Goal: Task Accomplishment & Management: Manage account settings

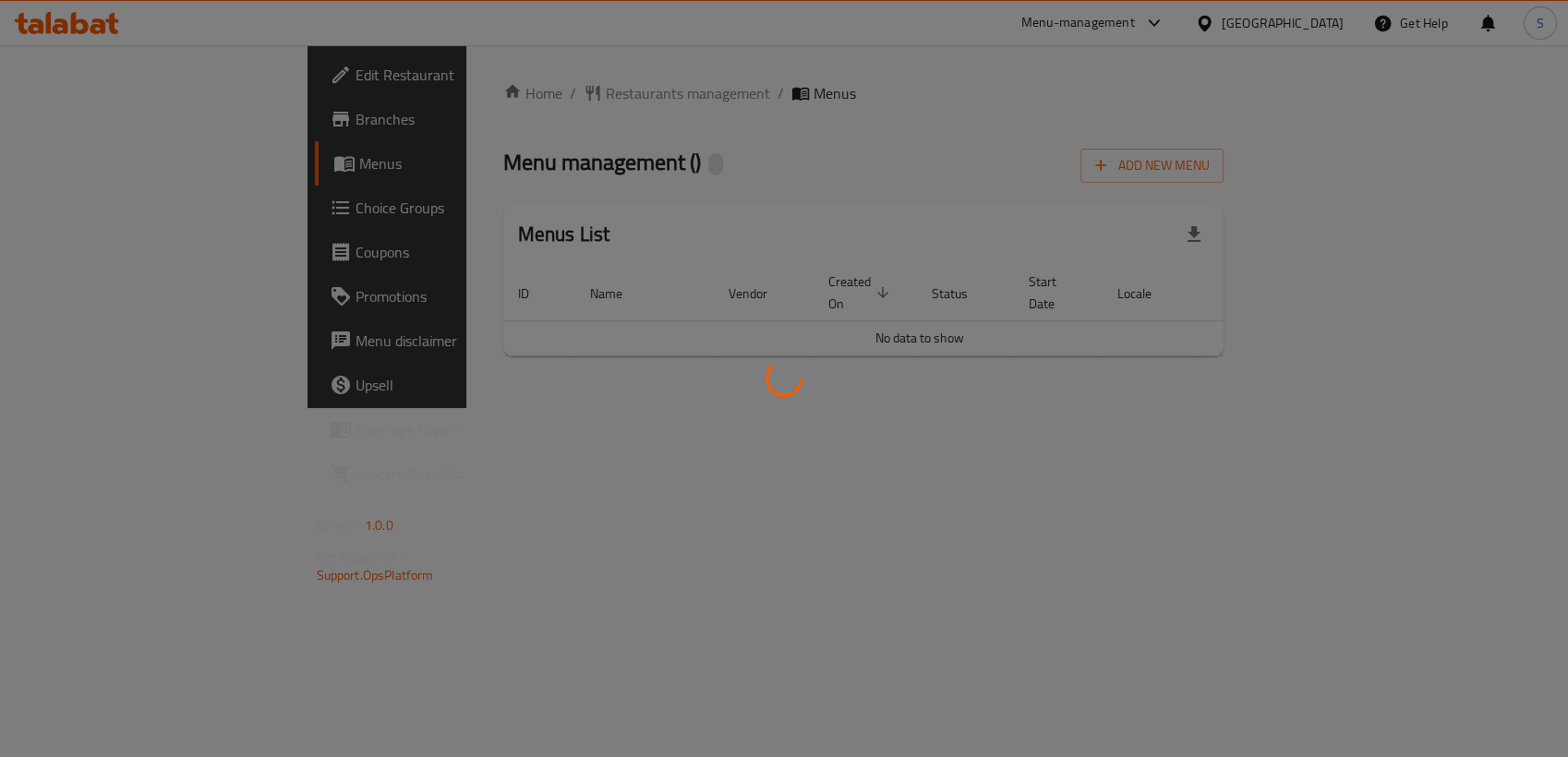
click at [967, 210] on div at bounding box center [784, 378] width 1568 height 757
click at [1430, 281] on div at bounding box center [784, 378] width 1568 height 757
drag, startPoint x: 1430, startPoint y: 281, endPoint x: 1256, endPoint y: 232, distance: 180.8
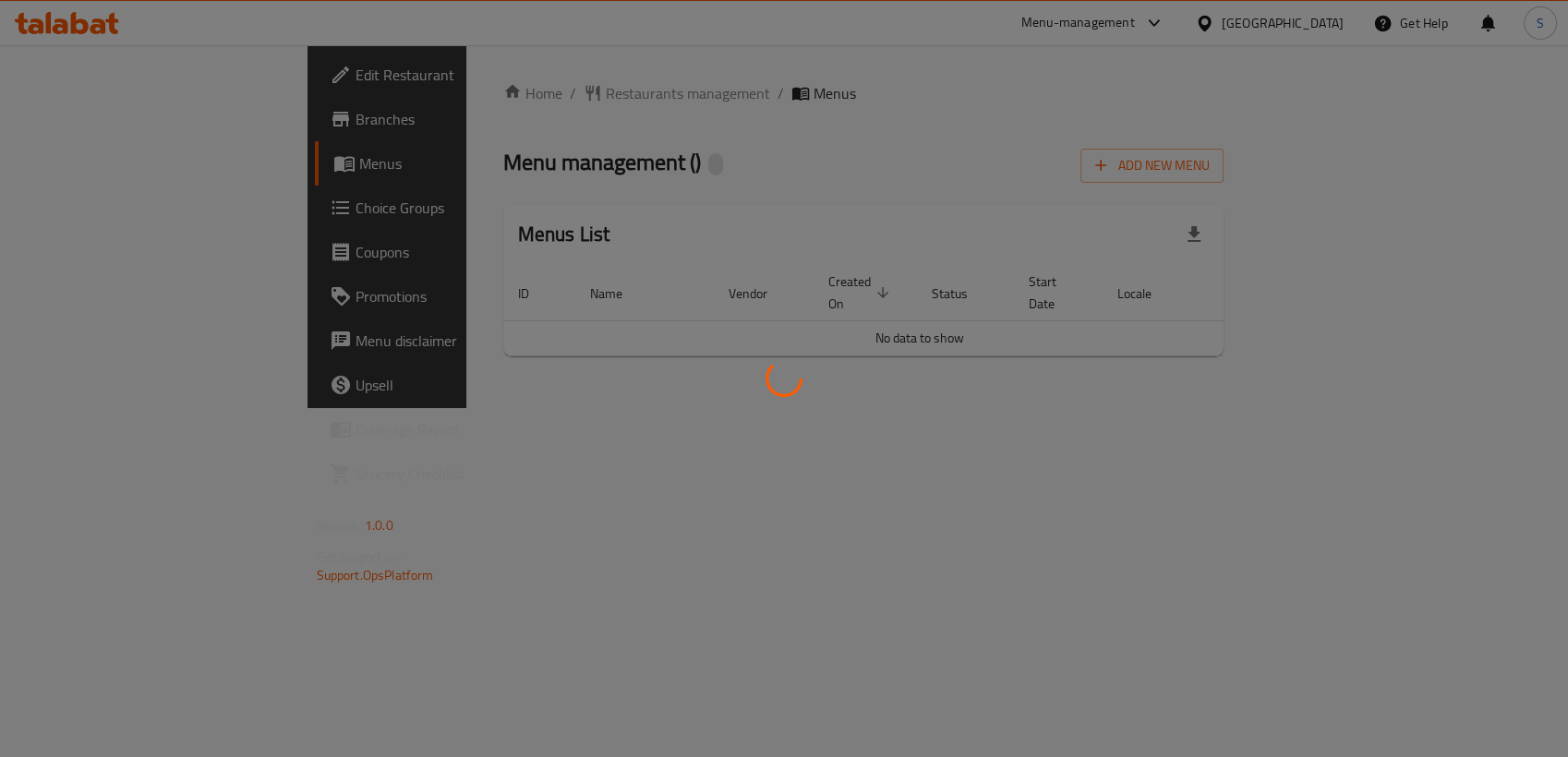
click at [1256, 232] on div at bounding box center [784, 378] width 1568 height 757
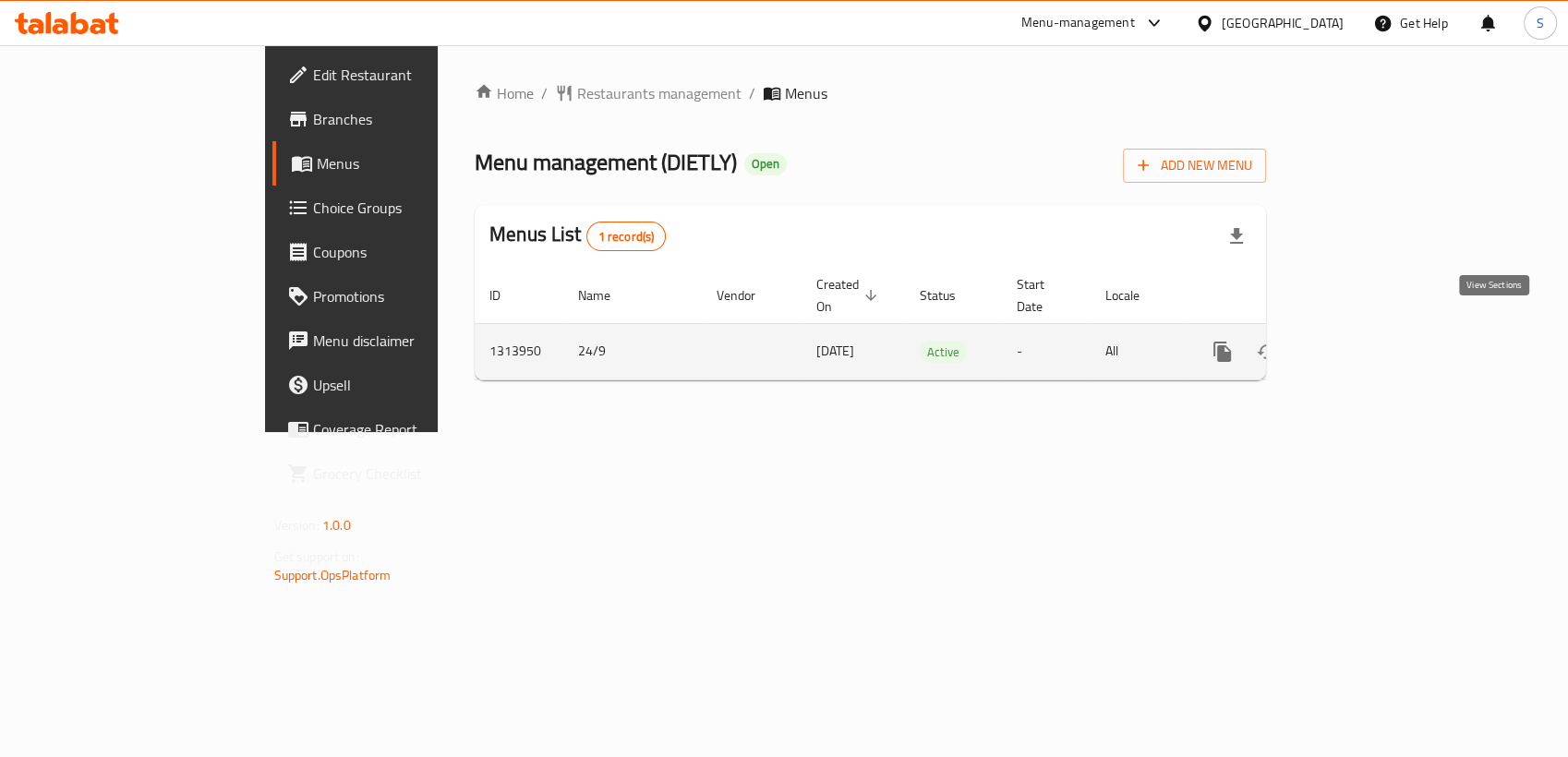
click at [1366, 341] on icon "enhanced table" at bounding box center [1355, 352] width 22 height 22
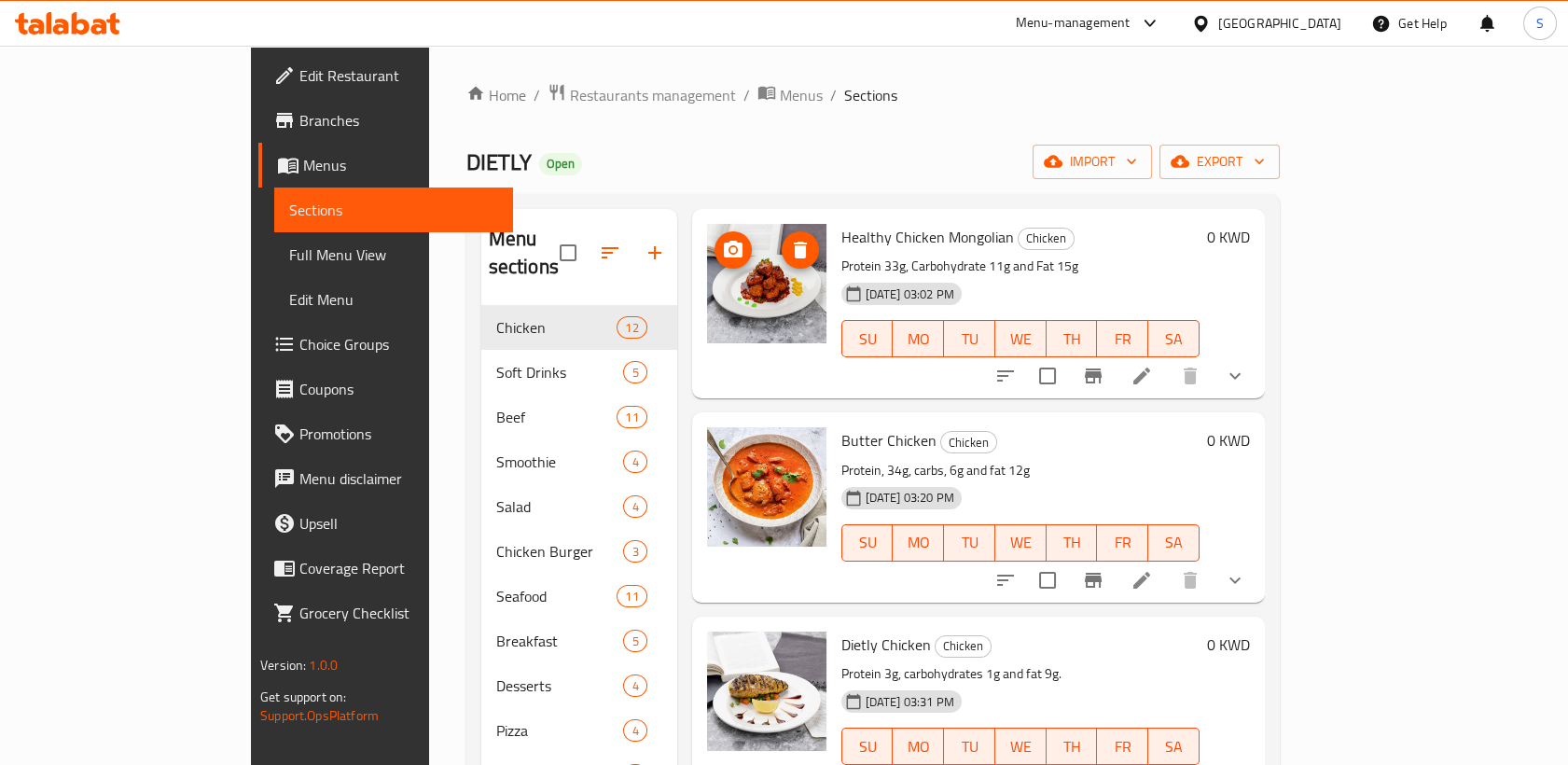
scroll to position [207, 0]
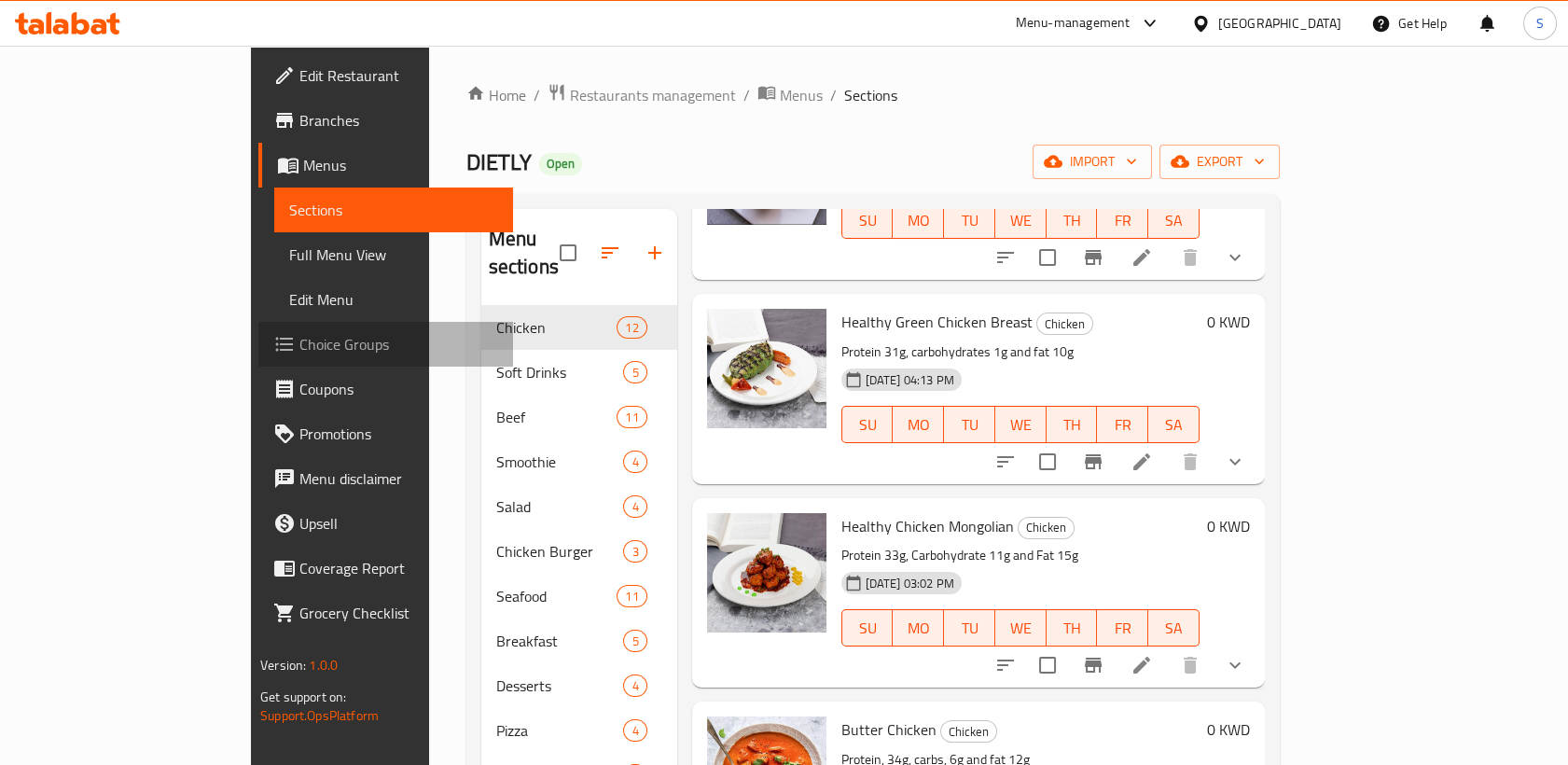
click at [299, 340] on span "Choice Groups" at bounding box center [398, 344] width 199 height 22
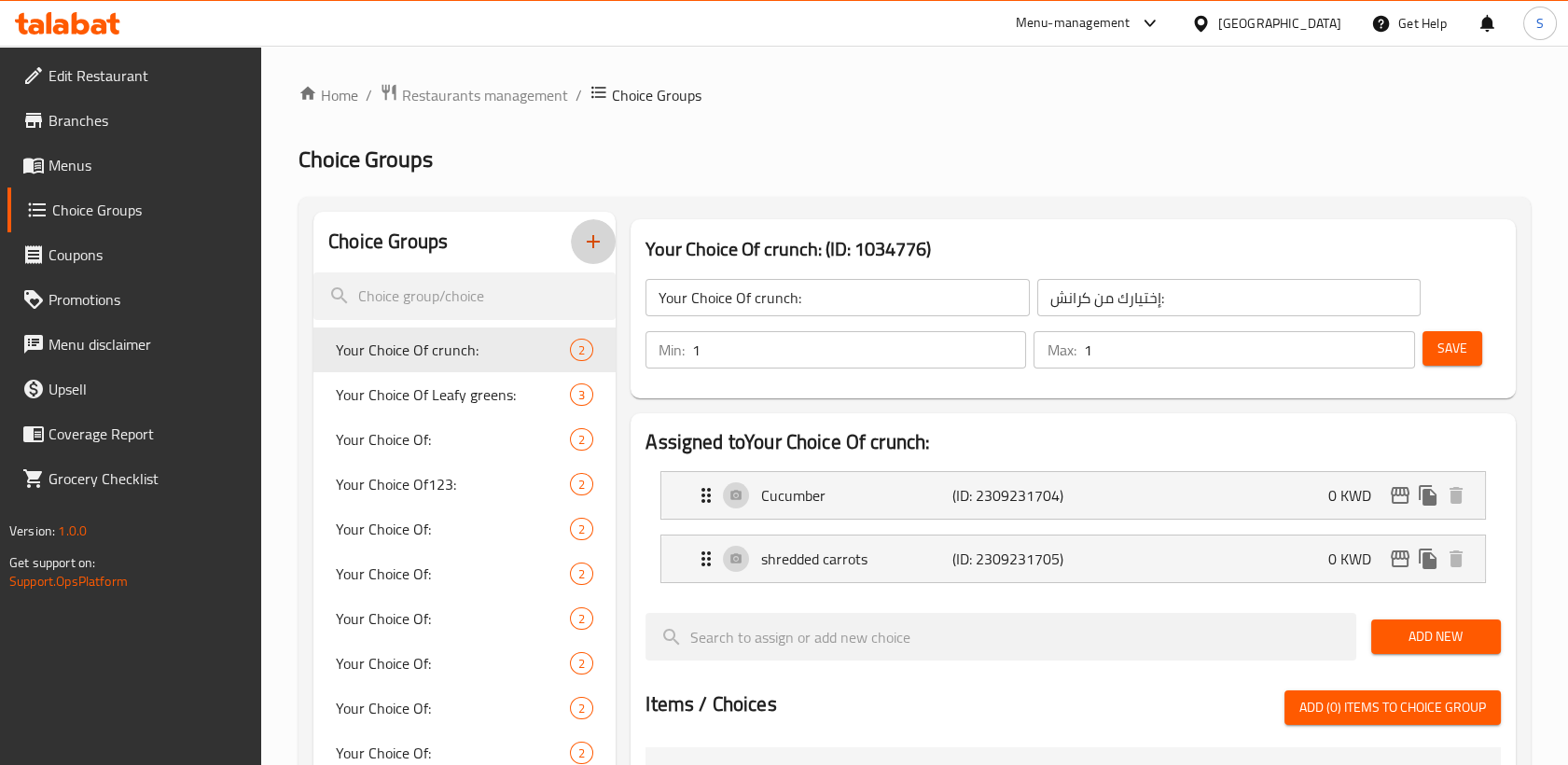
click at [595, 244] on icon "button" at bounding box center [593, 241] width 22 height 22
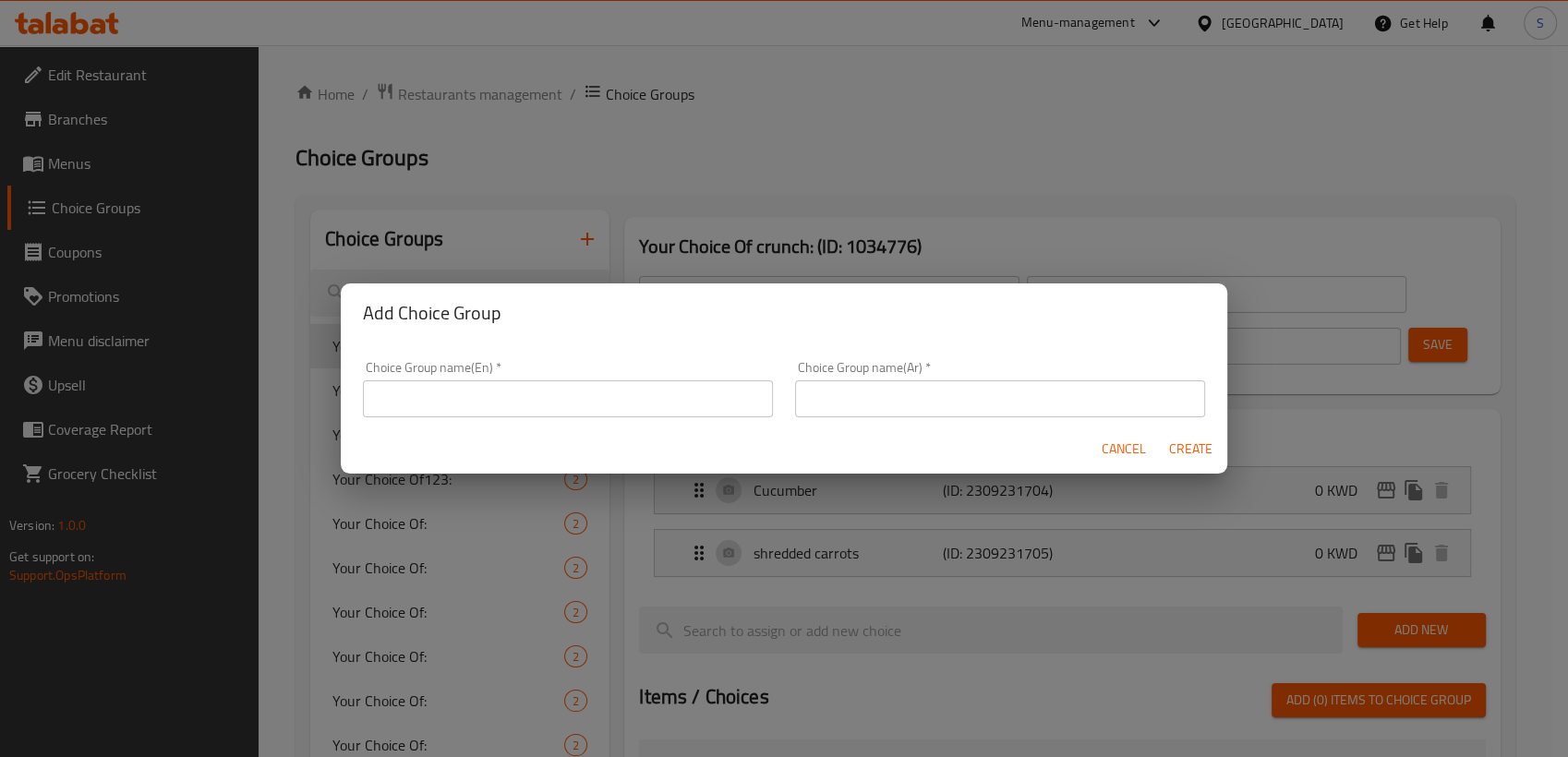
click at [642, 386] on input "text" at bounding box center [568, 399] width 410 height 37
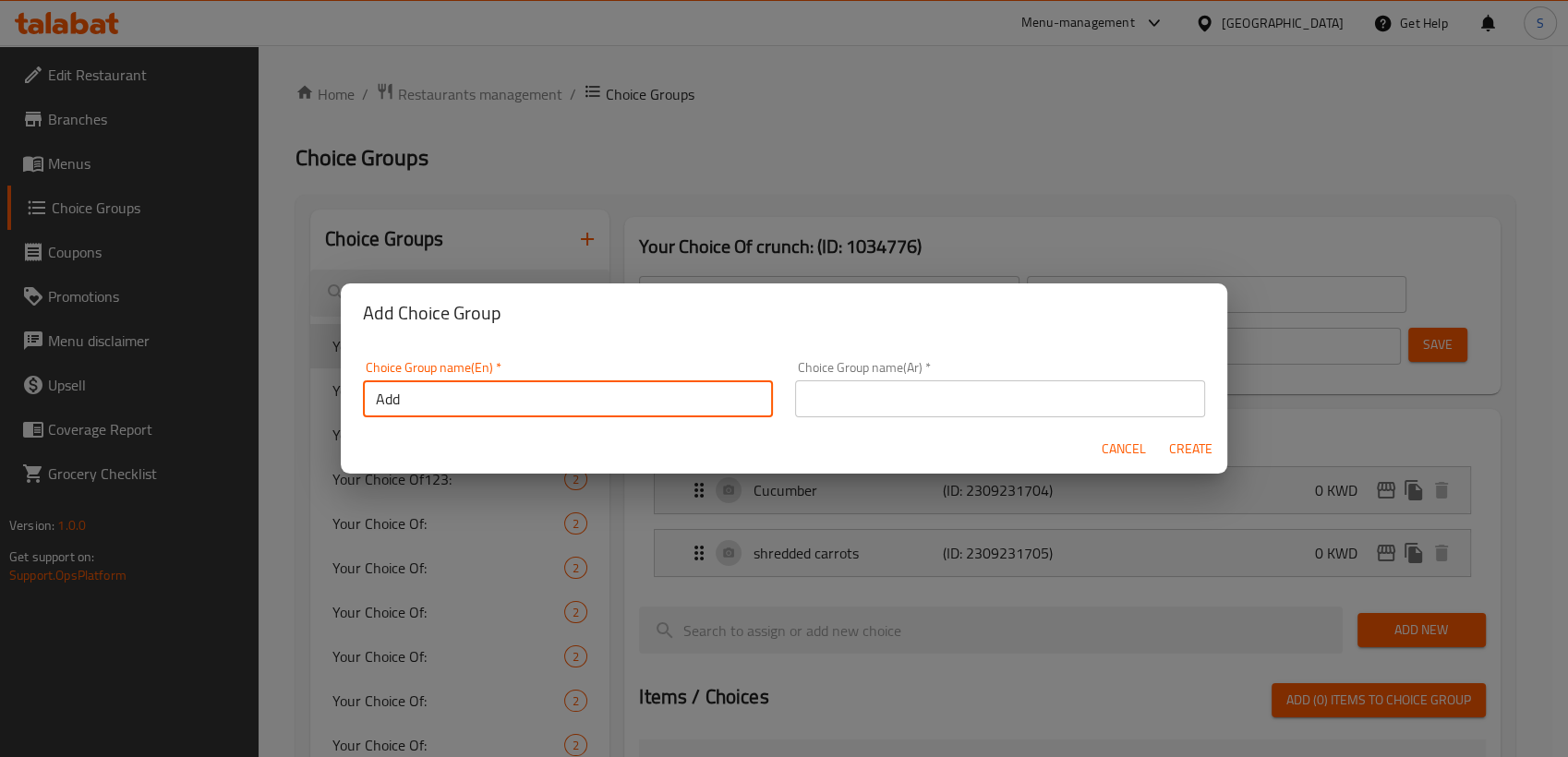
type input "Add On's:-"
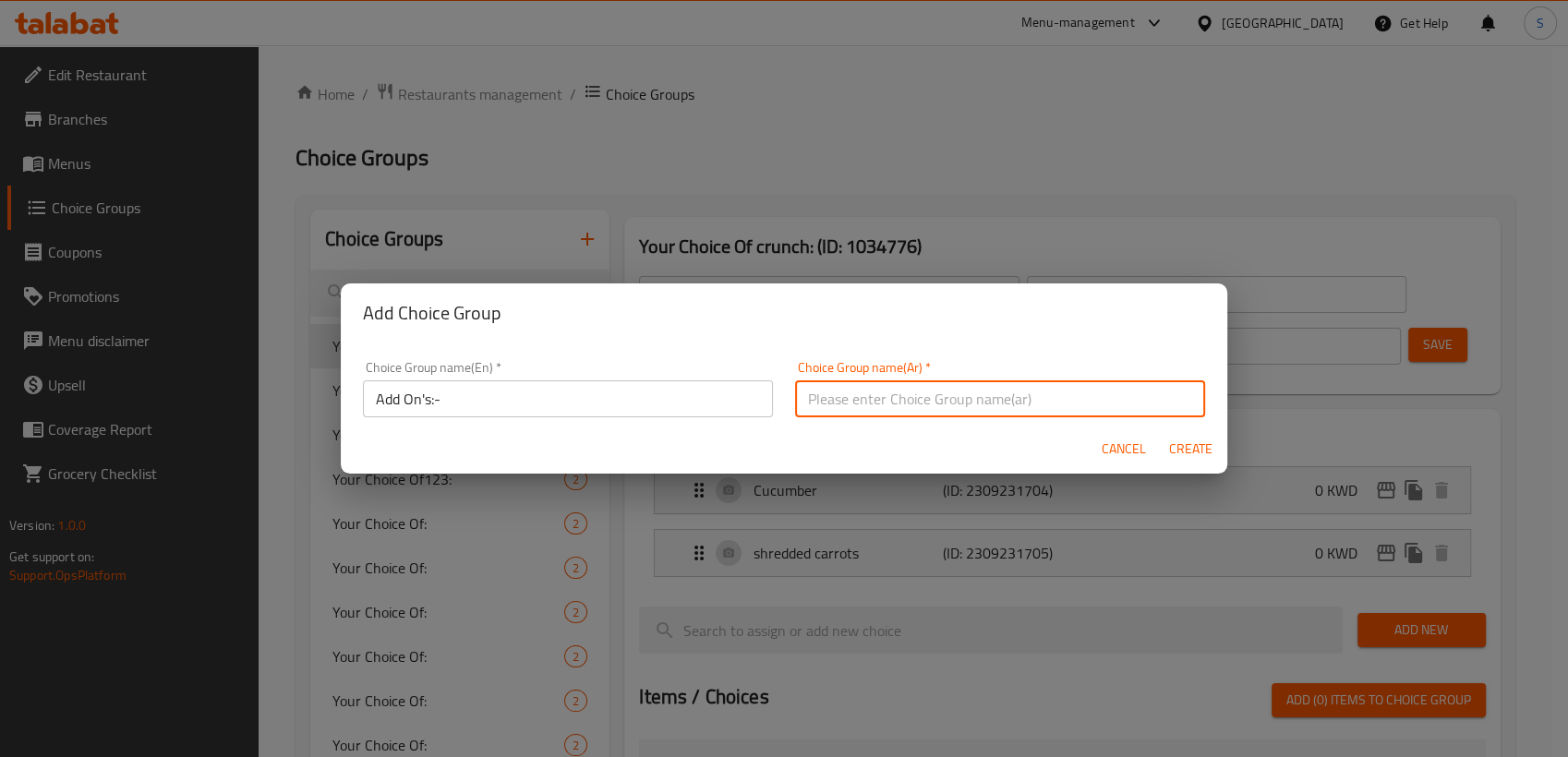
click at [899, 414] on input "text" at bounding box center [999, 399] width 410 height 37
type input "أضافة:"
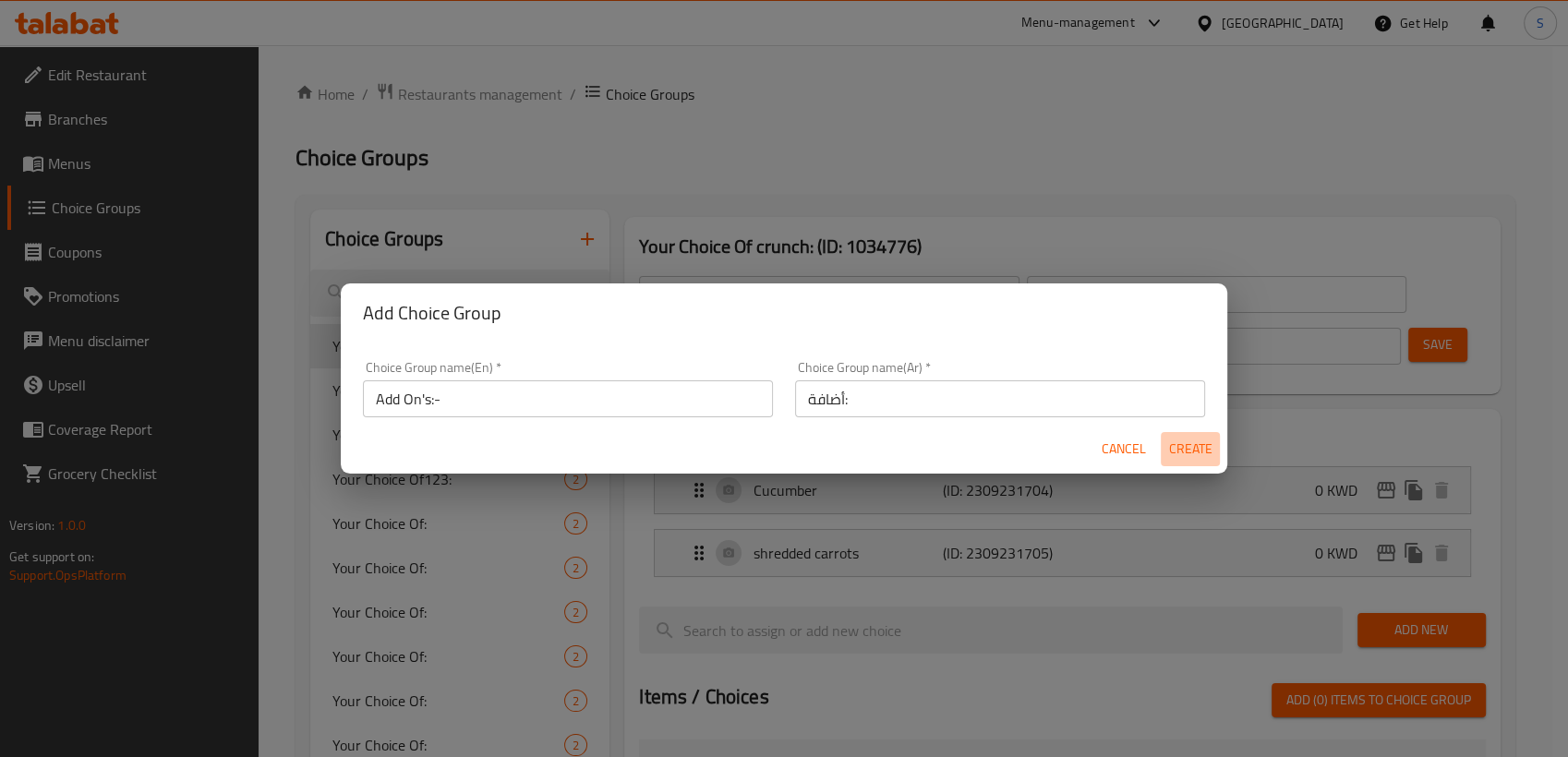
click at [1199, 446] on span "Create" at bounding box center [1190, 450] width 44 height 23
type input "Add On's:-"
type input "أضافة:"
type input "0"
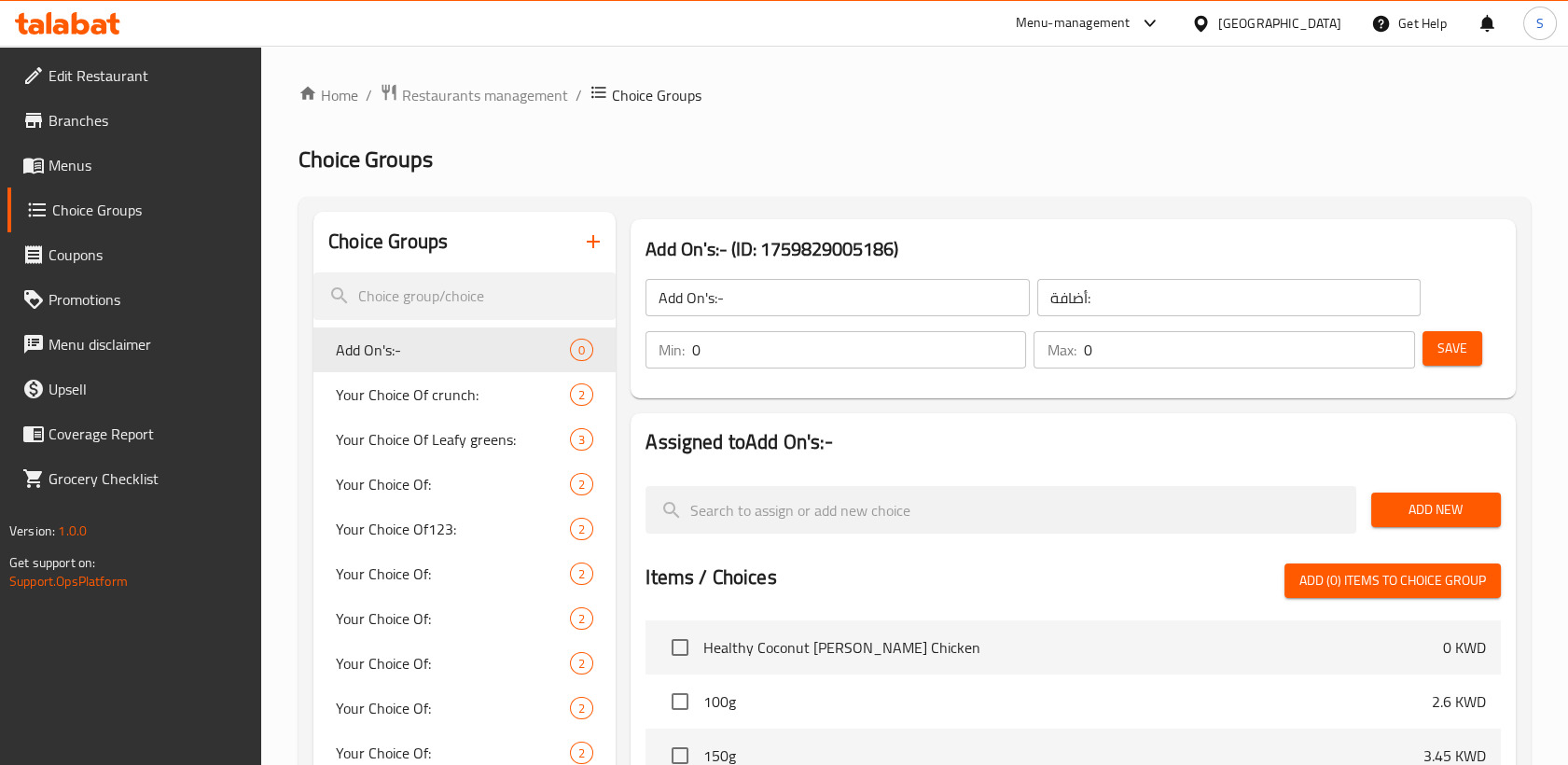
drag, startPoint x: 740, startPoint y: 362, endPoint x: 635, endPoint y: 375, distance: 105.8
click at [638, 374] on div "Min: 0 ​ Max: 0 ​" at bounding box center [1029, 349] width 783 height 52
type input "1"
click at [1396, 348] on input "1" at bounding box center [1248, 349] width 331 height 37
click at [994, 436] on h2 "Assigned to Add On's:-" at bounding box center [1072, 442] width 855 height 28
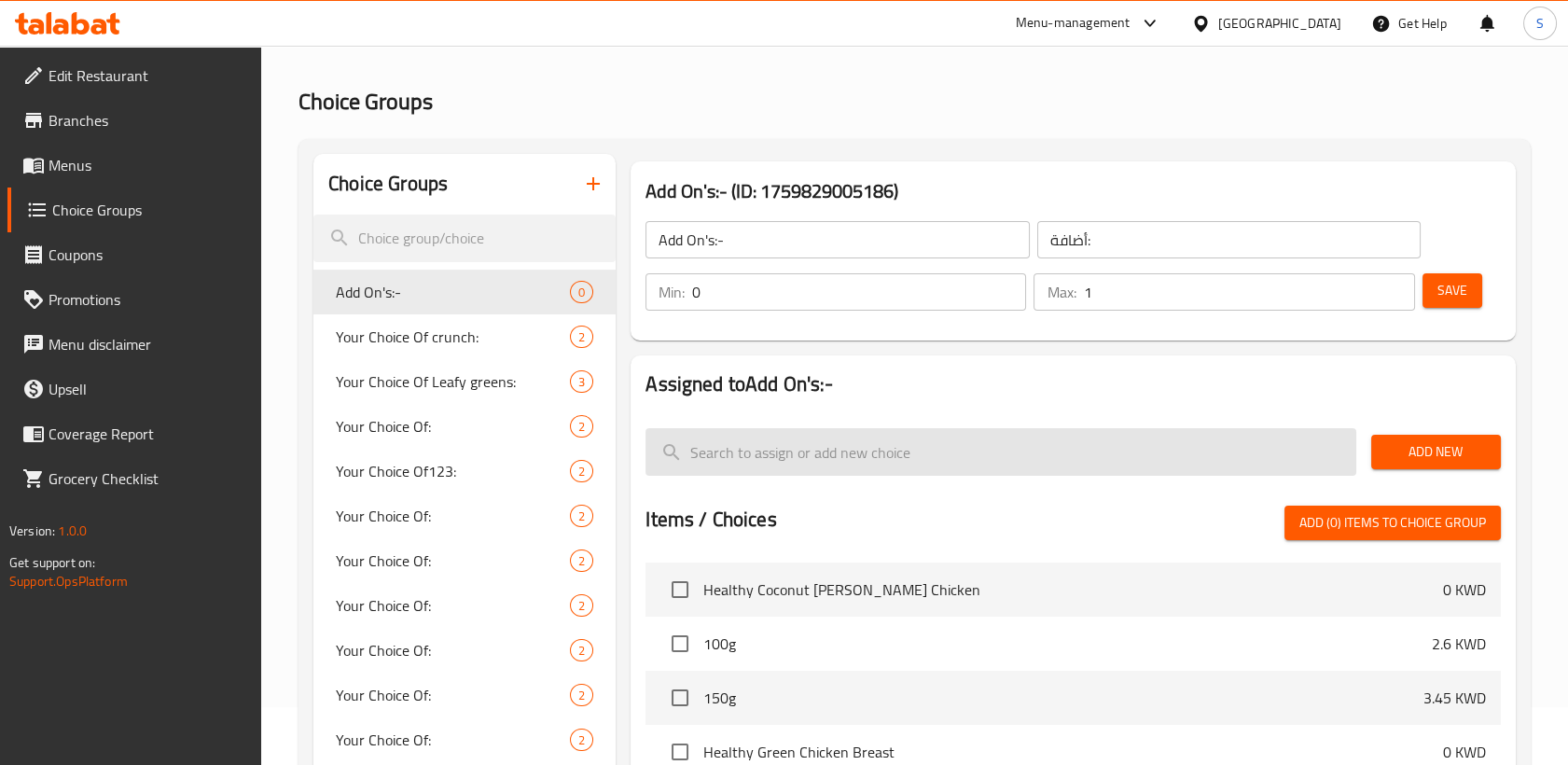
scroll to position [104, 0]
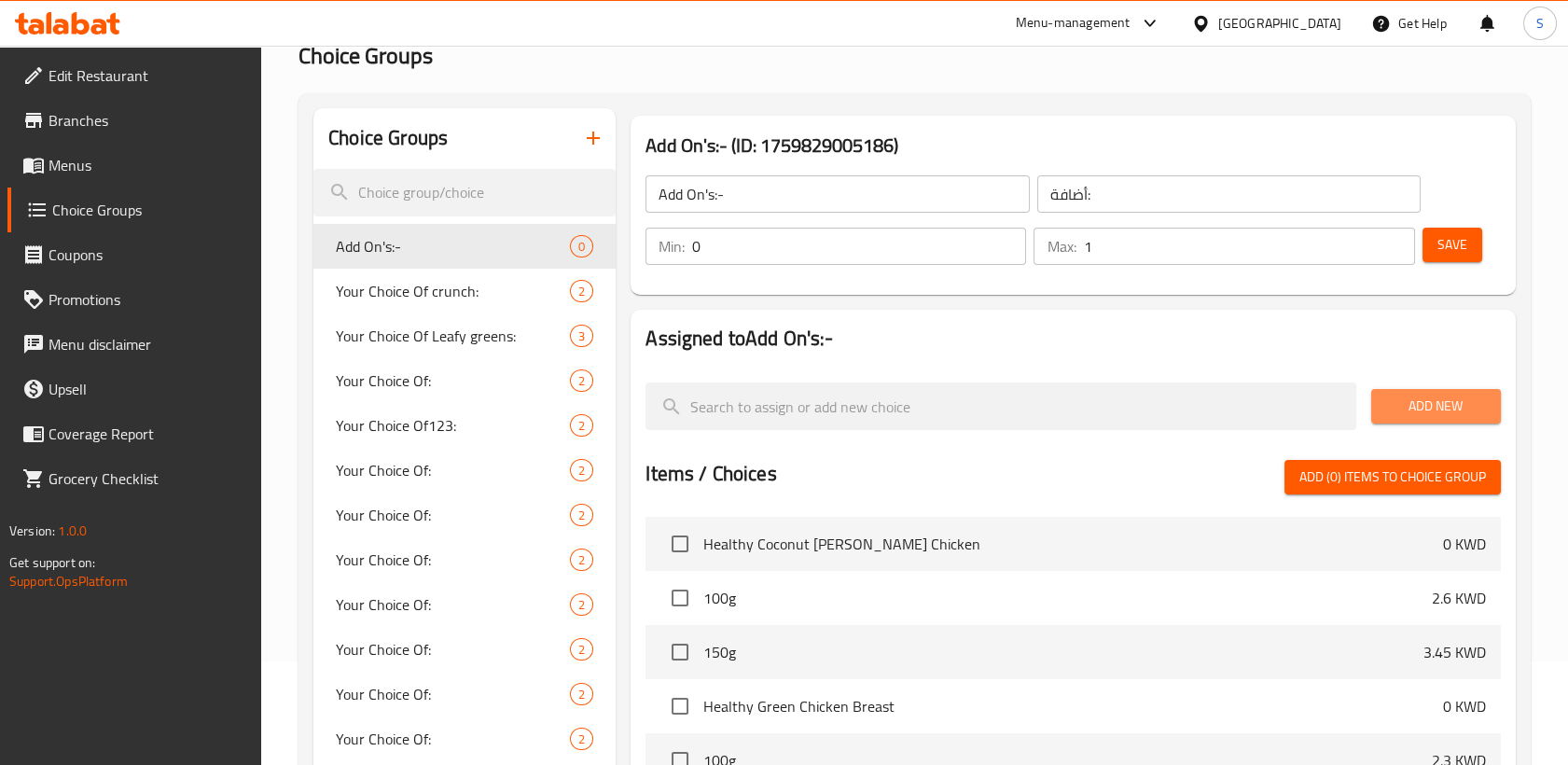
click at [1440, 416] on span "Add New" at bounding box center [1435, 407] width 100 height 23
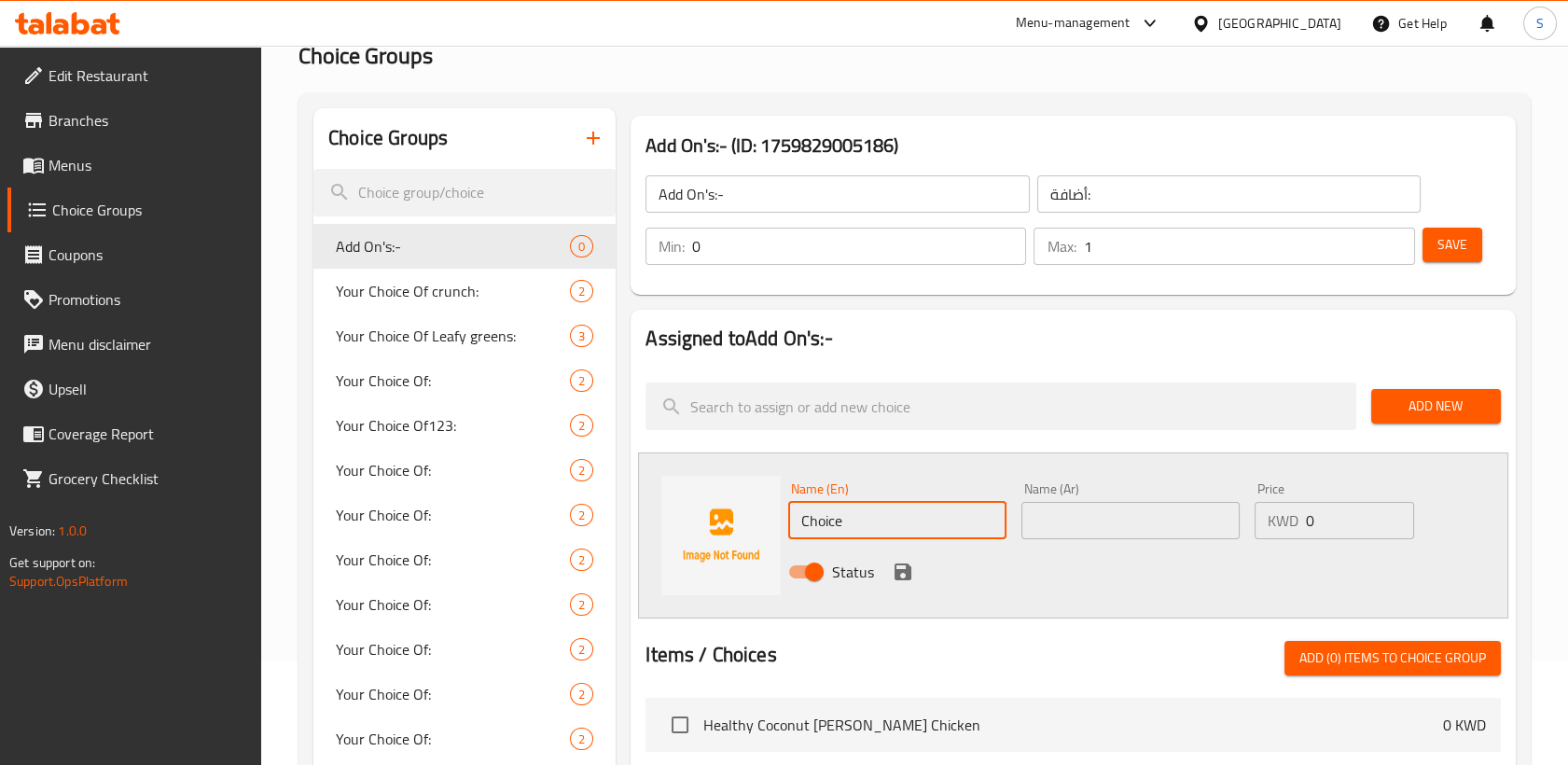
drag, startPoint x: 883, startPoint y: 518, endPoint x: 718, endPoint y: 521, distance: 165.0
click at [718, 521] on div "Name (En) Choice Name (En) Name (Ar) Name (Ar) Price KWD 0 Price Status" at bounding box center [1072, 535] width 870 height 166
type input "Rice"
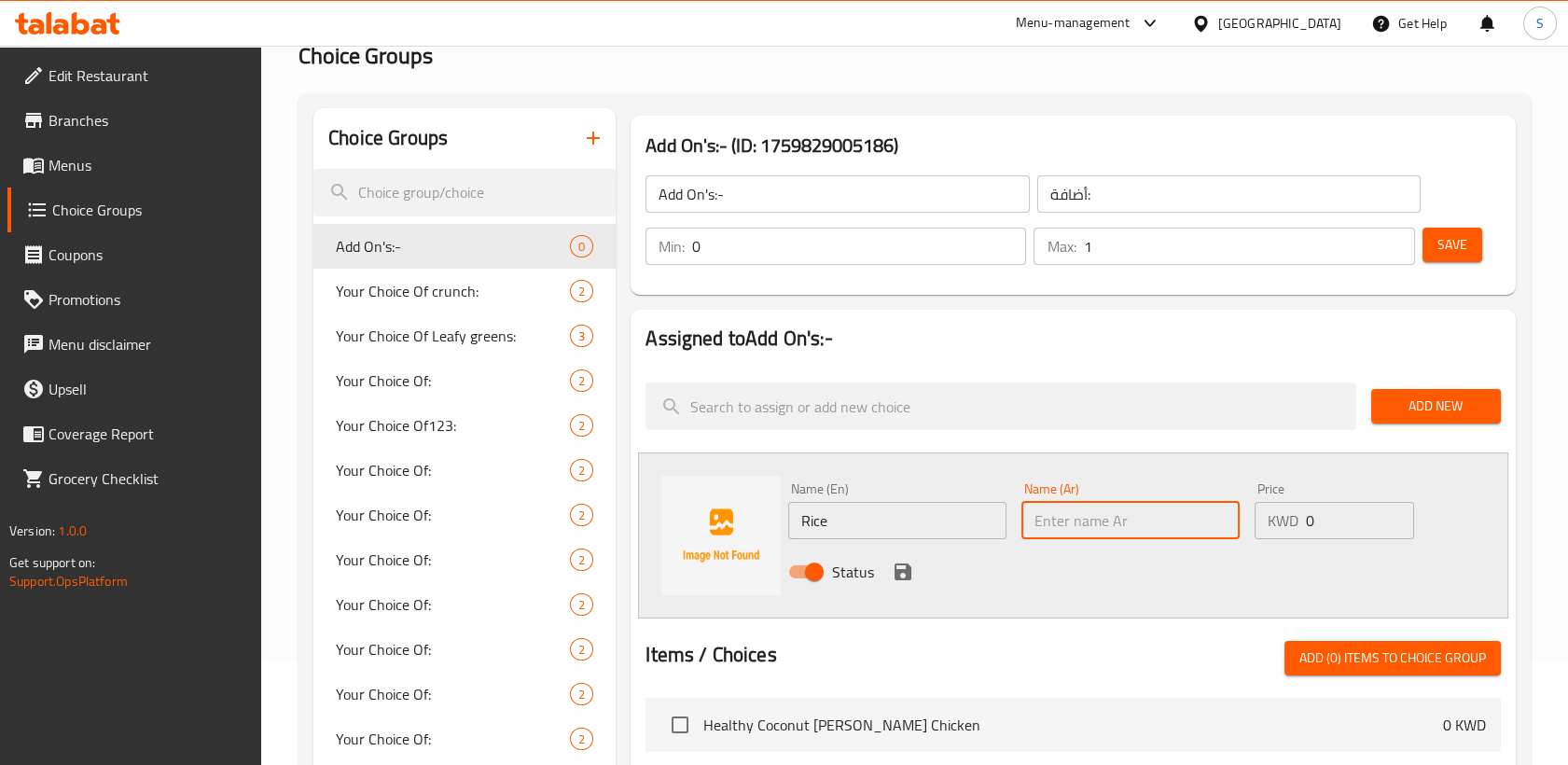
click at [1082, 529] on input "text" at bounding box center [1129, 520] width 218 height 37
type input "أرز"
click at [904, 576] on icon "save" at bounding box center [902, 571] width 16 height 17
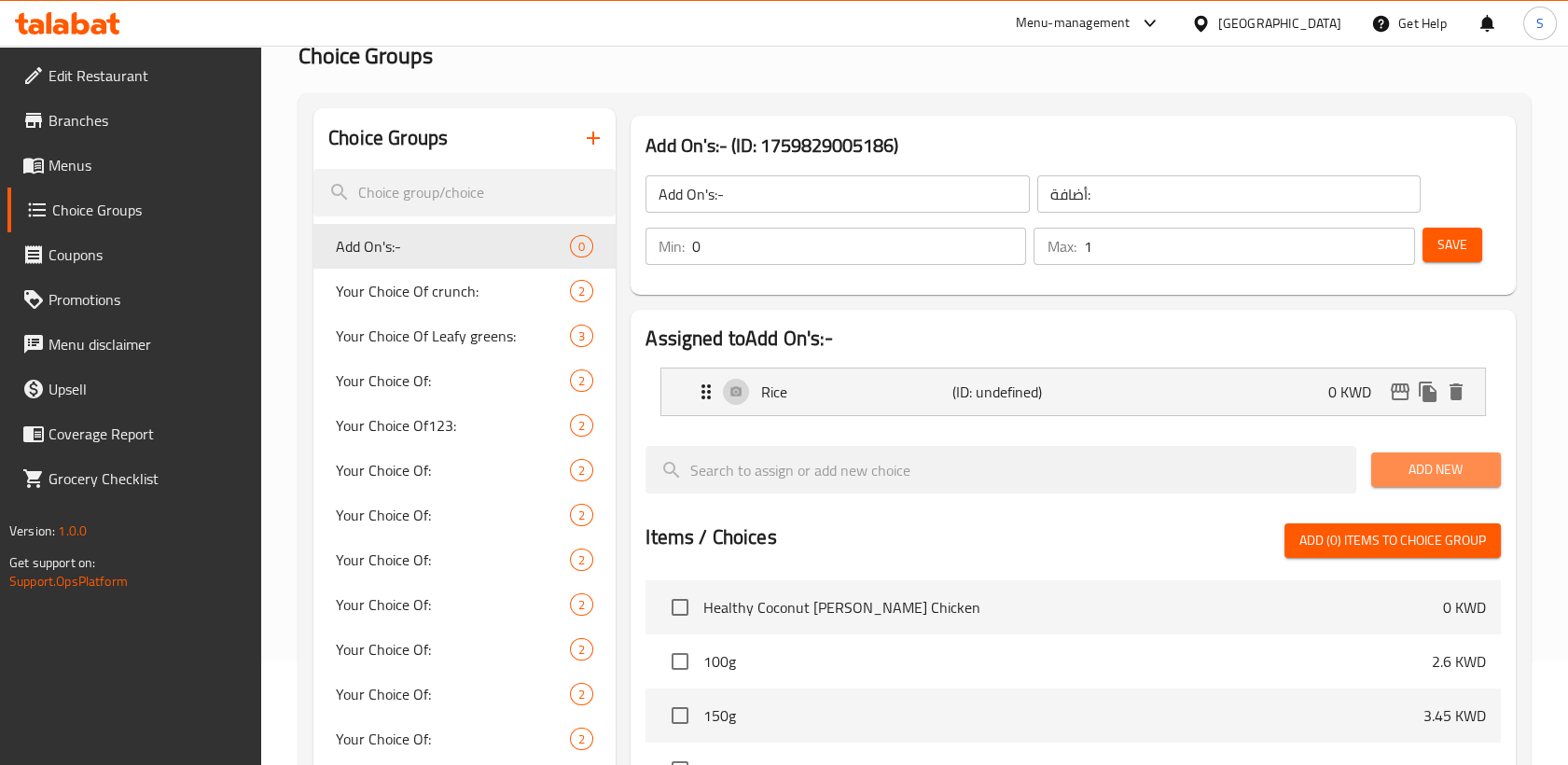
click at [1428, 481] on span "Add New" at bounding box center [1435, 470] width 100 height 23
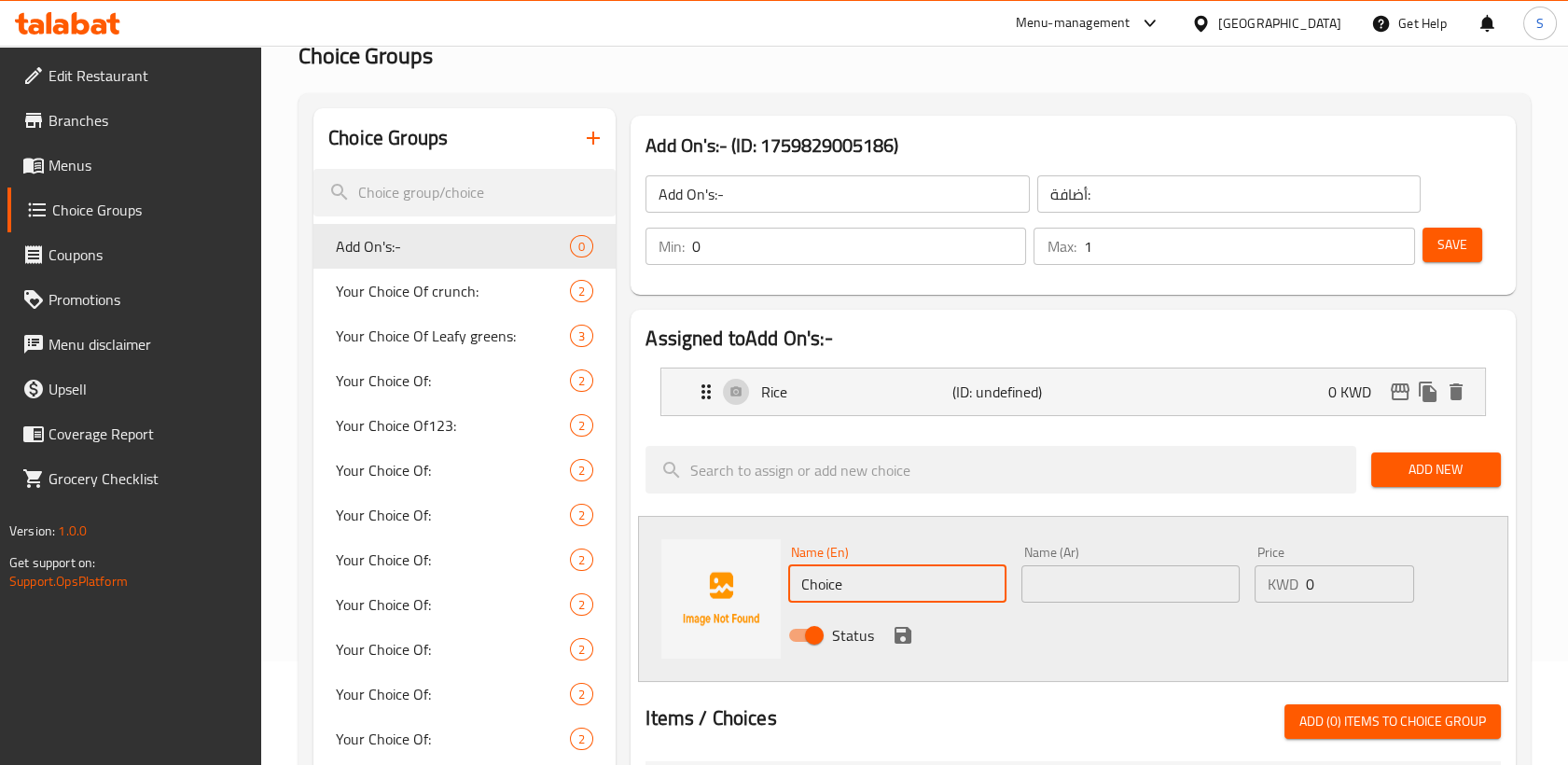
drag, startPoint x: 899, startPoint y: 587, endPoint x: 738, endPoint y: 603, distance: 161.8
click at [738, 603] on div "Name (En) Choice Name (En) Name (Ar) Name (Ar) Price KWD 0 Price Status" at bounding box center [1072, 598] width 870 height 166
type input "؛"
type input "Potato"
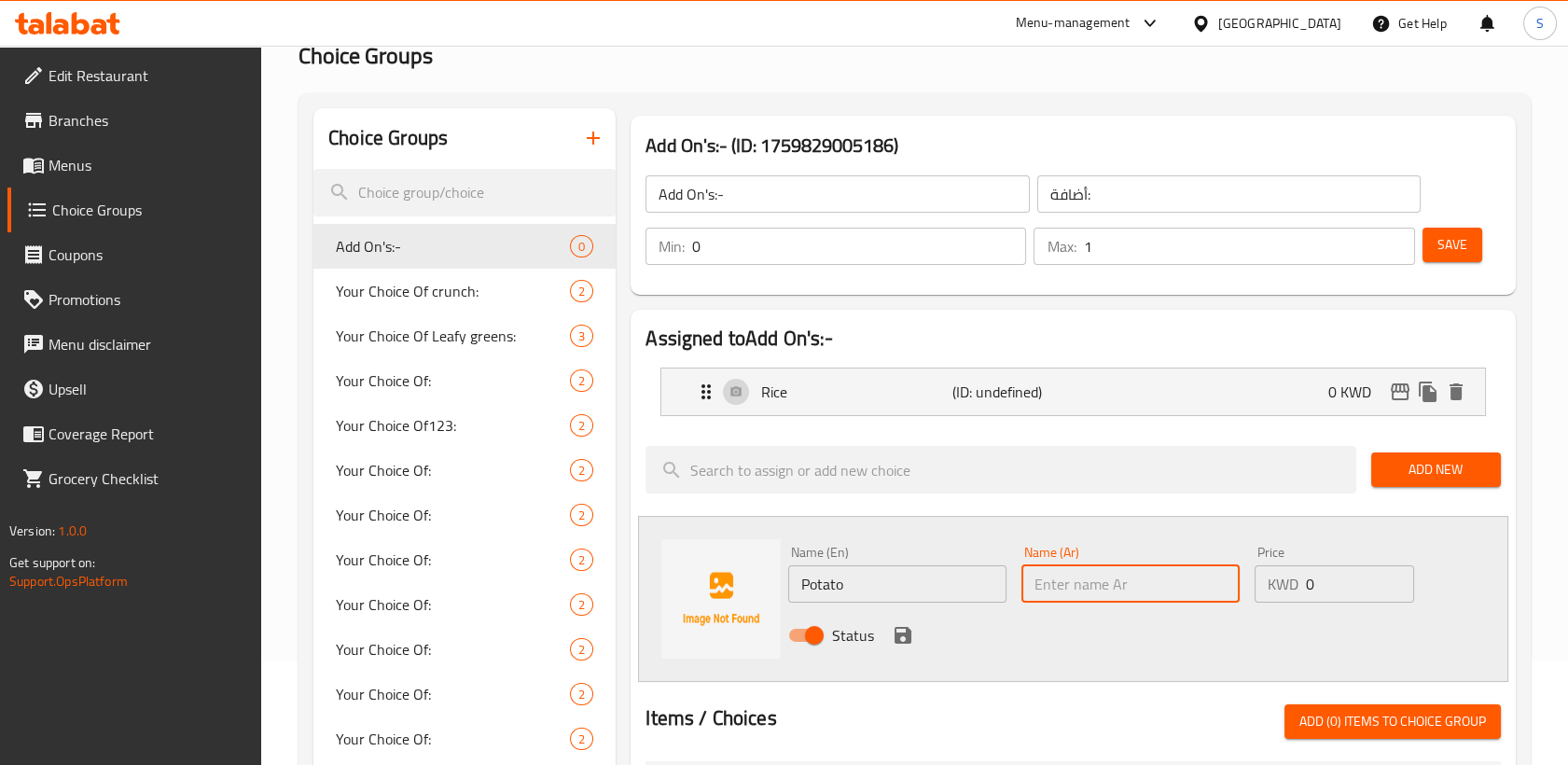
click at [1081, 590] on input "text" at bounding box center [1129, 583] width 218 height 37
type input "بطاط"
click at [898, 630] on icon "save" at bounding box center [902, 635] width 22 height 22
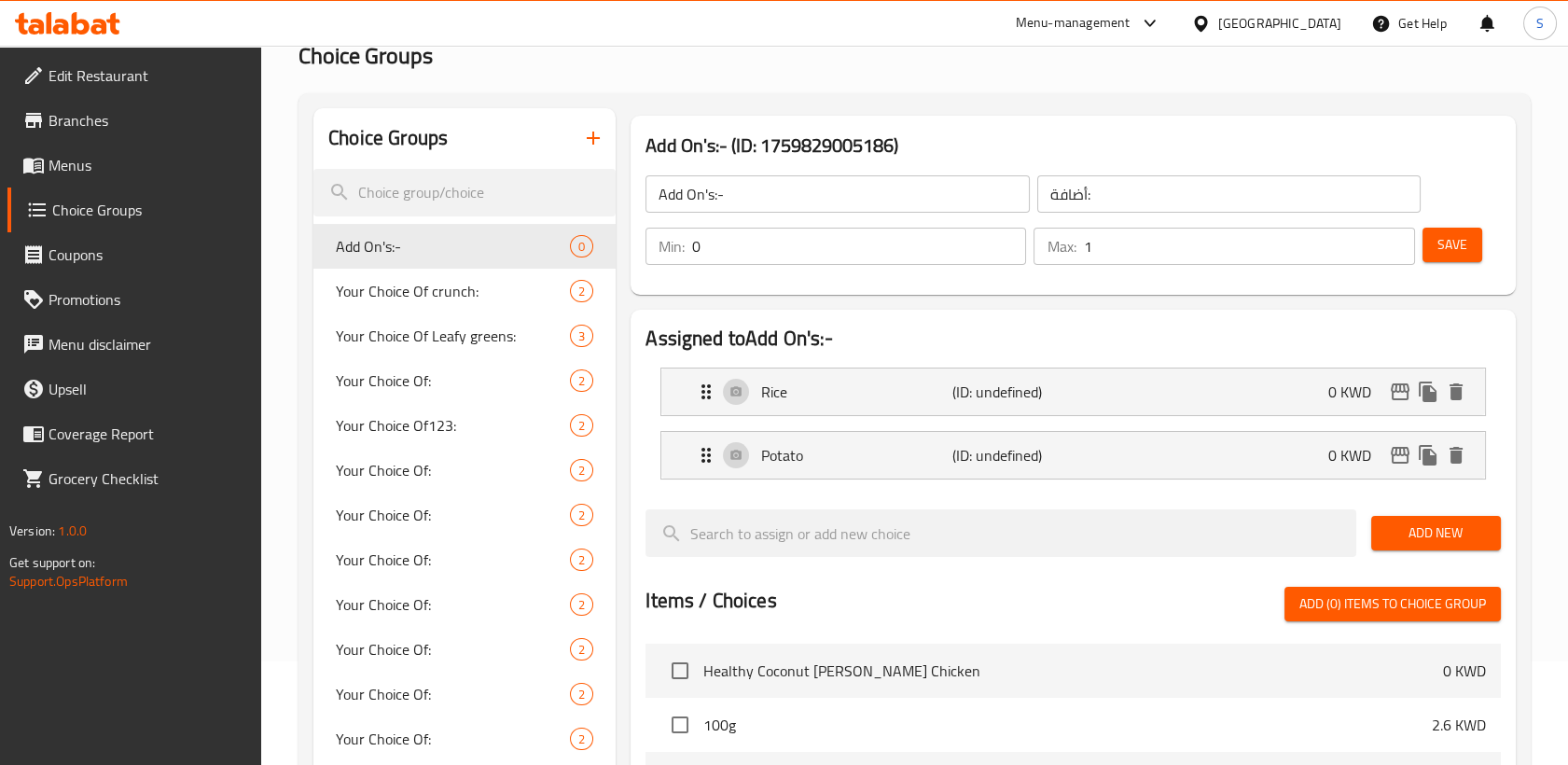
click at [1432, 533] on span "Add New" at bounding box center [1435, 533] width 100 height 23
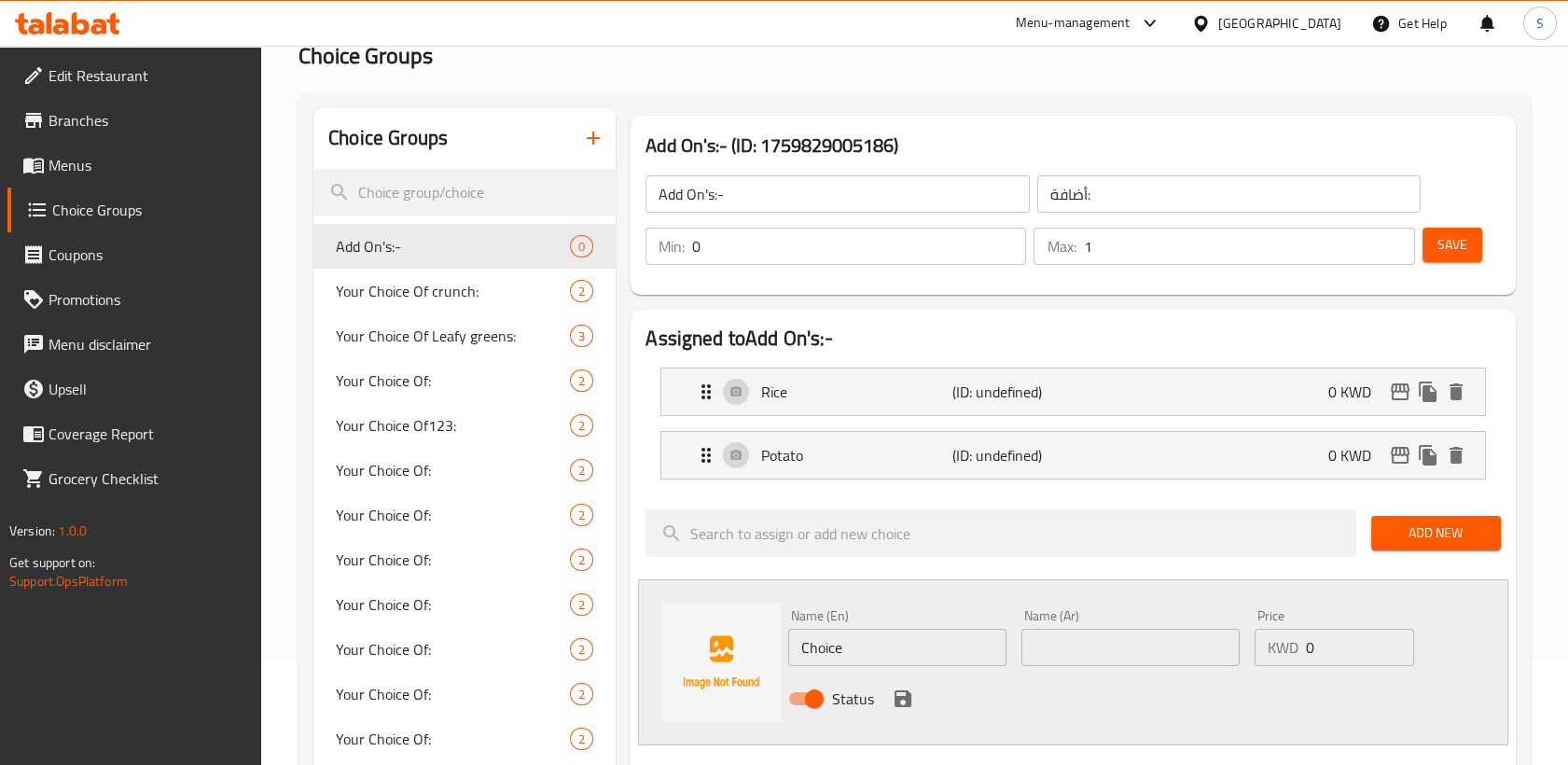
drag, startPoint x: 873, startPoint y: 647, endPoint x: 742, endPoint y: 658, distance: 131.5
click at [742, 658] on div "Name (En) Choice Name (En) Name (Ar) Name (Ar) Price KWD 0 Price Status" at bounding box center [1072, 662] width 870 height 166
type input "ٍ"
type input "Sweet Potato"
click at [1055, 651] on input "text" at bounding box center [1129, 648] width 218 height 37
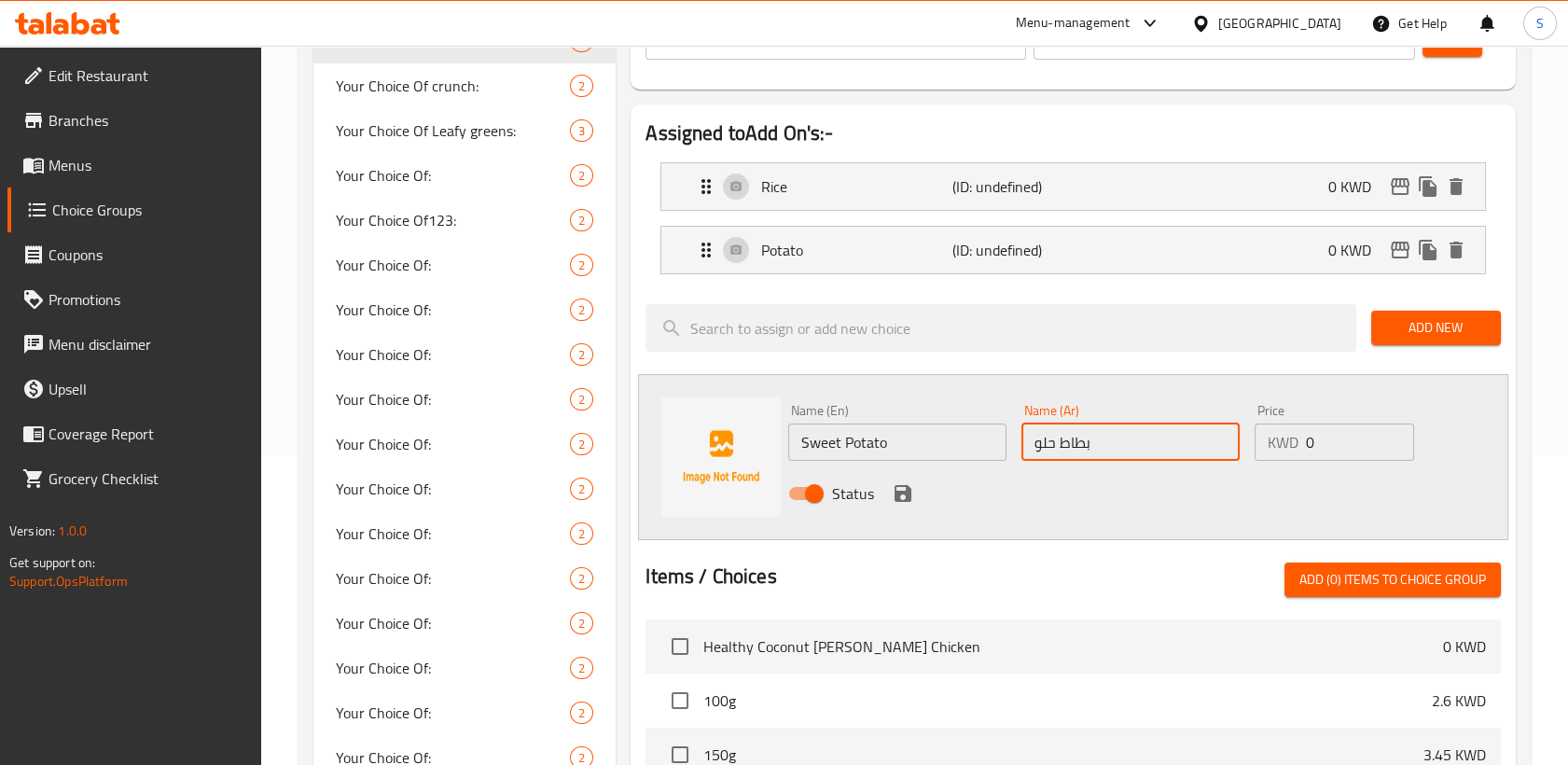
scroll to position [311, 0]
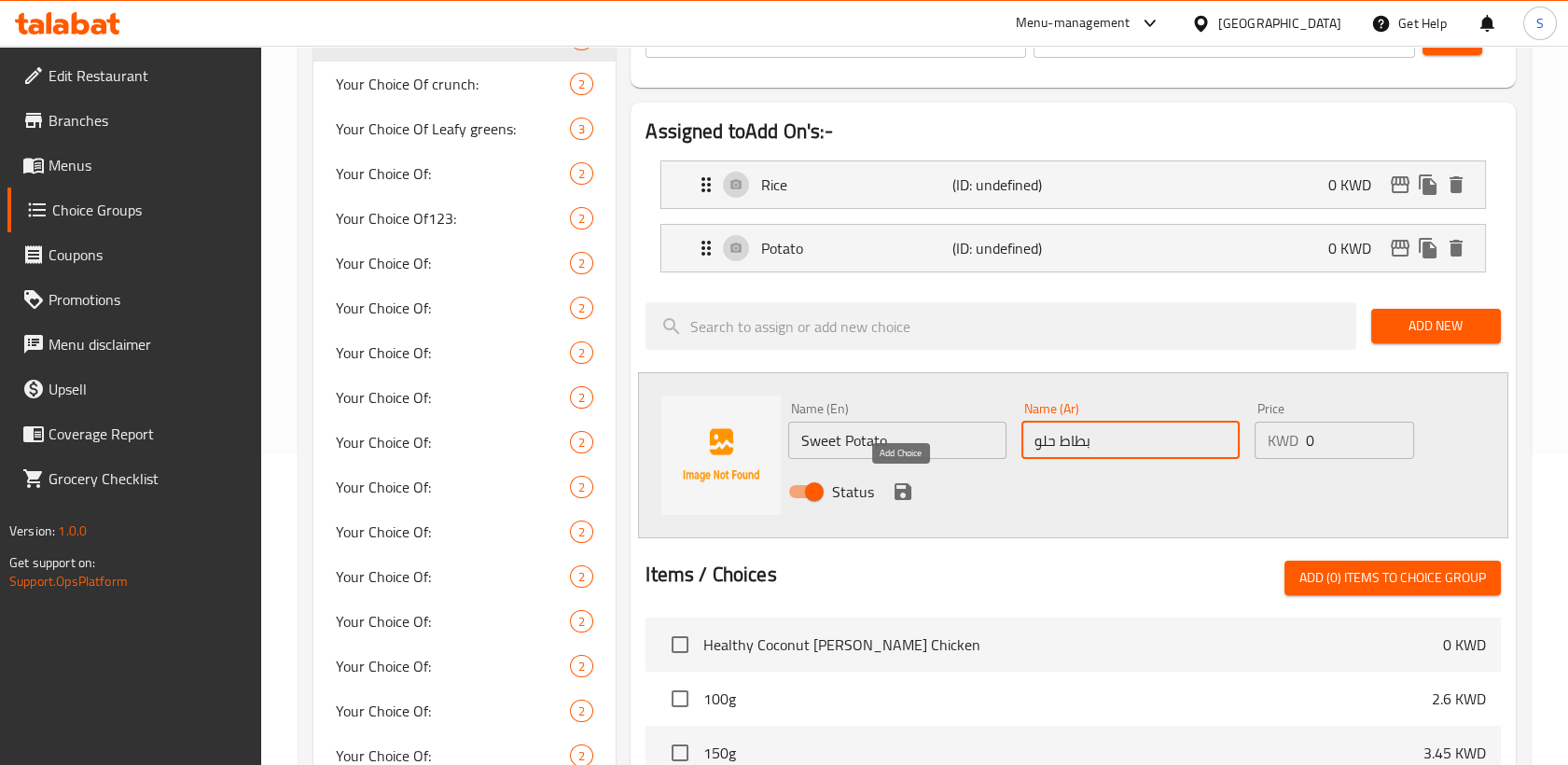
type input "بطاط حلو"
click at [906, 498] on icon "save" at bounding box center [902, 491] width 16 height 17
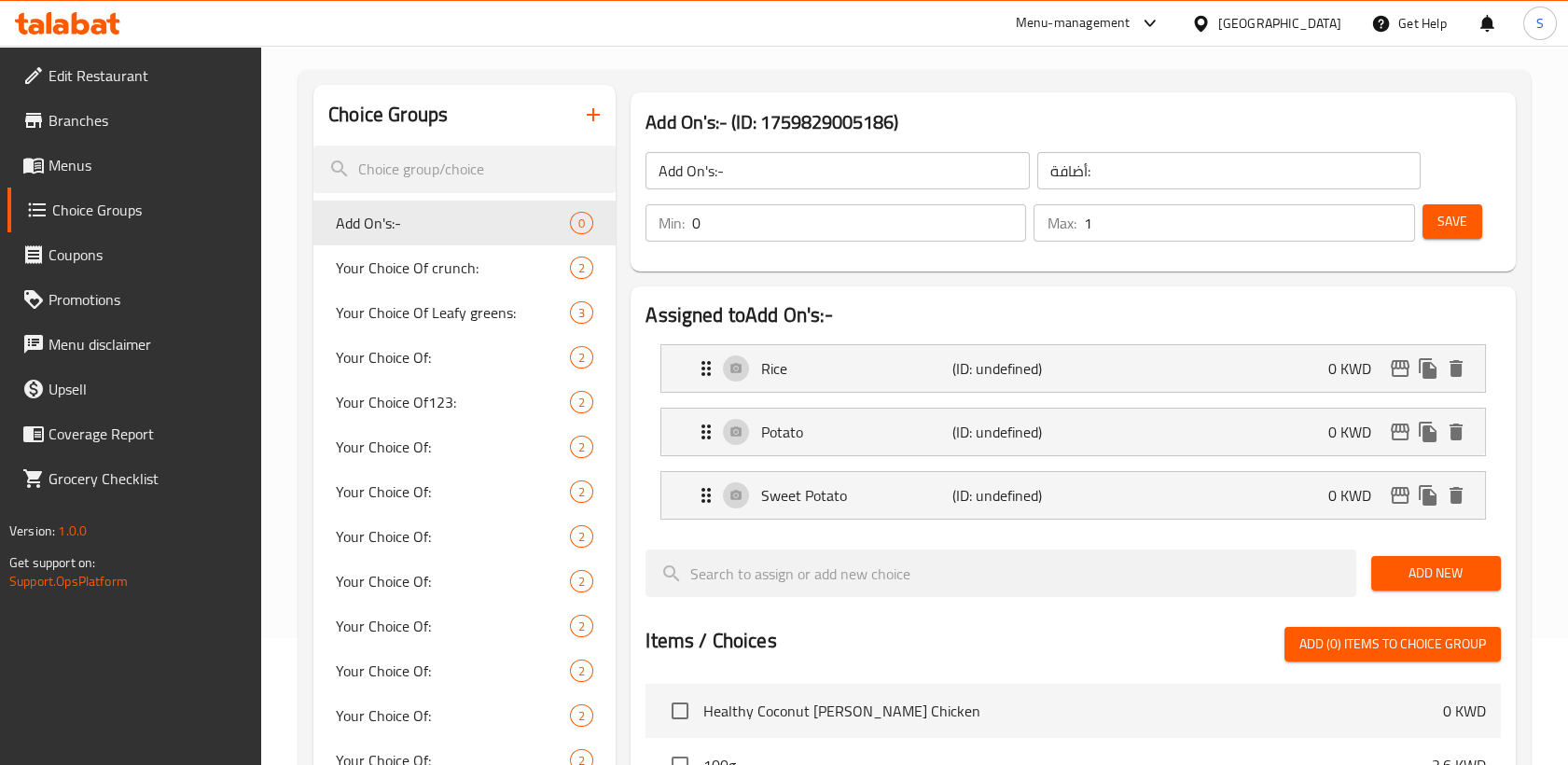
scroll to position [0, 0]
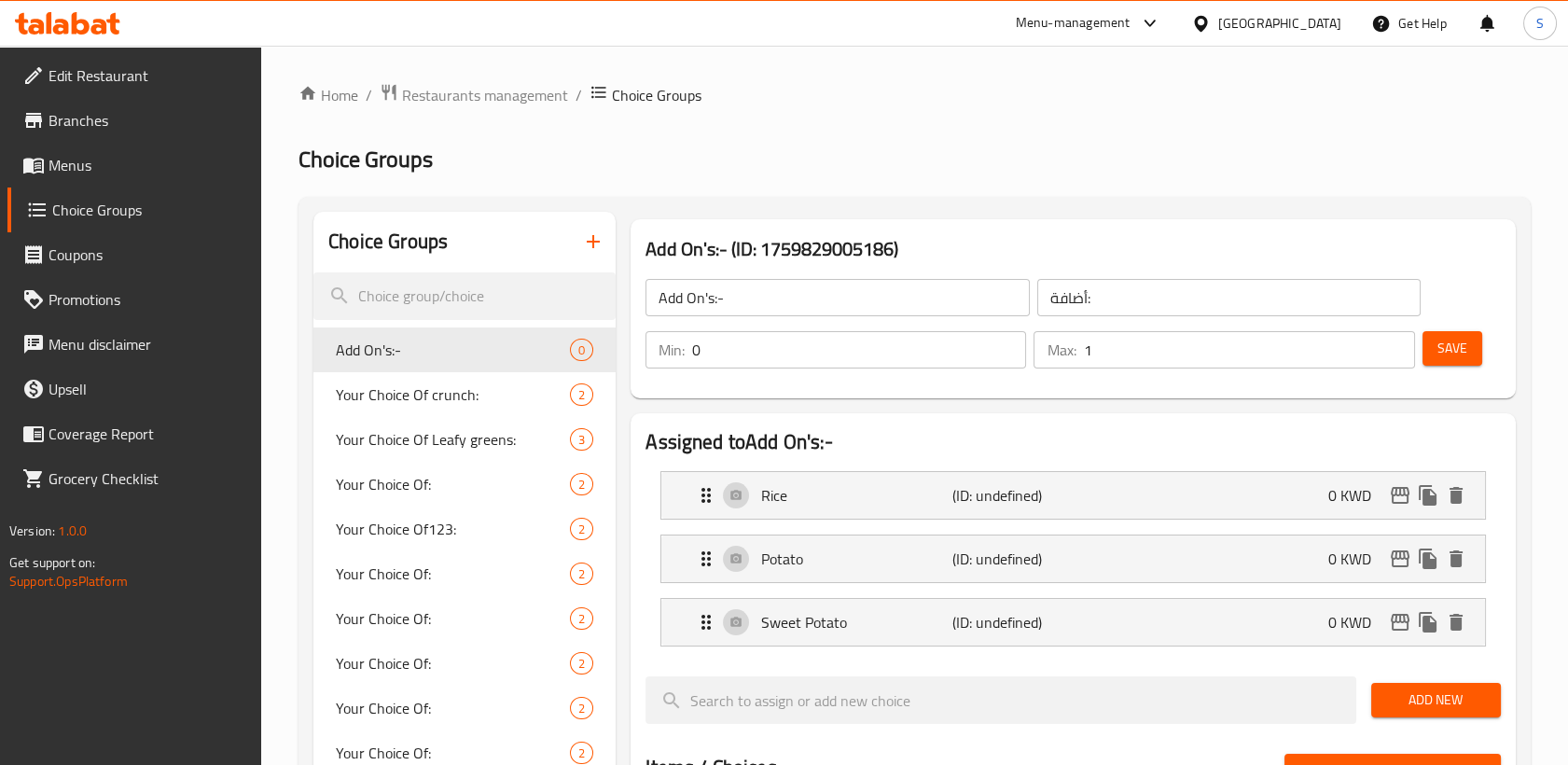
click at [1463, 348] on span "Save" at bounding box center [1452, 349] width 30 height 23
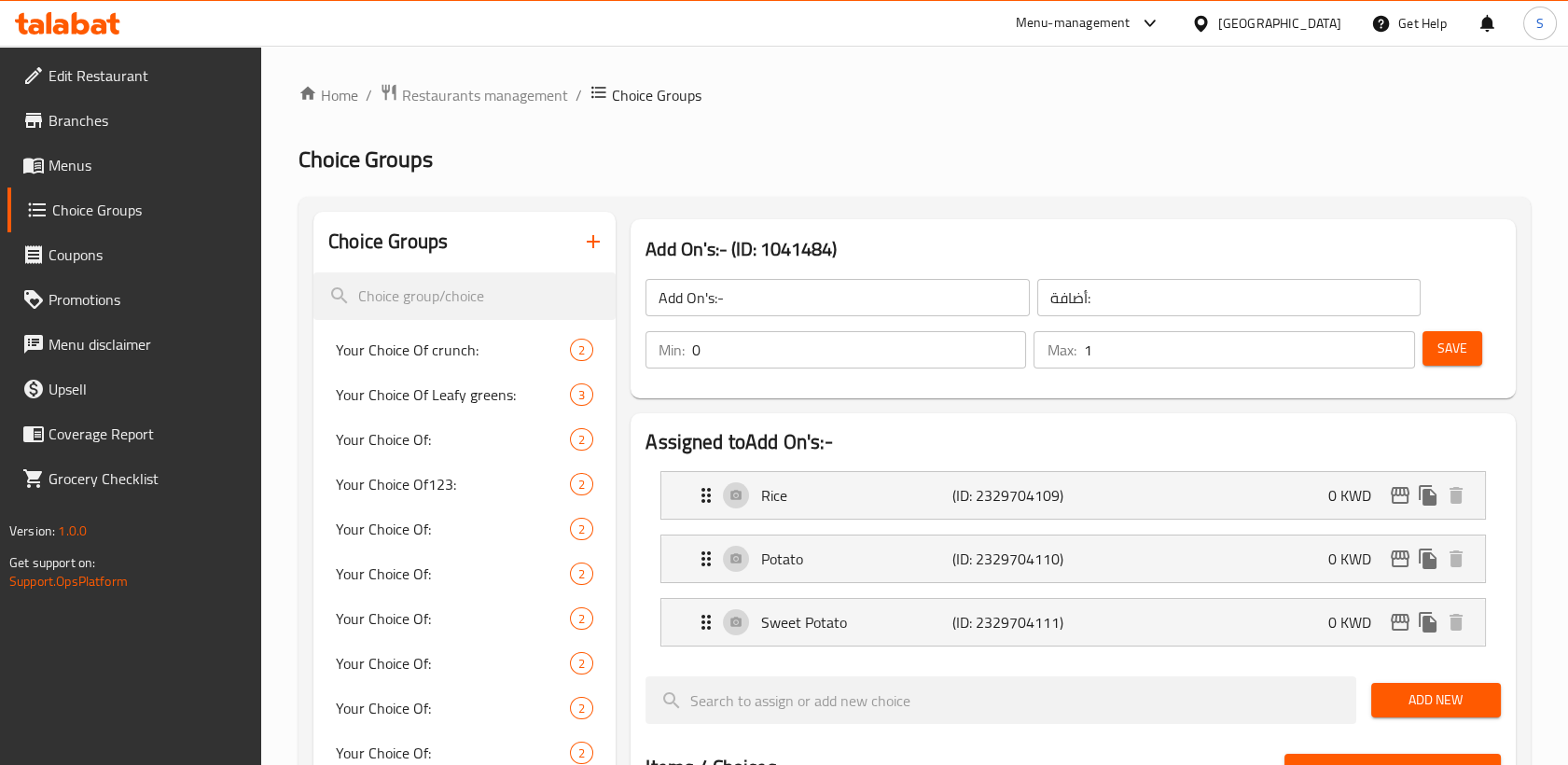
click at [86, 171] on span "Menus" at bounding box center [147, 165] width 199 height 22
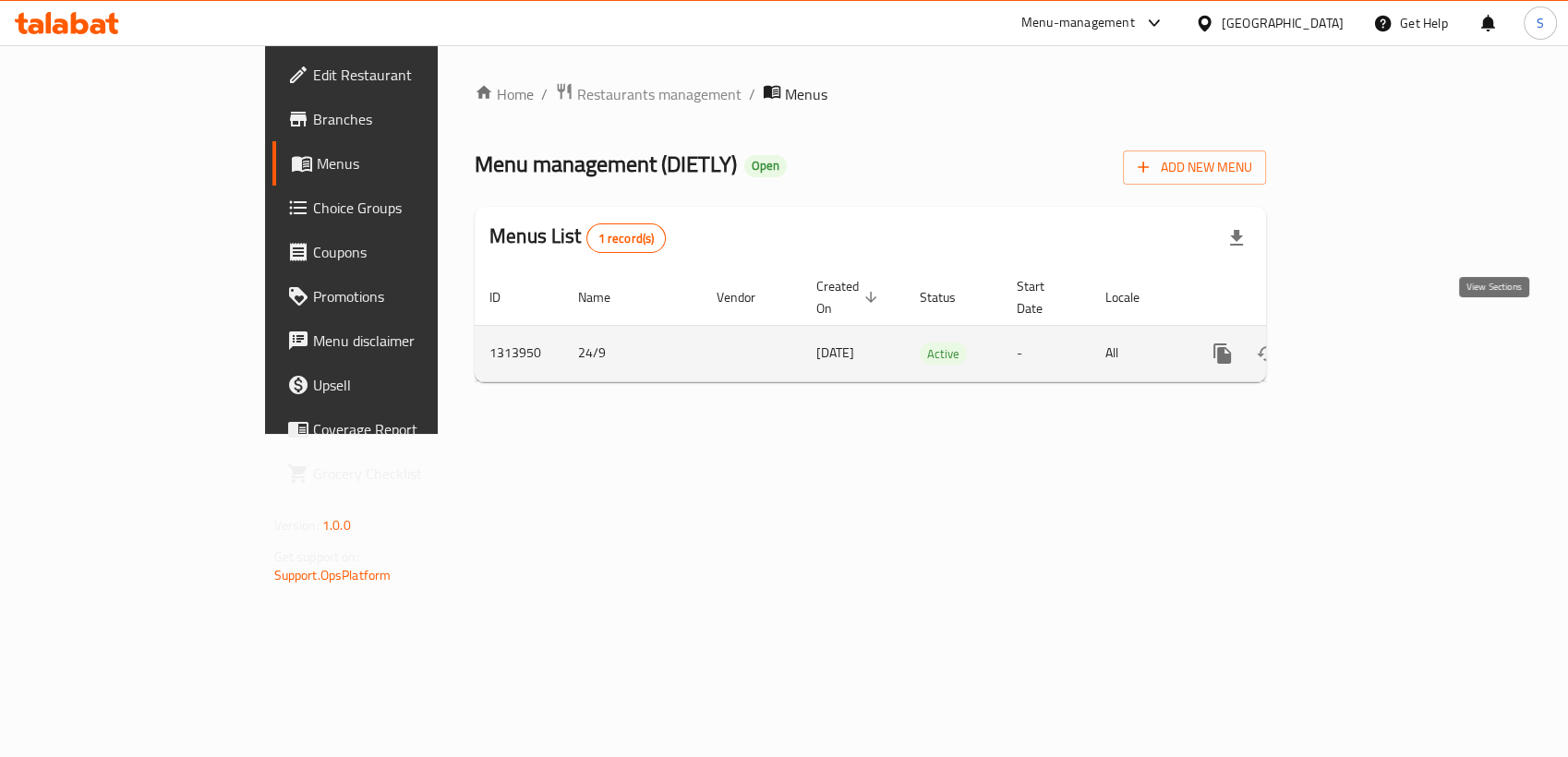
click at [1366, 343] on icon "enhanced table" at bounding box center [1355, 354] width 22 height 22
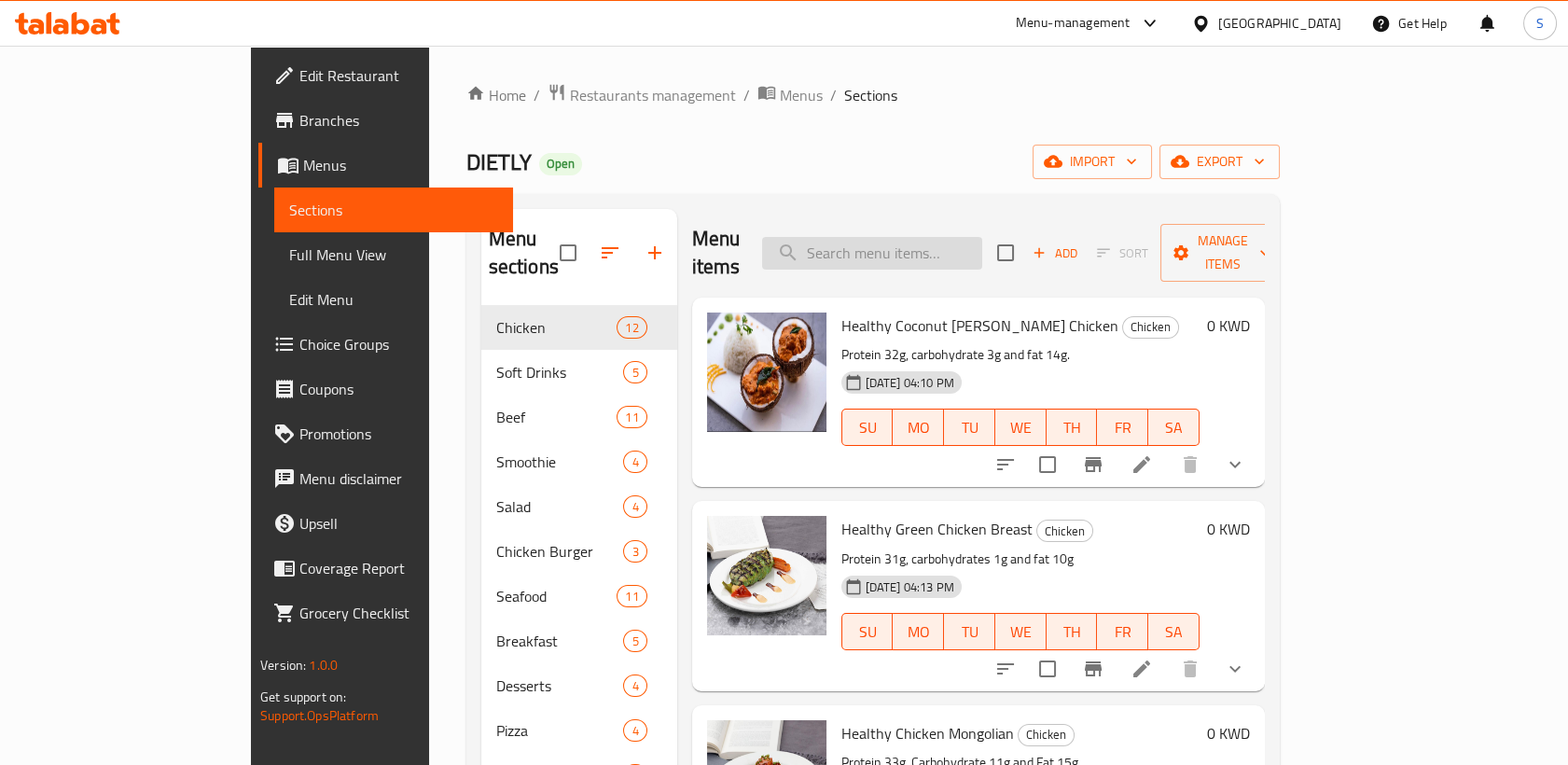
click at [895, 242] on input "search" at bounding box center [871, 253] width 220 height 33
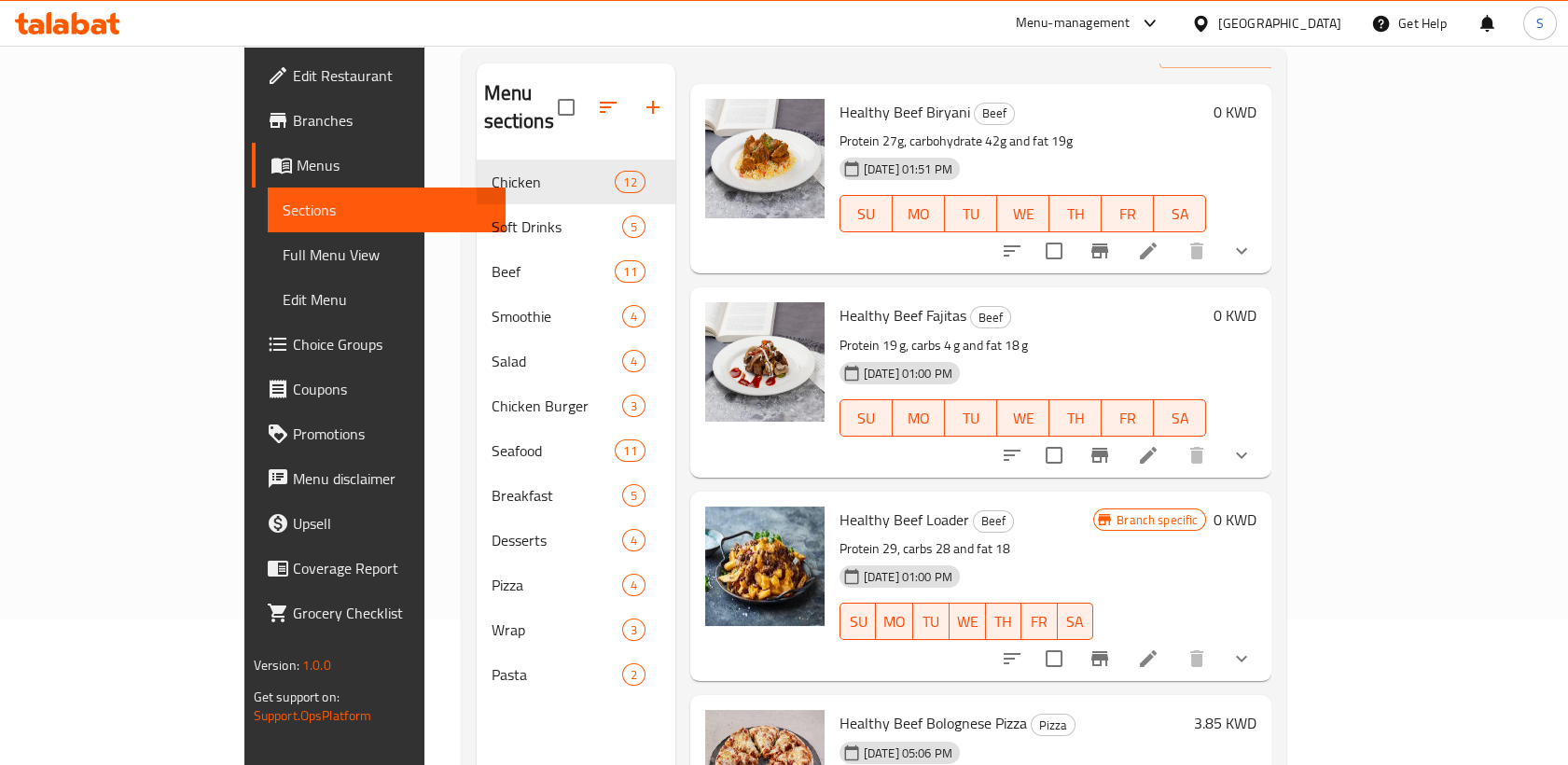
scroll to position [207, 0]
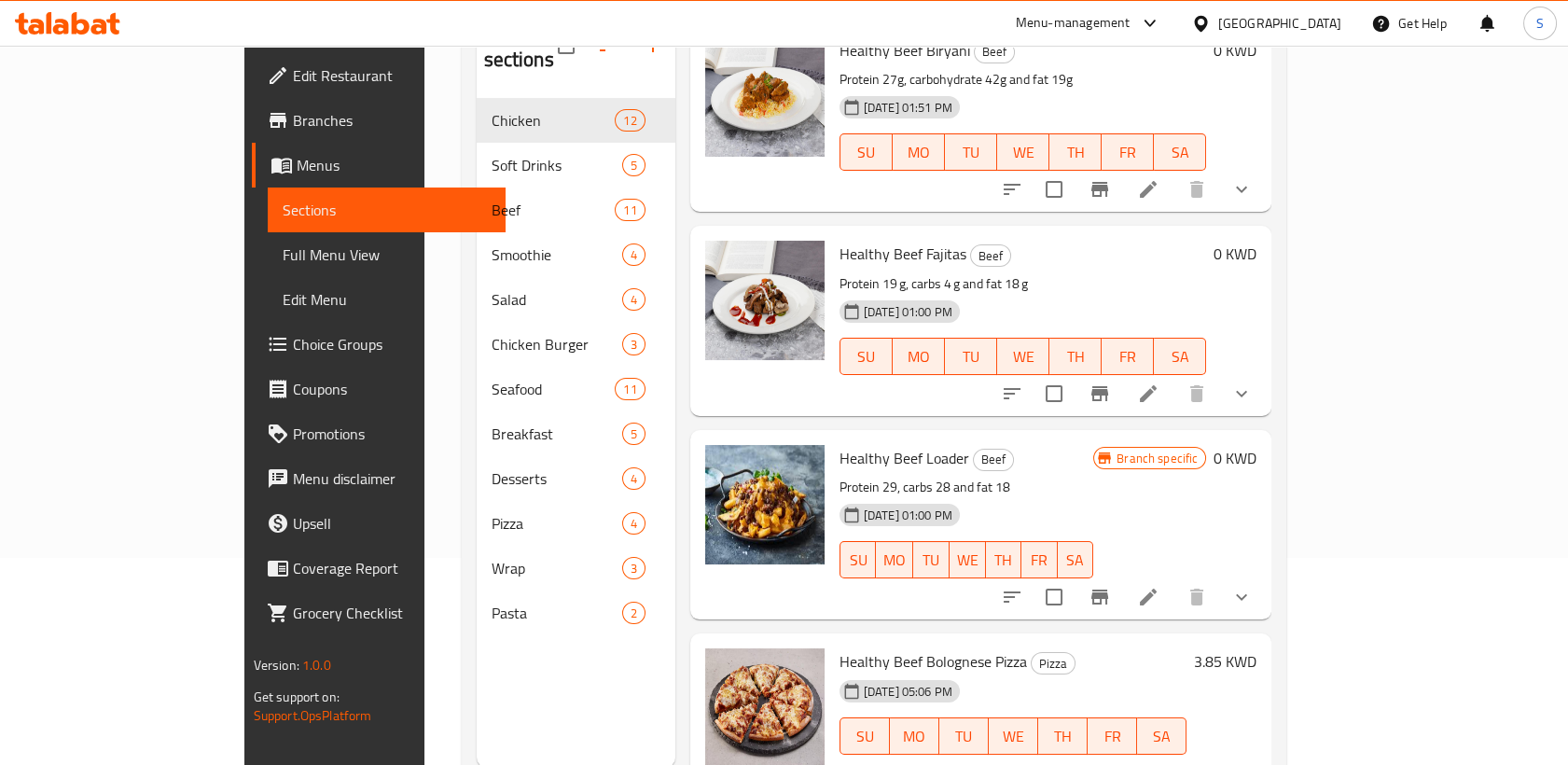
type input "Healthy beef"
click at [1174, 581] on li at bounding box center [1148, 597] width 52 height 34
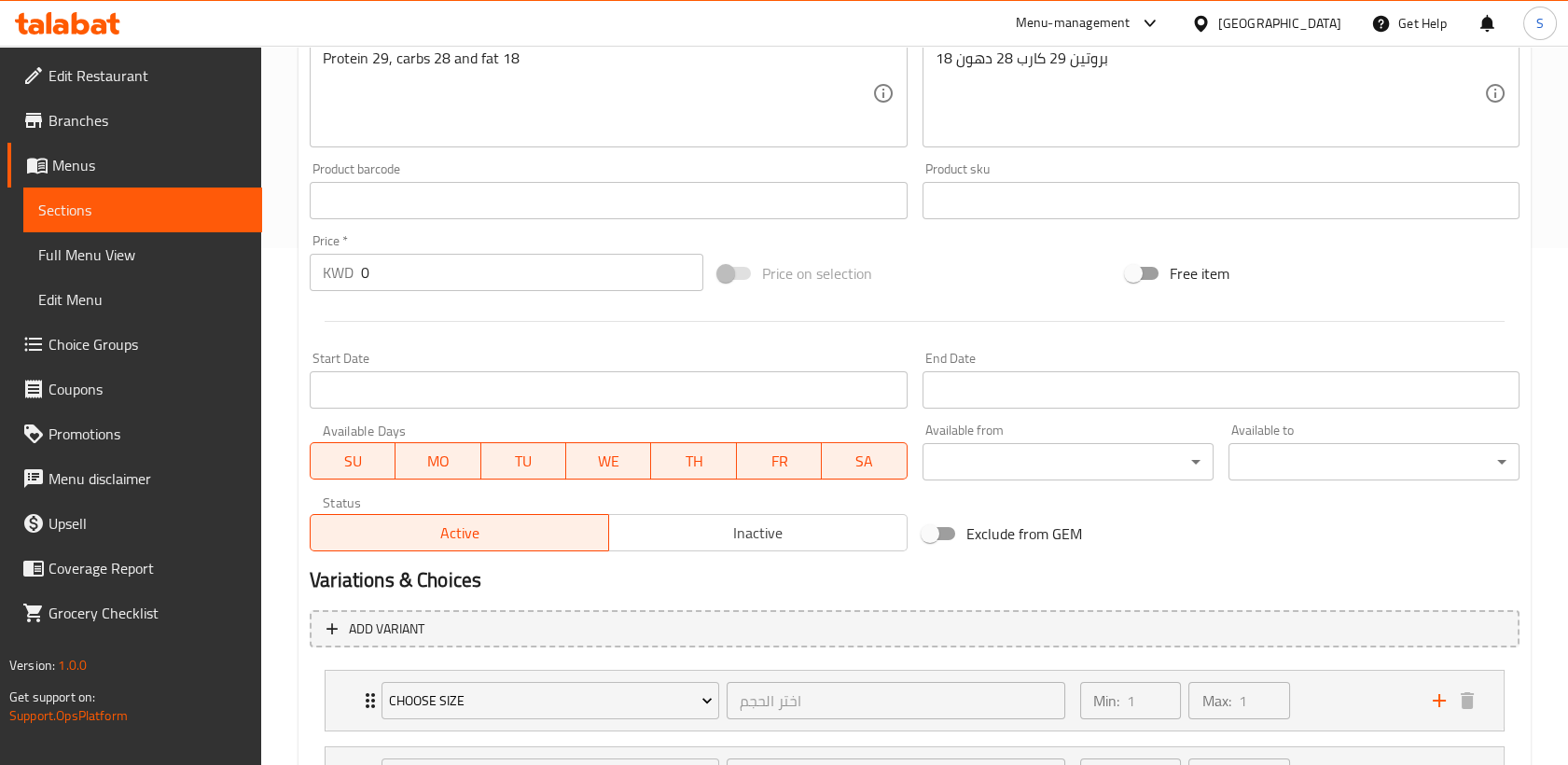
scroll to position [686, 0]
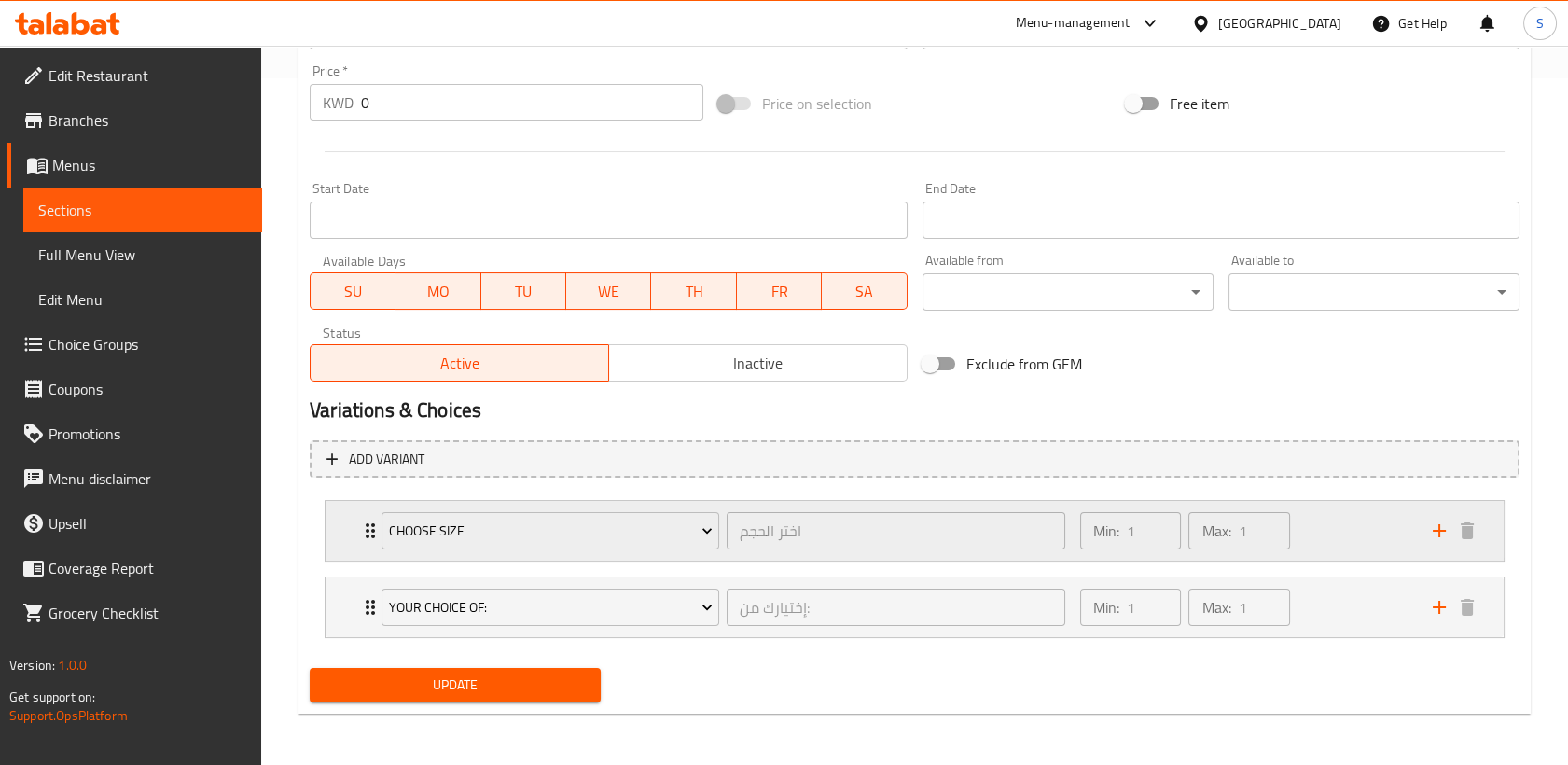
click at [1327, 542] on div "Min: 1 ​ Max: 1 ​" at bounding box center [1244, 531] width 352 height 60
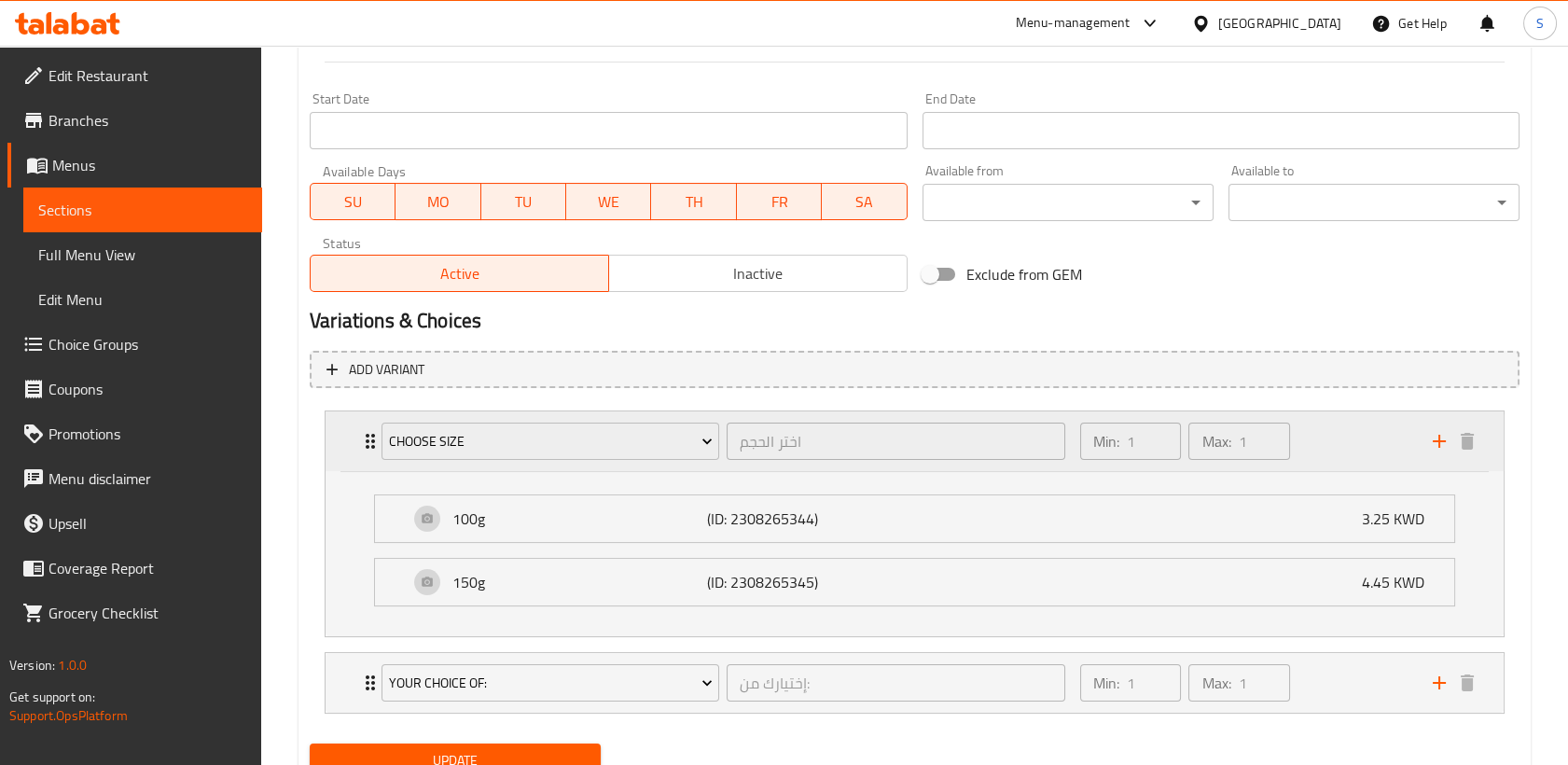
scroll to position [850, 0]
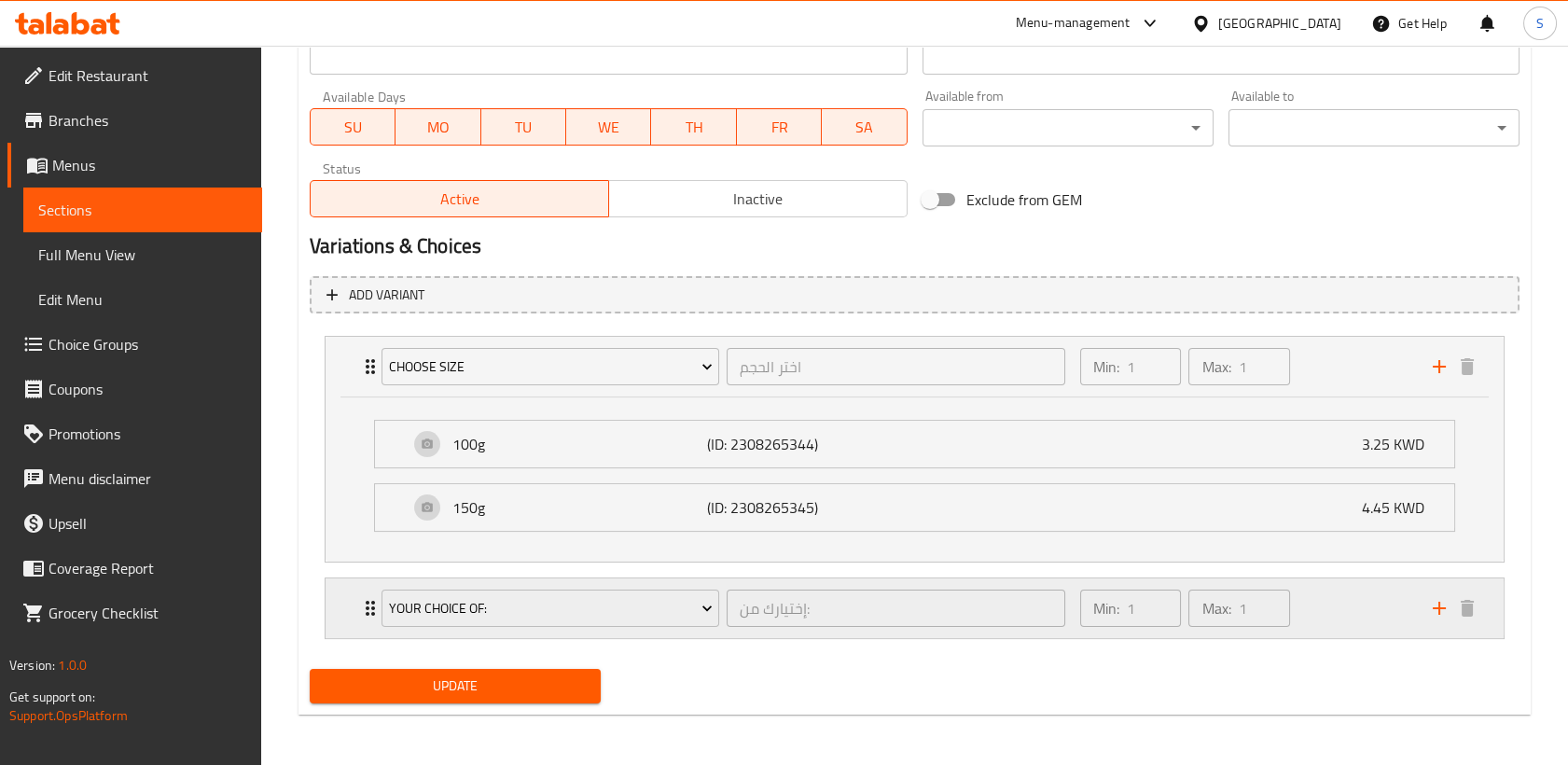
click at [1379, 599] on div "Min: 1 ​ Max: 1 ​" at bounding box center [1244, 609] width 352 height 60
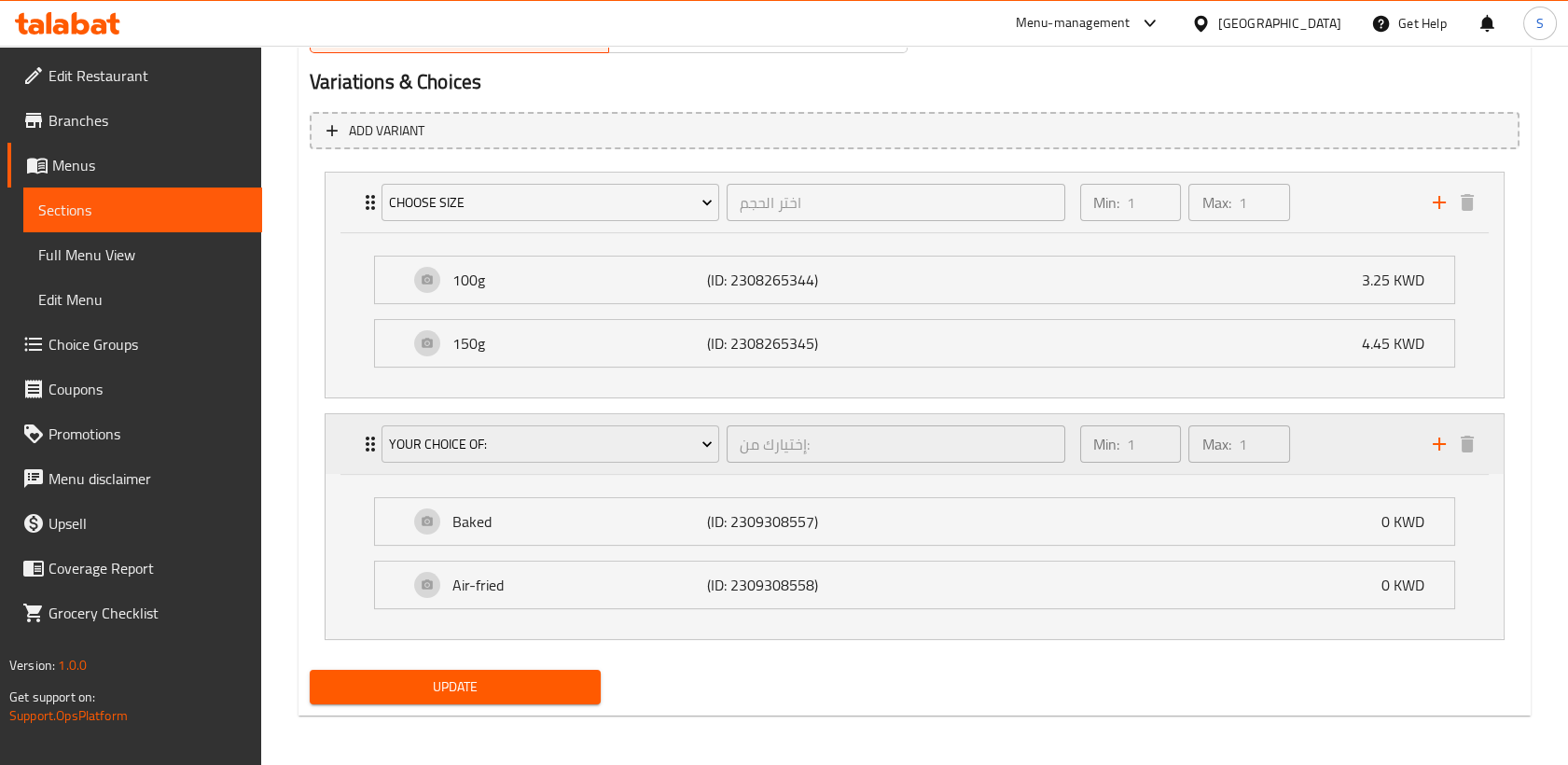
scroll to position [1015, 0]
click at [1163, 515] on div "Baked (ID: 2309308557) 0 KWD" at bounding box center [920, 521] width 1023 height 47
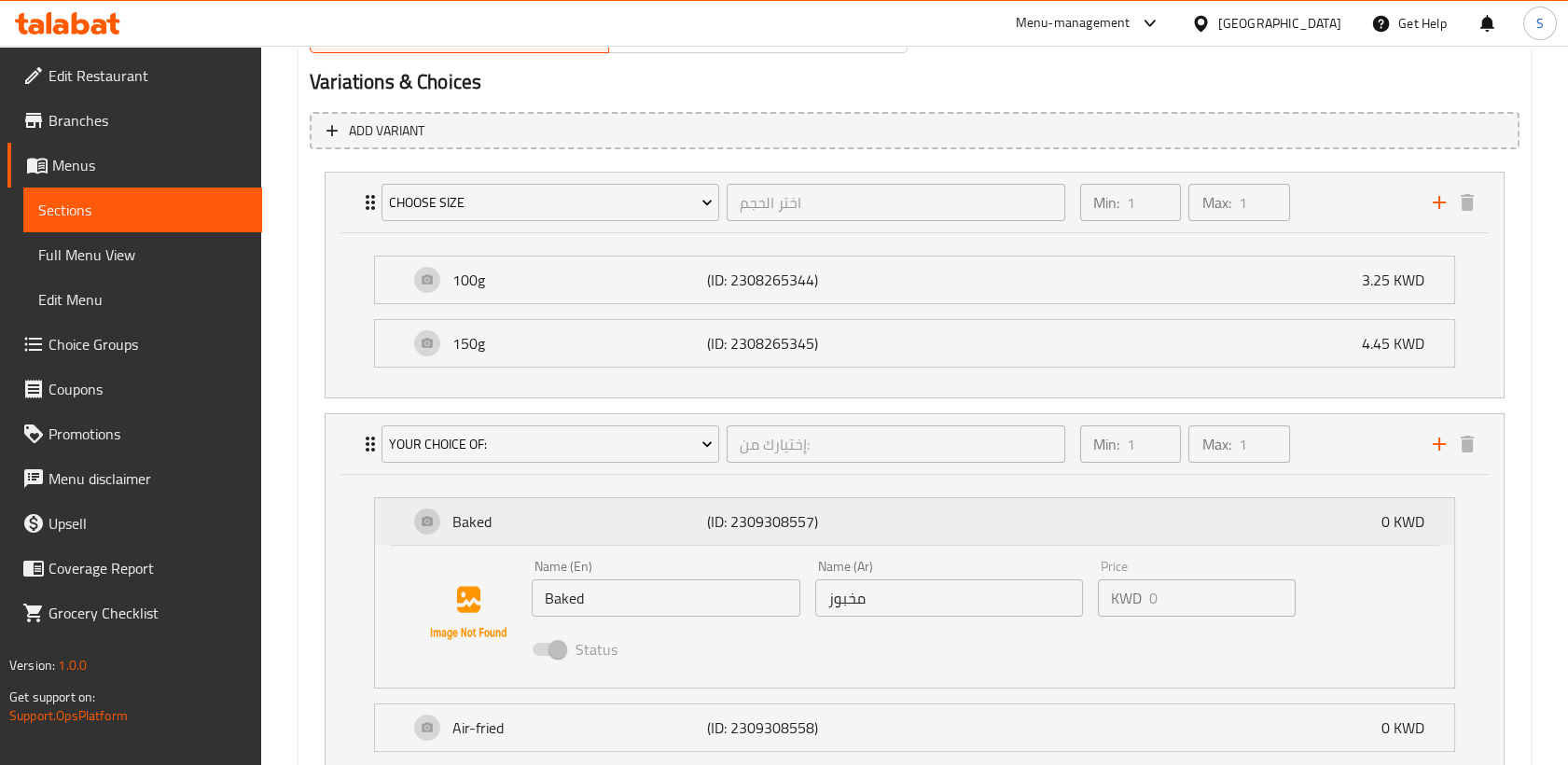
click at [1163, 515] on div "Baked (ID: 2309308557) 0 KWD" at bounding box center [920, 521] width 1023 height 47
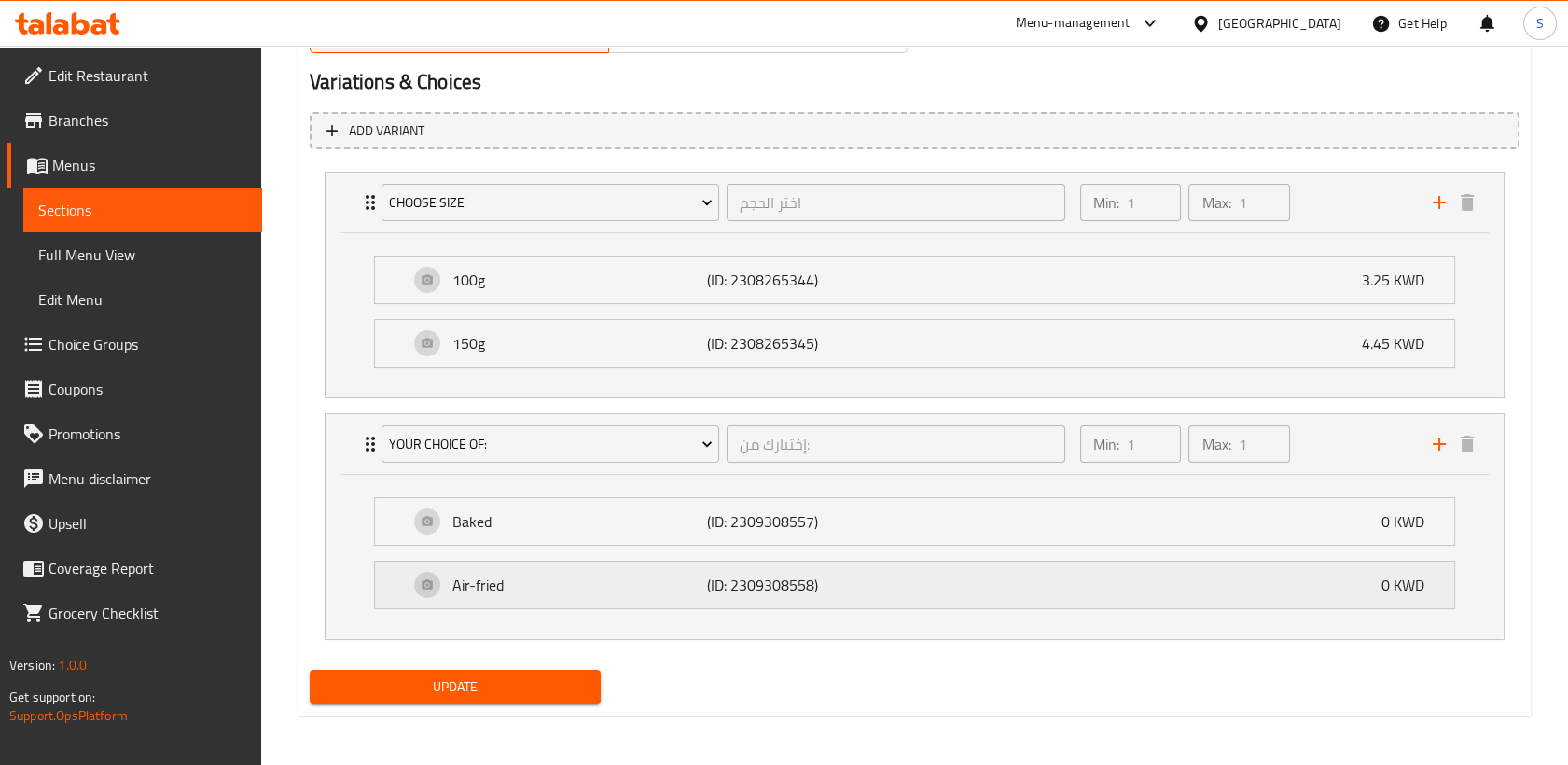
click at [1082, 602] on div "Air-fried (ID: 2309308558) 0 KWD" at bounding box center [920, 585] width 1023 height 47
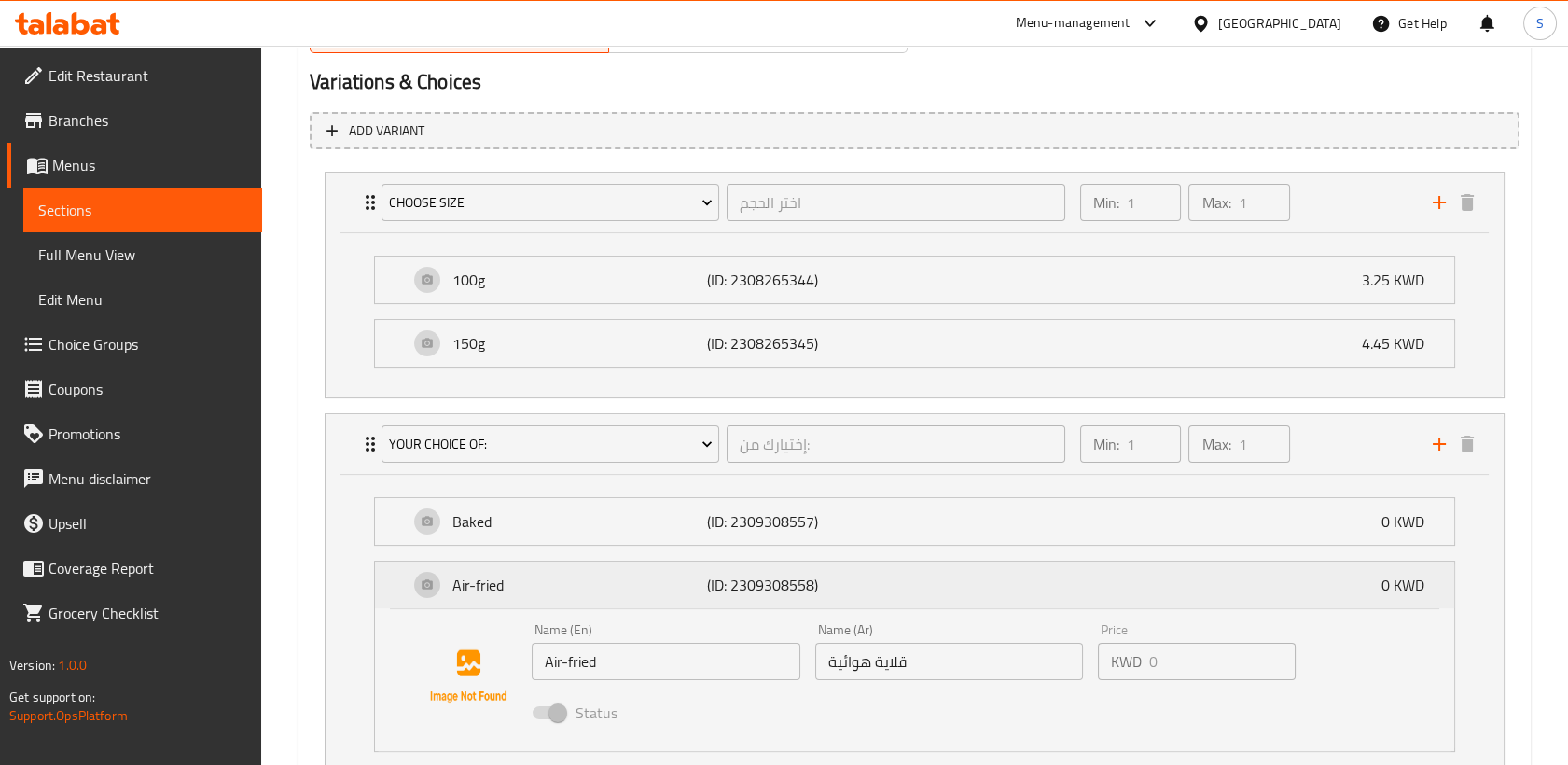
click at [1082, 602] on div "Air-fried (ID: 2309308558) 0 KWD" at bounding box center [920, 585] width 1023 height 47
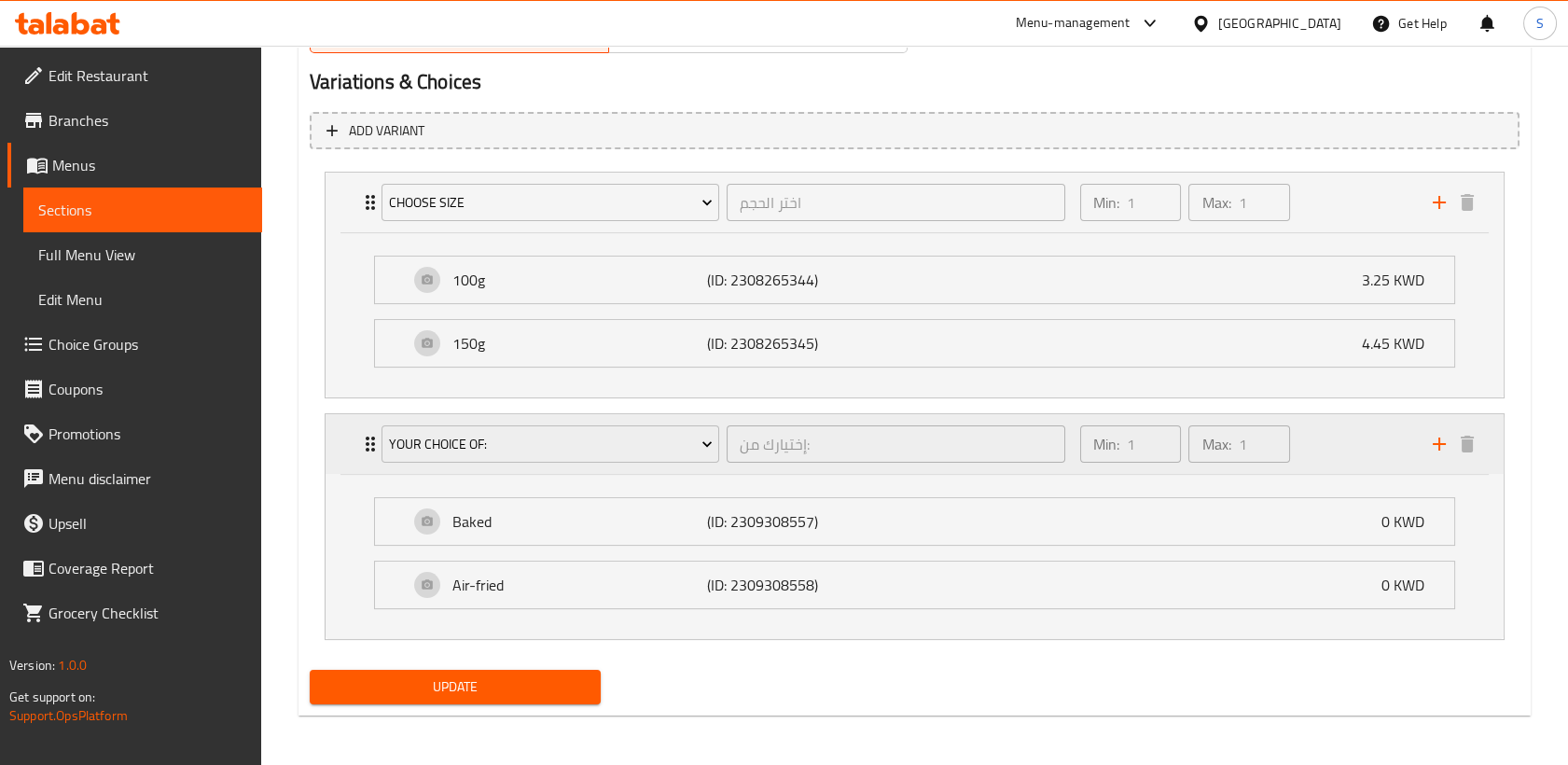
click at [1326, 451] on div "Min: 1 ​ Max: 1 ​" at bounding box center [1244, 445] width 352 height 60
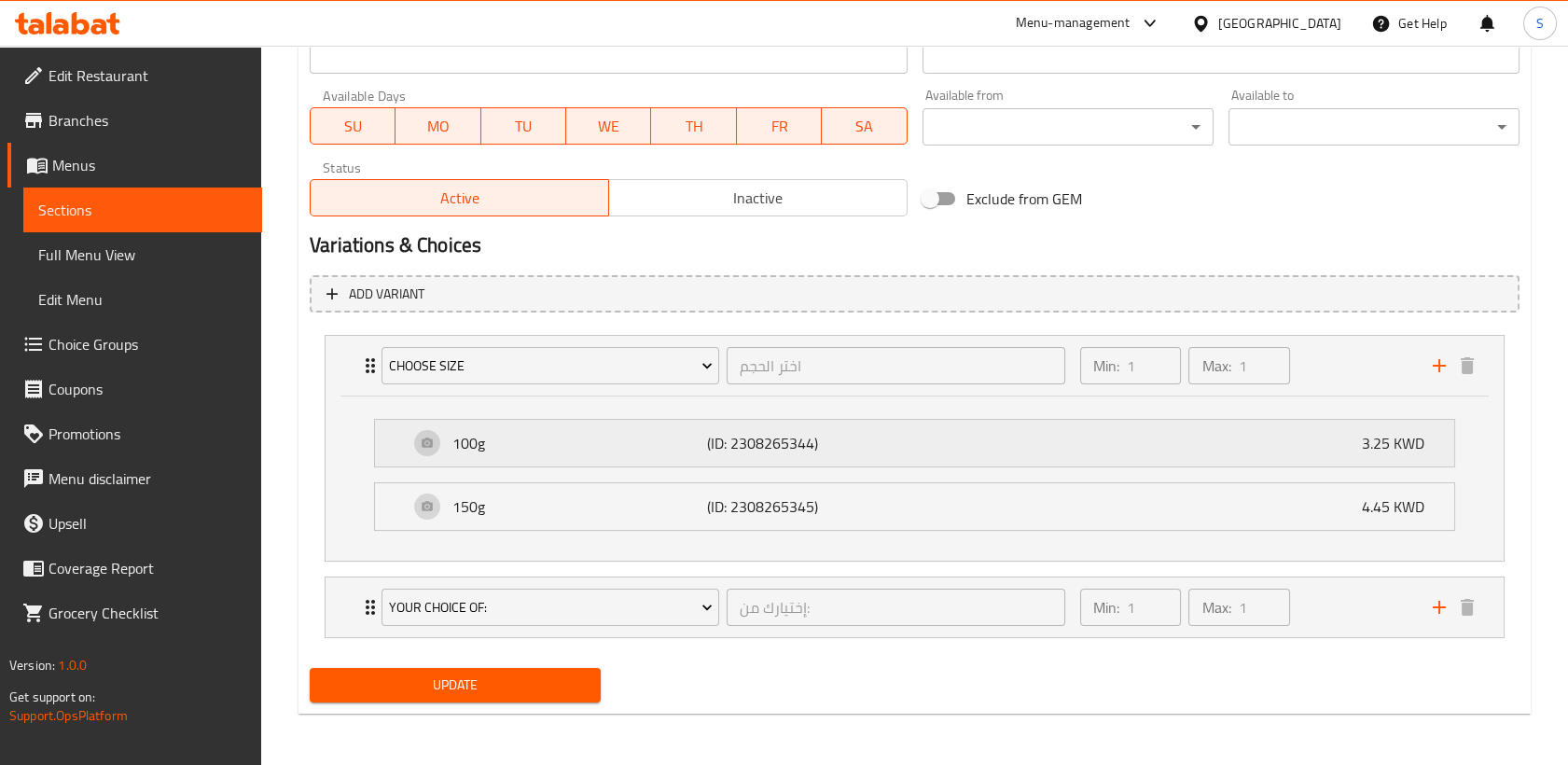
scroll to position [850, 0]
click at [1318, 370] on div "Min: 1 ​ Max: 1 ​" at bounding box center [1244, 367] width 352 height 60
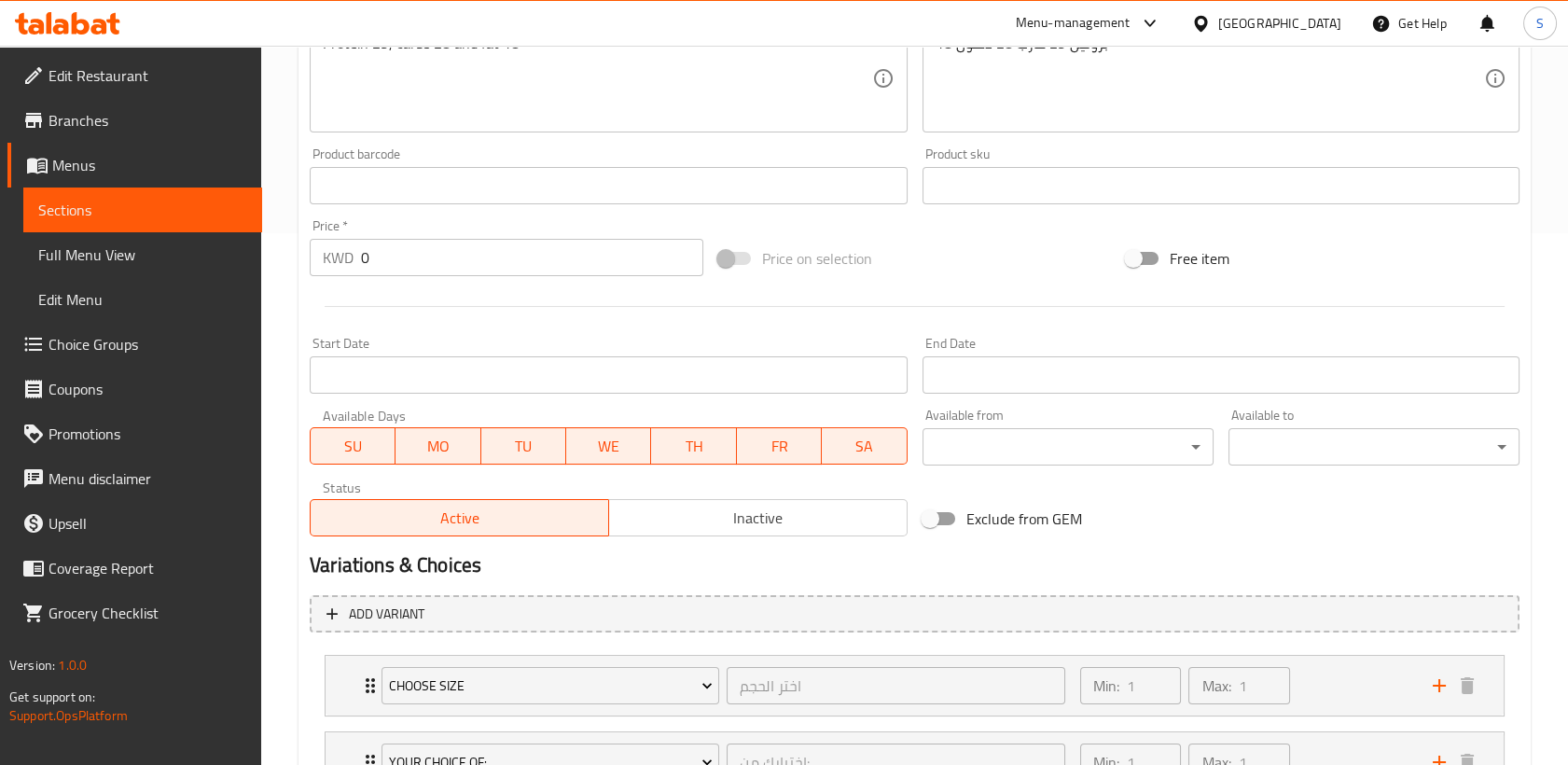
scroll to position [0, 0]
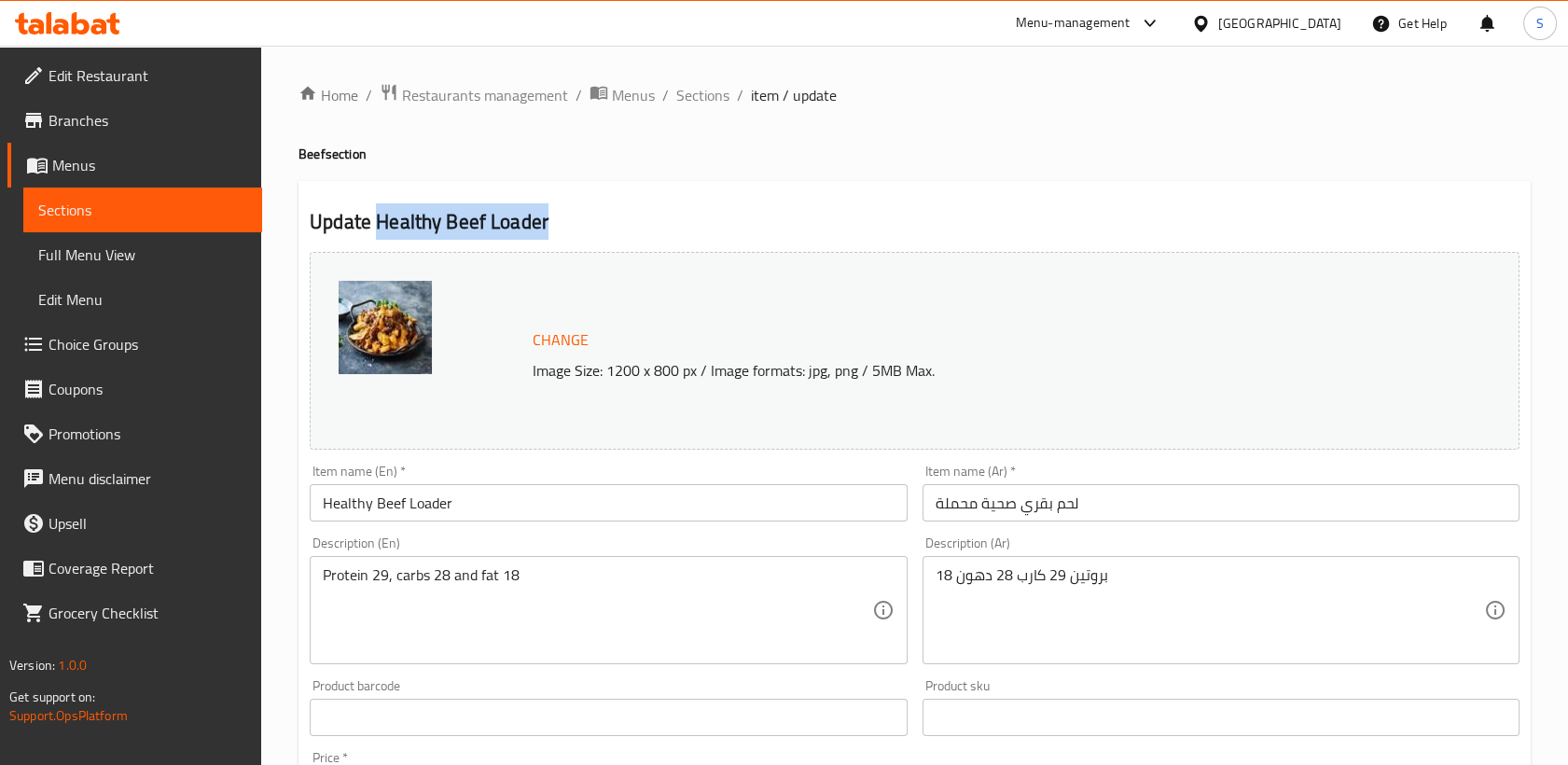
drag, startPoint x: 379, startPoint y: 213, endPoint x: 578, endPoint y: 226, distance: 199.4
click at [578, 226] on h2 "Update Healthy Beef Loader" at bounding box center [914, 221] width 1209 height 28
click at [689, 97] on span "Sections" at bounding box center [702, 94] width 53 height 22
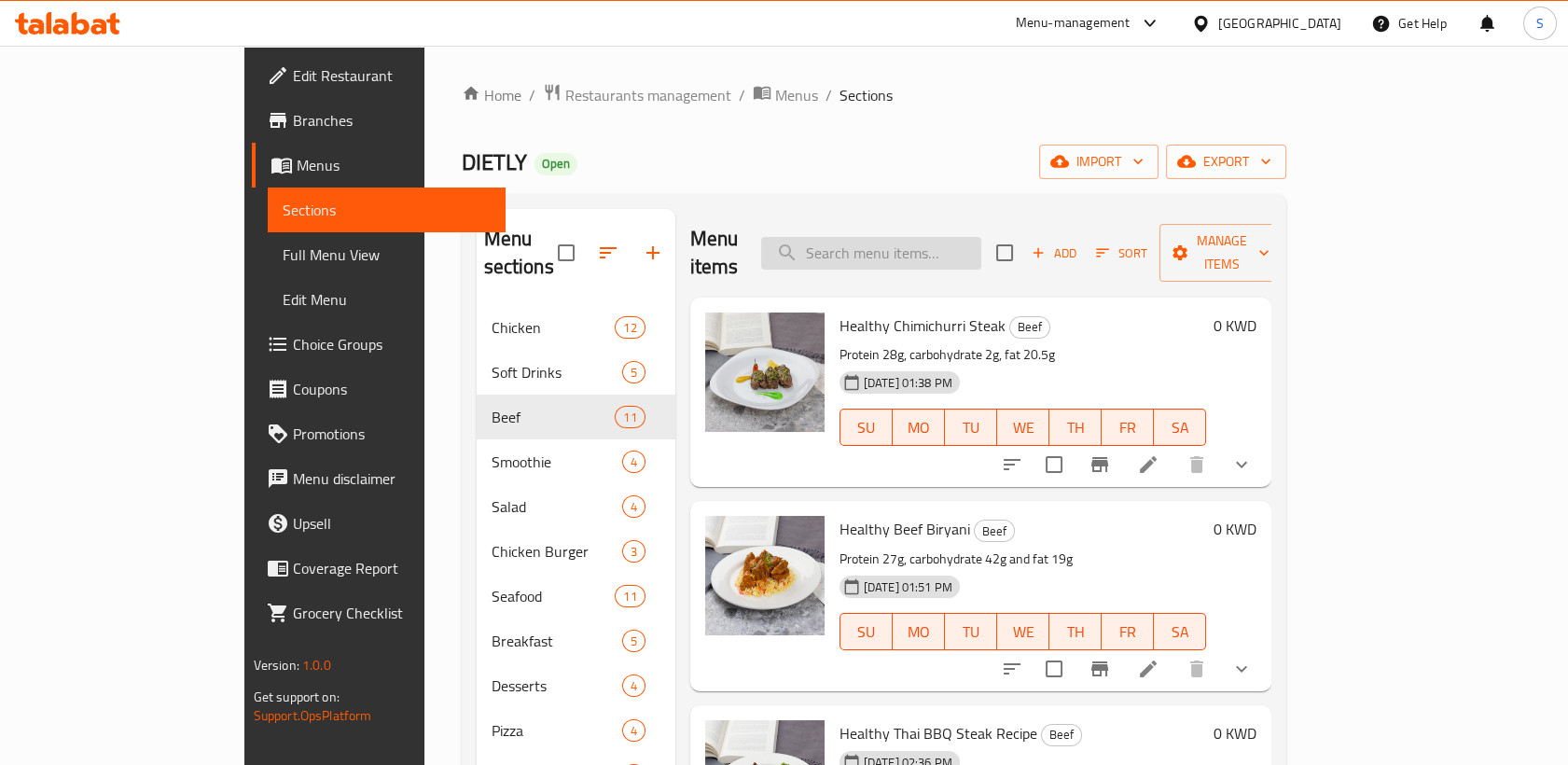
click at [917, 250] on input "search" at bounding box center [870, 253] width 220 height 33
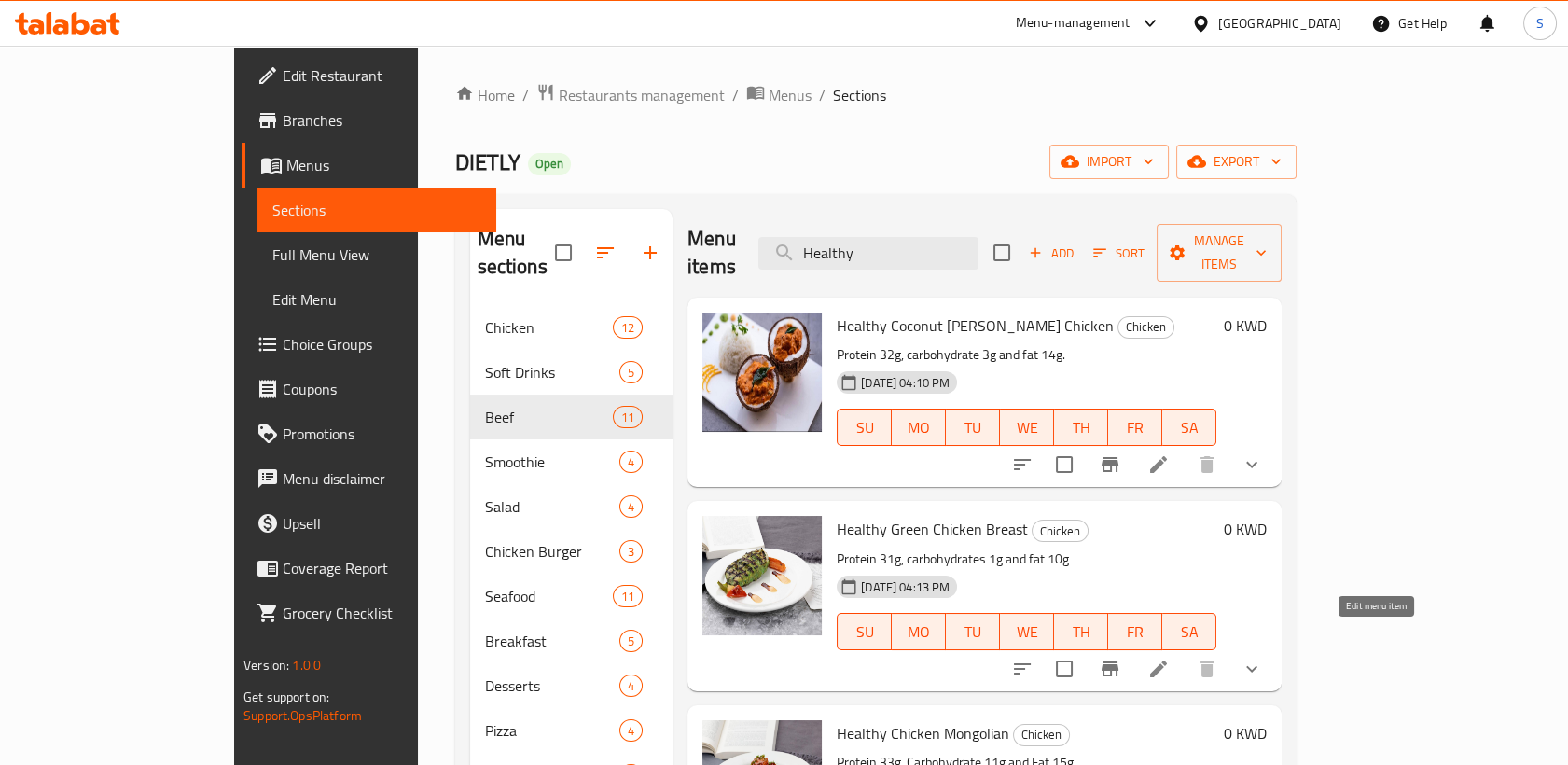
type input "Healthy"
click at [1166, 660] on icon at bounding box center [1158, 668] width 16 height 17
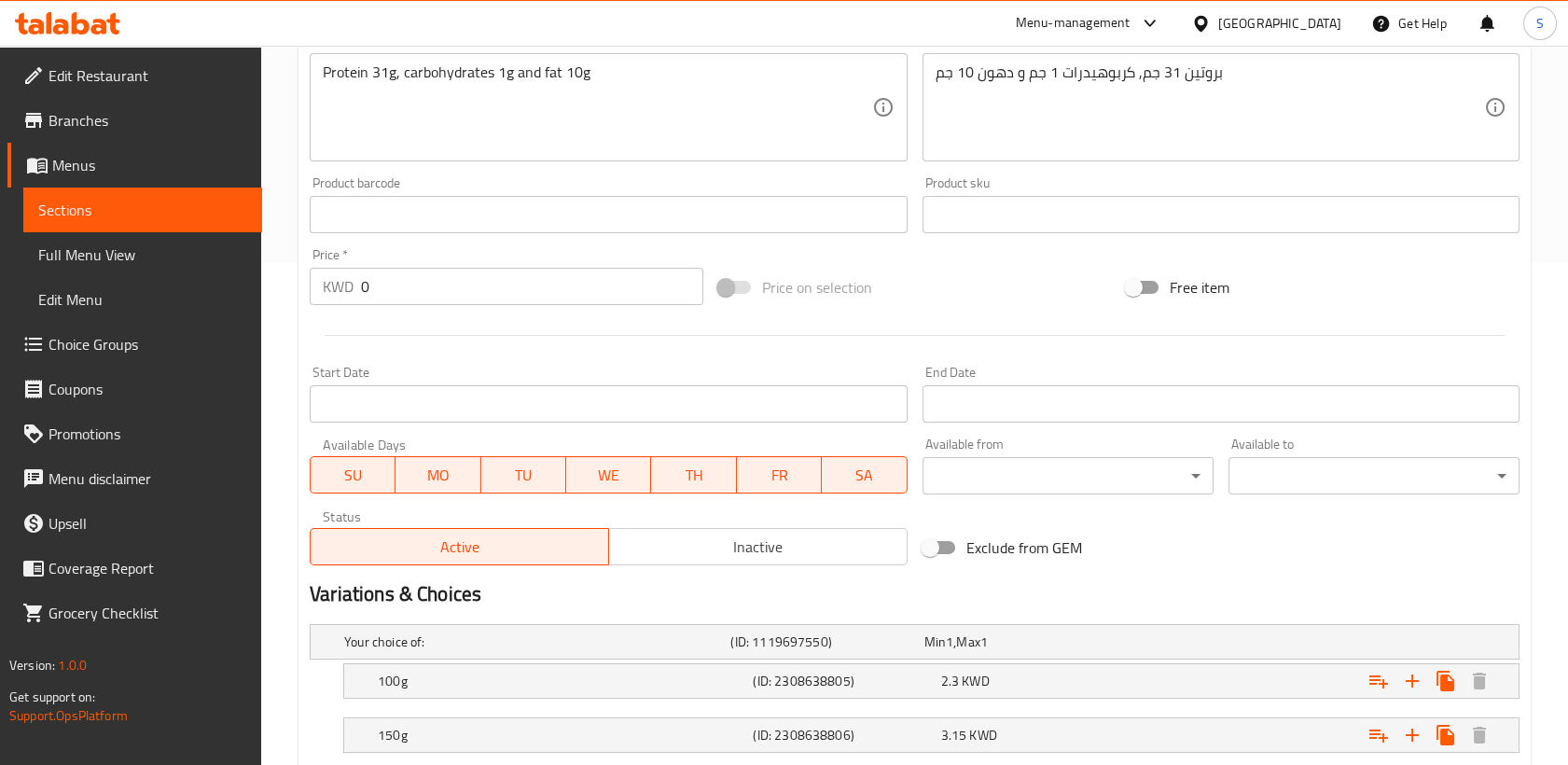
scroll to position [620, 0]
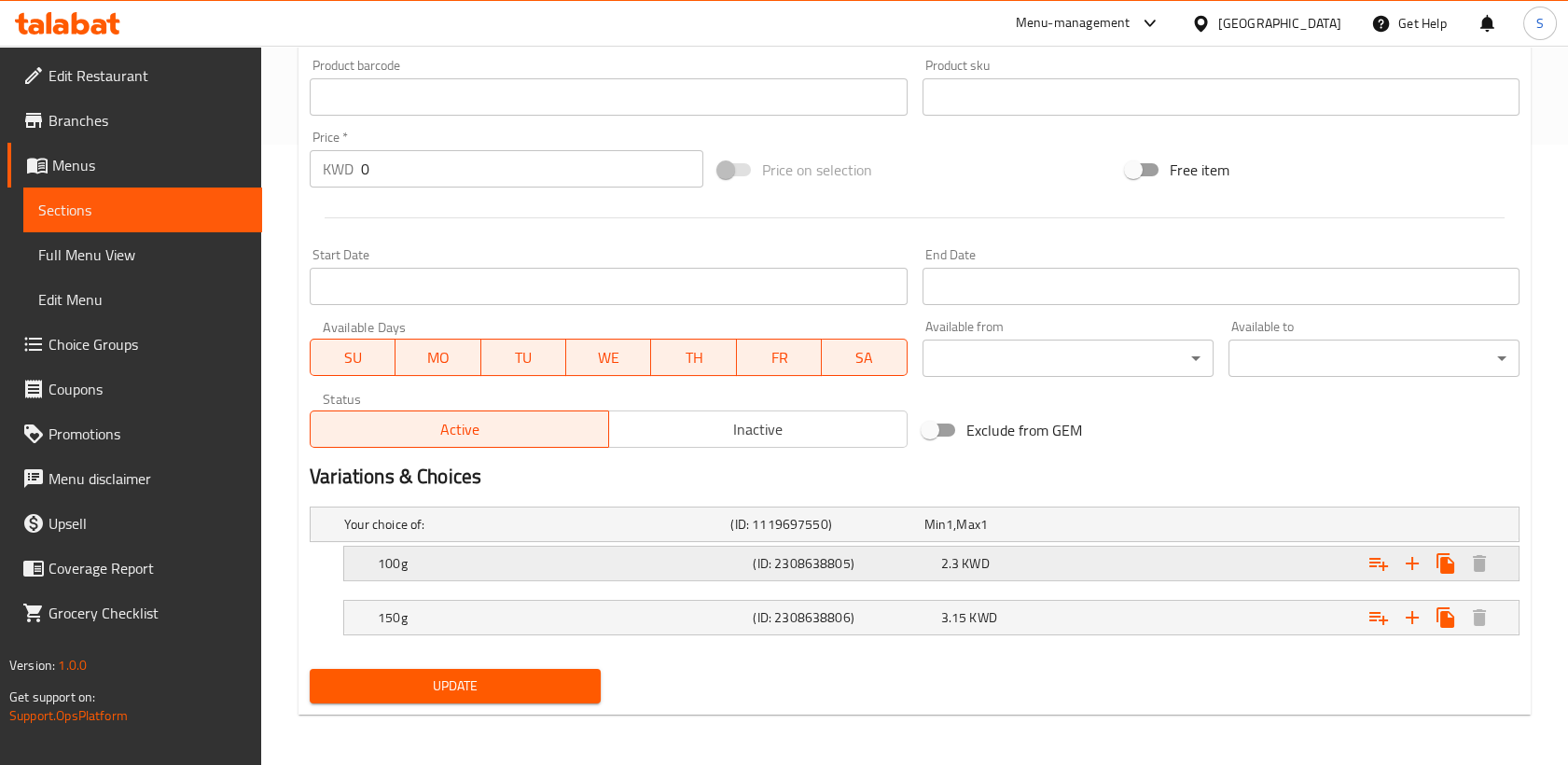
click at [696, 563] on h5 "100g" at bounding box center [561, 563] width 368 height 18
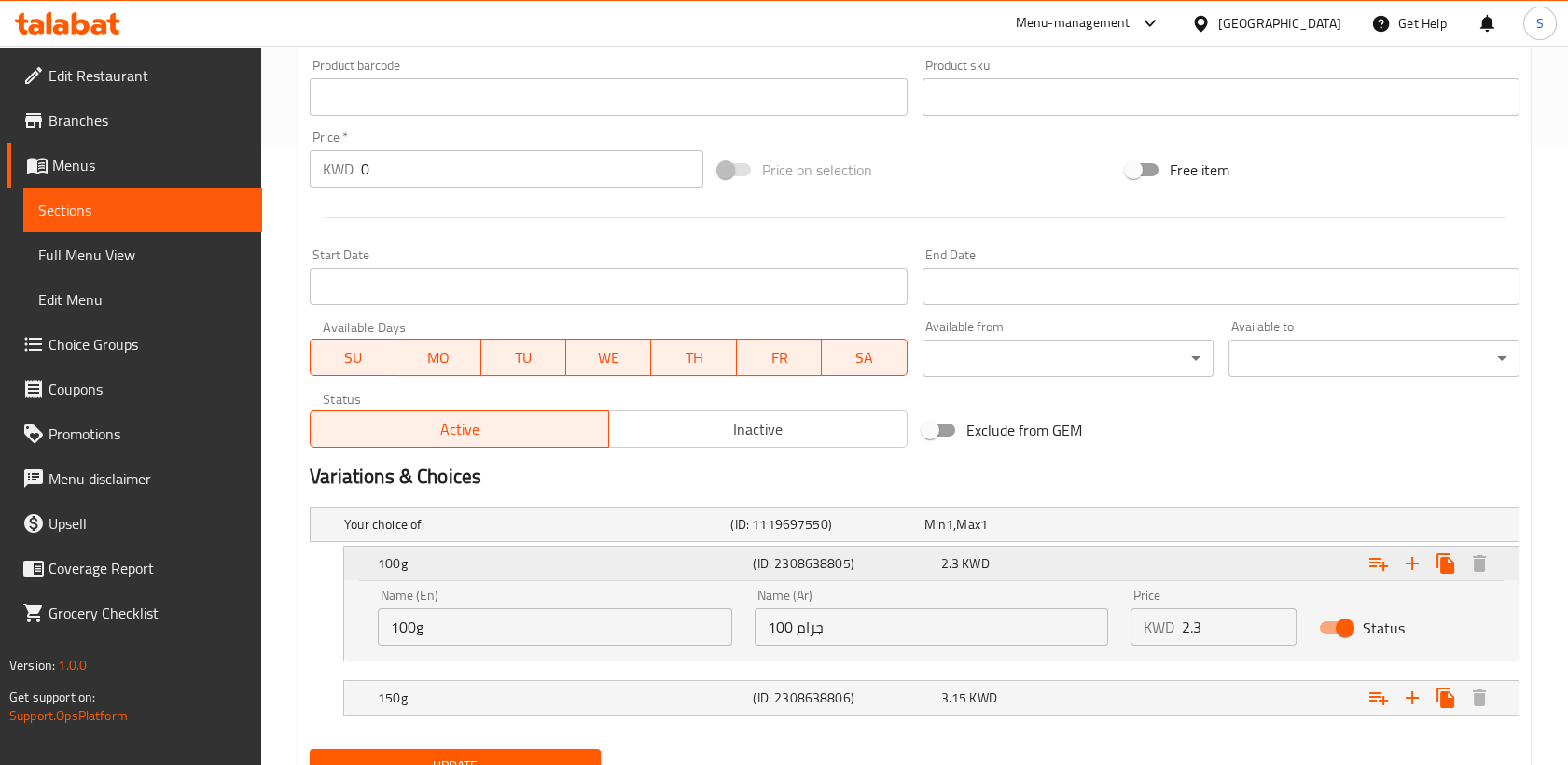
click at [696, 563] on h5 "100g" at bounding box center [561, 563] width 368 height 18
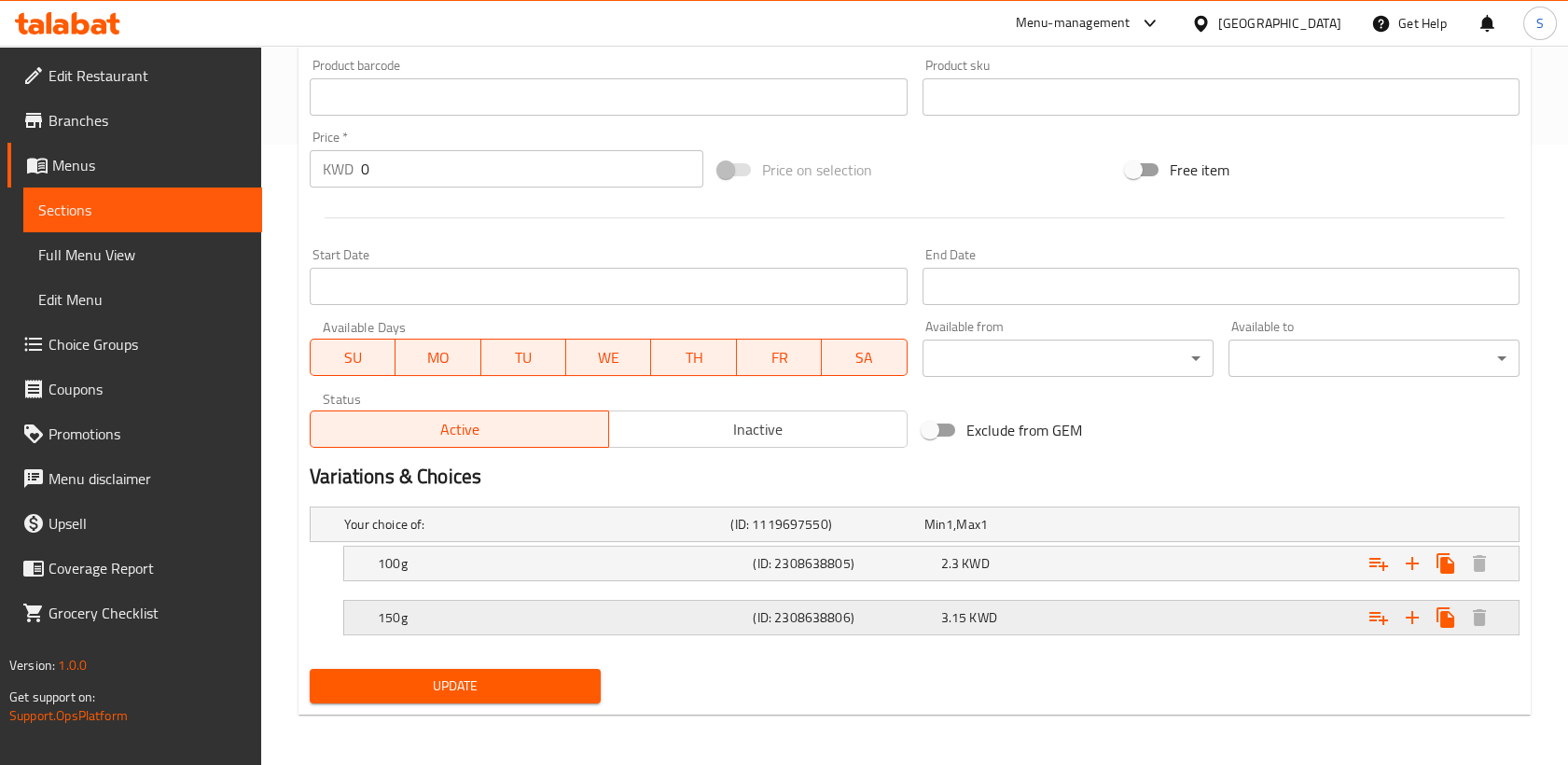
click at [702, 605] on div "150g" at bounding box center [561, 617] width 375 height 26
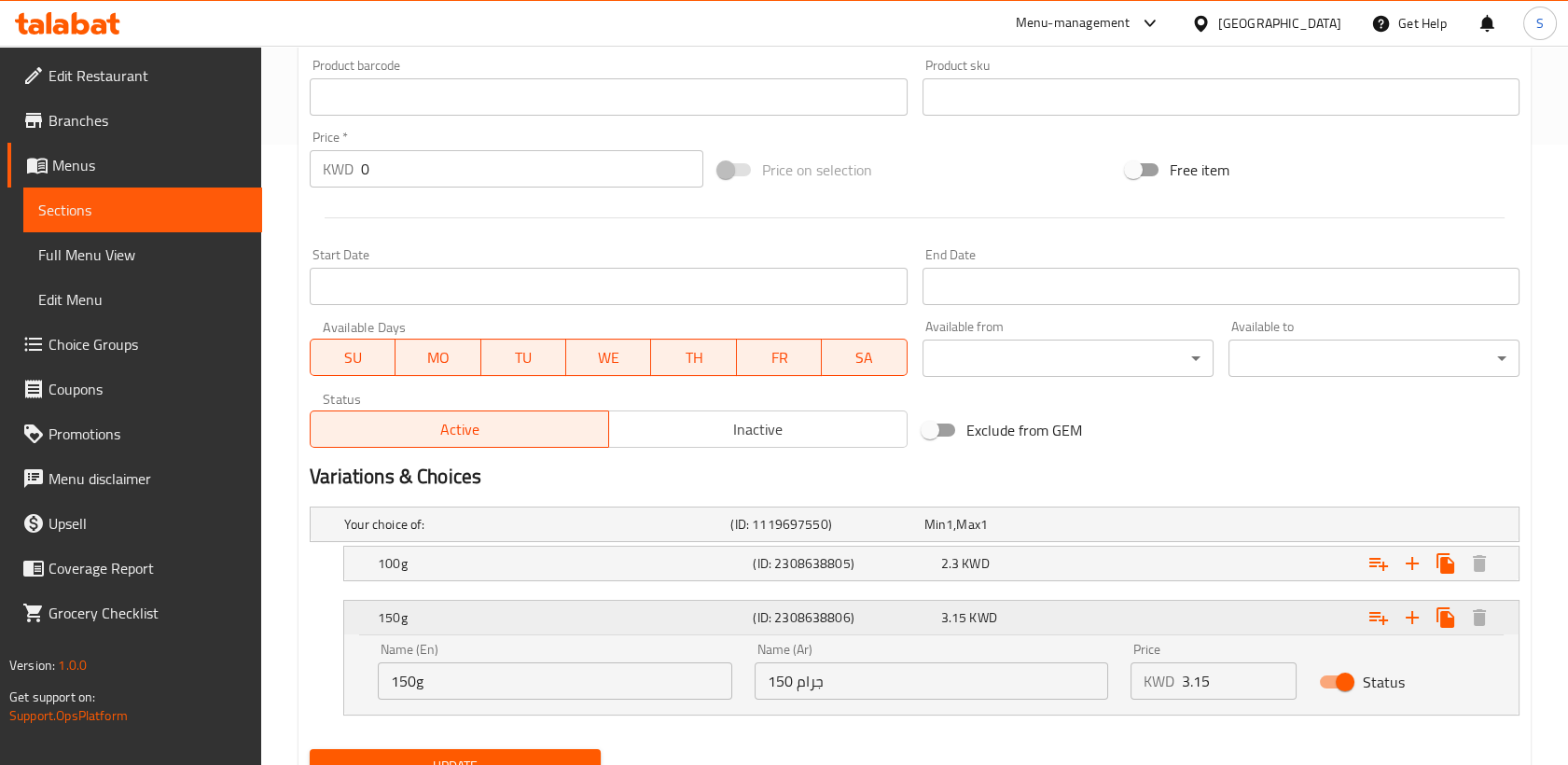
click at [704, 615] on h5 "150g" at bounding box center [561, 617] width 368 height 18
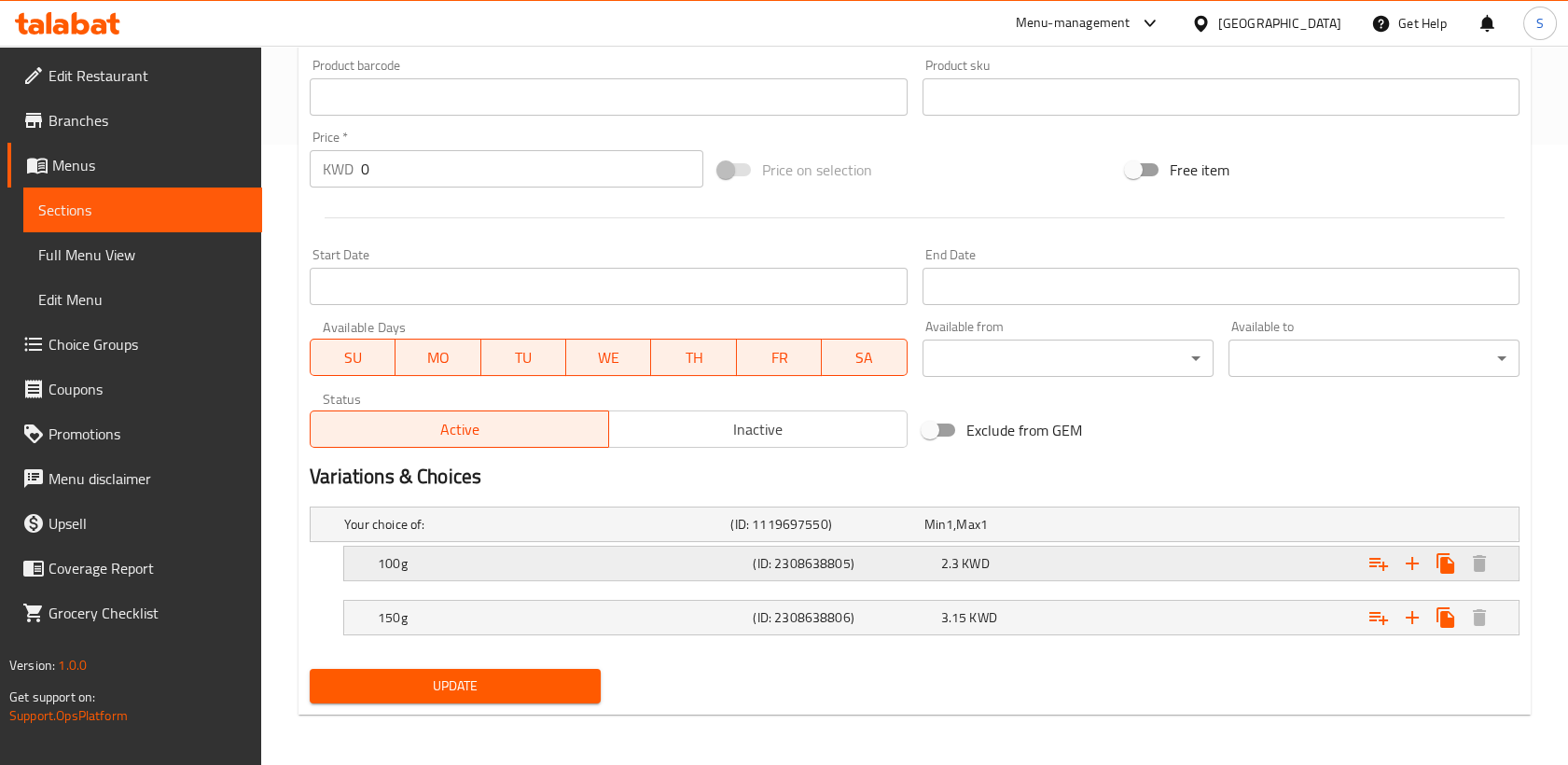
click at [676, 563] on h5 "100g" at bounding box center [561, 563] width 368 height 18
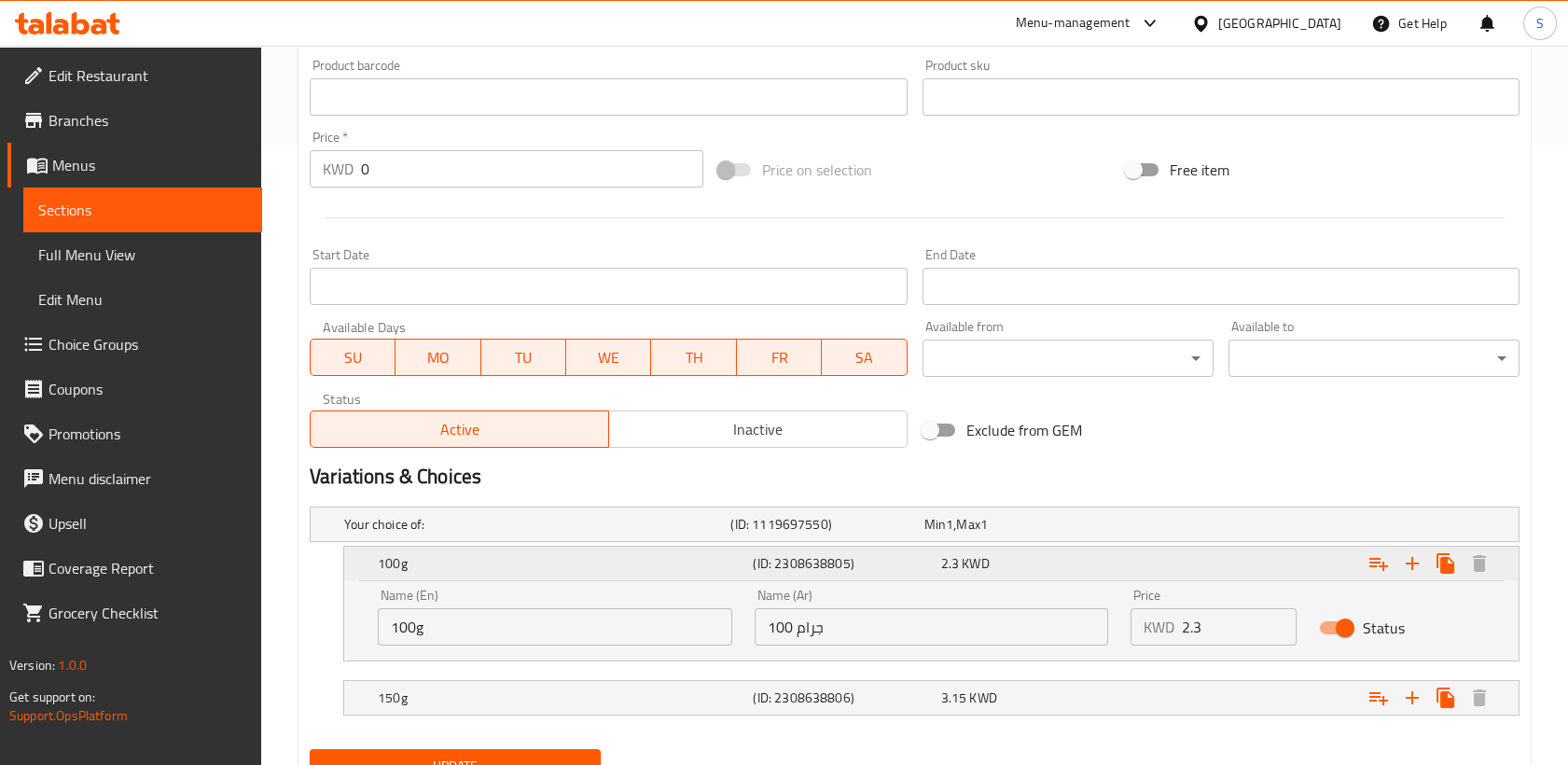
click at [676, 563] on h5 "100g" at bounding box center [561, 563] width 368 height 18
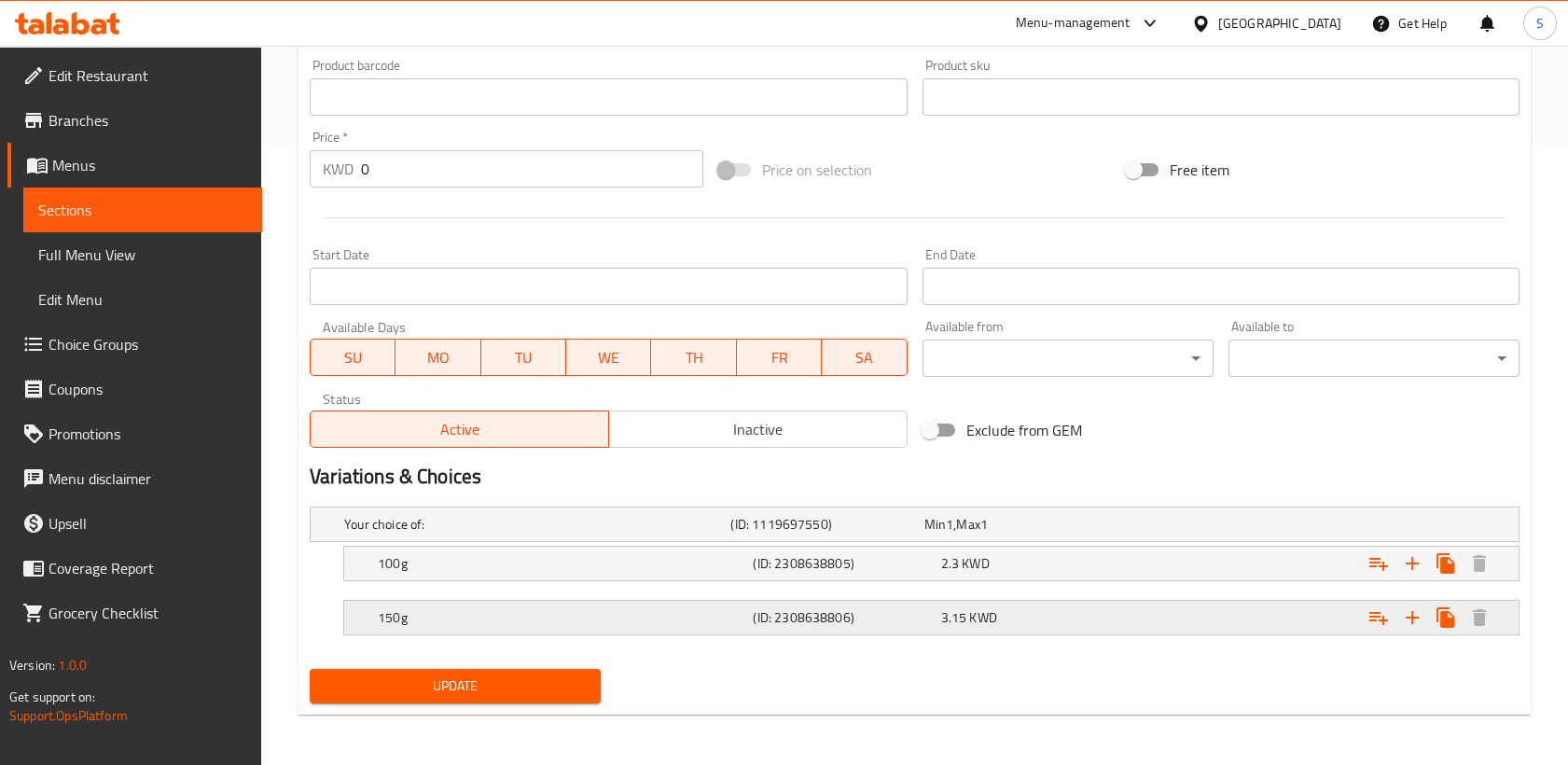
click at [678, 613] on h5 "150g" at bounding box center [561, 617] width 368 height 18
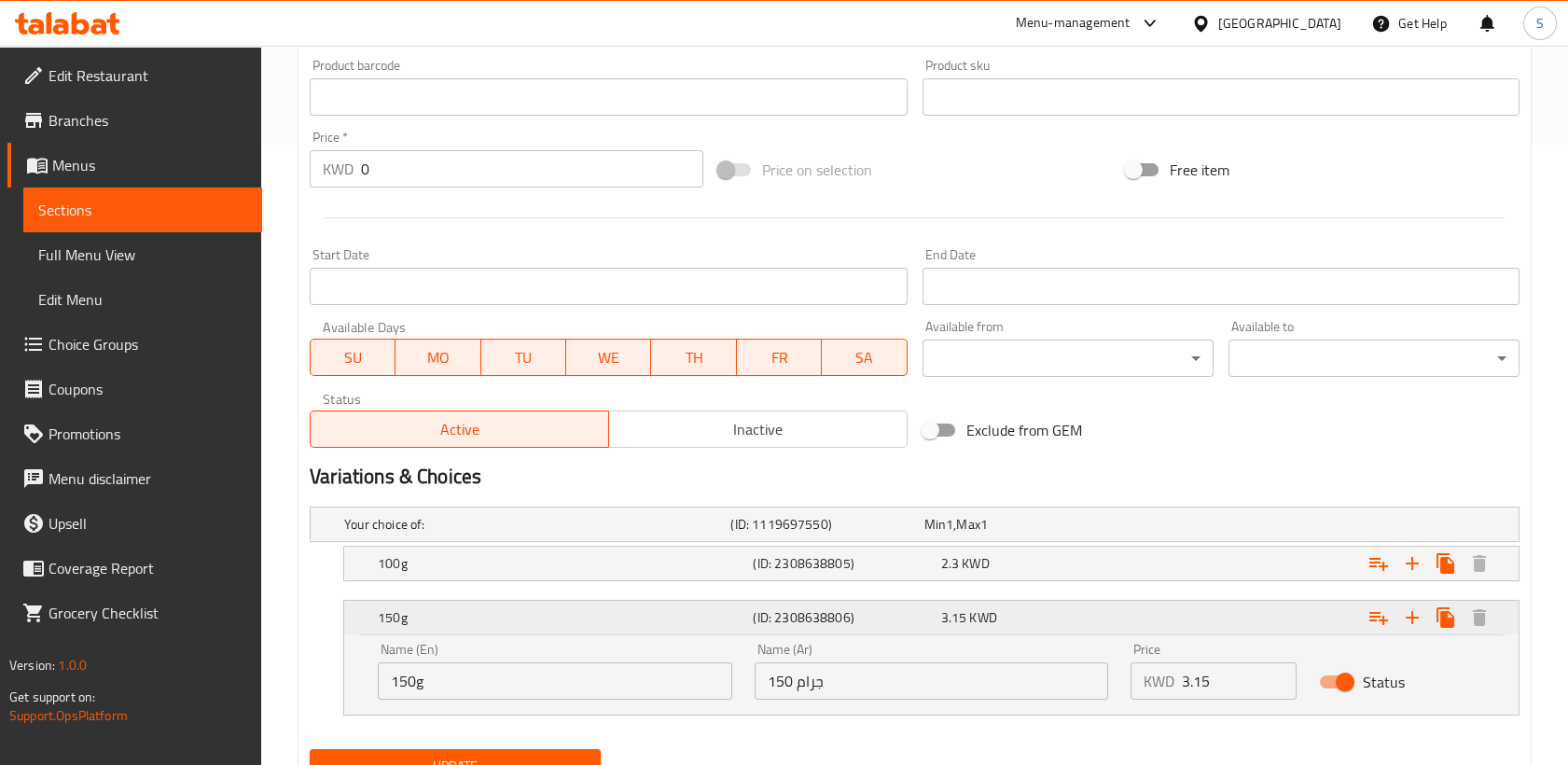
click at [678, 613] on h5 "150g" at bounding box center [561, 617] width 368 height 18
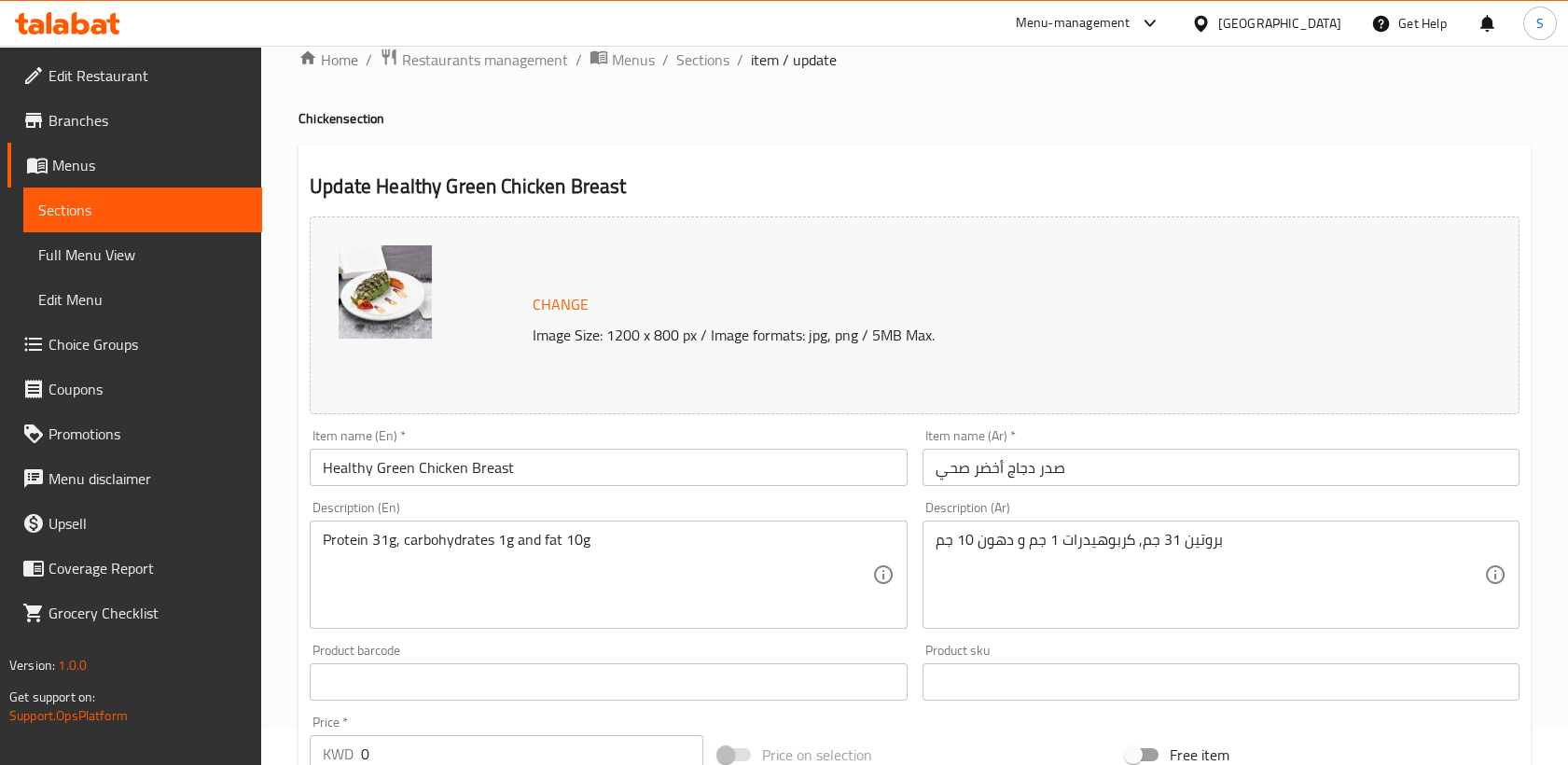
scroll to position [0, 0]
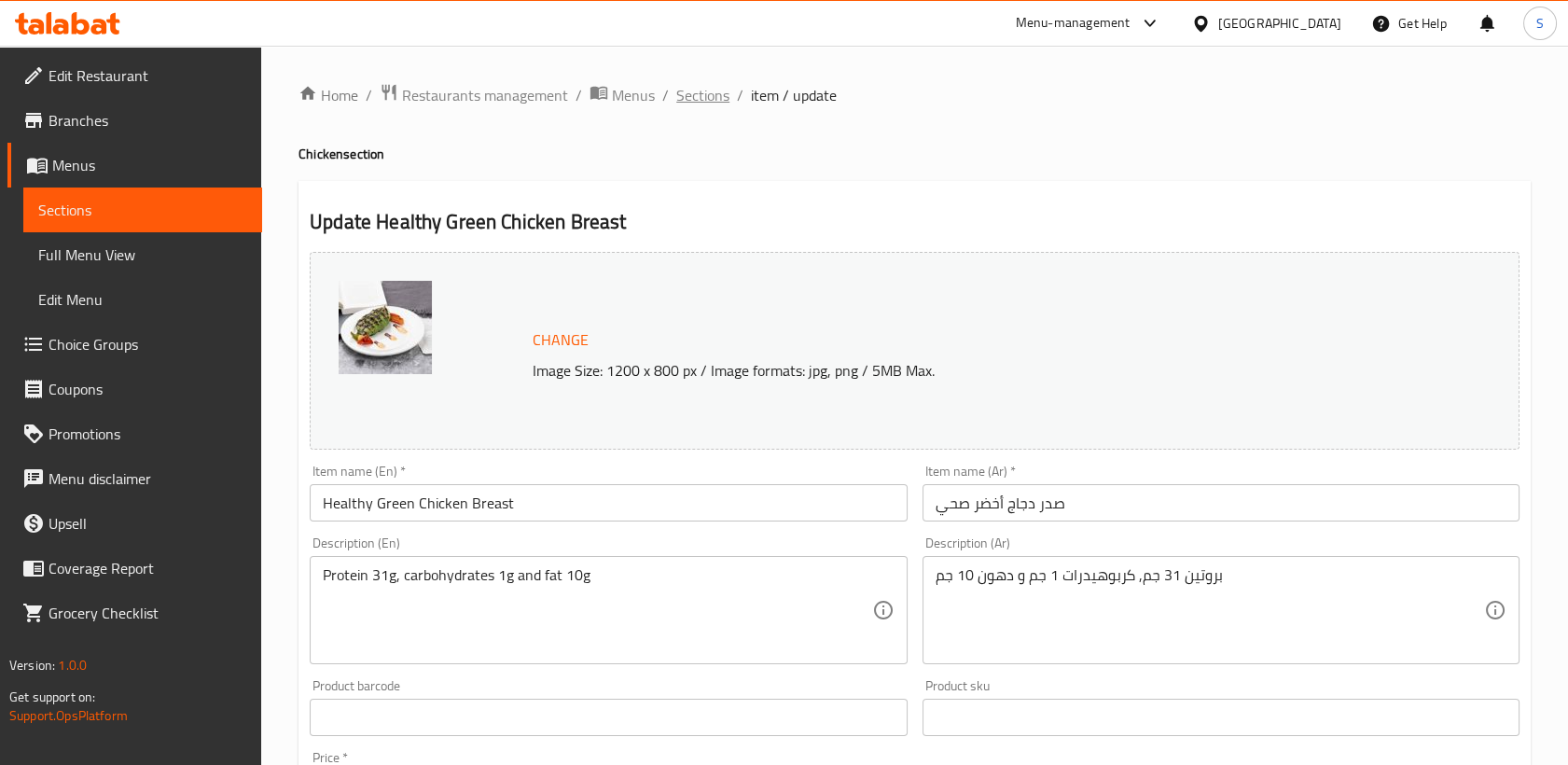
click at [702, 104] on span "Sections" at bounding box center [702, 94] width 53 height 22
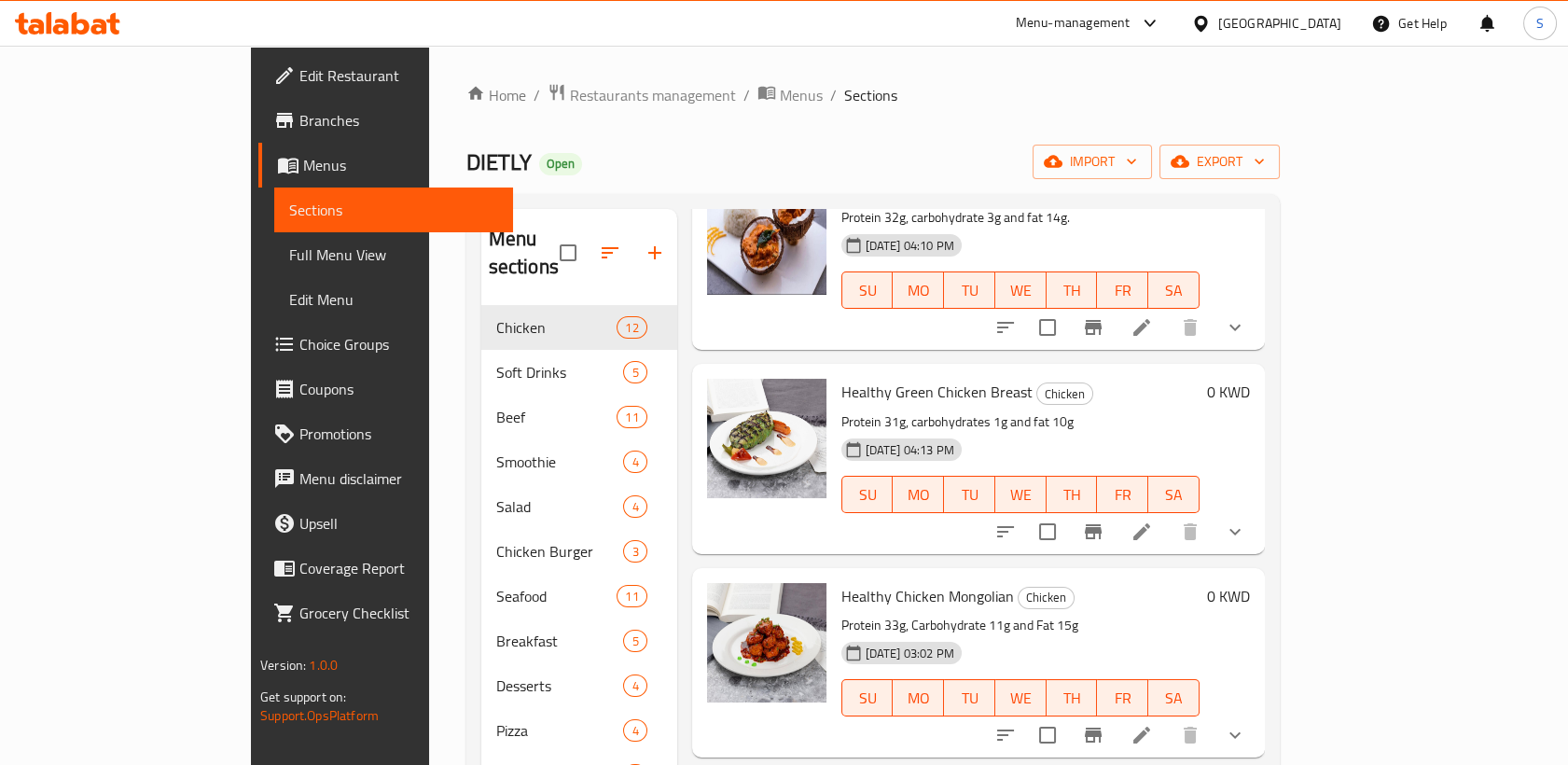
scroll to position [517, 0]
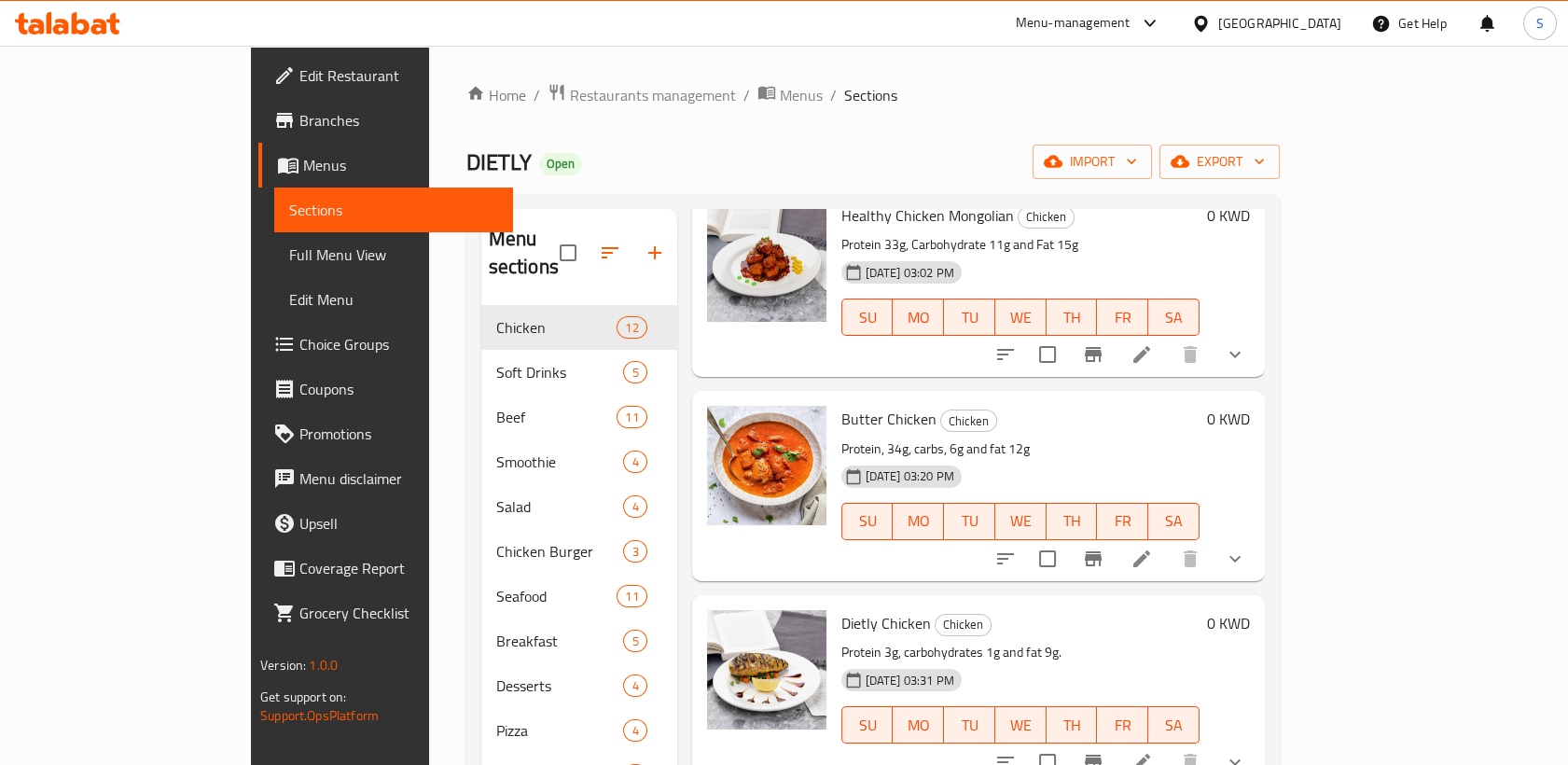
click at [299, 86] on span "Edit Restaurant" at bounding box center [398, 75] width 199 height 22
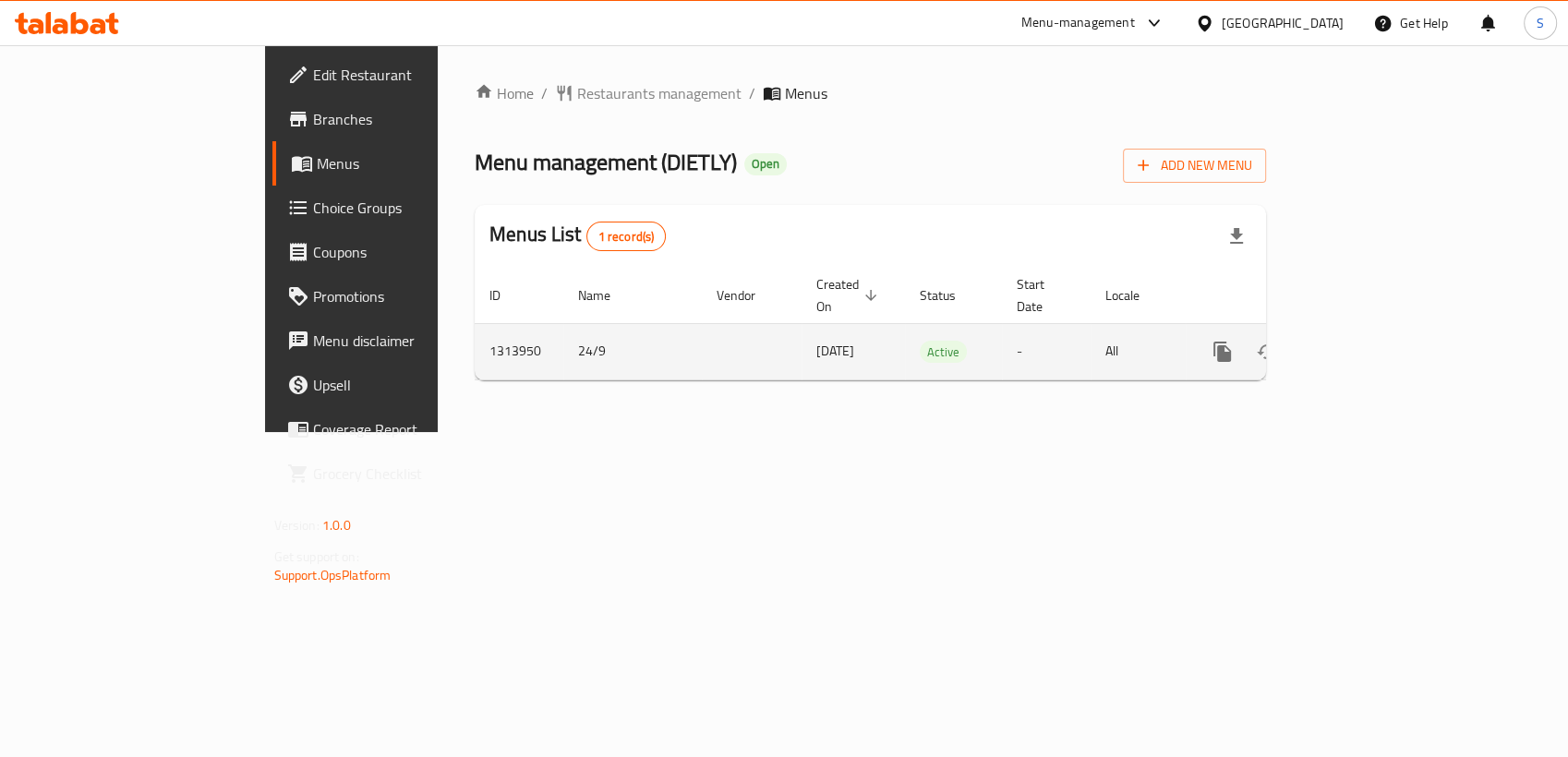
click at [1366, 341] on icon "enhanced table" at bounding box center [1355, 352] width 22 height 22
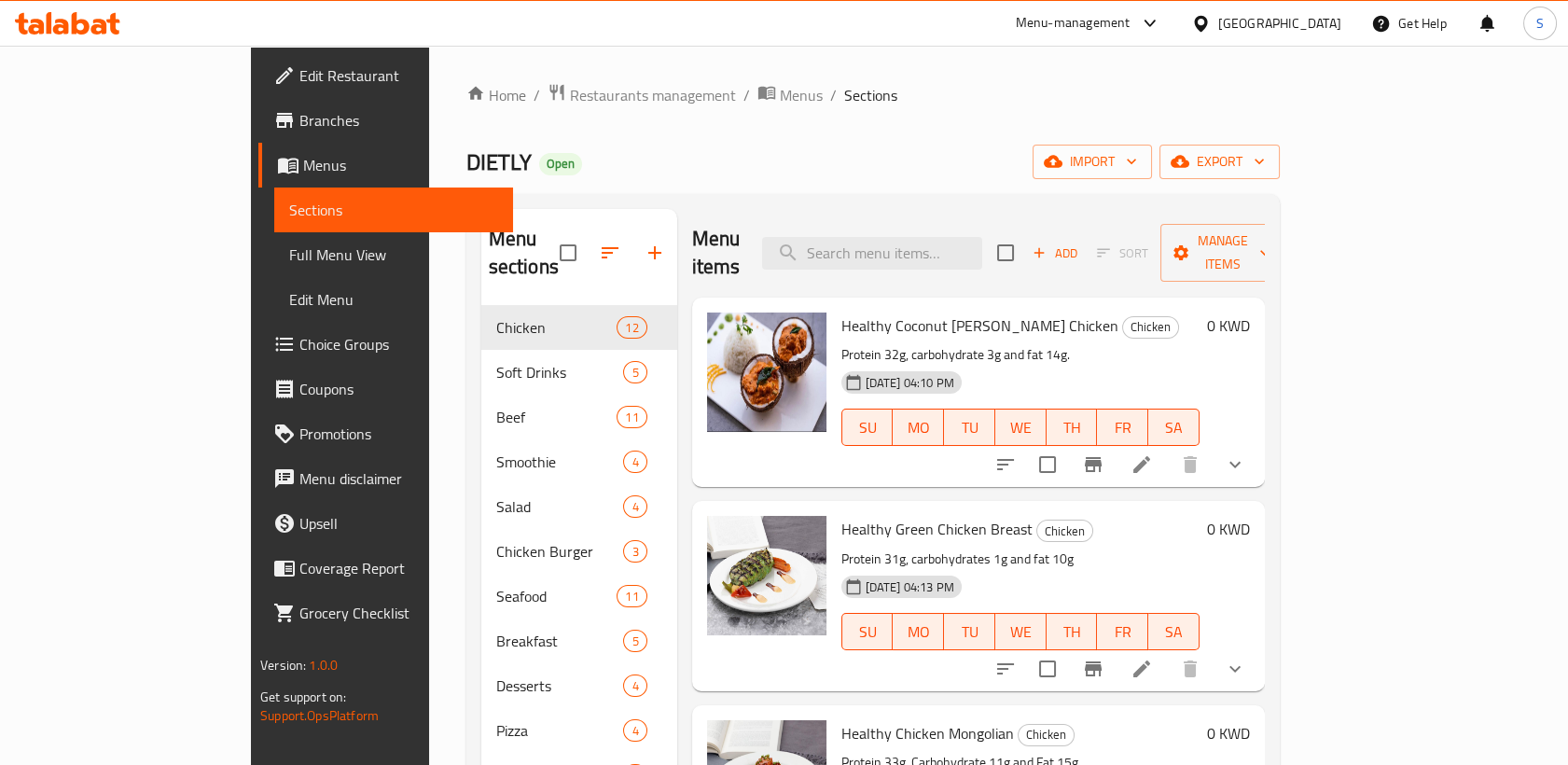
click at [299, 128] on span "Branches" at bounding box center [398, 119] width 199 height 22
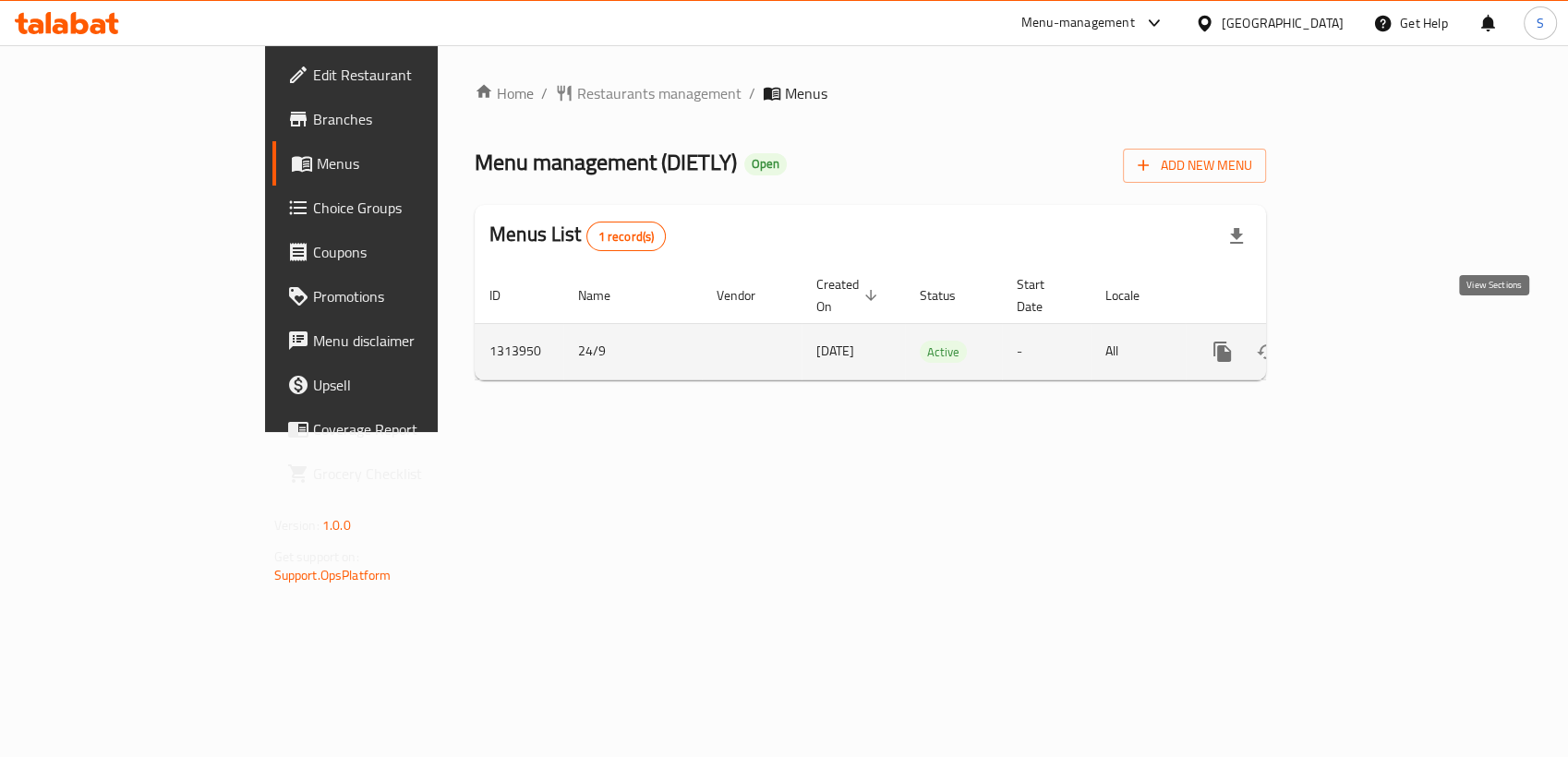
click at [1366, 341] on icon "enhanced table" at bounding box center [1355, 352] width 22 height 22
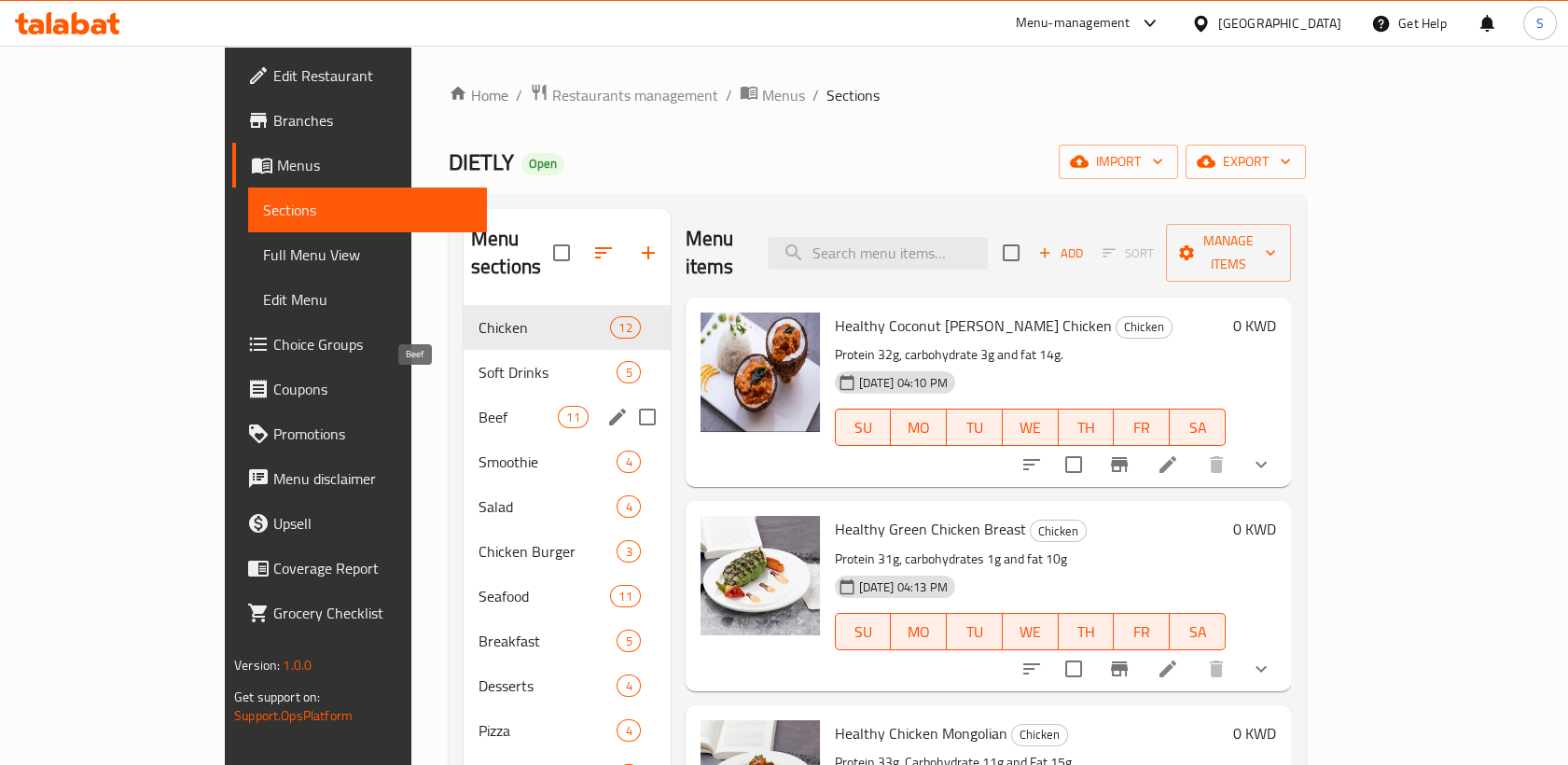
click at [478, 406] on span "Beef" at bounding box center [518, 416] width 80 height 22
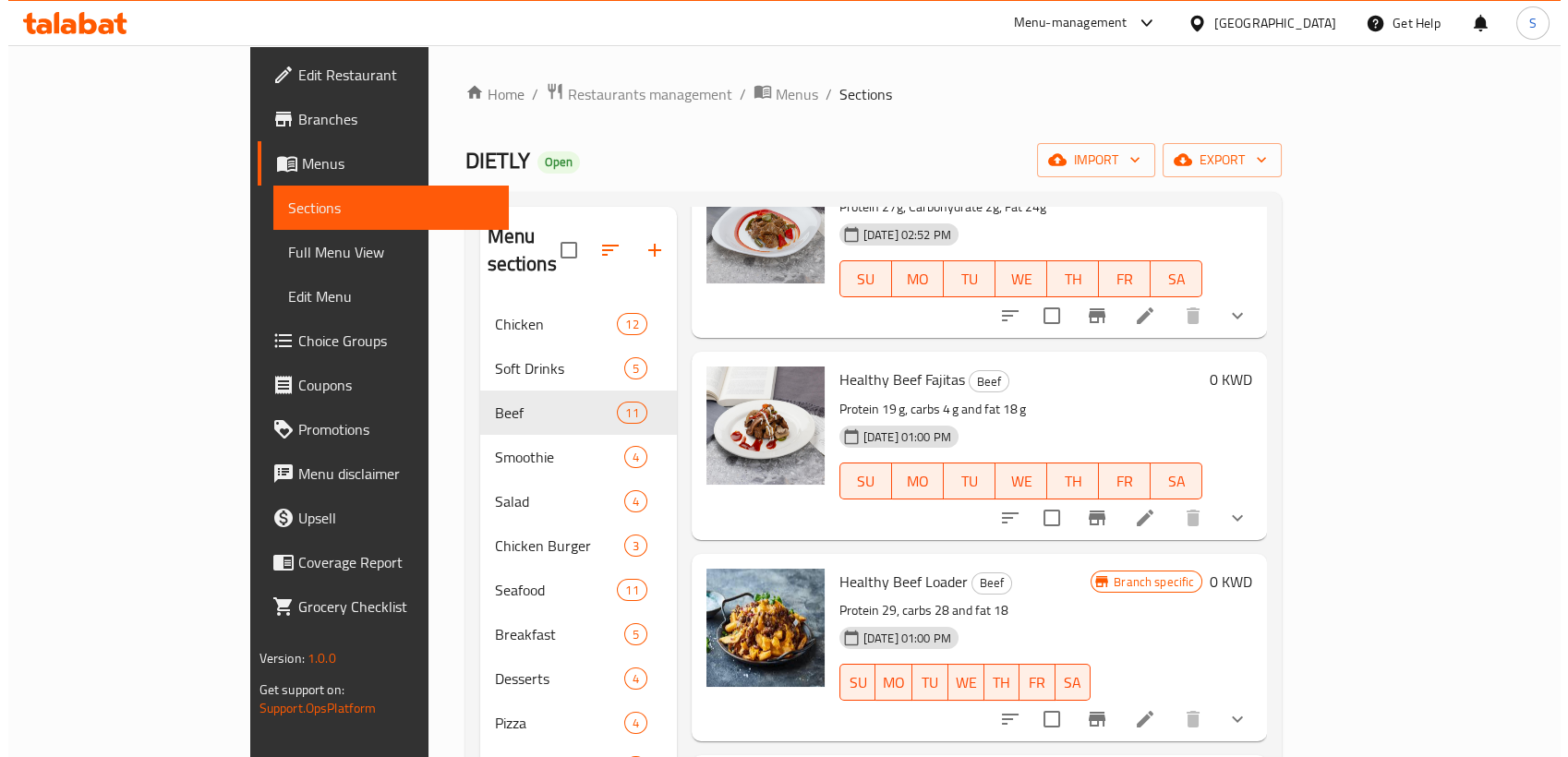
scroll to position [1231, 0]
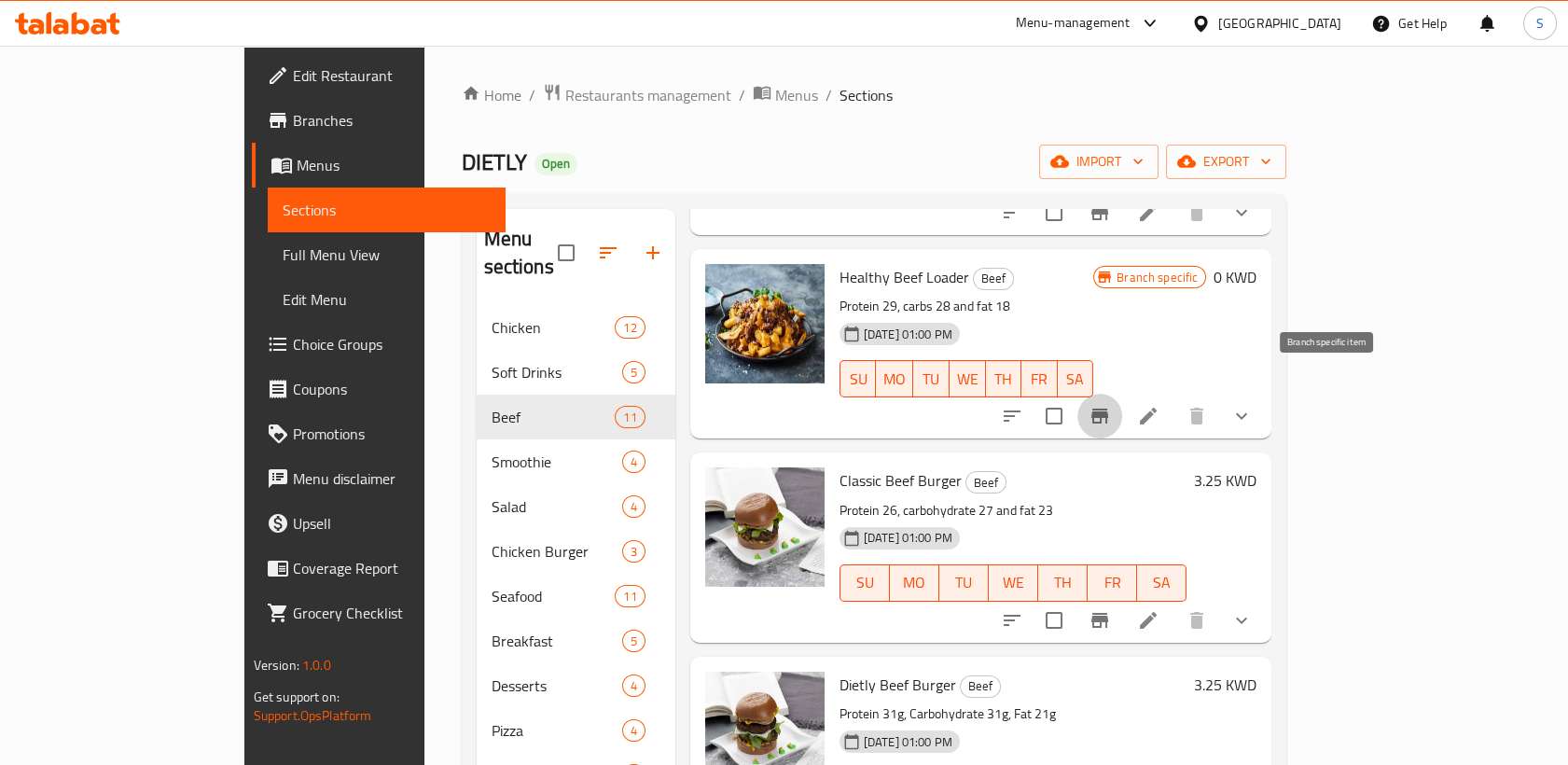
click at [1122, 394] on button "Branch-specific-item" at bounding box center [1099, 416] width 45 height 45
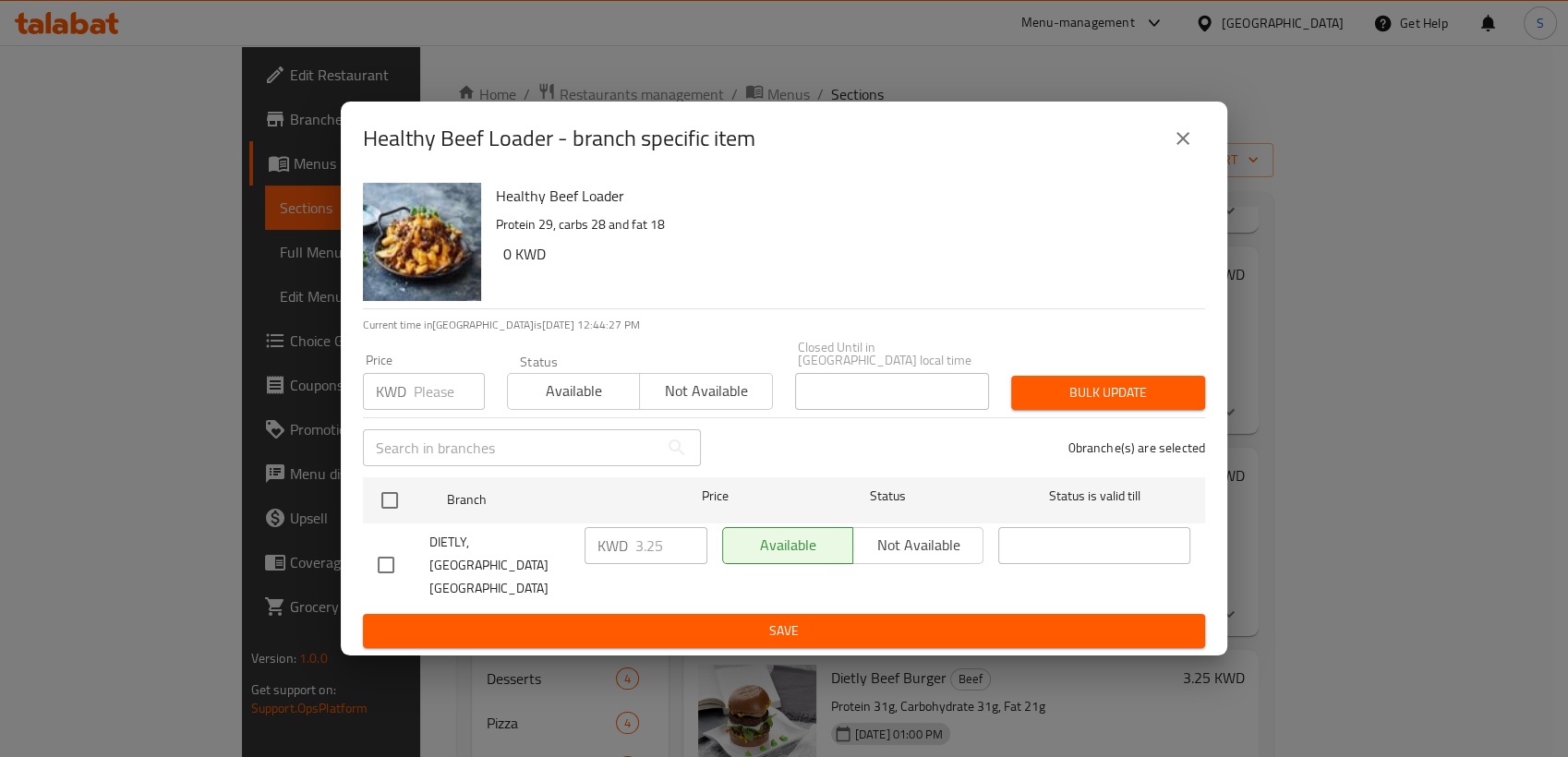
click at [404, 562] on input "checkbox" at bounding box center [386, 565] width 38 height 38
checkbox input "true"
drag, startPoint x: 671, startPoint y: 557, endPoint x: 497, endPoint y: 569, distance: 174.4
click at [501, 570] on div "DIETLY, Sabah Al-Salem KWD 3.25 ​ Available Not available ​" at bounding box center [783, 565] width 827 height 91
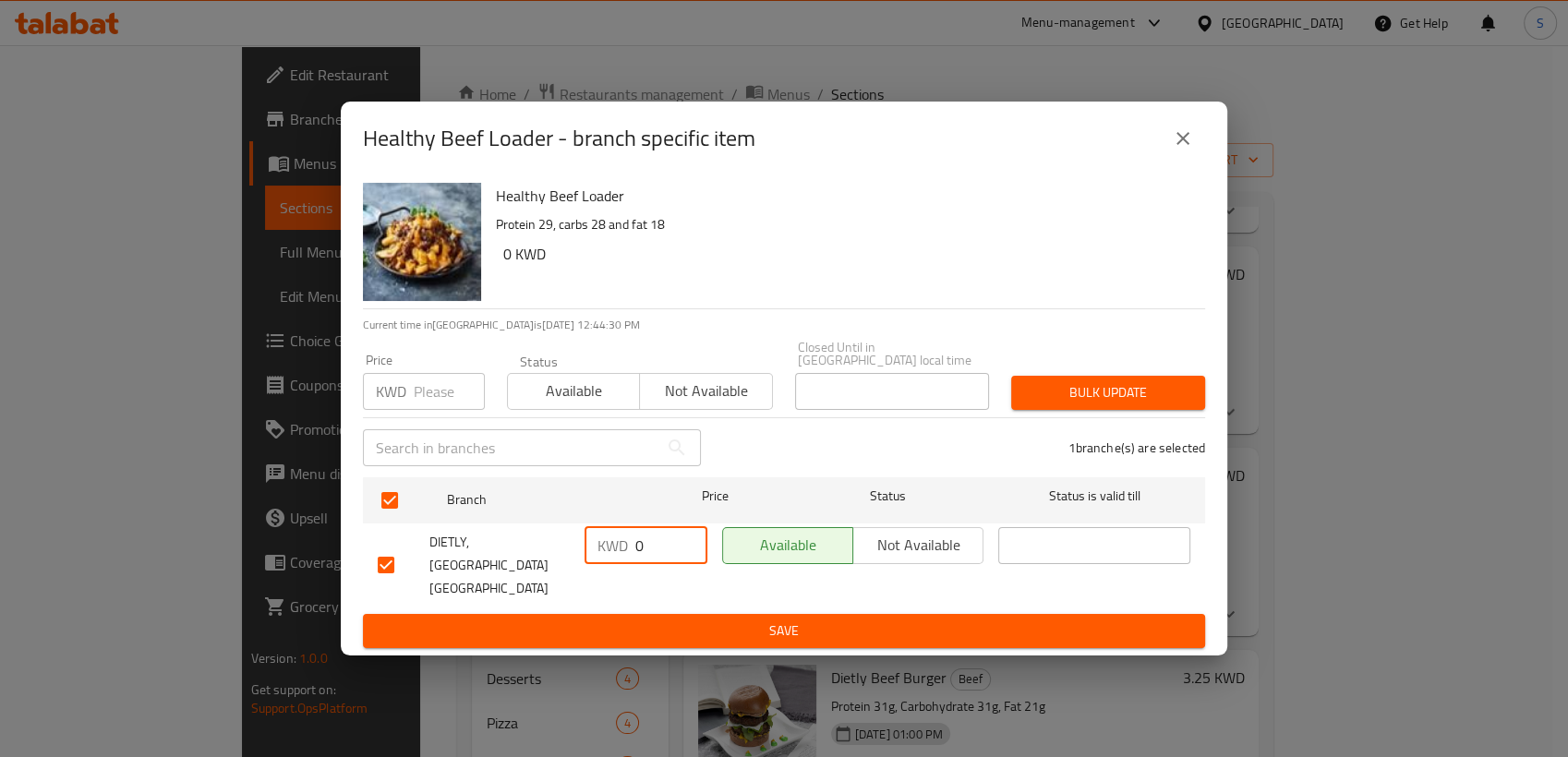
type input "0"
click at [583, 620] on span "Save" at bounding box center [784, 631] width 813 height 23
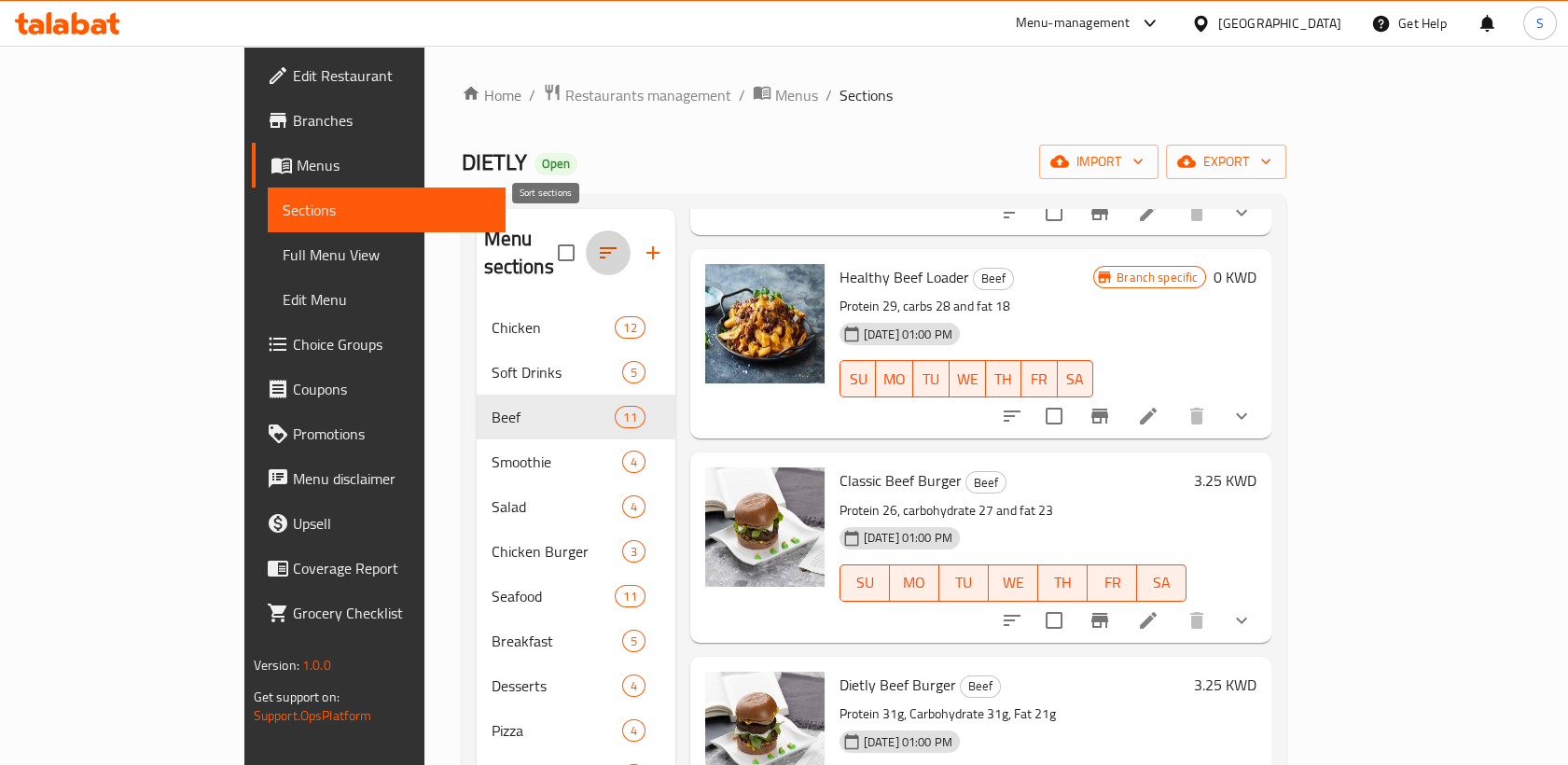
click at [597, 242] on icon "button" at bounding box center [607, 252] width 22 height 22
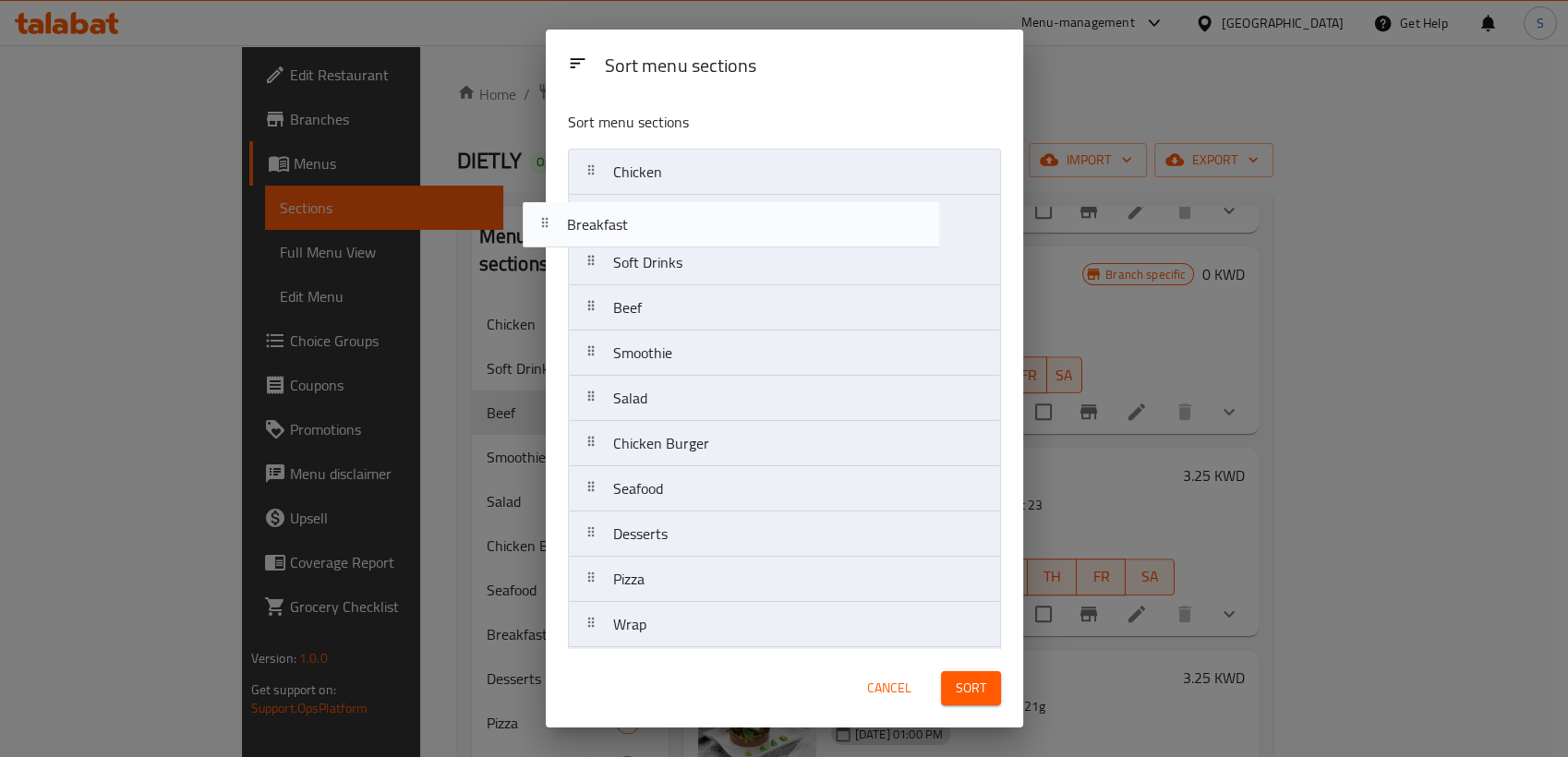
drag, startPoint x: 688, startPoint y: 501, endPoint x: 649, endPoint y: 223, distance: 280.7
click at [649, 223] on nav "Chicken Soft Drinks Beef Smoothie Salad Chicken Burger Seafood Breakfast Desser…" at bounding box center [784, 421] width 433 height 545
drag, startPoint x: 656, startPoint y: 314, endPoint x: 664, endPoint y: 213, distance: 101.3
click at [664, 213] on nav "Chicken Breakfast Soft Drinks Beef Smoothie Salad Chicken Burger Seafood Desser…" at bounding box center [784, 421] width 433 height 545
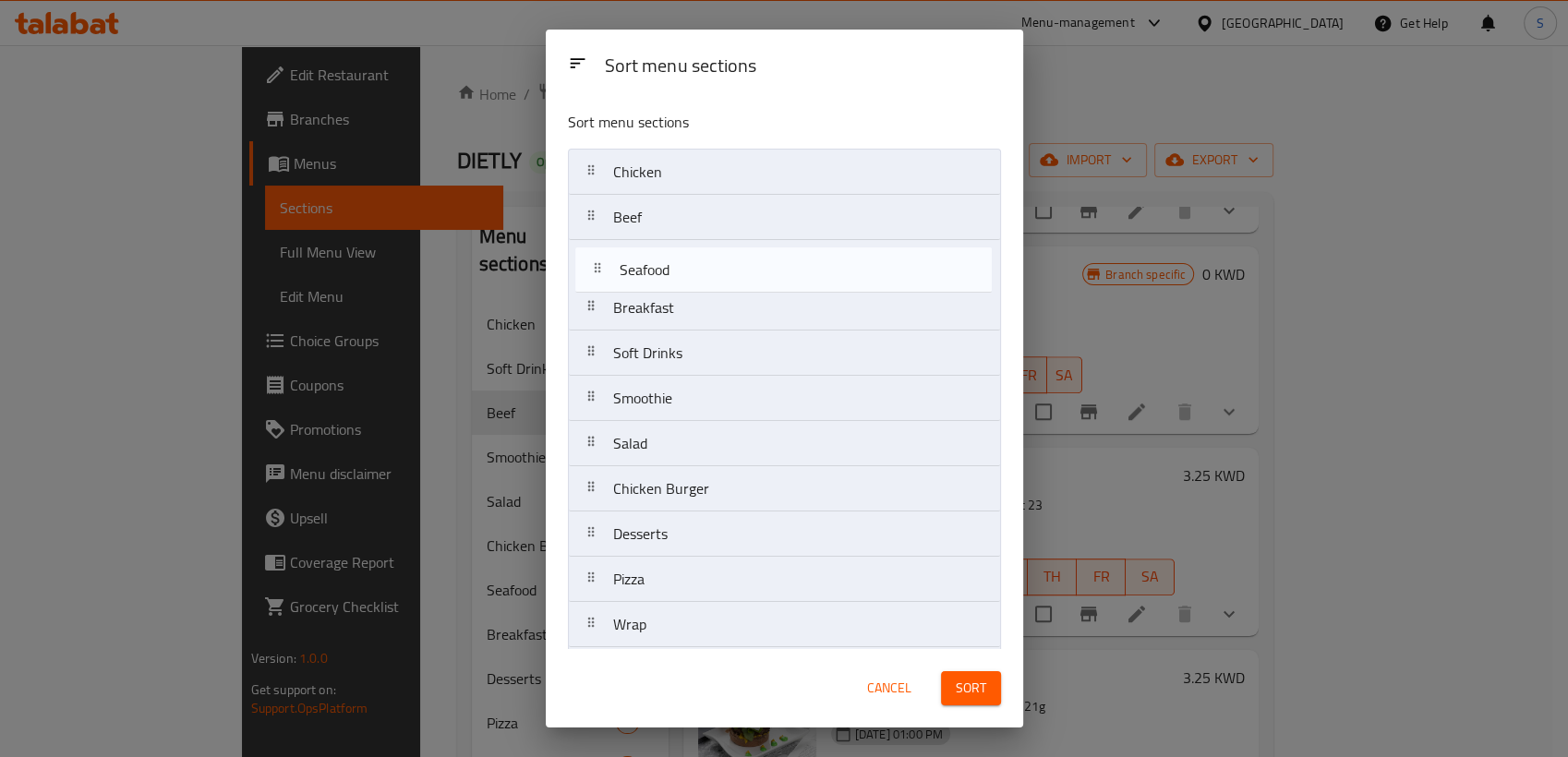
drag, startPoint x: 653, startPoint y: 484, endPoint x: 671, endPoint y: 249, distance: 235.7
click at [671, 249] on nav "Chicken Beef Breakfast Soft Drinks Smoothie Salad Chicken Burger Seafood Desser…" at bounding box center [784, 421] width 433 height 545
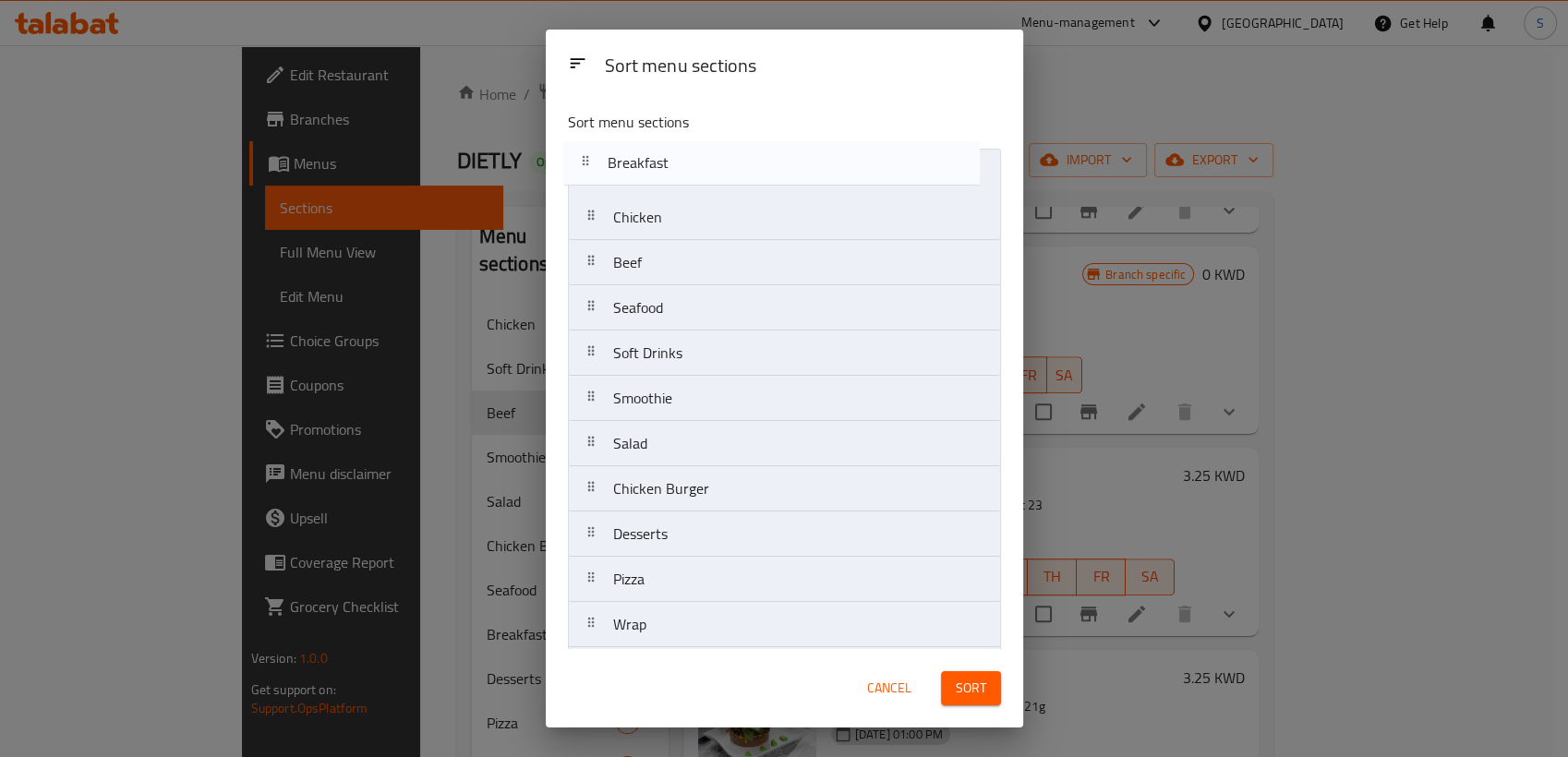
drag, startPoint x: 651, startPoint y: 319, endPoint x: 651, endPoint y: 162, distance: 157.0
click at [651, 162] on nav "Chicken Beef Seafood Breakfast Soft Drinks Smoothie Salad Chicken Burger Desser…" at bounding box center [784, 421] width 433 height 545
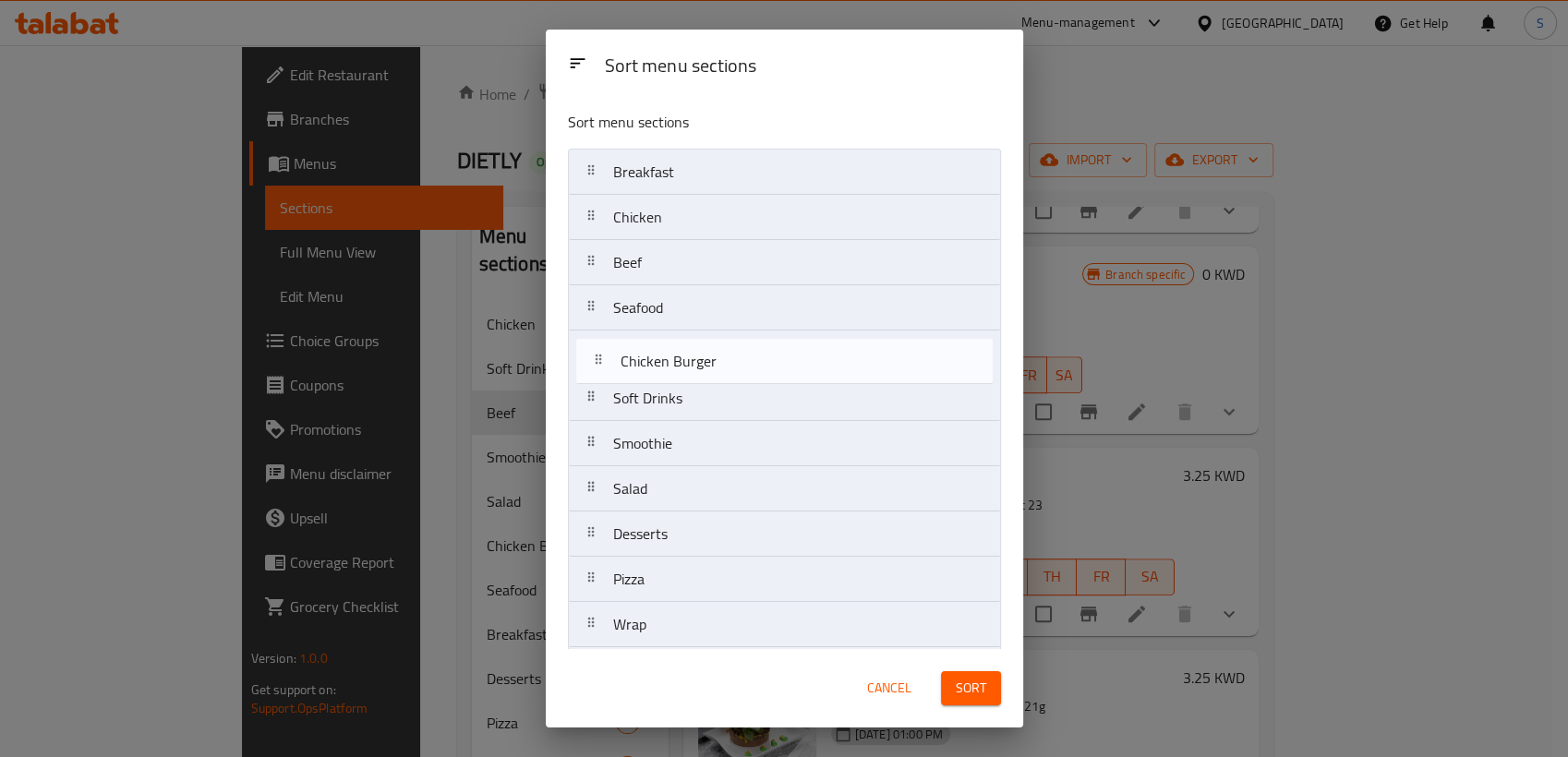
drag, startPoint x: 681, startPoint y: 493, endPoint x: 694, endPoint y: 362, distance: 131.6
click at [694, 362] on nav "Breakfast Chicken Beef Seafood Soft Drinks Smoothie Salad Chicken Burger Desser…" at bounding box center [784, 421] width 433 height 545
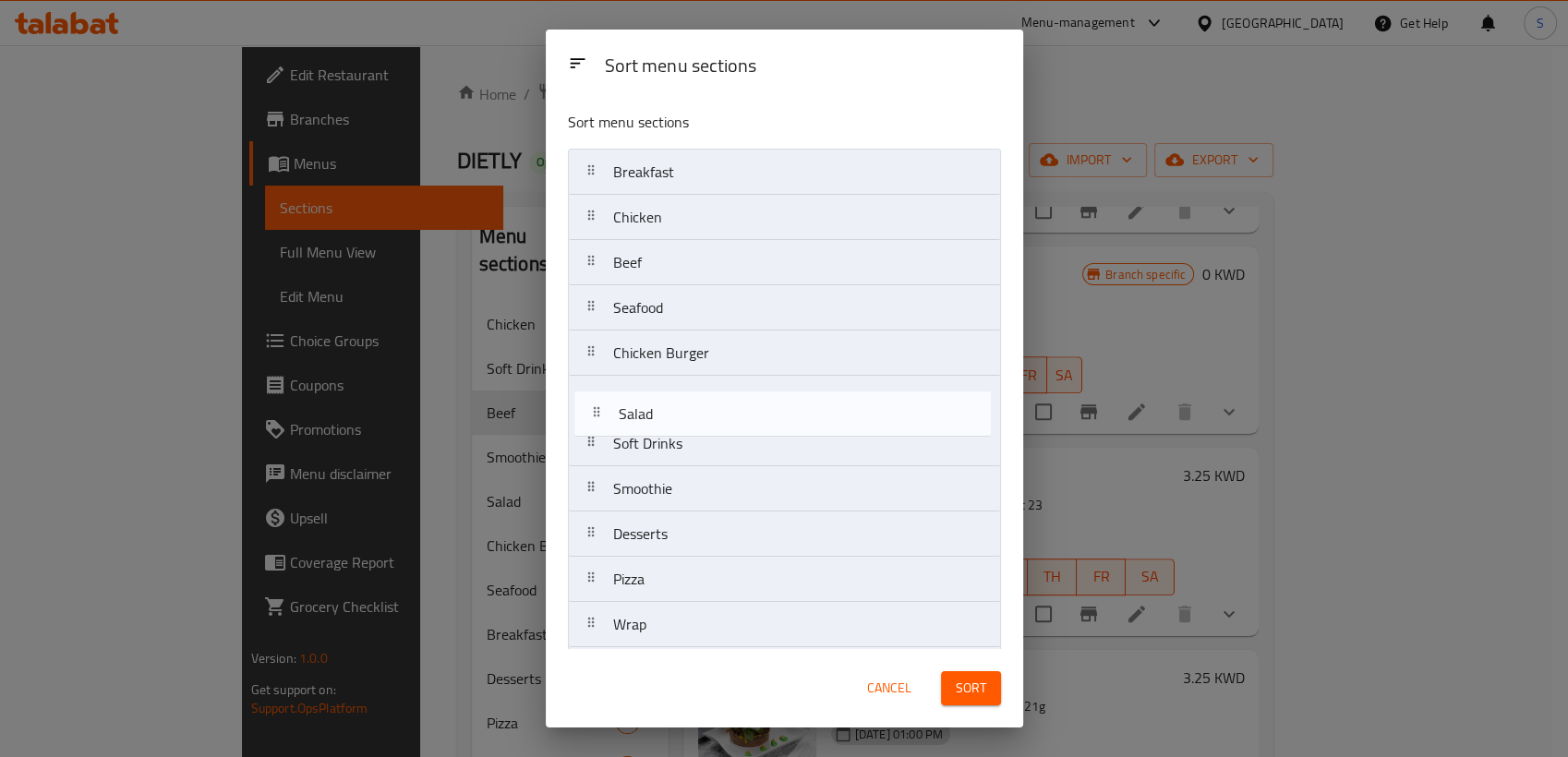
drag, startPoint x: 651, startPoint y: 500, endPoint x: 662, endPoint y: 415, distance: 85.7
click at [662, 415] on nav "Breakfast Chicken Beef Seafood Chicken Burger Soft Drinks Smoothie Salad Desser…" at bounding box center [784, 421] width 433 height 545
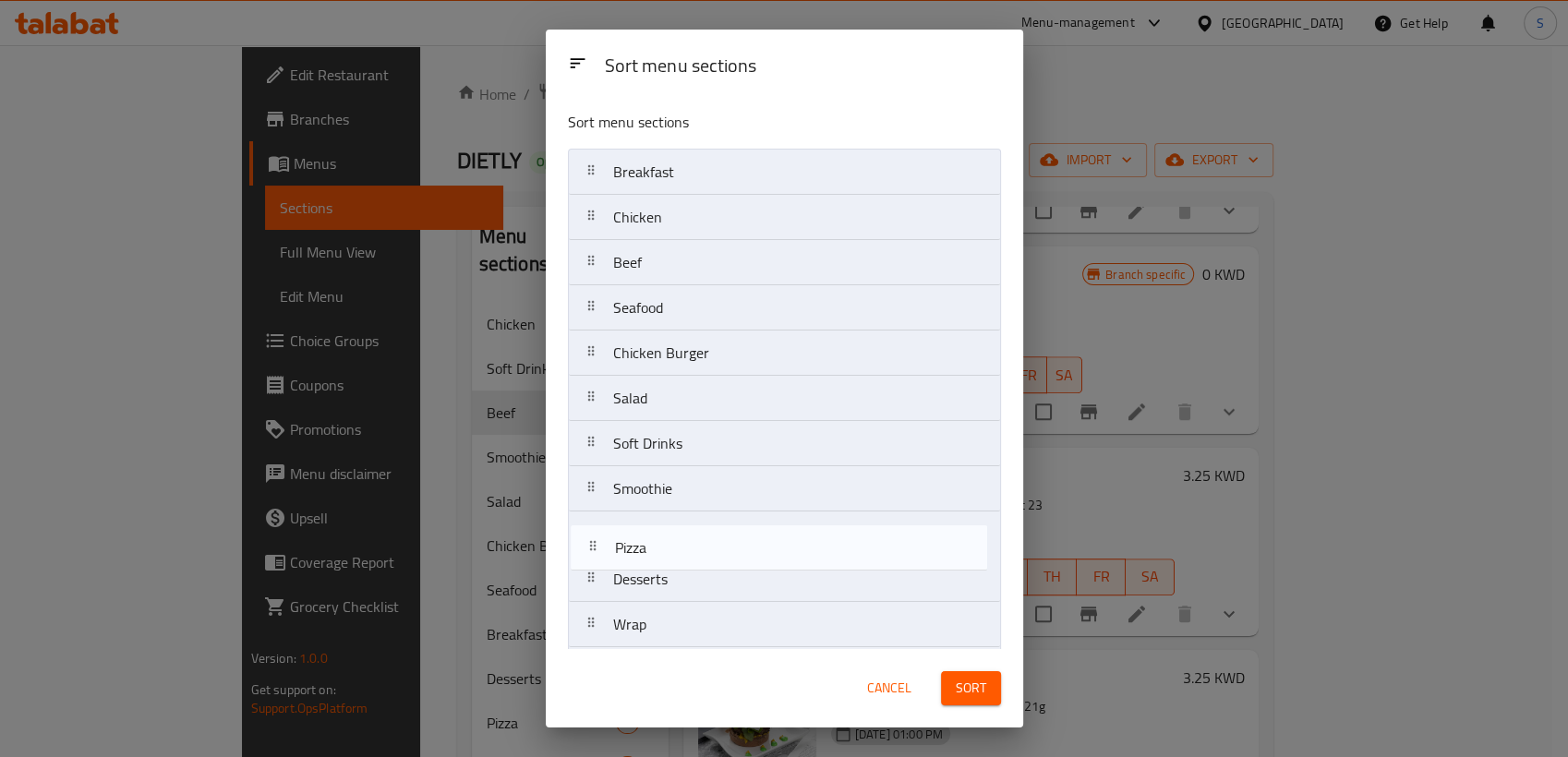
scroll to position [8, 0]
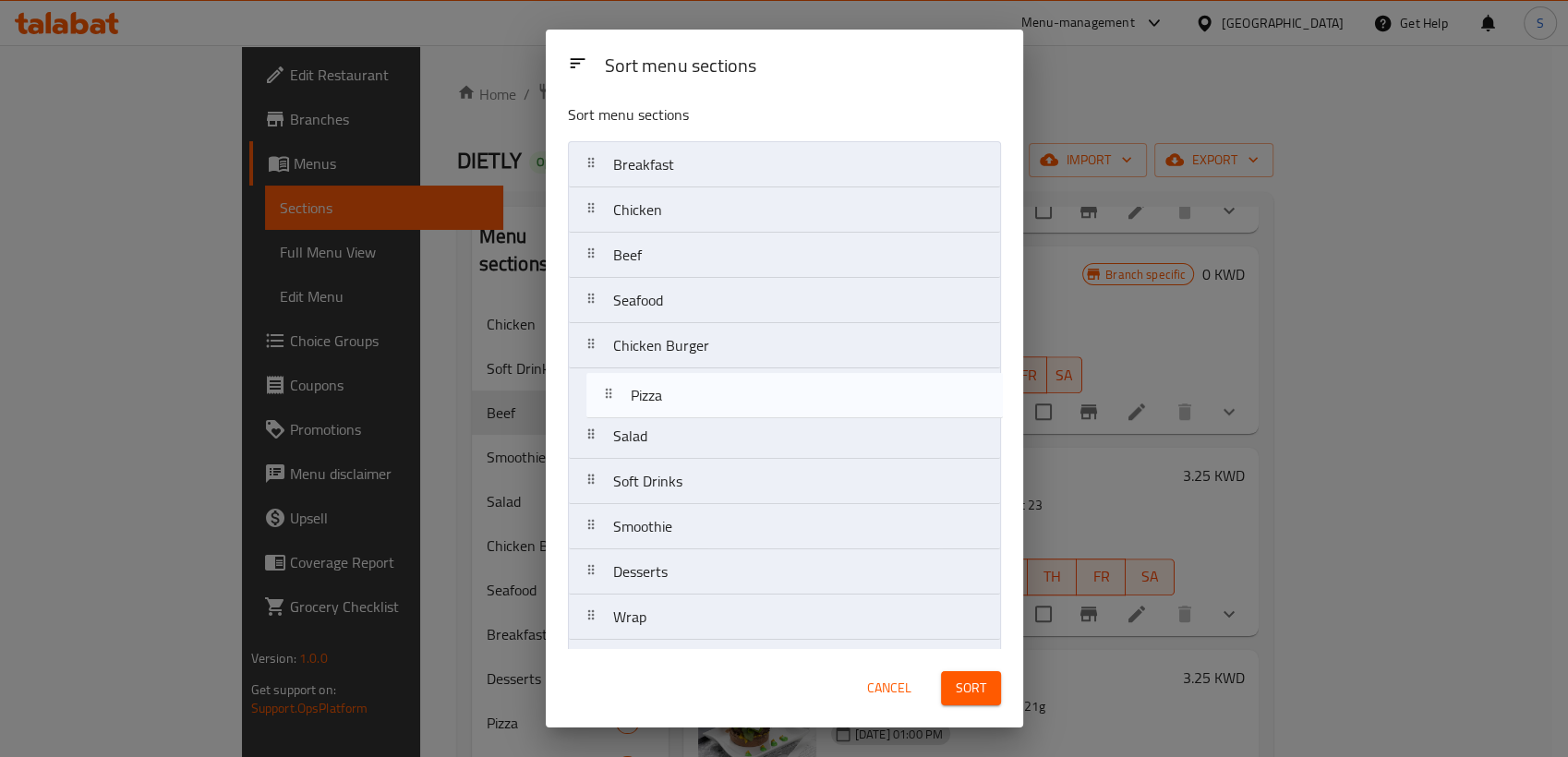
drag, startPoint x: 649, startPoint y: 586, endPoint x: 671, endPoint y: 396, distance: 191.3
click at [671, 396] on nav "Breakfast Chicken Beef Seafood Chicken Burger Salad Soft Drinks Smoothie Desser…" at bounding box center [784, 413] width 433 height 545
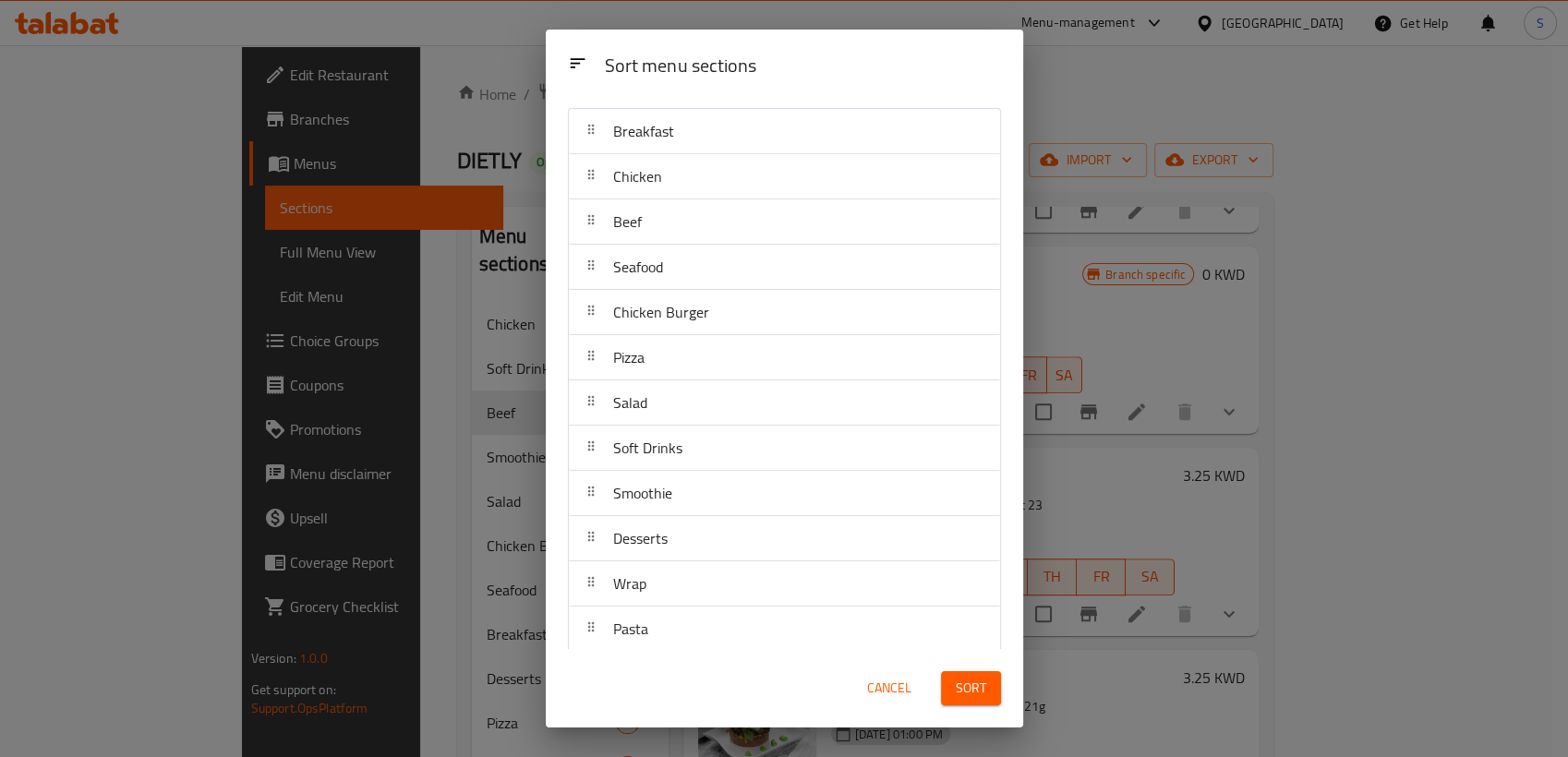
scroll to position [50, 0]
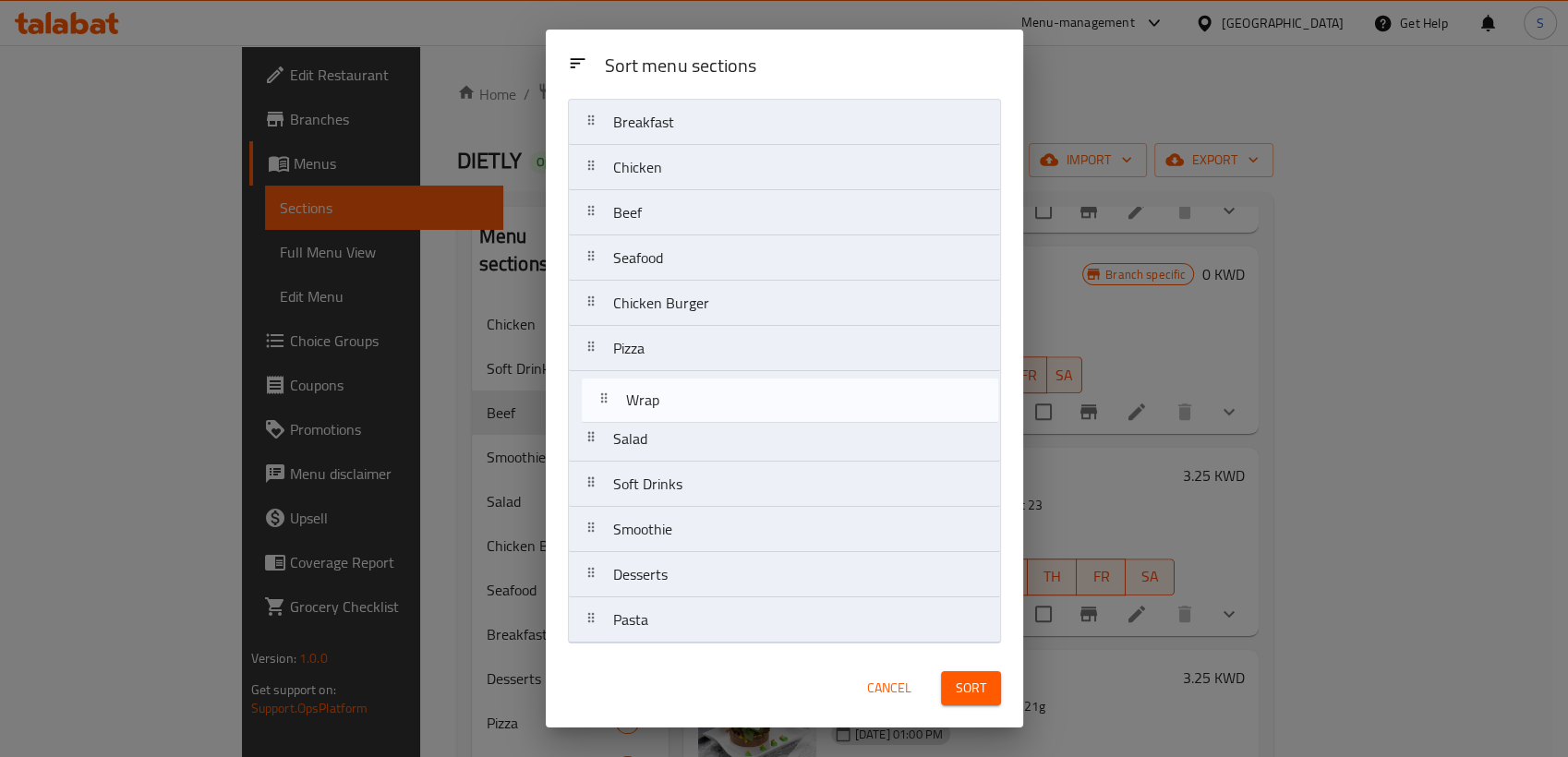
drag, startPoint x: 645, startPoint y: 578, endPoint x: 667, endPoint y: 384, distance: 195.2
click at [667, 384] on nav "Breakfast Chicken Beef Seafood Chicken Burger Pizza Salad Soft Drinks Smoothie …" at bounding box center [784, 371] width 433 height 545
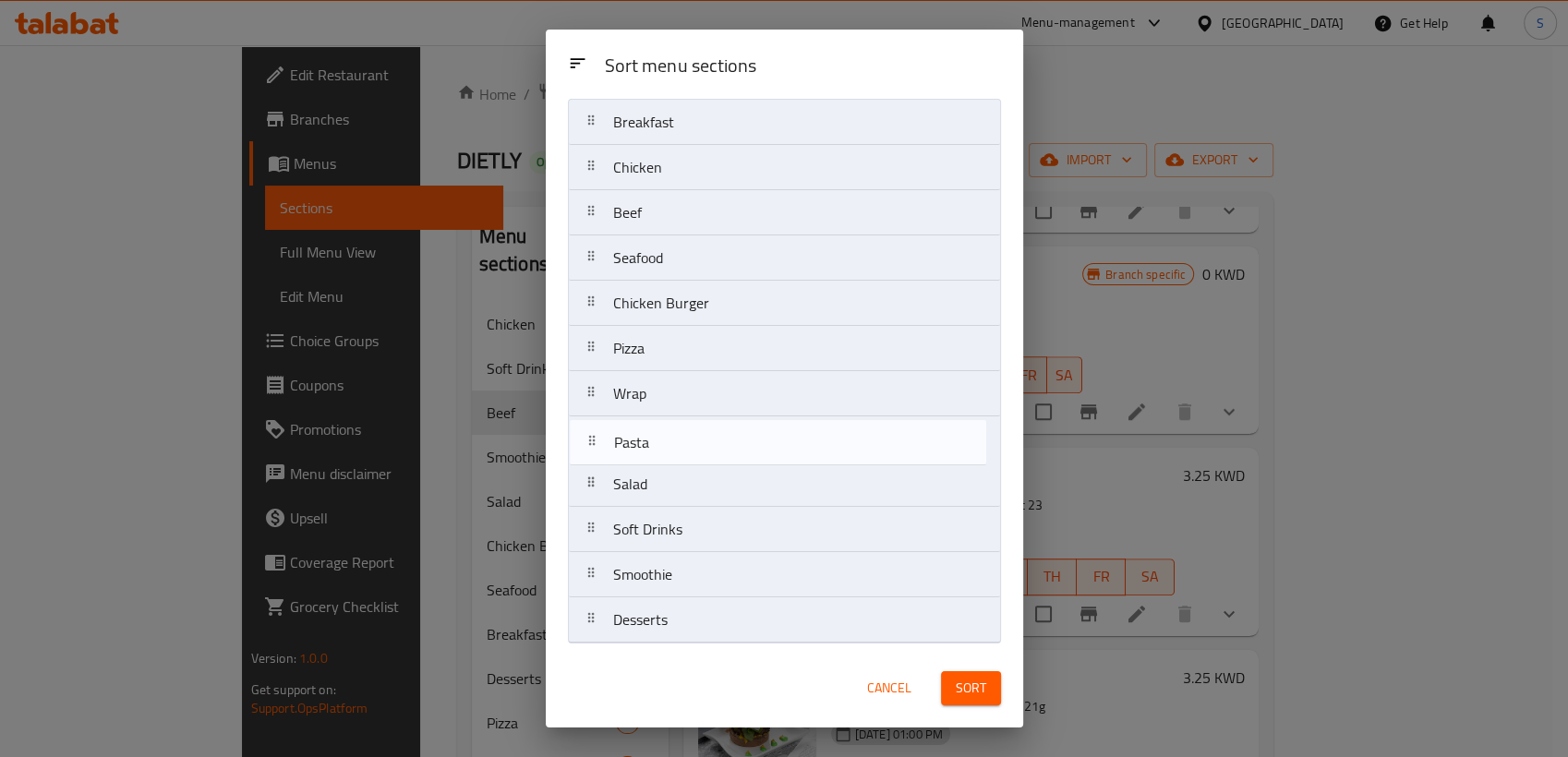
drag, startPoint x: 650, startPoint y: 614, endPoint x: 651, endPoint y: 438, distance: 176.0
click at [651, 438] on nav "Breakfast Chicken Beef Seafood Chicken Burger Pizza Wrap Salad Soft Drinks Smoo…" at bounding box center [784, 371] width 433 height 545
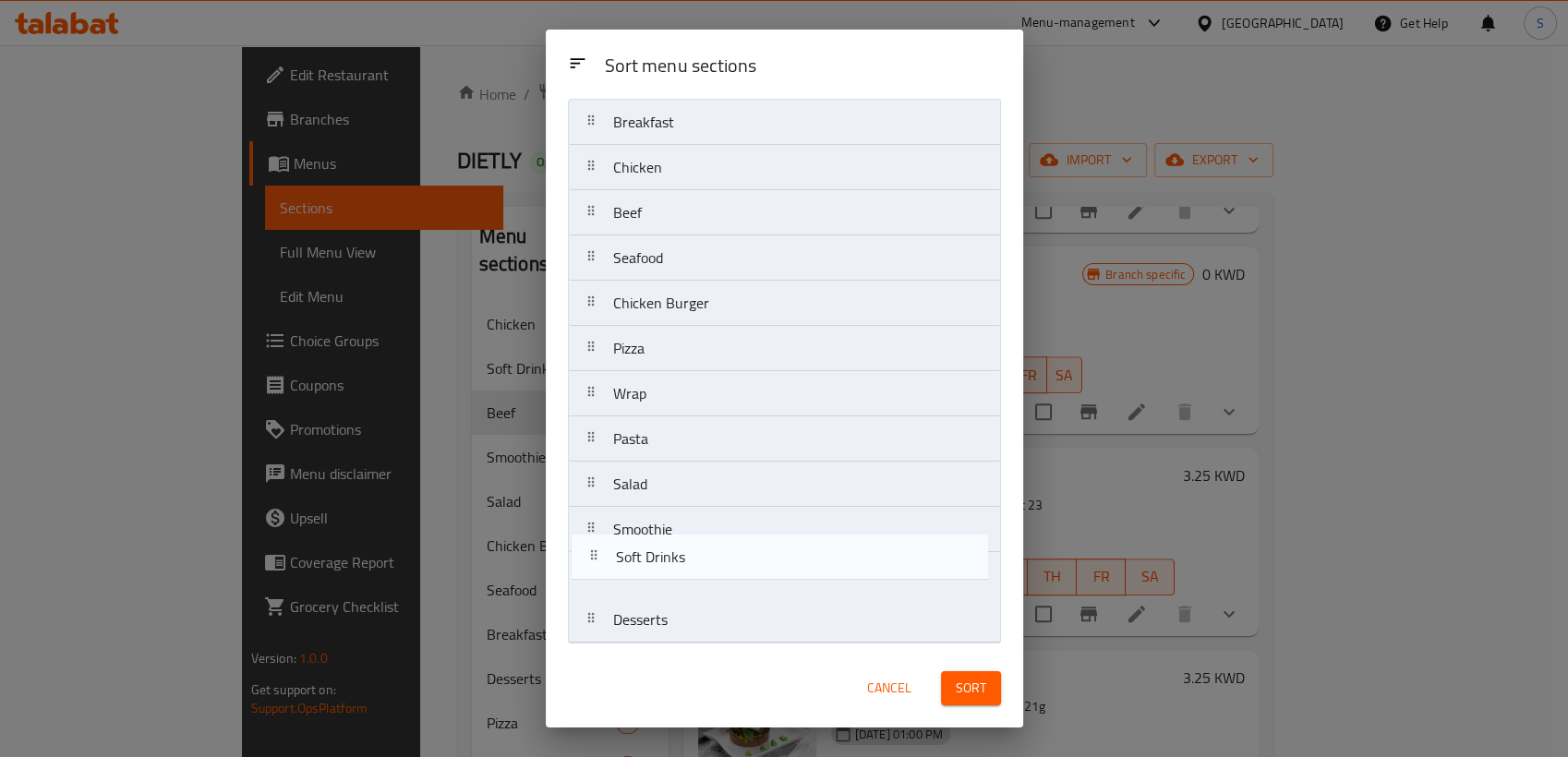
drag, startPoint x: 691, startPoint y: 539, endPoint x: 698, endPoint y: 579, distance: 40.6
click at [698, 579] on nav "Breakfast Chicken Beef Seafood Chicken Burger Pizza Wrap Pasta Salad Soft Drink…" at bounding box center [784, 371] width 433 height 545
drag, startPoint x: 670, startPoint y: 628, endPoint x: 690, endPoint y: 574, distance: 57.6
click at [690, 574] on nav "Breakfast Chicken Beef Seafood Chicken Burger Pizza Wrap Pasta Salad Smoothie S…" at bounding box center [784, 371] width 433 height 545
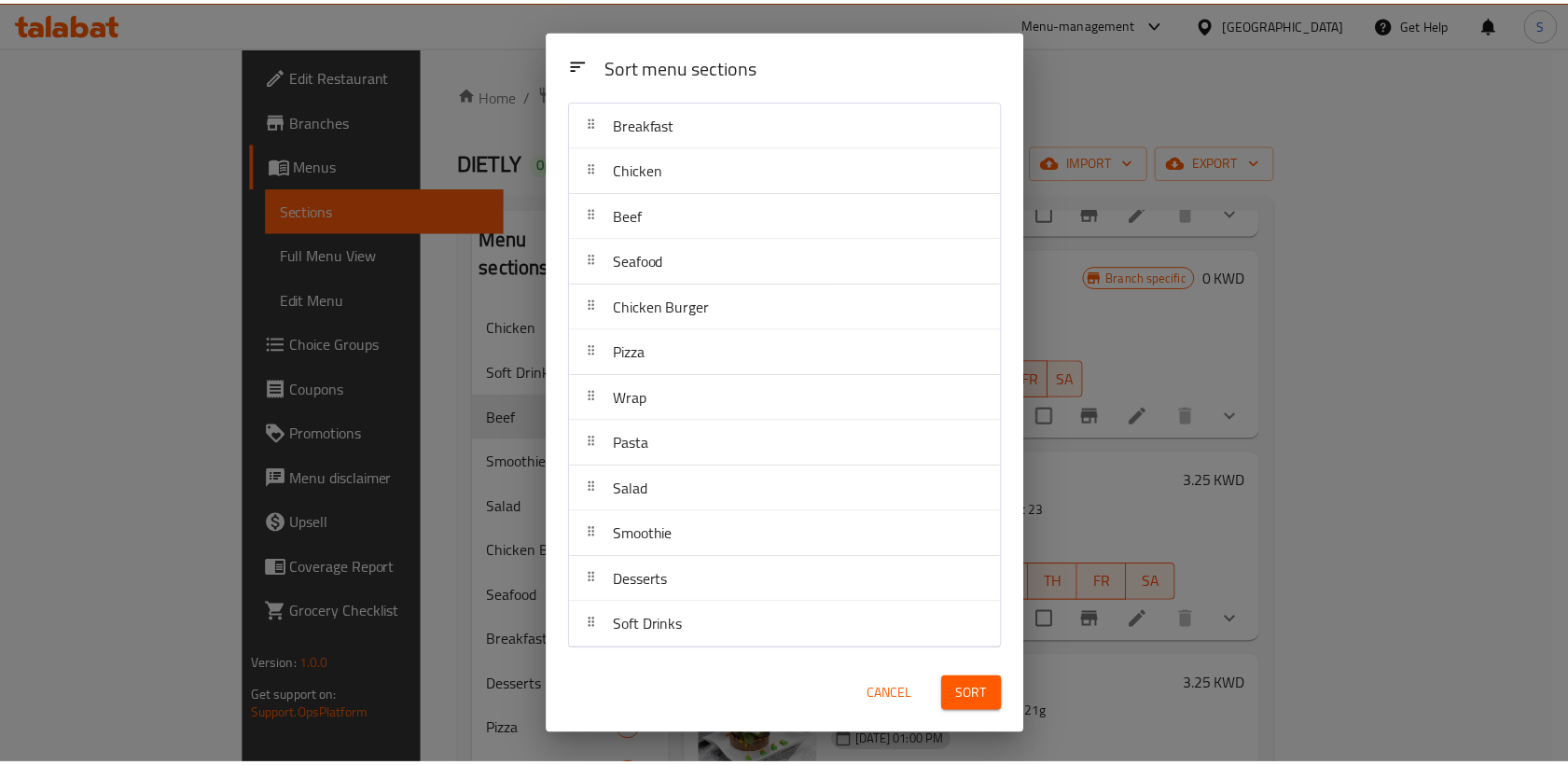
scroll to position [0, 0]
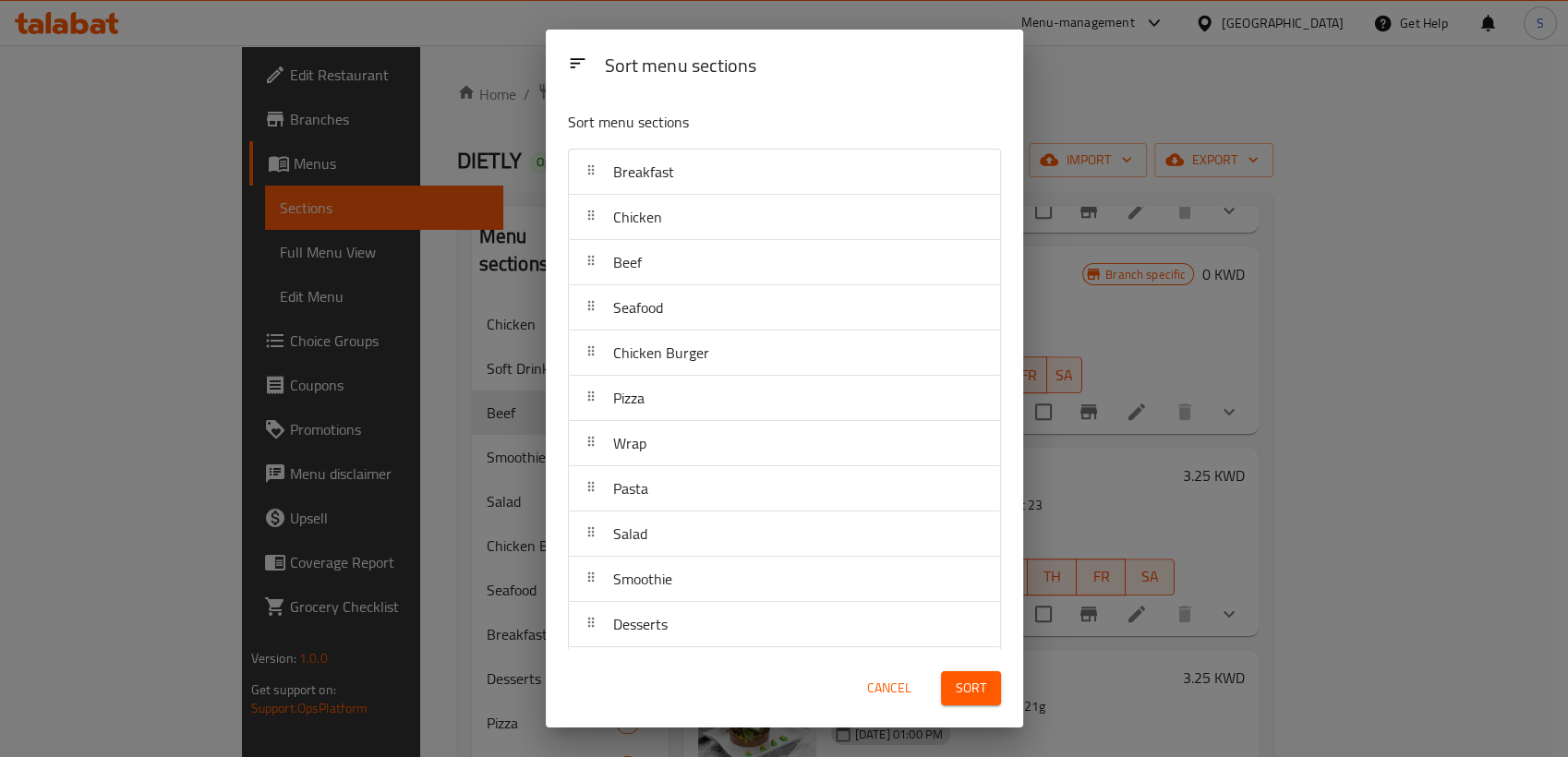
click at [972, 694] on span "Sort" at bounding box center [971, 688] width 31 height 23
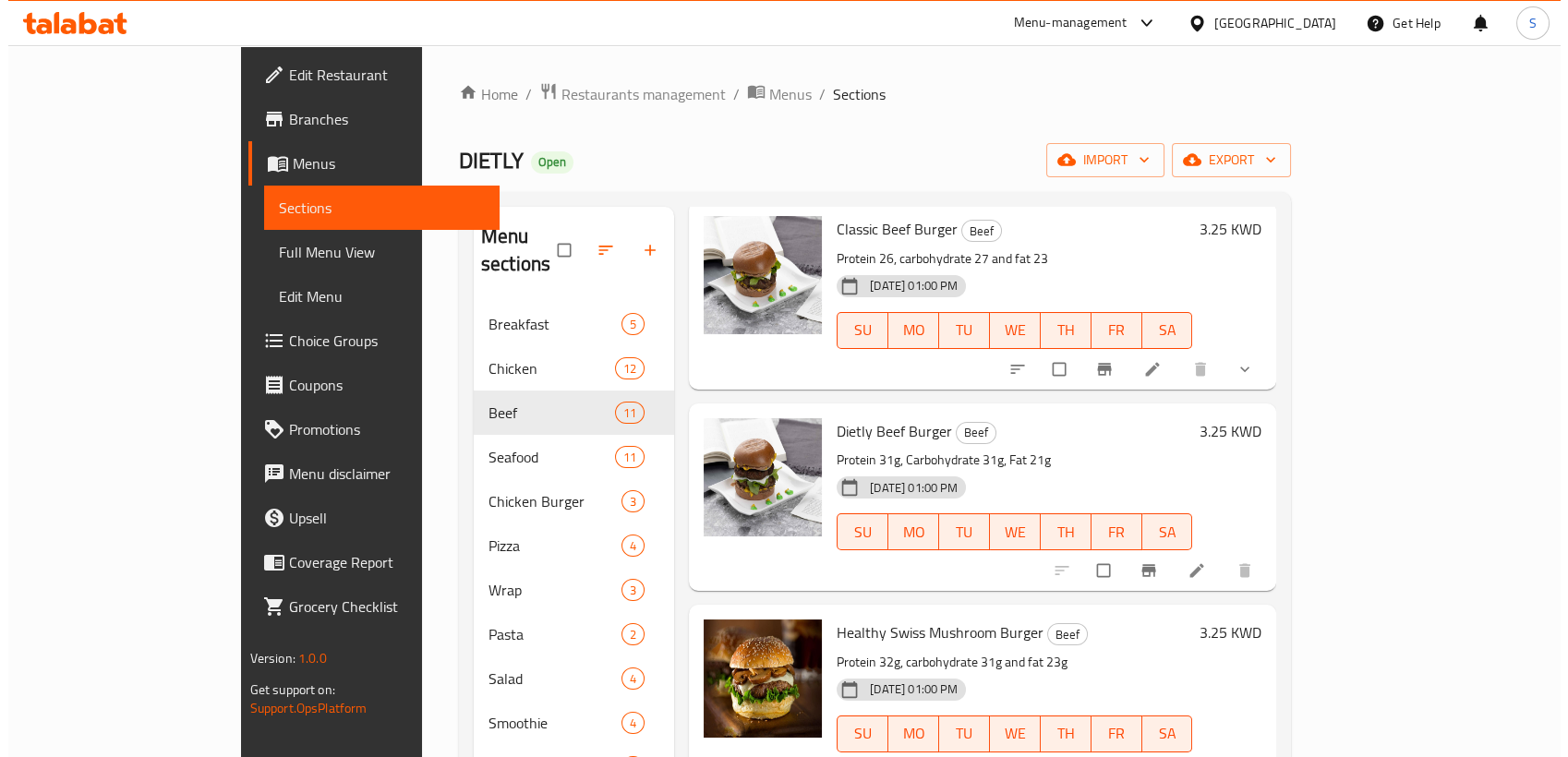
scroll to position [1479, 0]
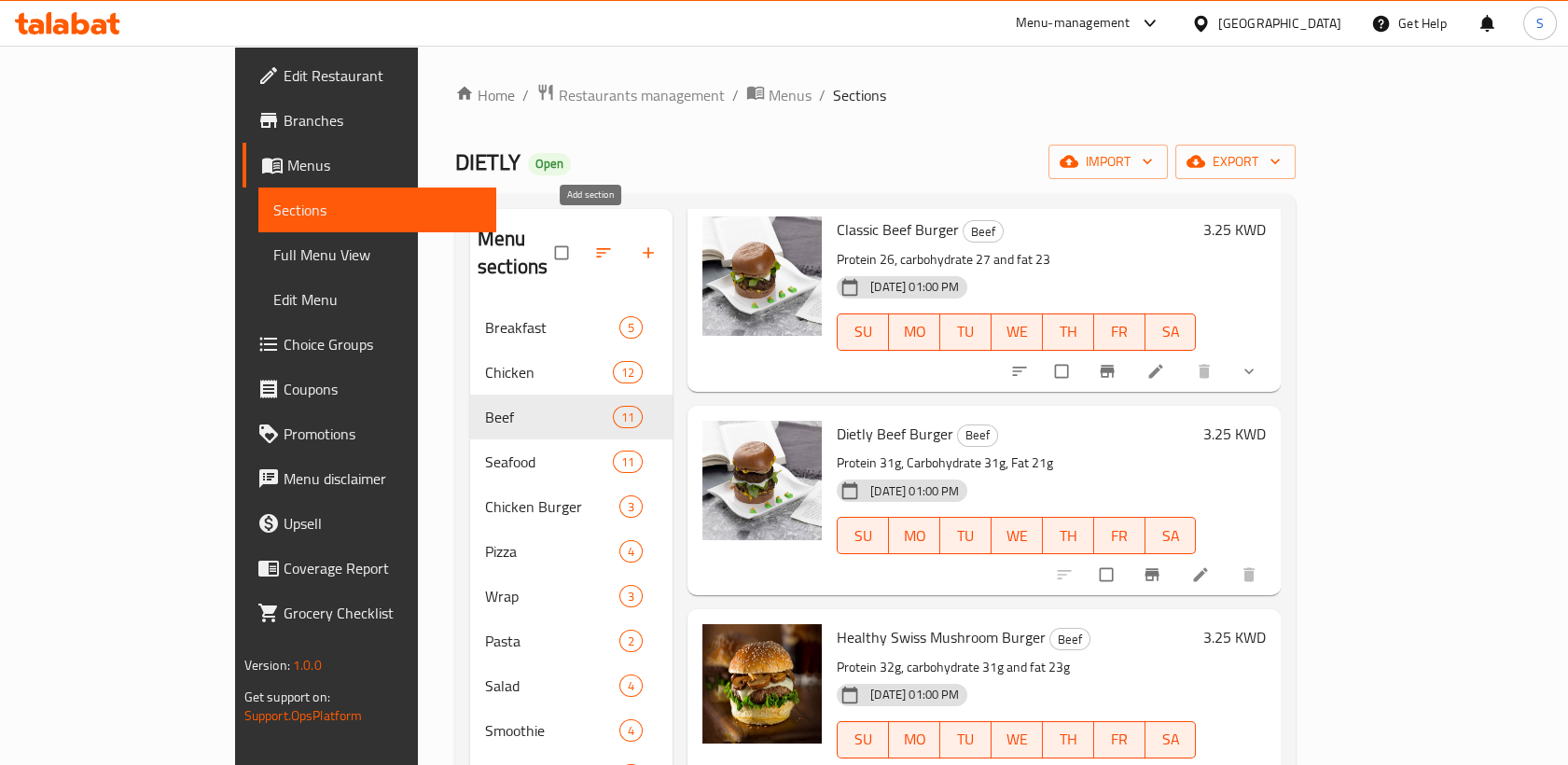
click at [638, 244] on icon "button" at bounding box center [647, 252] width 18 height 18
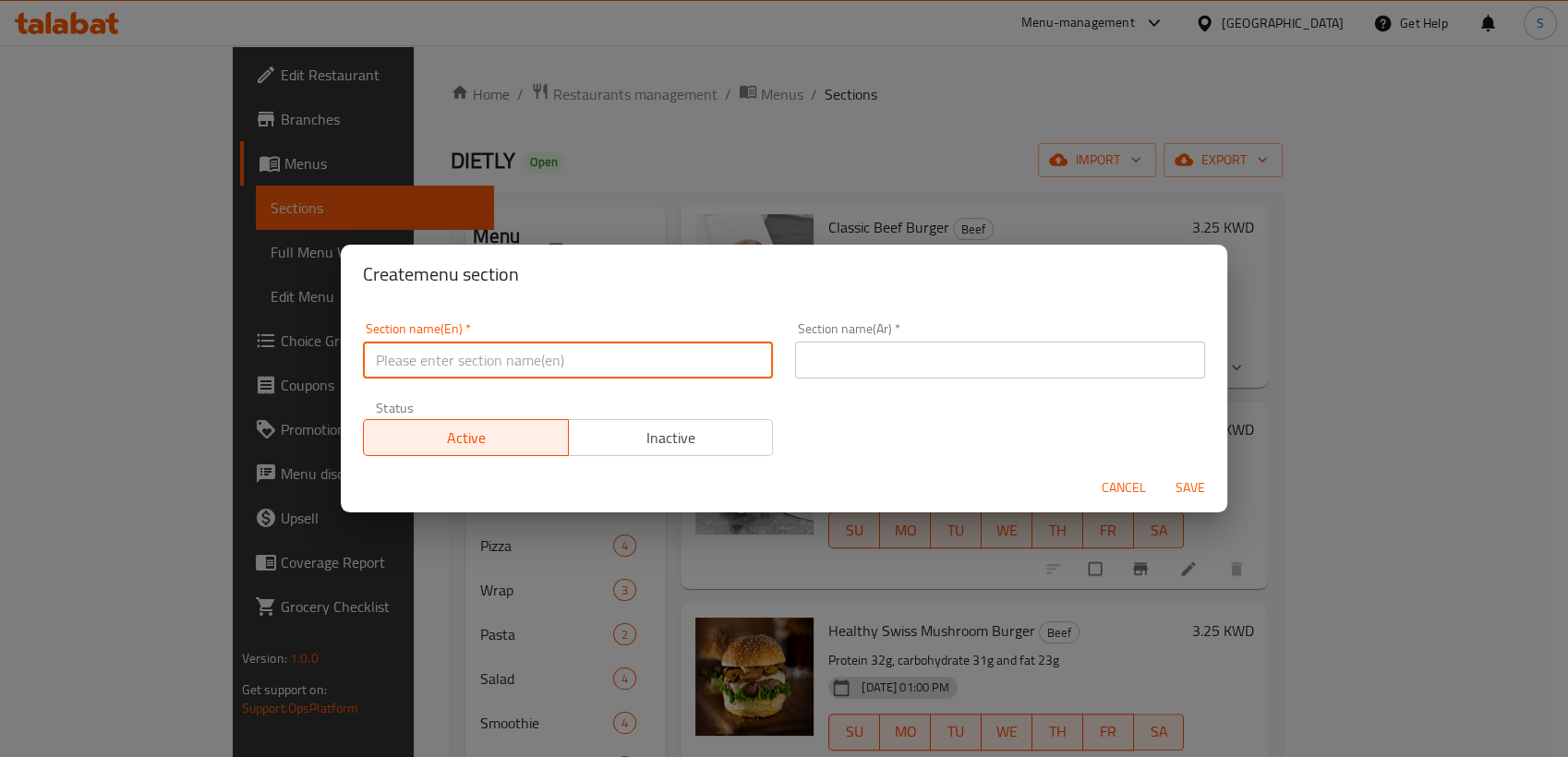
click at [625, 356] on input "text" at bounding box center [568, 360] width 410 height 37
type input "ل"
type input "Beef Burger"
click at [878, 366] on input "text" at bounding box center [999, 360] width 410 height 37
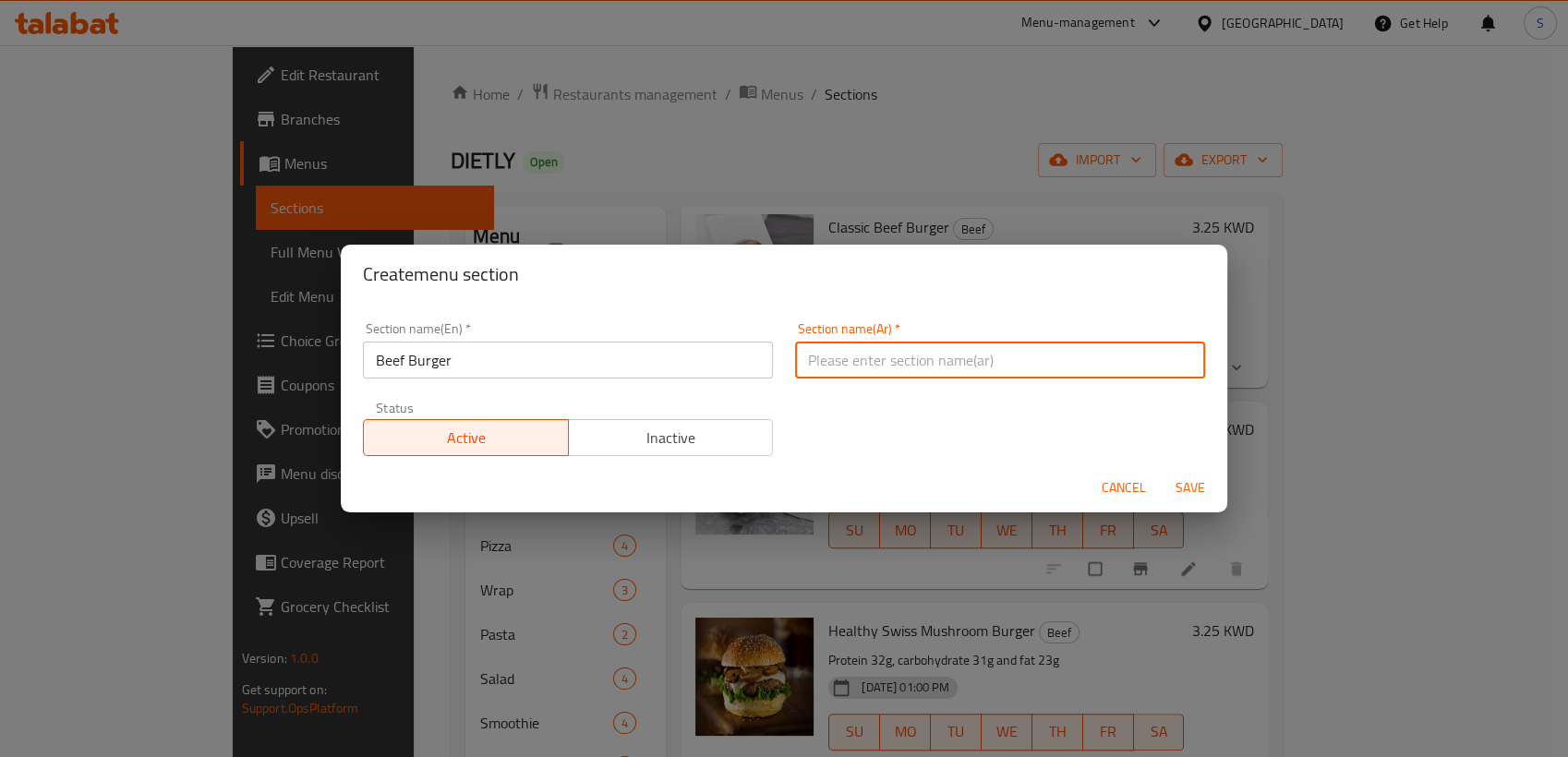
type input "ب"
type input "برجر لحم:"
click at [559, 362] on input "Beef Burger" at bounding box center [568, 360] width 410 height 37
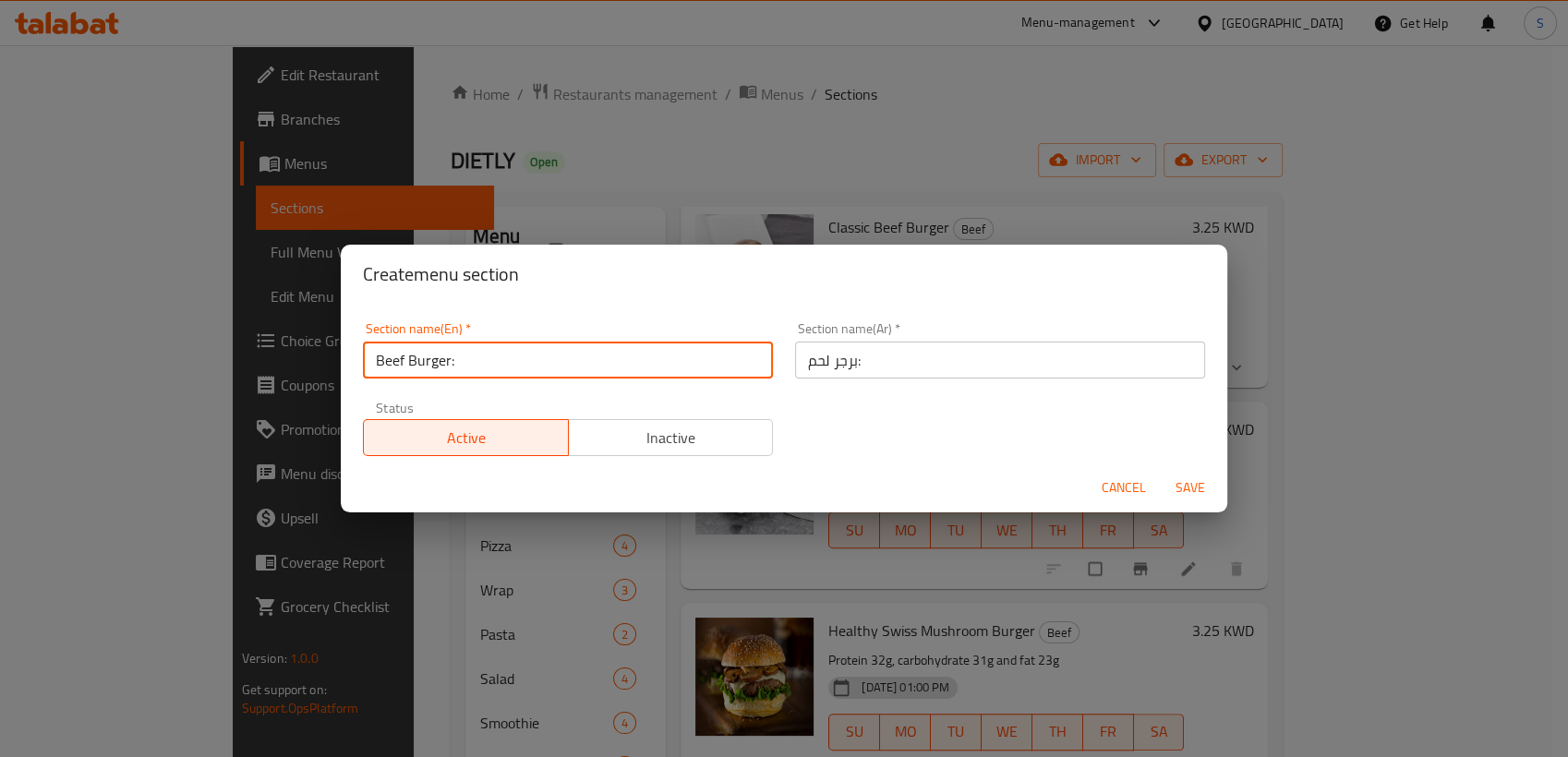
type input "Beef Burger:"
click at [1188, 489] on span "Save" at bounding box center [1190, 488] width 44 height 23
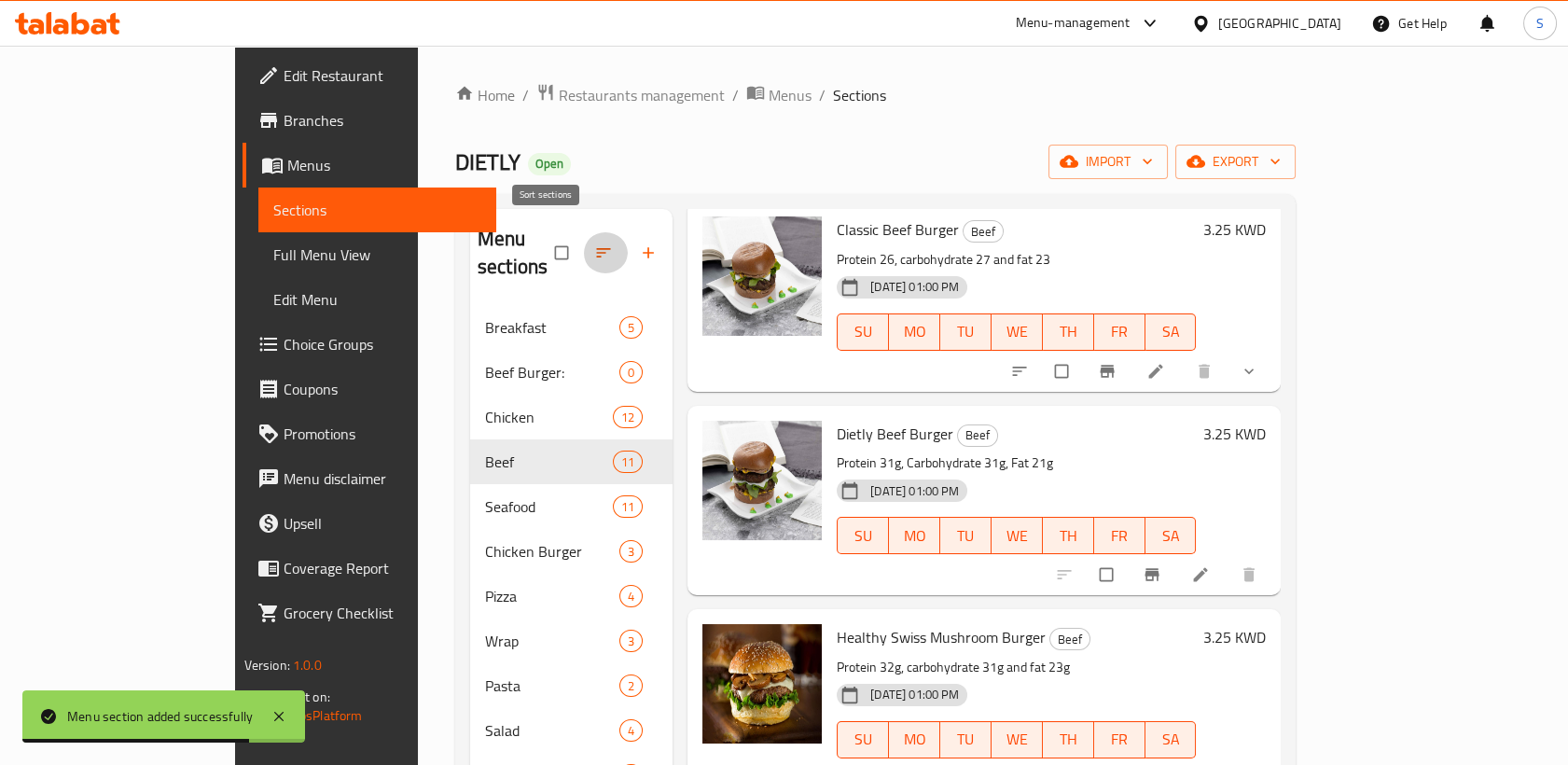
click at [583, 242] on button "button" at bounding box center [605, 252] width 45 height 41
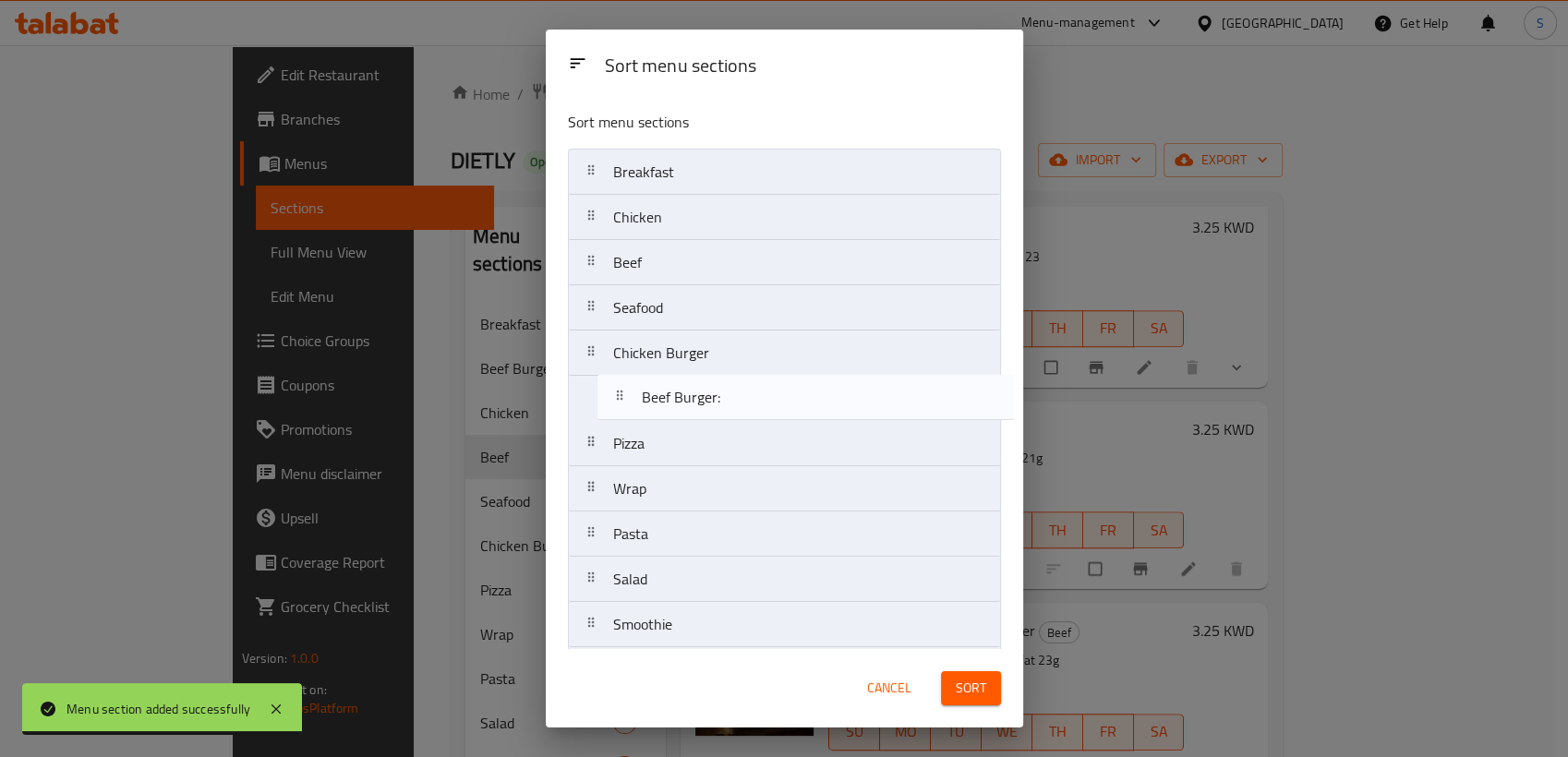
drag, startPoint x: 649, startPoint y: 218, endPoint x: 679, endPoint y: 403, distance: 187.4
click at [679, 403] on nav "Breakfast Beef Burger: Chicken Beef Seafood Chicken Burger Pizza Wrap Pasta Sal…" at bounding box center [784, 444] width 433 height 590
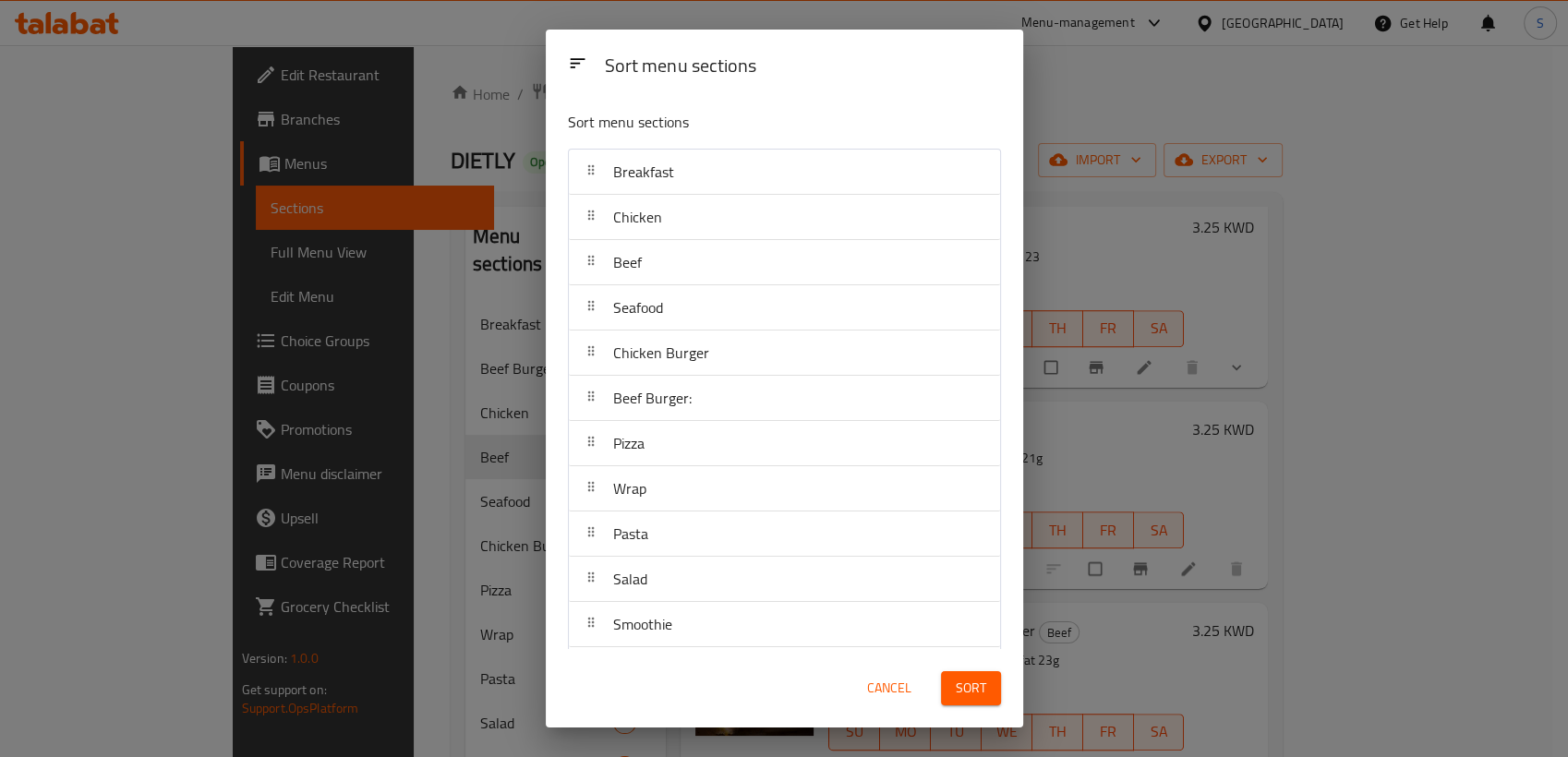
click at [985, 676] on button "Sort" at bounding box center [970, 689] width 60 height 35
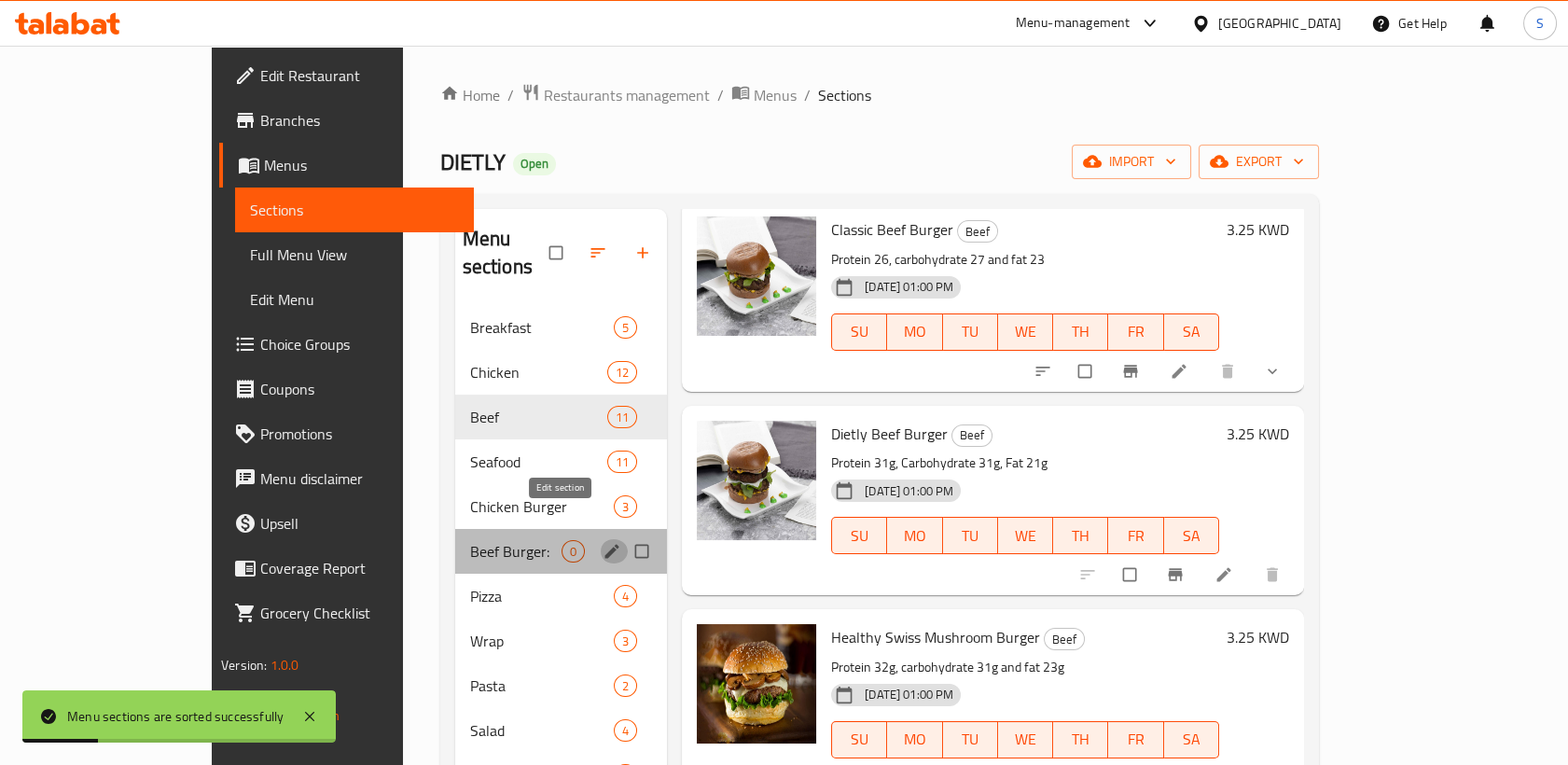
click at [603, 542] on icon "edit" at bounding box center [611, 550] width 18 height 18
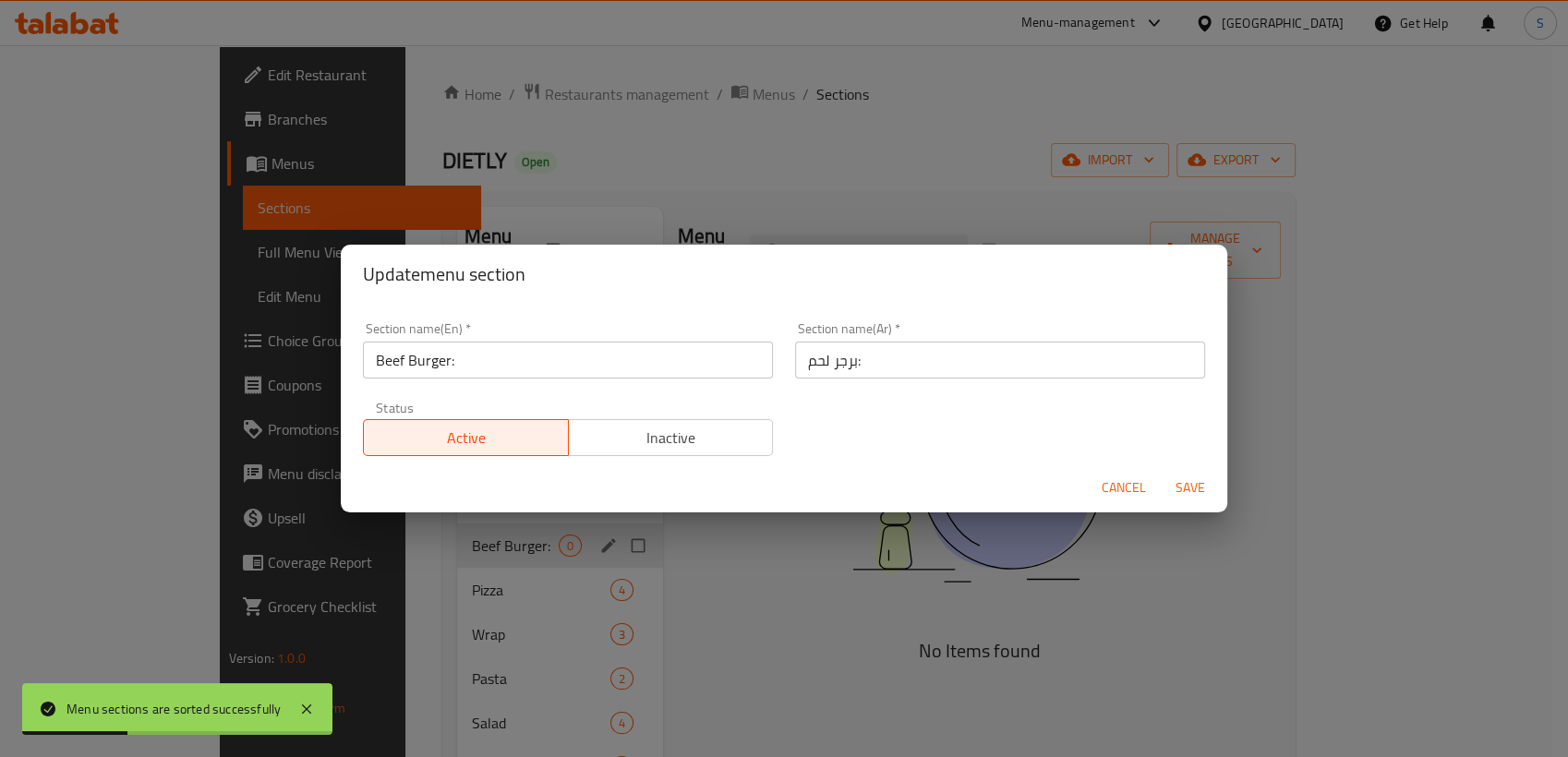
click at [495, 369] on input "Beef Burger:" at bounding box center [568, 360] width 410 height 37
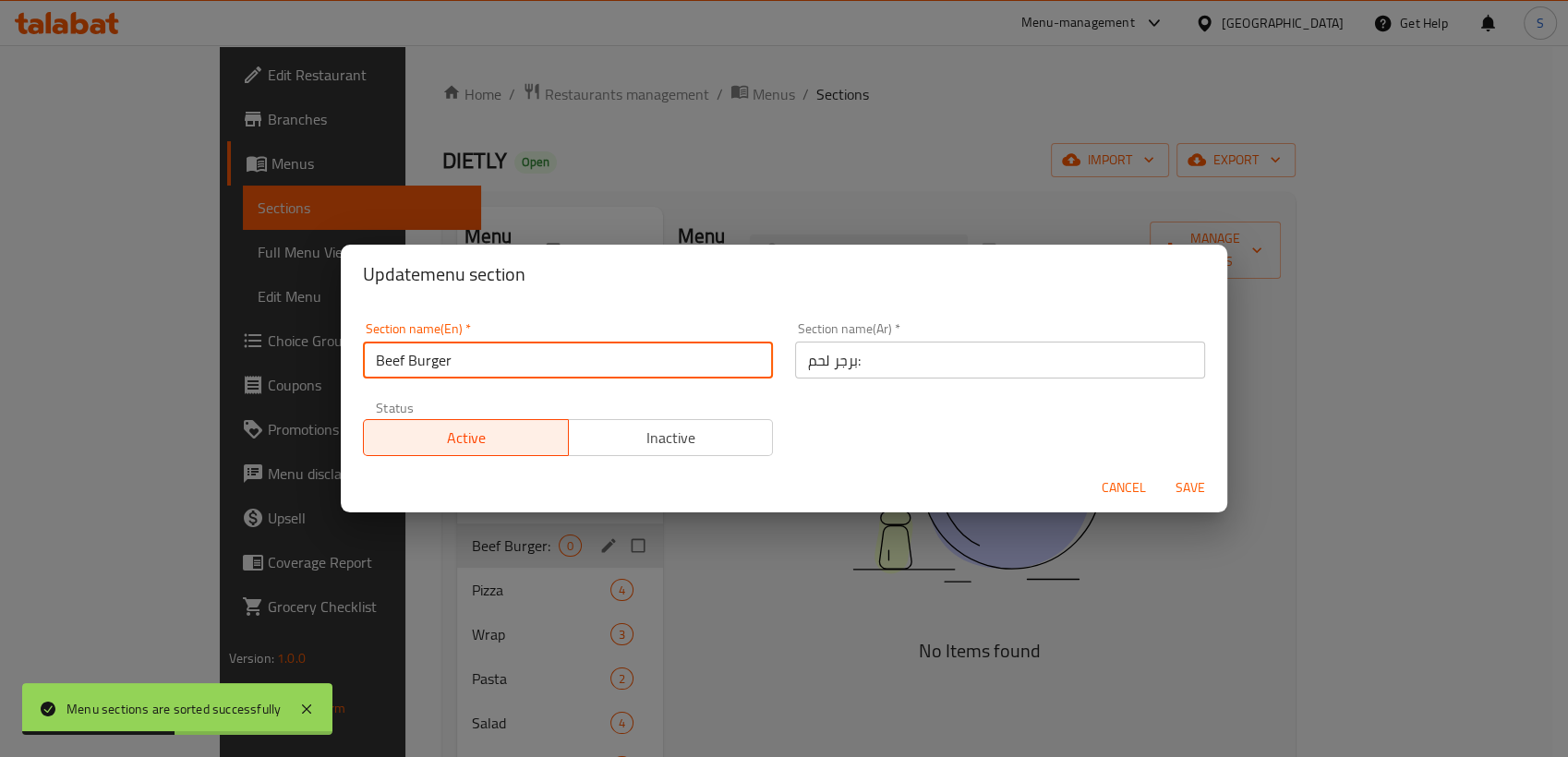
type input "Beef Burger"
click at [886, 355] on input "برجر لحم:" at bounding box center [999, 360] width 410 height 37
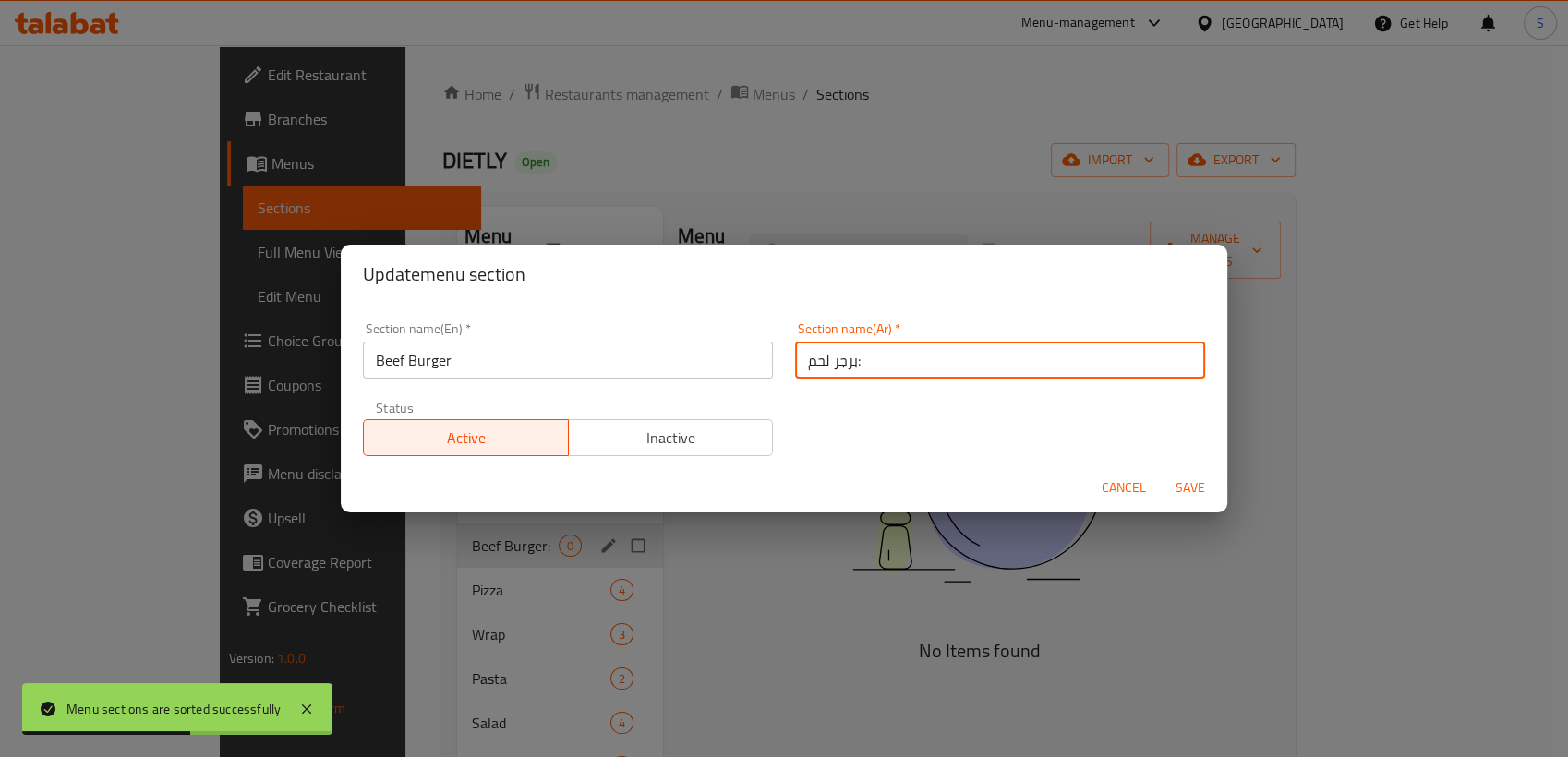
type input "برجر لحم"
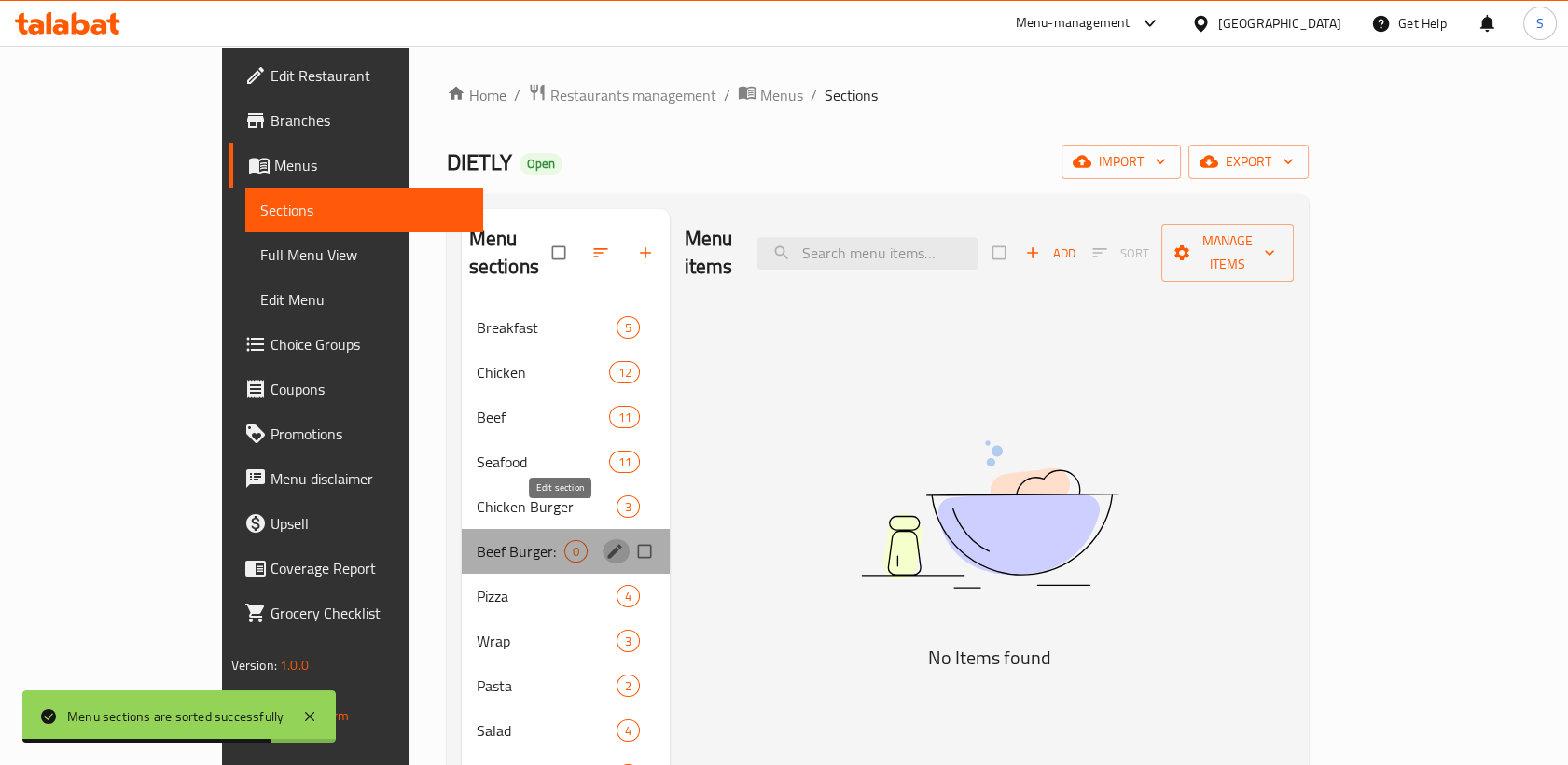
click at [605, 542] on icon "edit" at bounding box center [614, 550] width 18 height 18
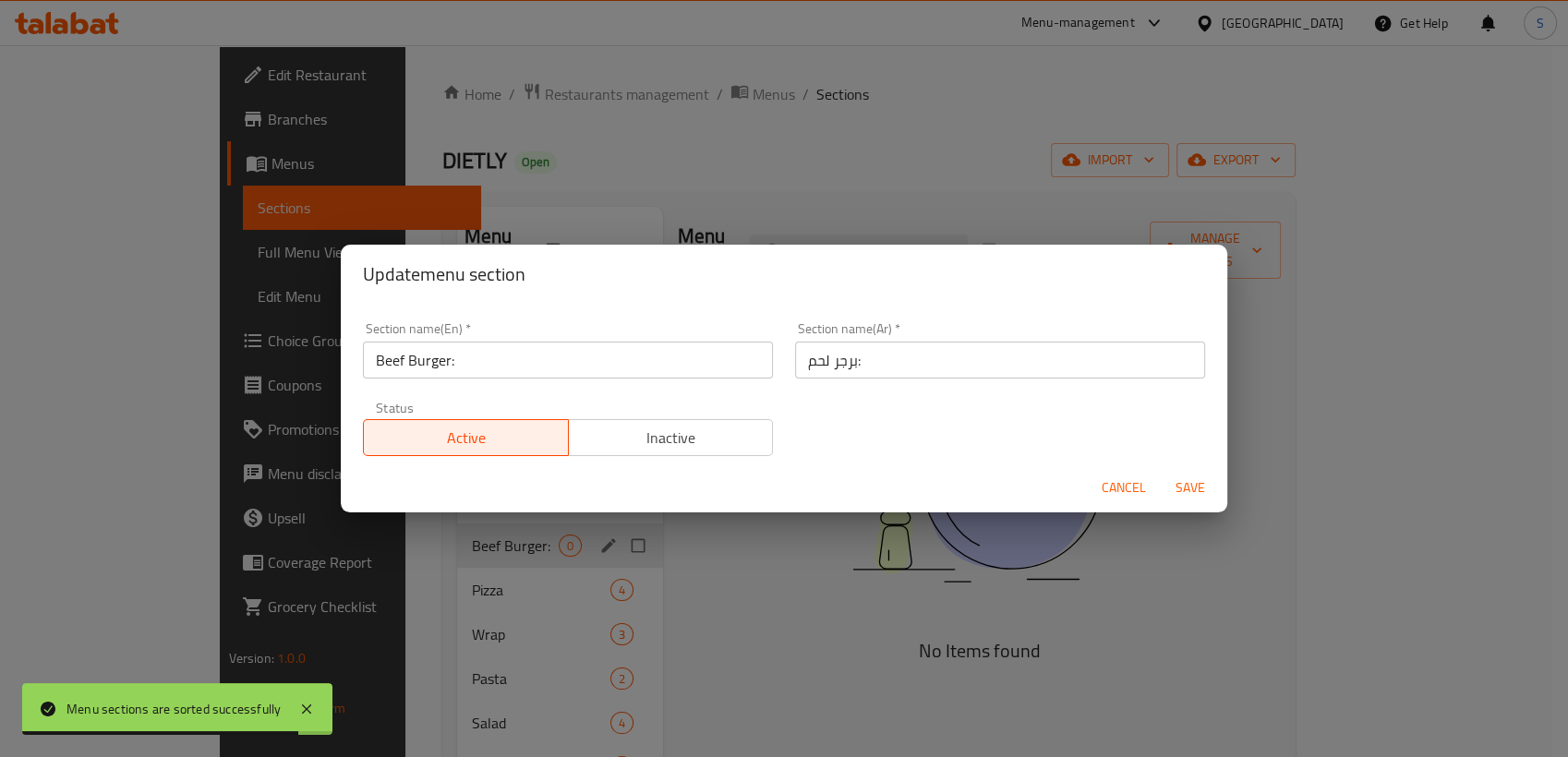
click at [633, 367] on input "Beef Burger:" at bounding box center [568, 360] width 410 height 37
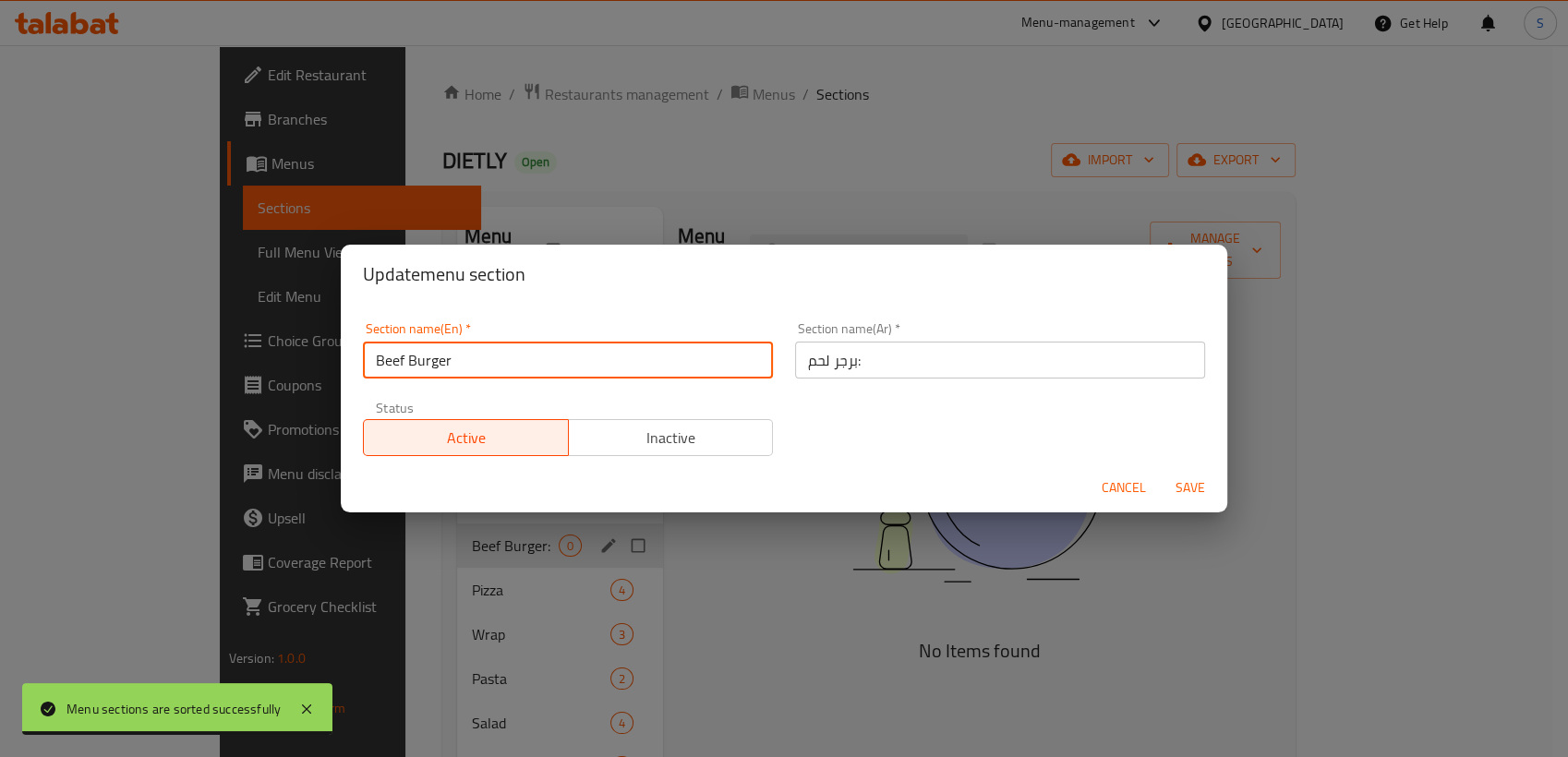
type input "Beef Burger"
click at [919, 361] on input "برجر لحم:" at bounding box center [999, 360] width 410 height 37
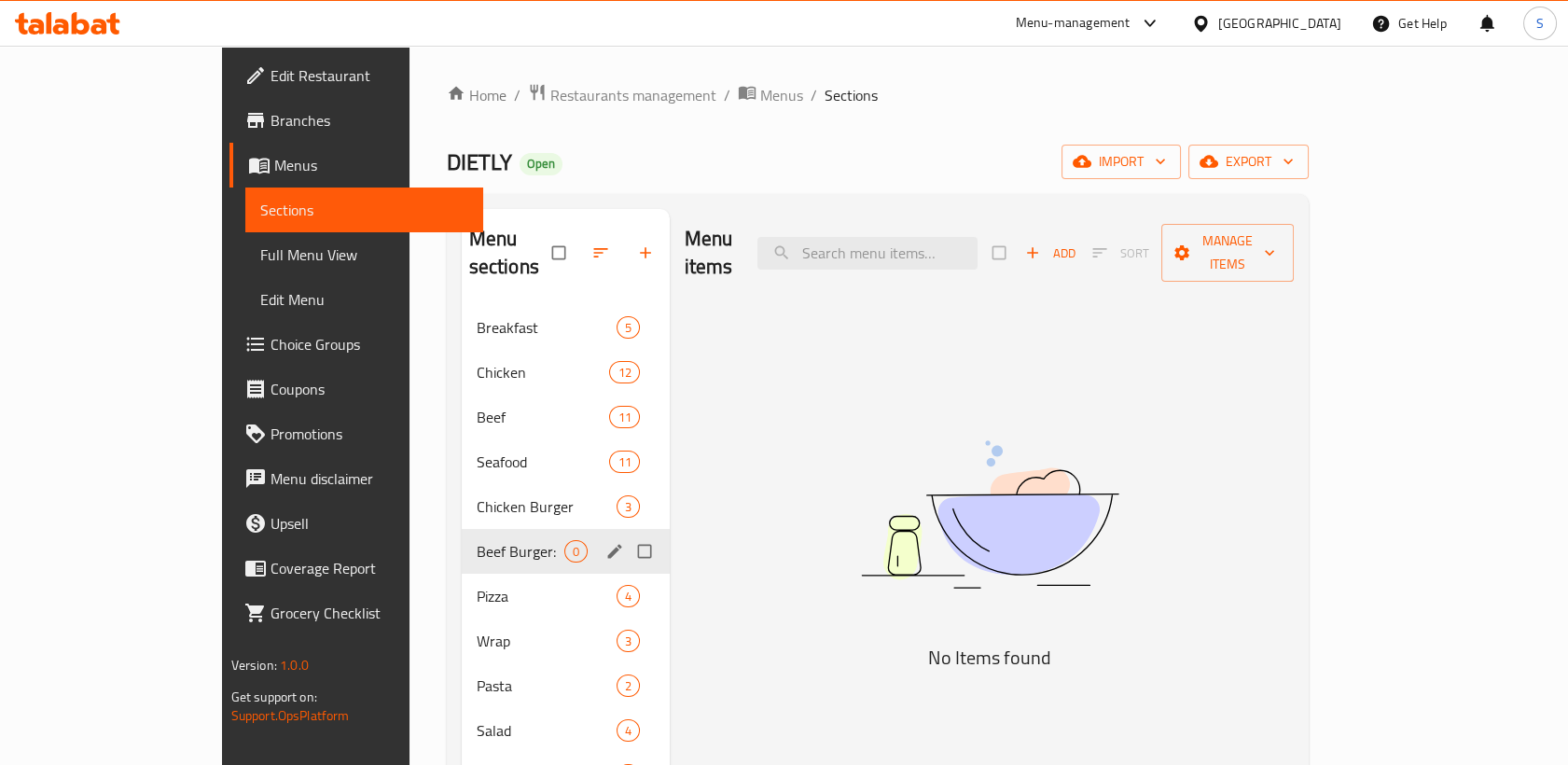
click at [544, 529] on div "Beef Burger: 0" at bounding box center [566, 551] width 208 height 45
click at [605, 542] on icon "edit" at bounding box center [614, 550] width 18 height 18
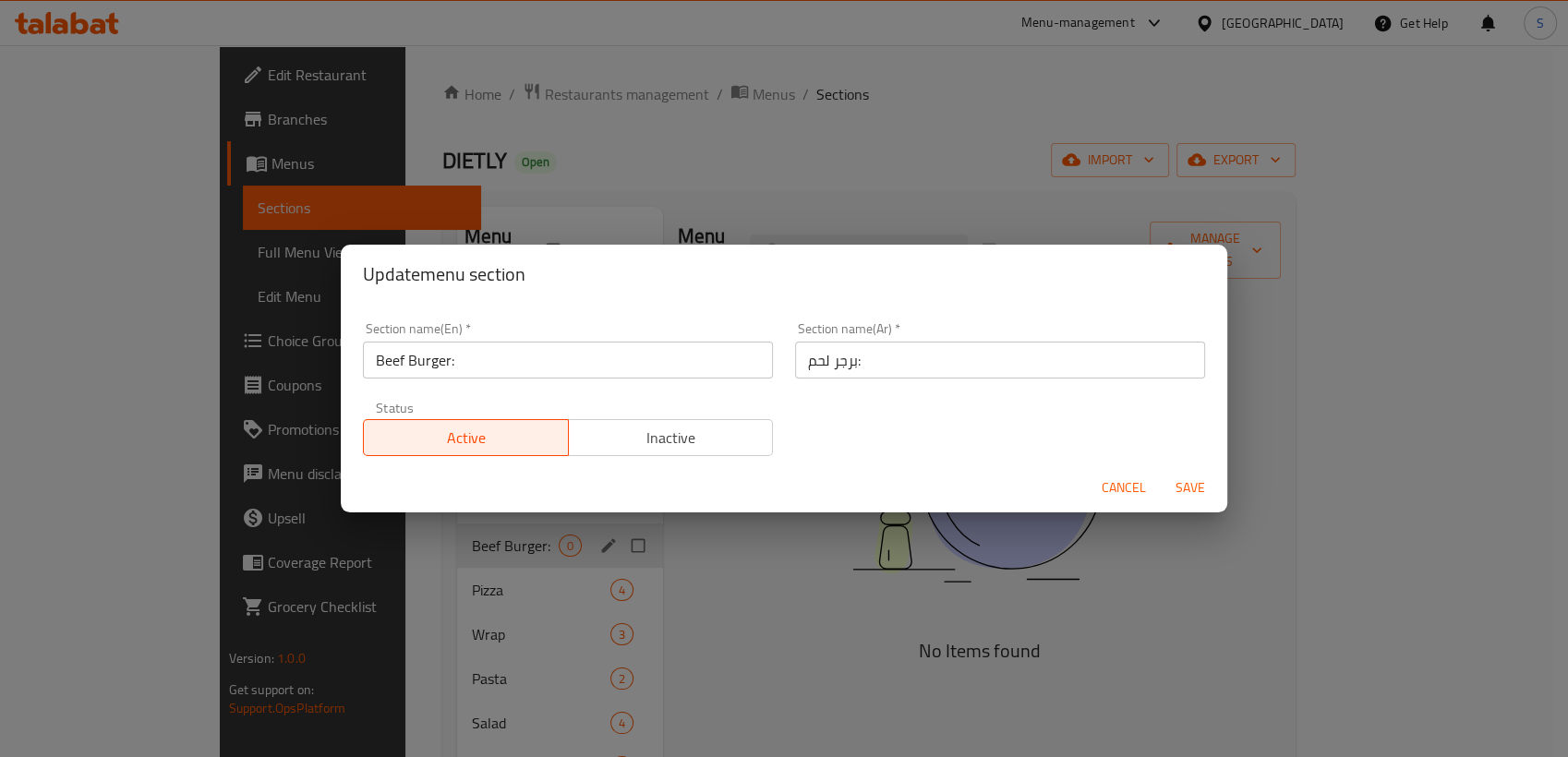
click at [872, 369] on input "برجر لحم:" at bounding box center [999, 360] width 410 height 37
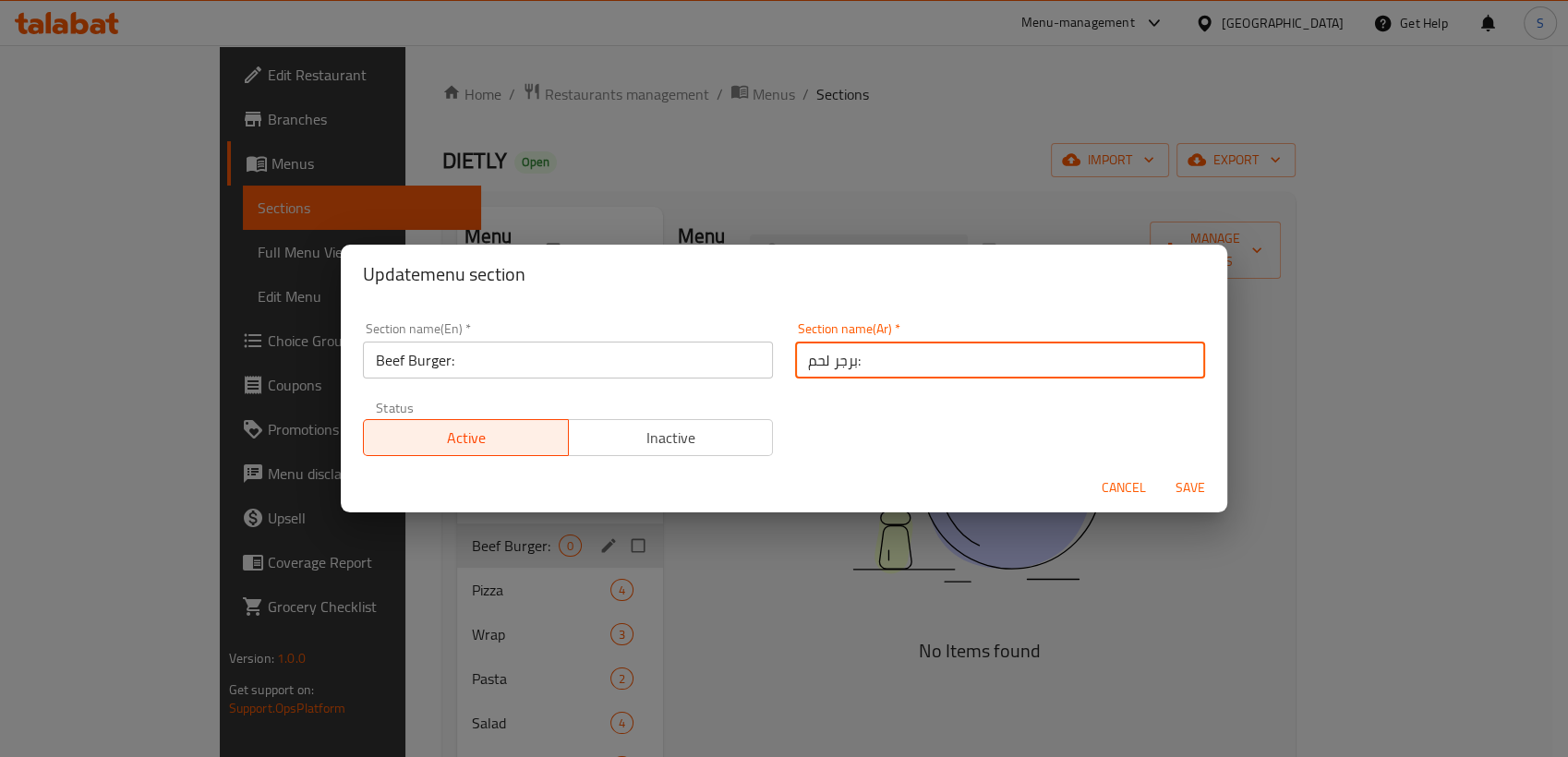
type input "برجر لحم"
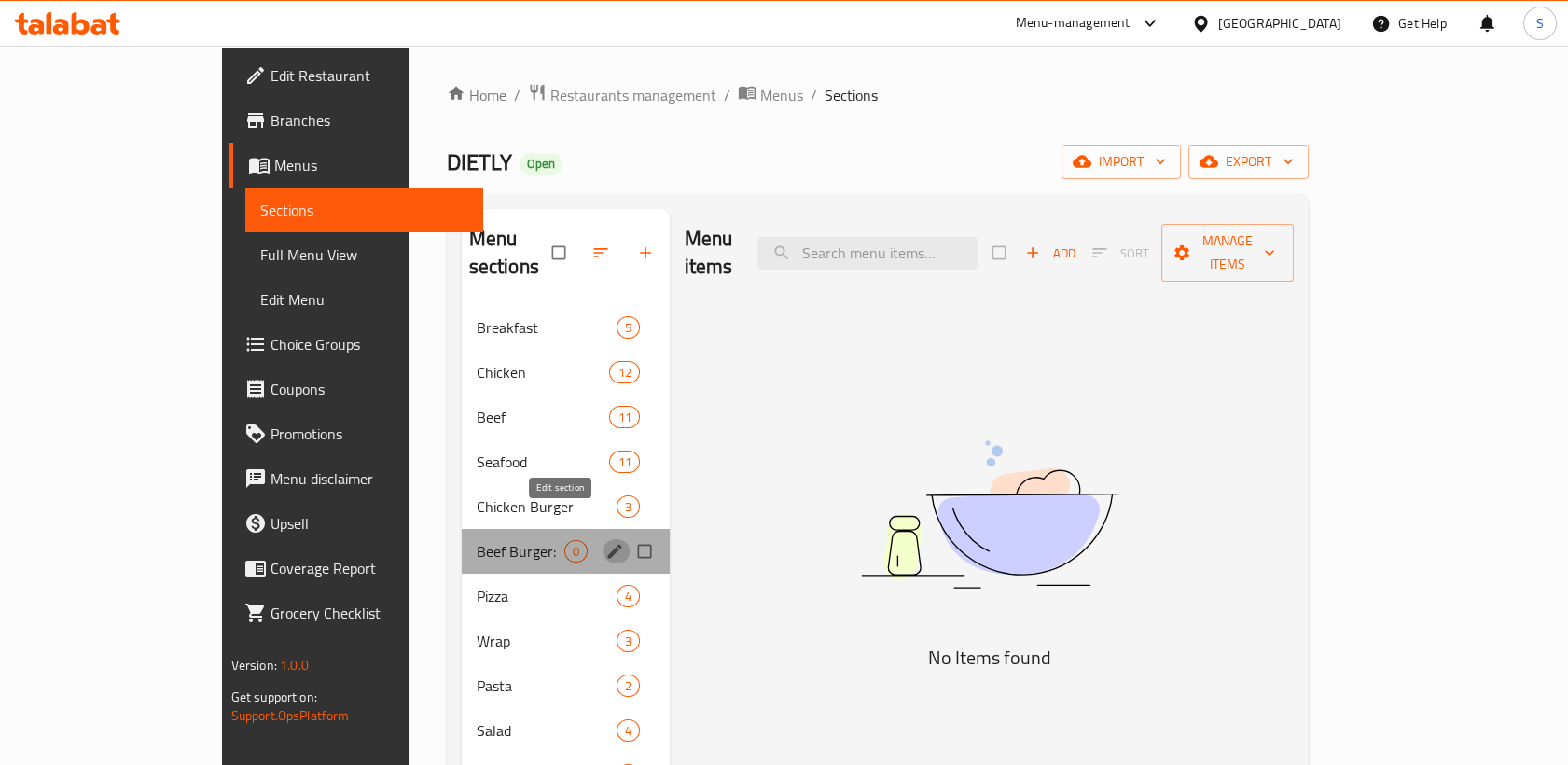
click at [605, 542] on icon "edit" at bounding box center [614, 550] width 18 height 18
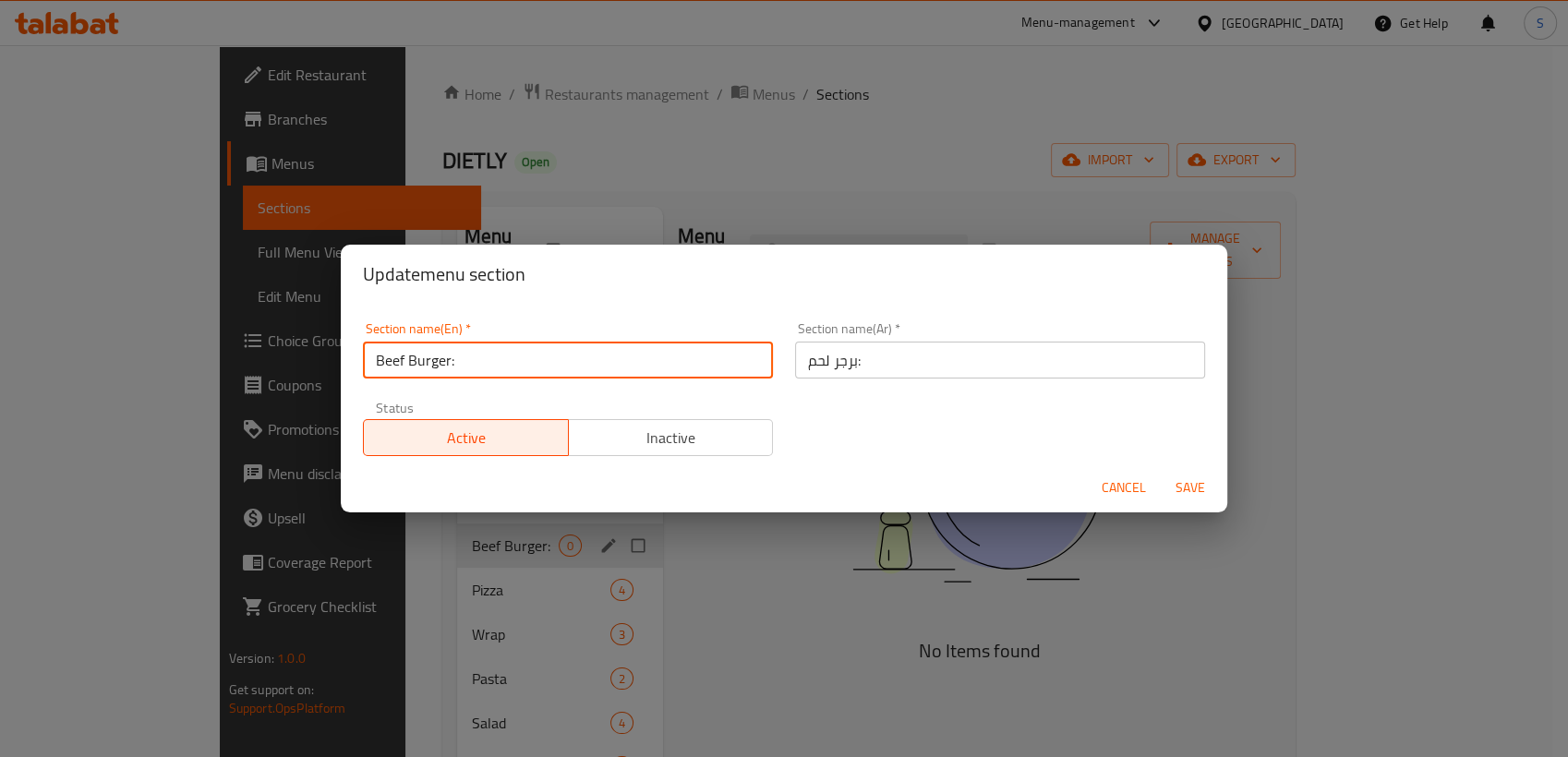
click at [573, 344] on input "Beef Burger:" at bounding box center [568, 360] width 410 height 37
drag, startPoint x: 475, startPoint y: 362, endPoint x: 451, endPoint y: 365, distance: 24.2
click at [451, 365] on input "Beef Burger:" at bounding box center [568, 360] width 410 height 37
type input "Beef Burger"
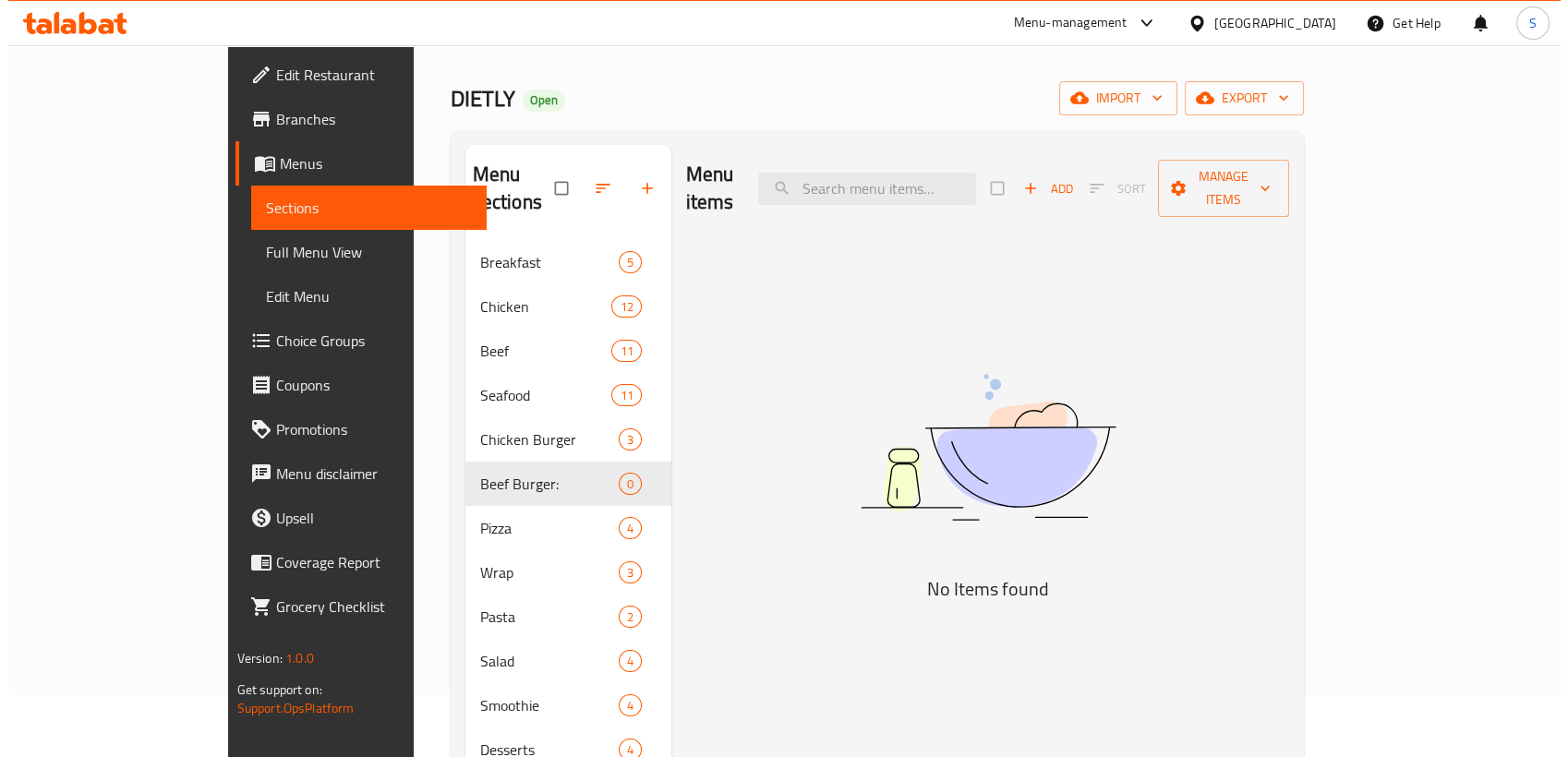
scroll to position [53, 0]
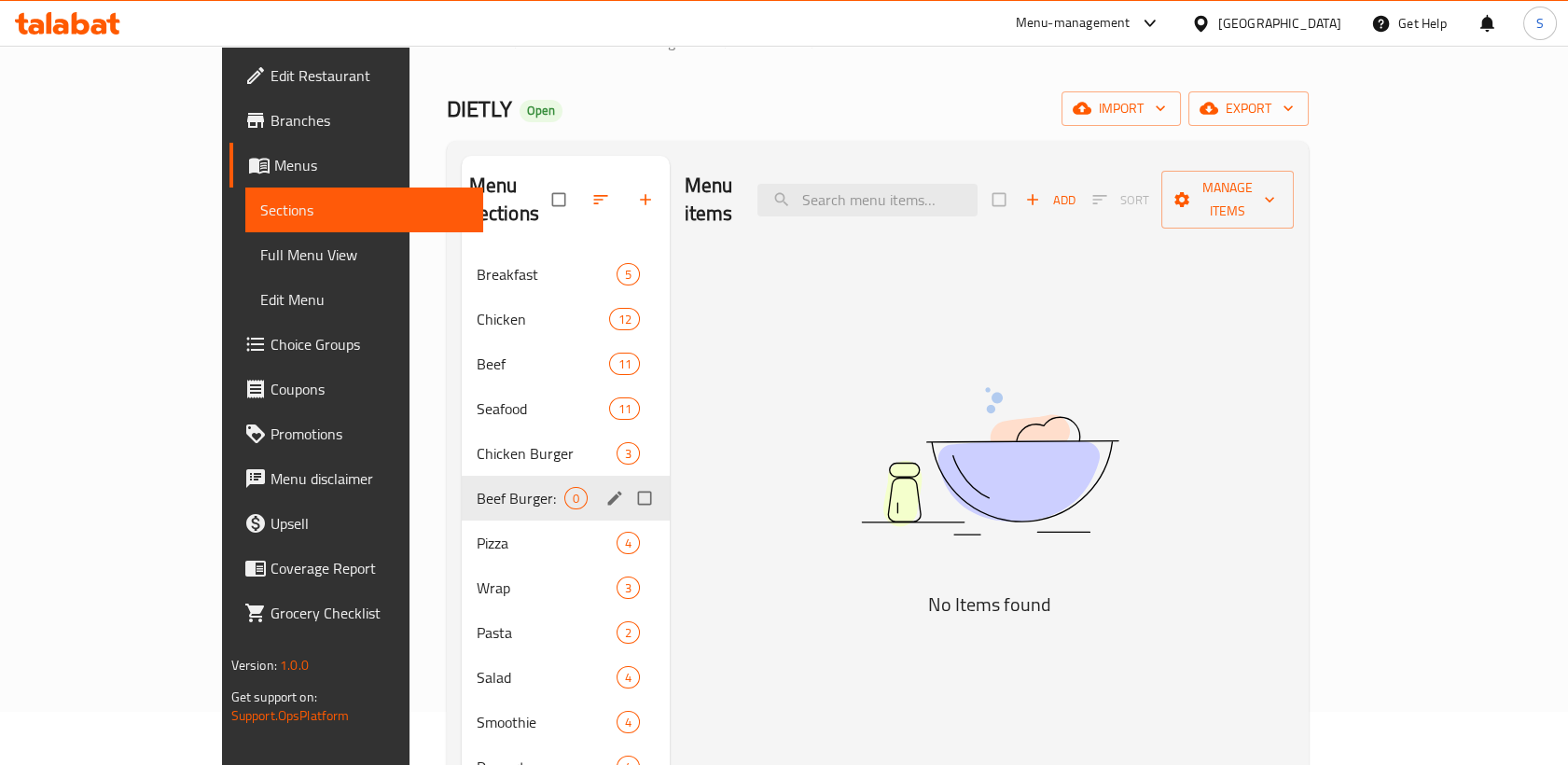
click at [607, 491] on icon "edit" at bounding box center [614, 498] width 14 height 14
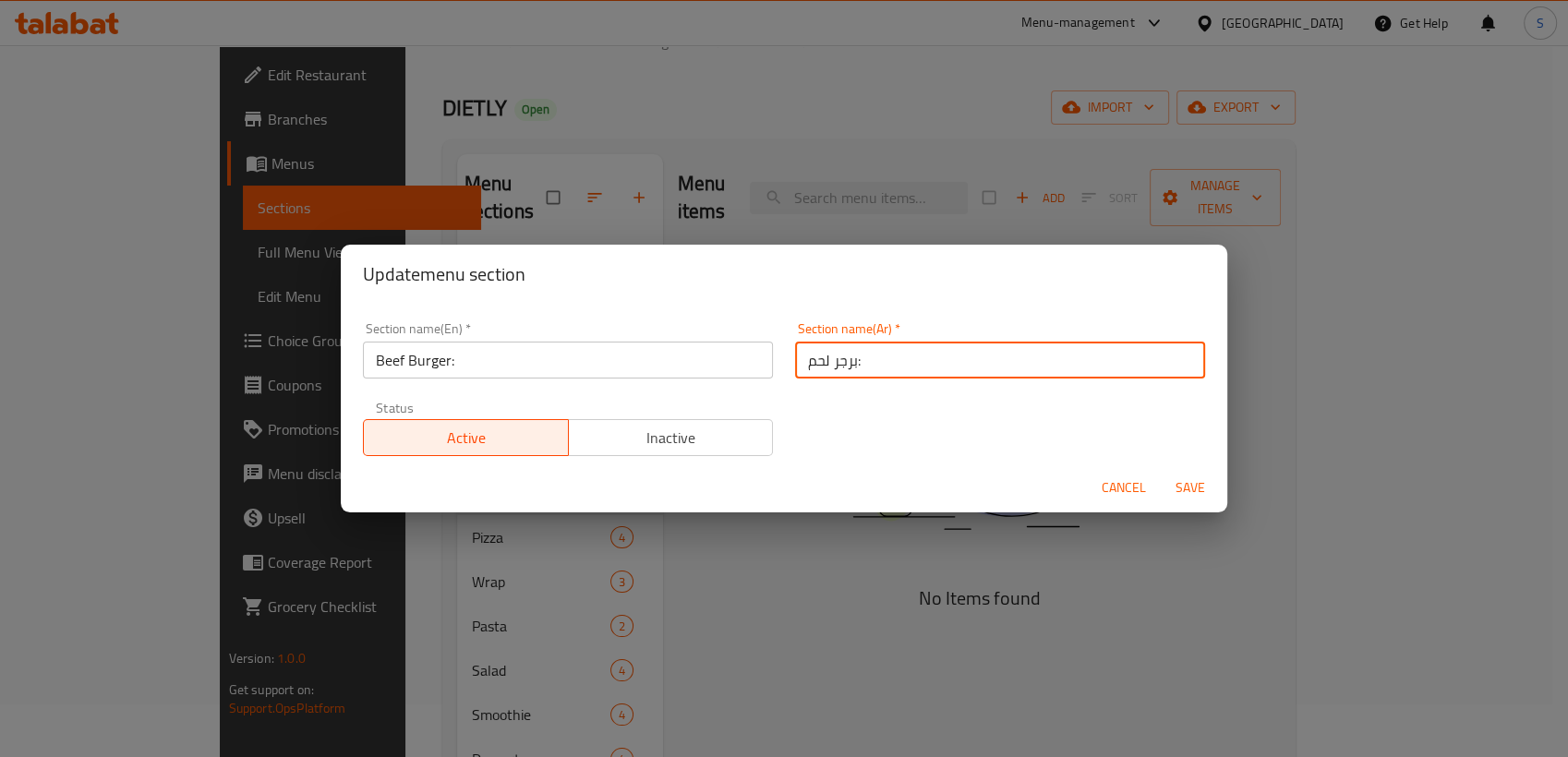
click at [855, 366] on input "برجر لحم:" at bounding box center [999, 360] width 410 height 37
type input "برجر لحم"
click at [503, 360] on input "Beef Burger:" at bounding box center [568, 360] width 410 height 37
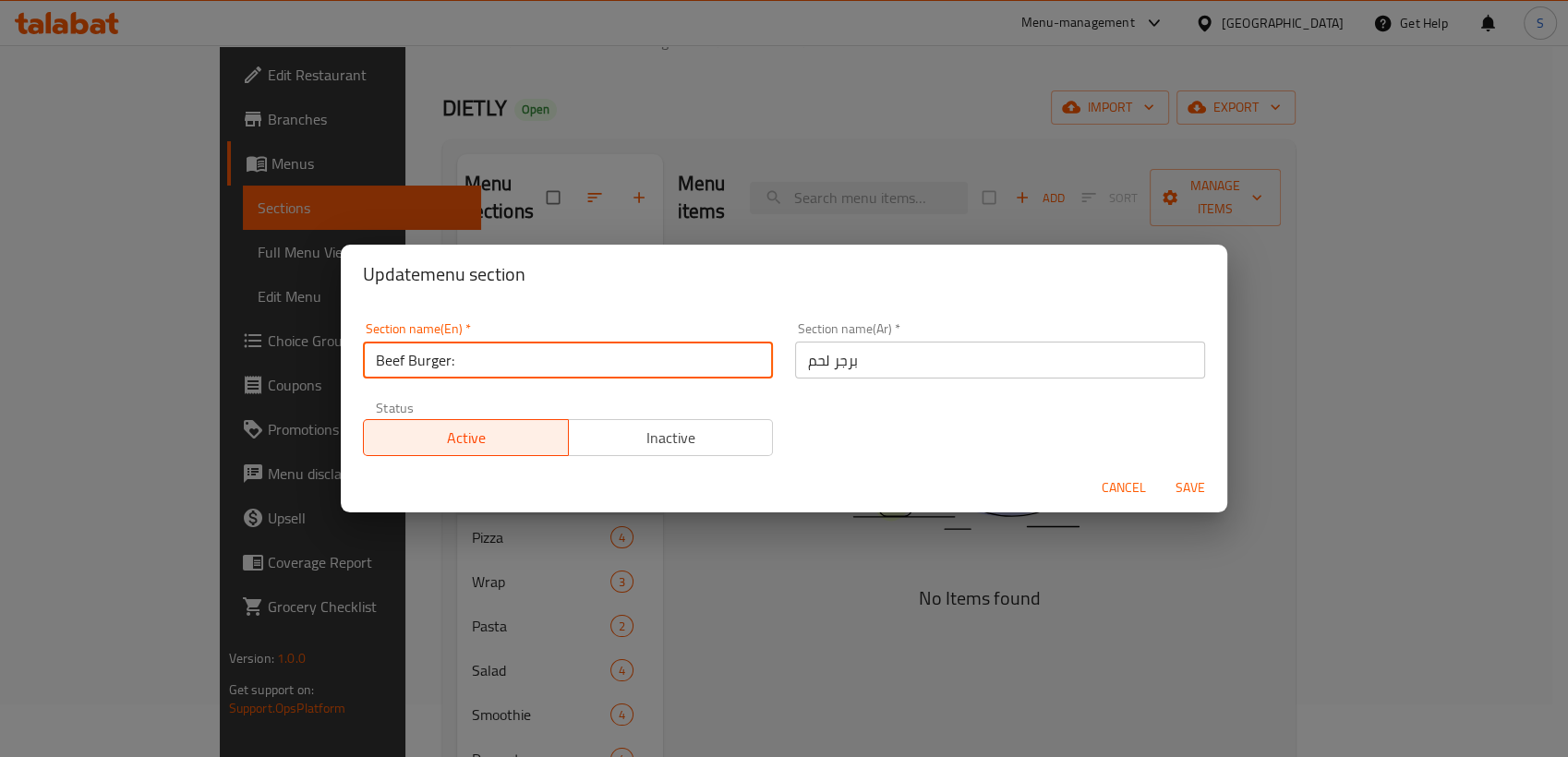
type input "Beef Burger"
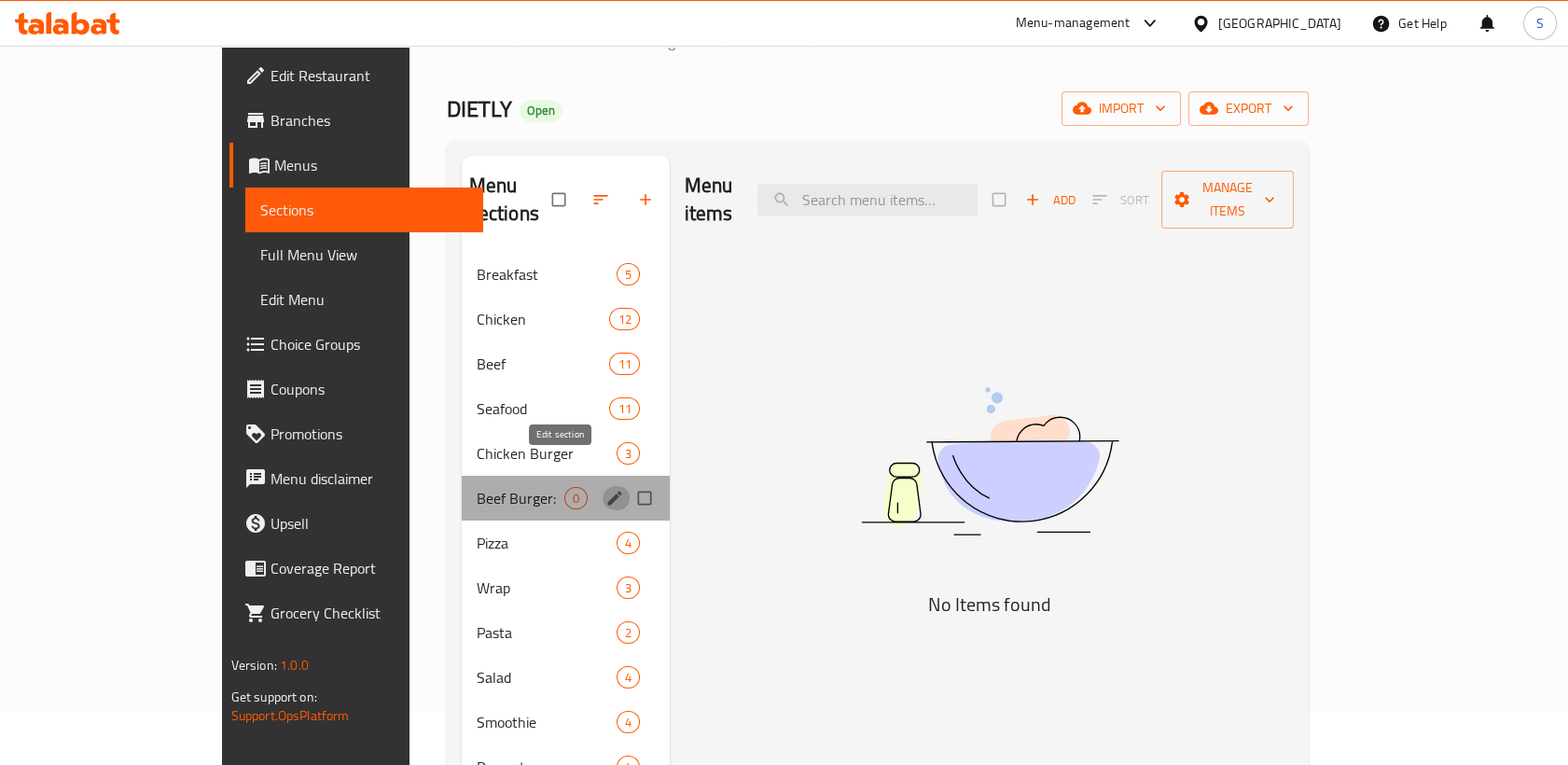
click at [605, 489] on icon "edit" at bounding box center [614, 498] width 18 height 18
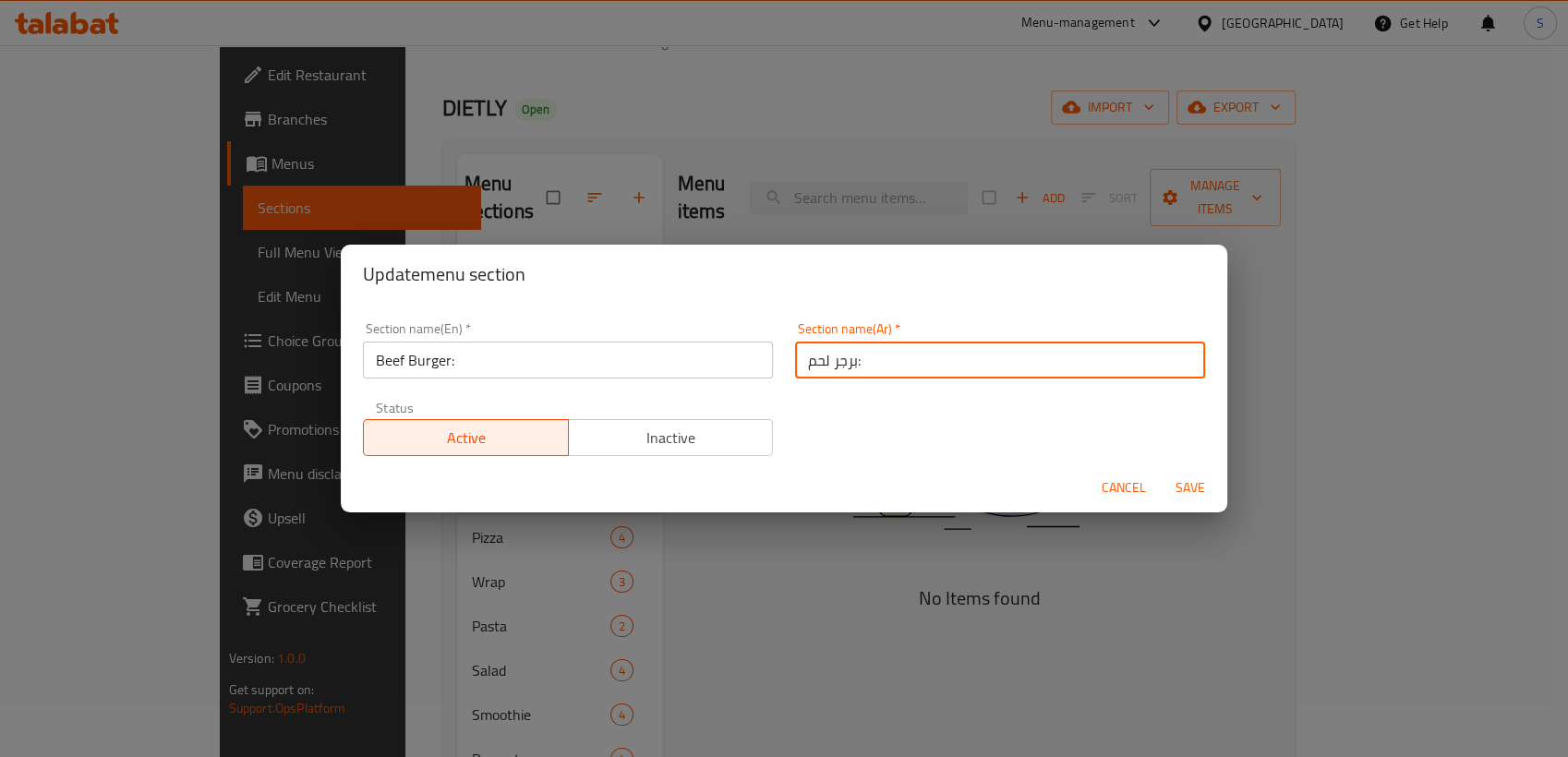
click at [879, 371] on input "برجر لحم:" at bounding box center [999, 360] width 410 height 37
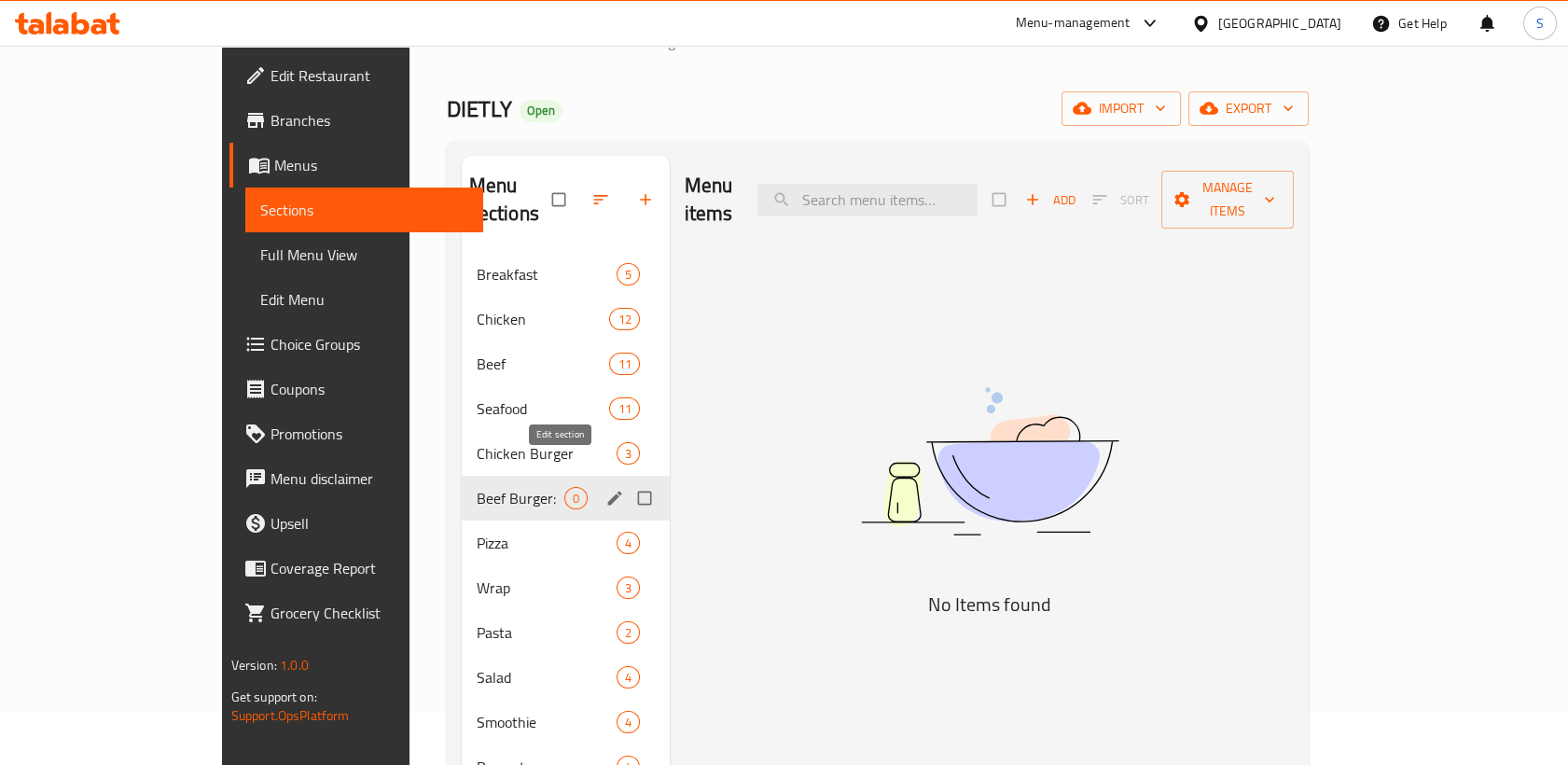
click at [605, 489] on icon "edit" at bounding box center [614, 498] width 18 height 18
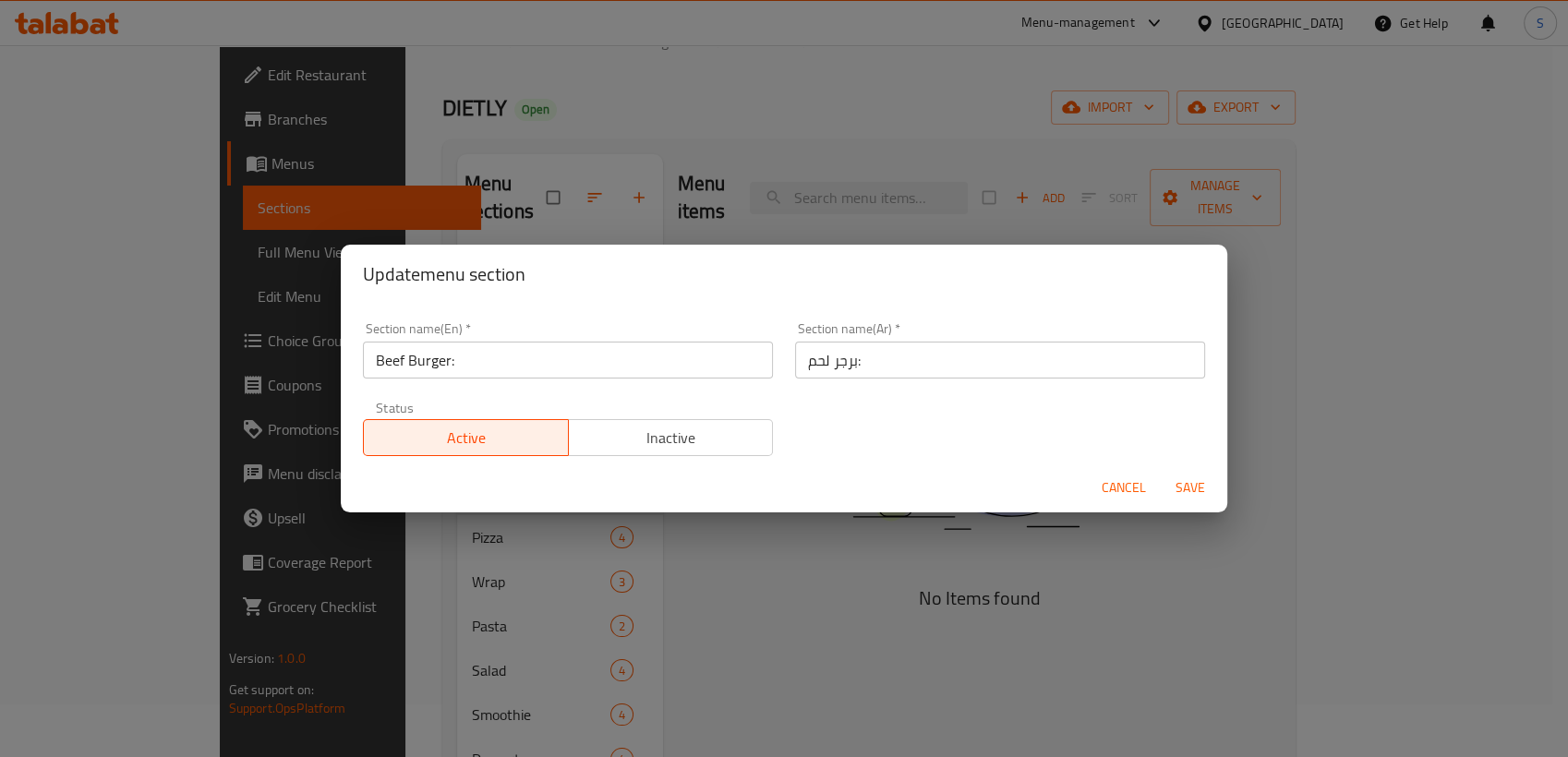
click at [956, 362] on input "برجر لحم:" at bounding box center [999, 360] width 410 height 37
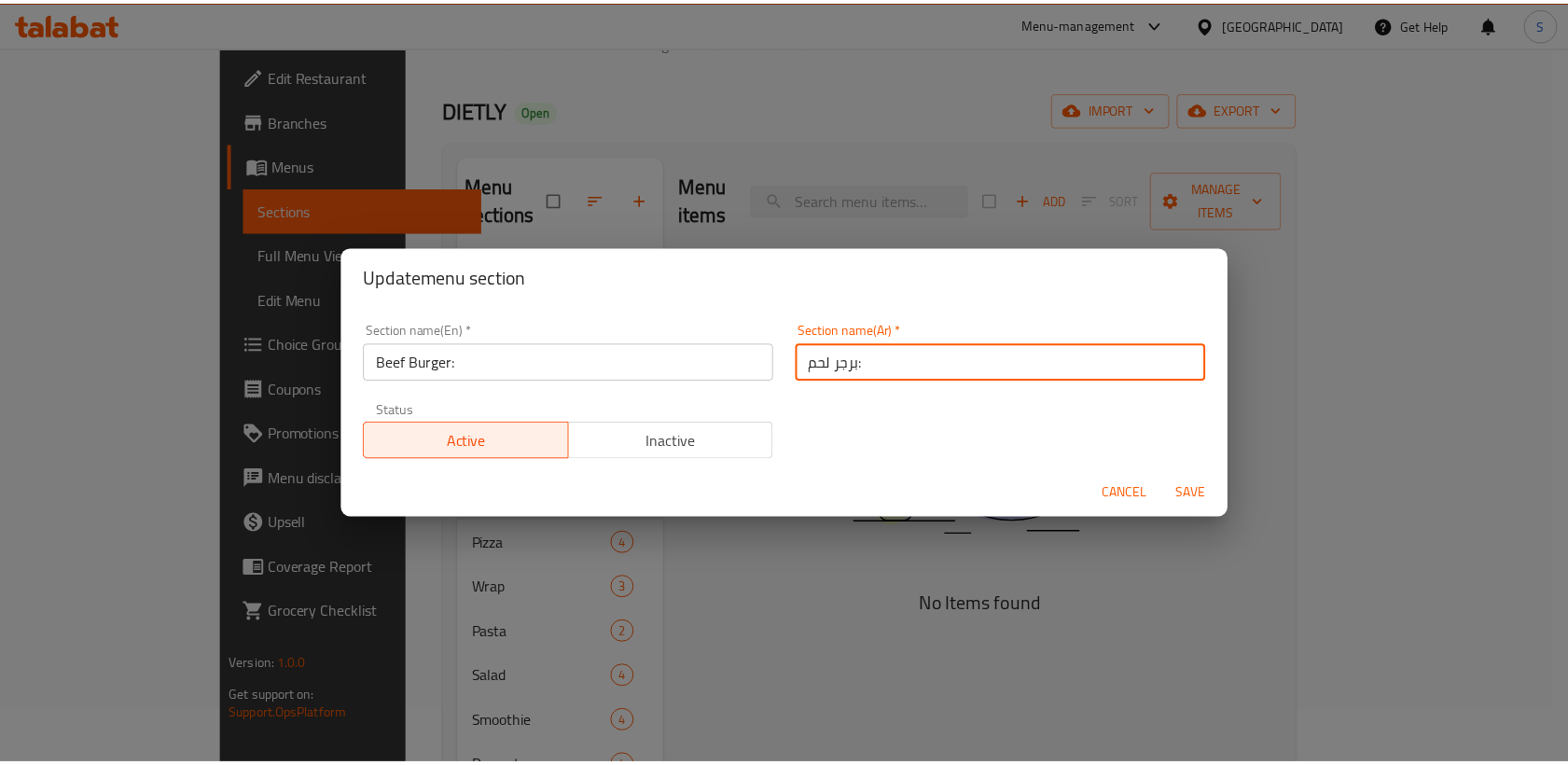
scroll to position [3, 0]
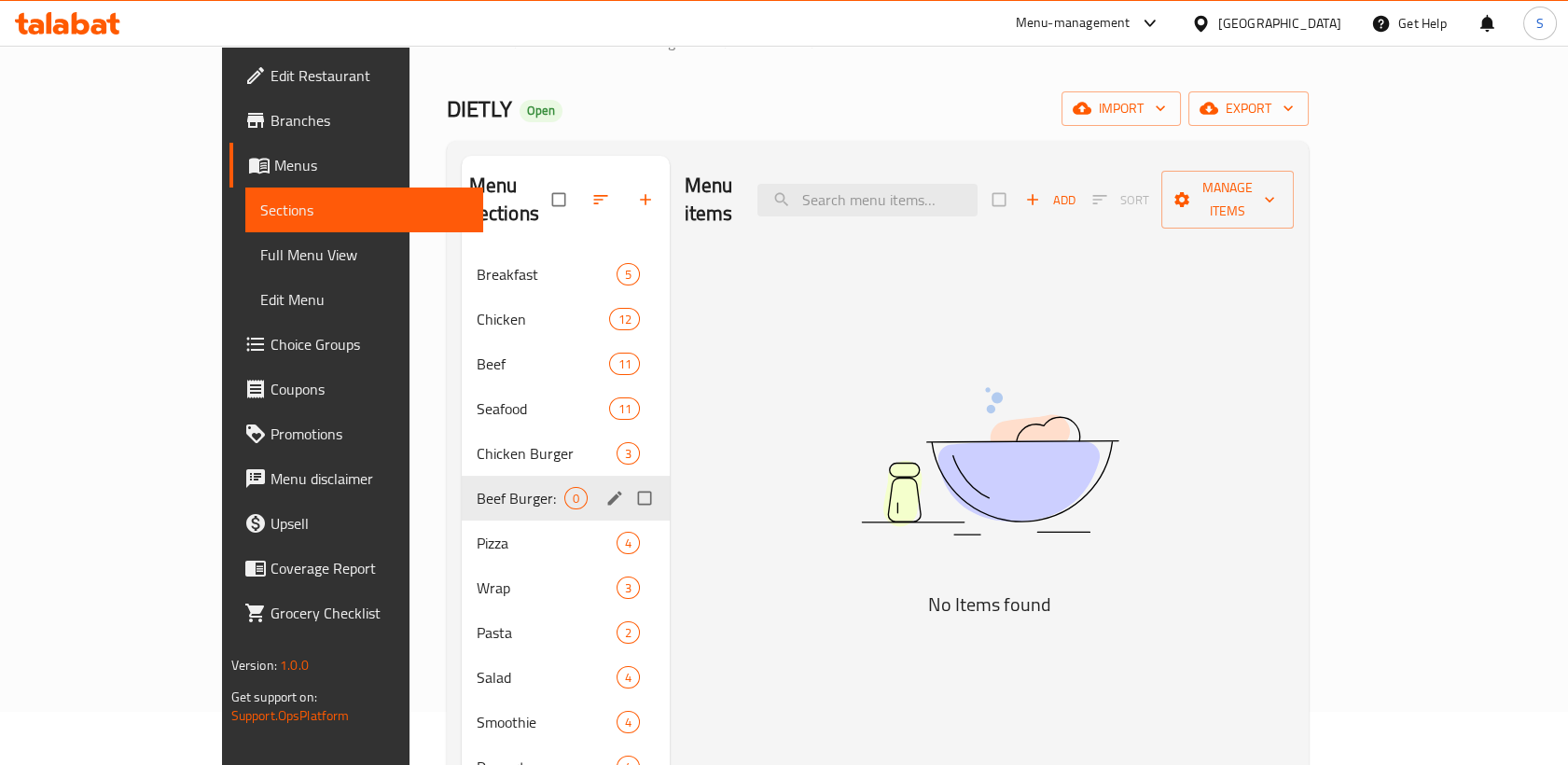
click at [627, 481] on input "Menu sections" at bounding box center [646, 498] width 39 height 36
checkbox input "false"
click at [607, 491] on icon "edit" at bounding box center [614, 498] width 14 height 14
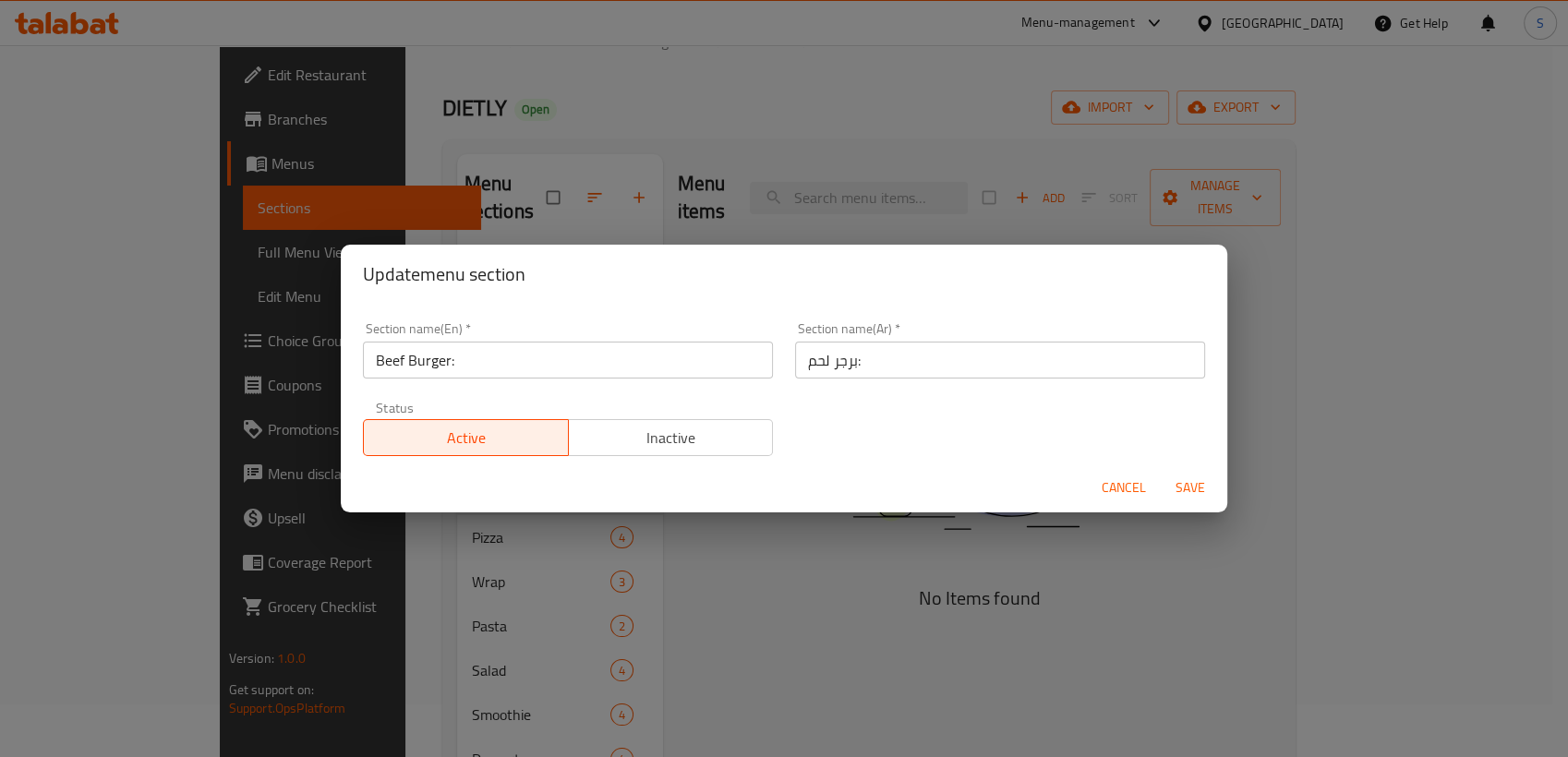
click at [605, 357] on input "Beef Burger:" at bounding box center [568, 360] width 410 height 37
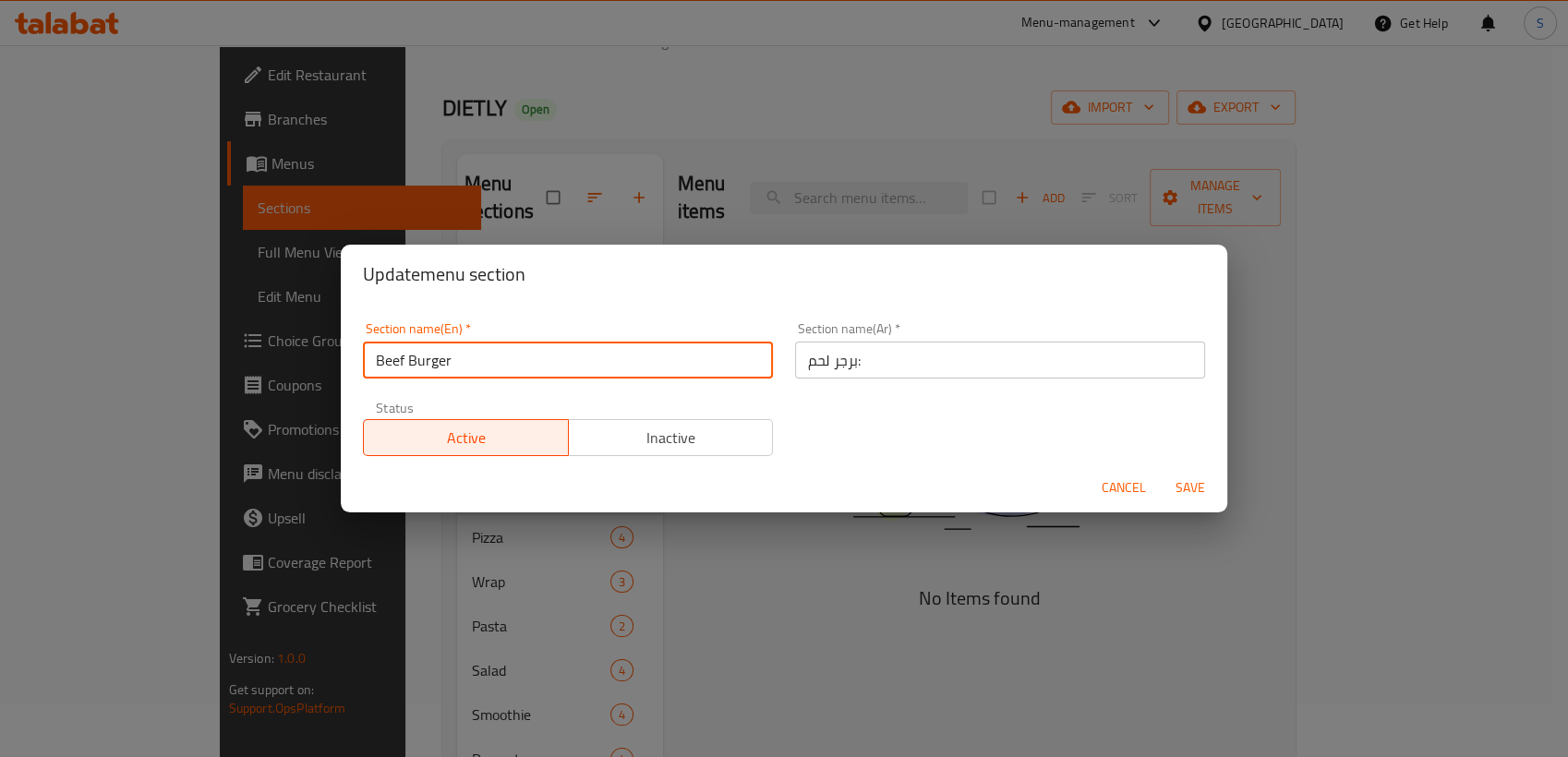
type input "Beef Burger"
click at [1187, 487] on span "Save" at bounding box center [1190, 488] width 44 height 23
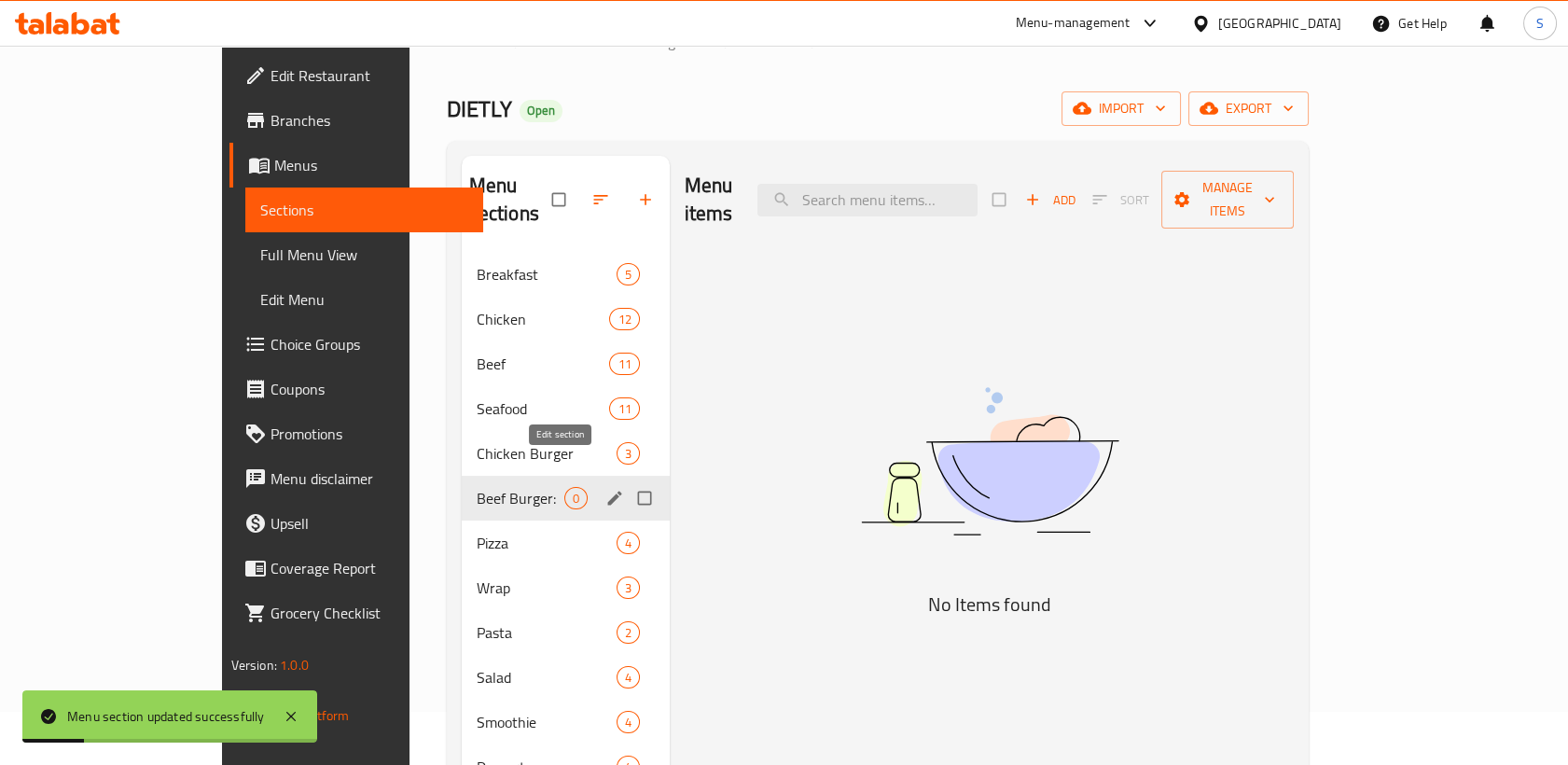
click at [605, 489] on icon "edit" at bounding box center [614, 498] width 18 height 18
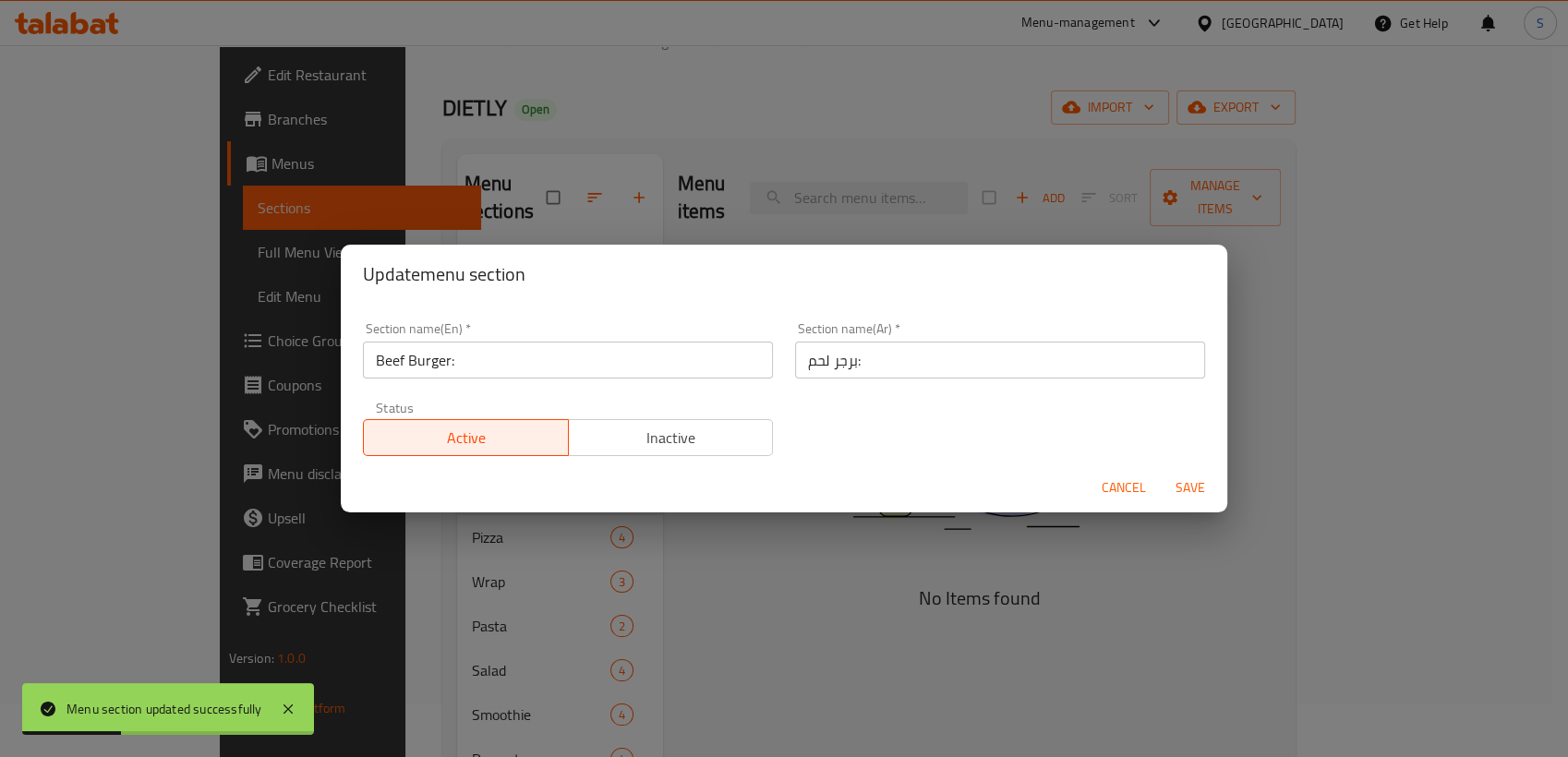
click at [969, 368] on input "برجر لحم:" at bounding box center [999, 360] width 410 height 37
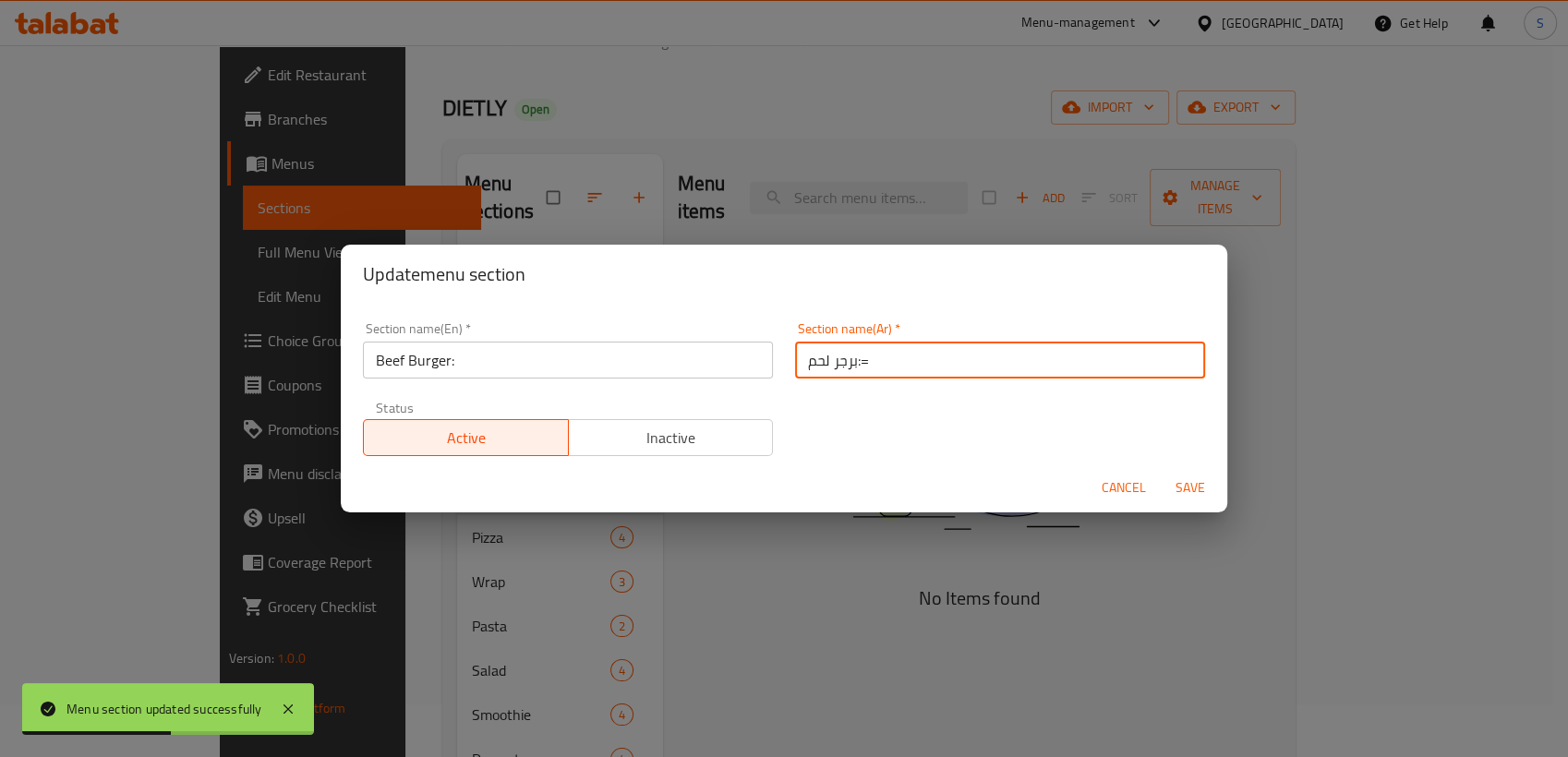
type input "برجر لحم:="
click at [1189, 487] on span "Save" at bounding box center [1190, 488] width 44 height 23
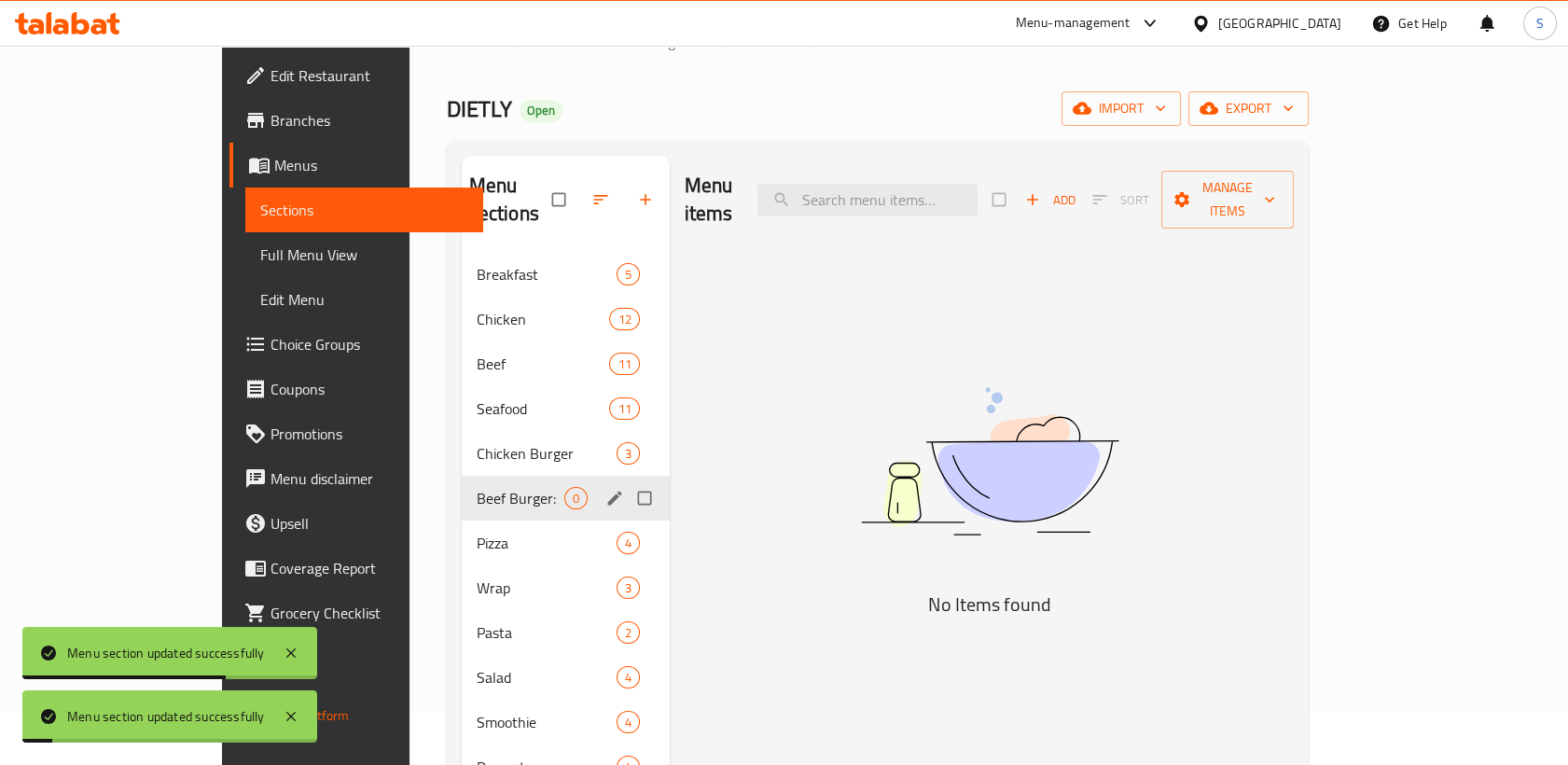
click at [605, 489] on icon "edit" at bounding box center [614, 498] width 18 height 18
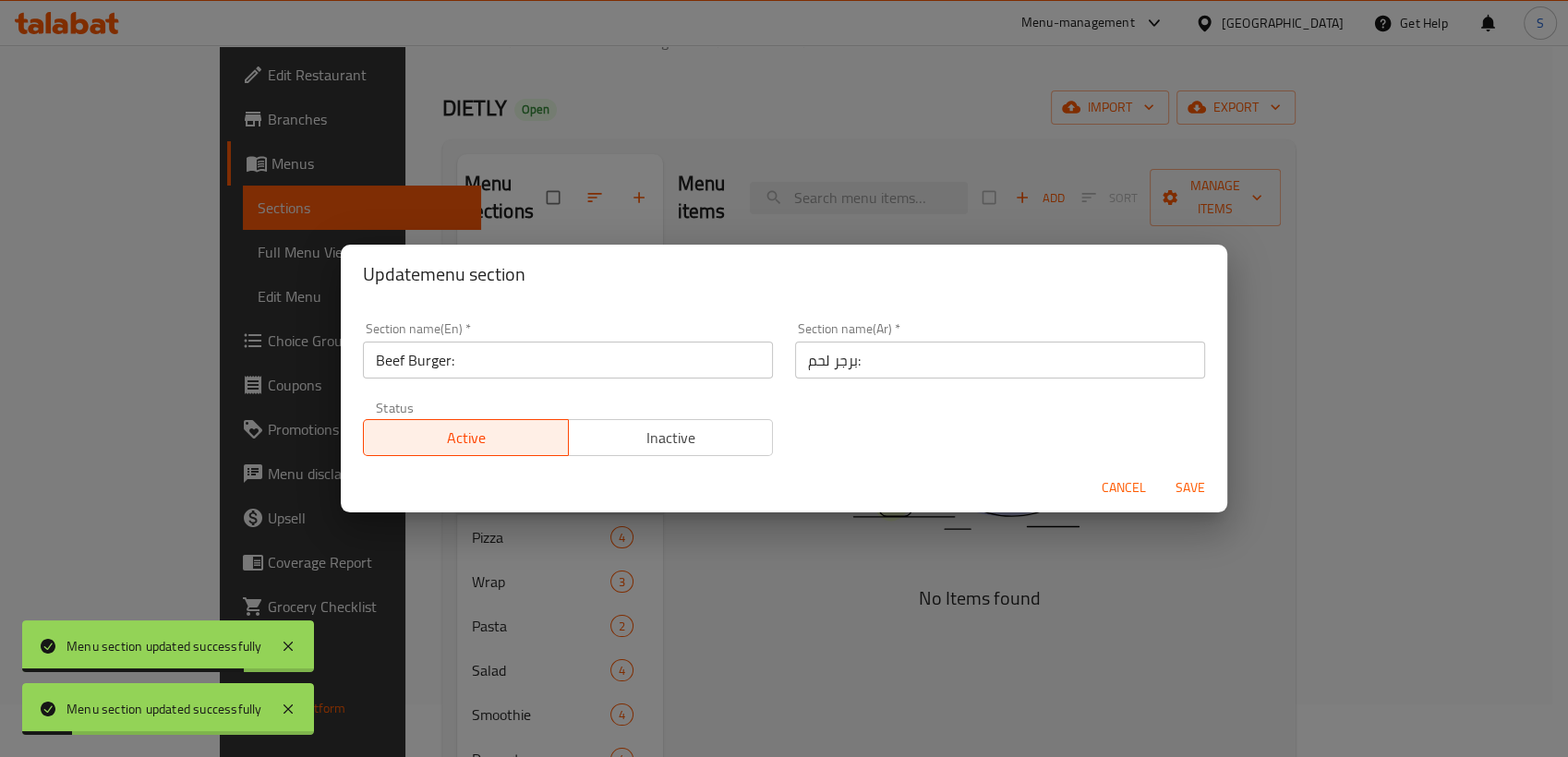
click at [984, 353] on input "برجر لحم:" at bounding box center [999, 360] width 410 height 37
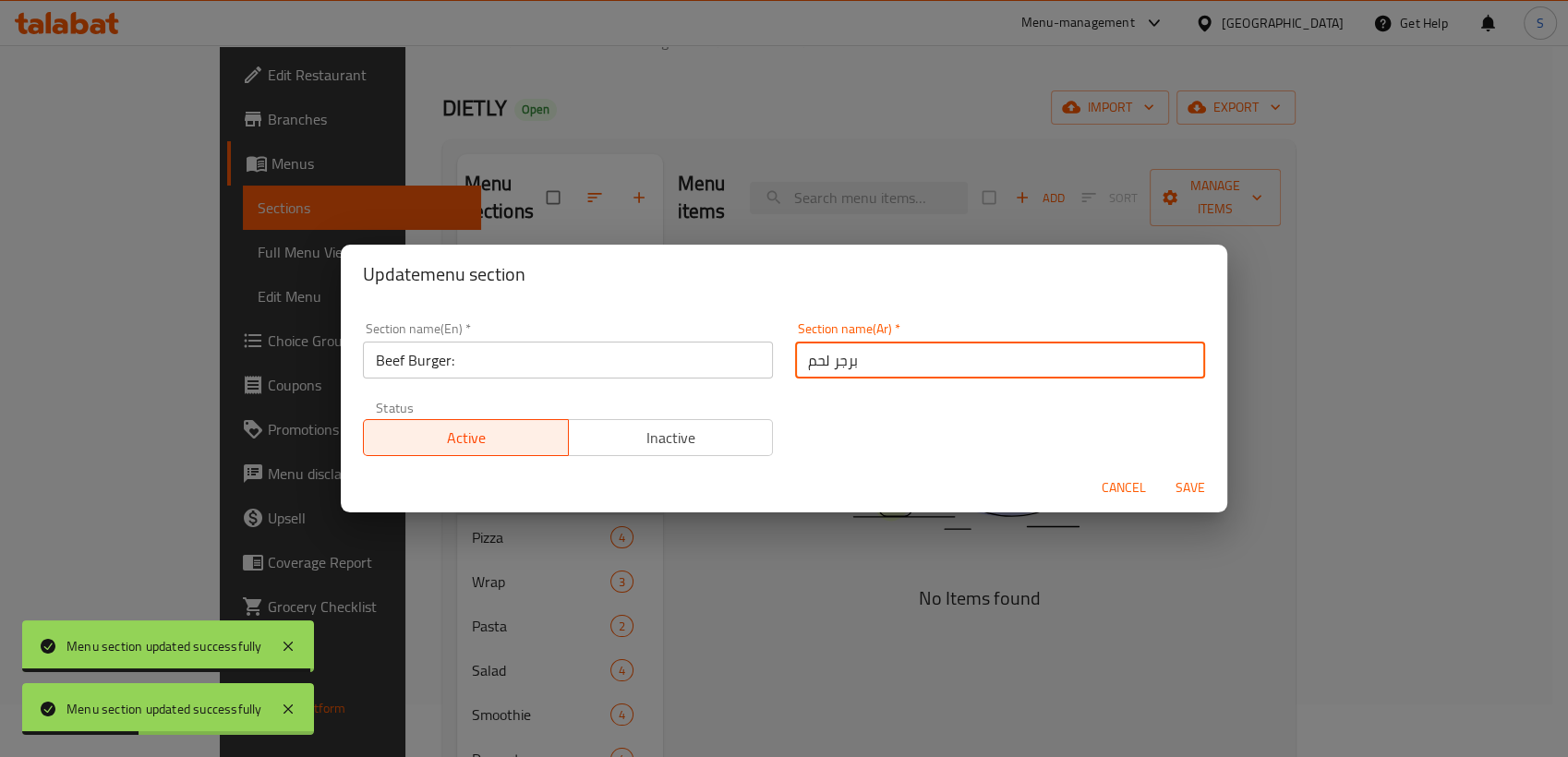
type input "برجر لحم"
click at [1184, 481] on span "Save" at bounding box center [1190, 488] width 44 height 23
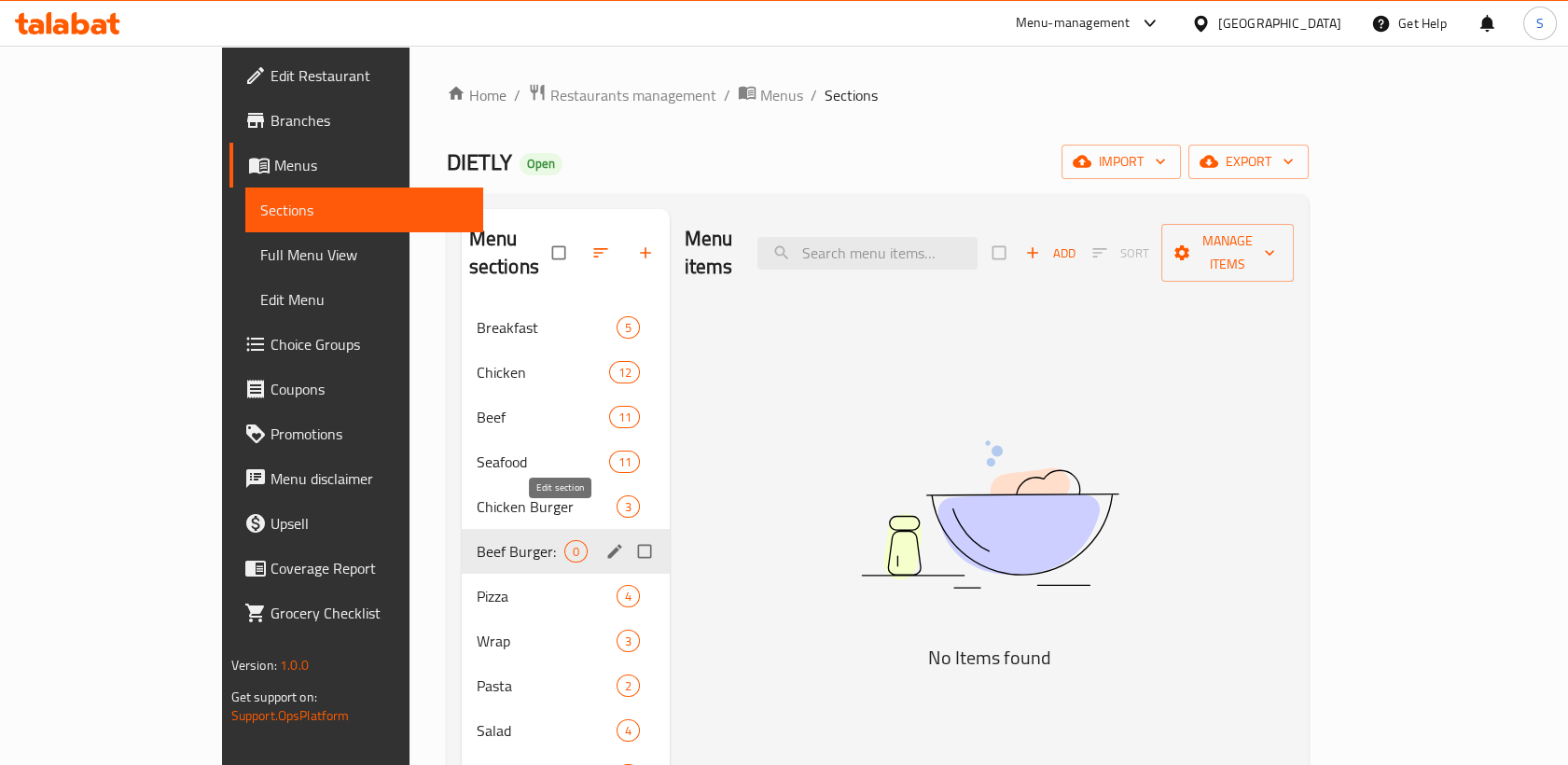
click at [605, 542] on icon "edit" at bounding box center [614, 550] width 18 height 18
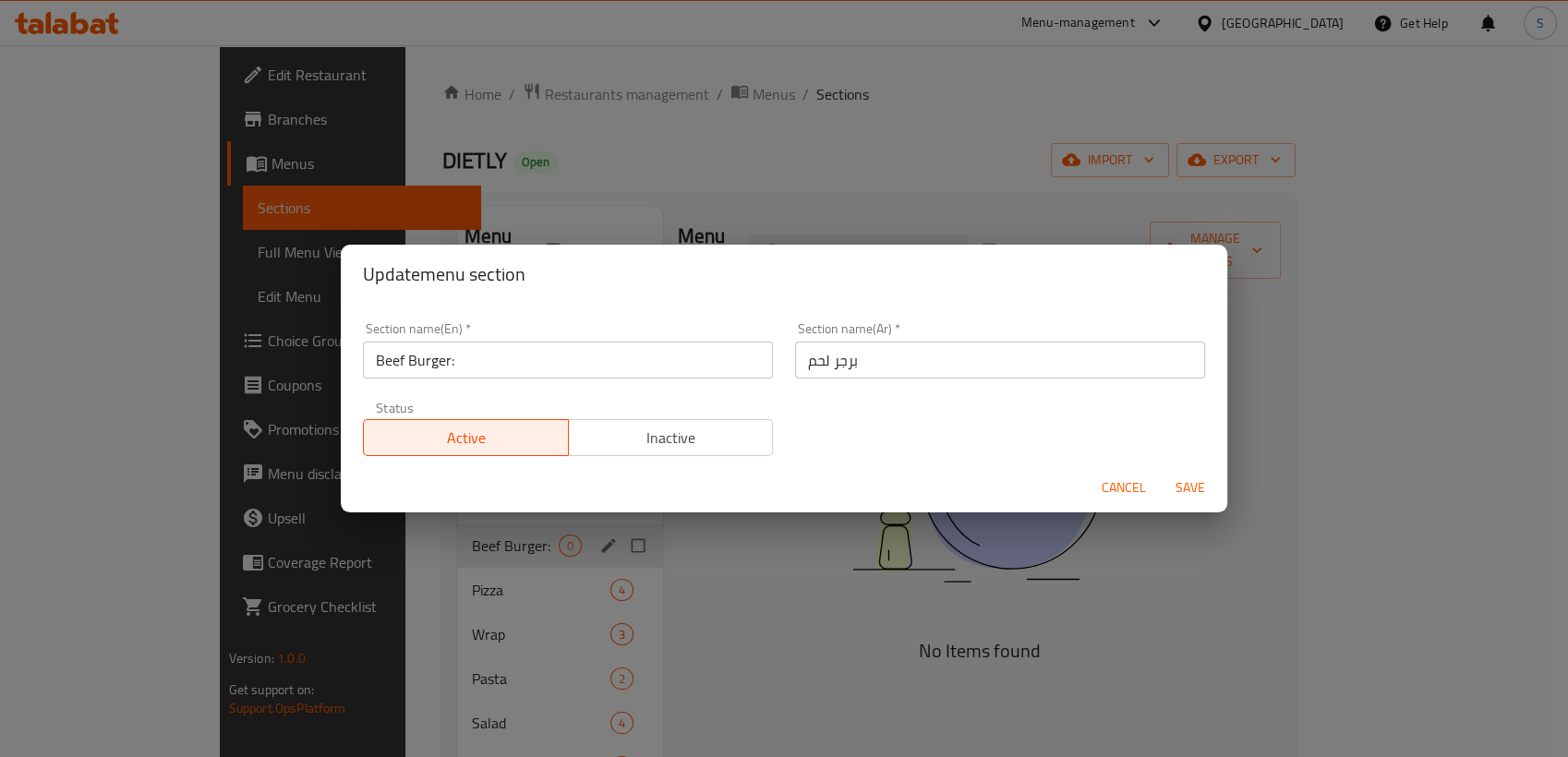
click at [575, 365] on input "Beef Burger:" at bounding box center [568, 360] width 410 height 37
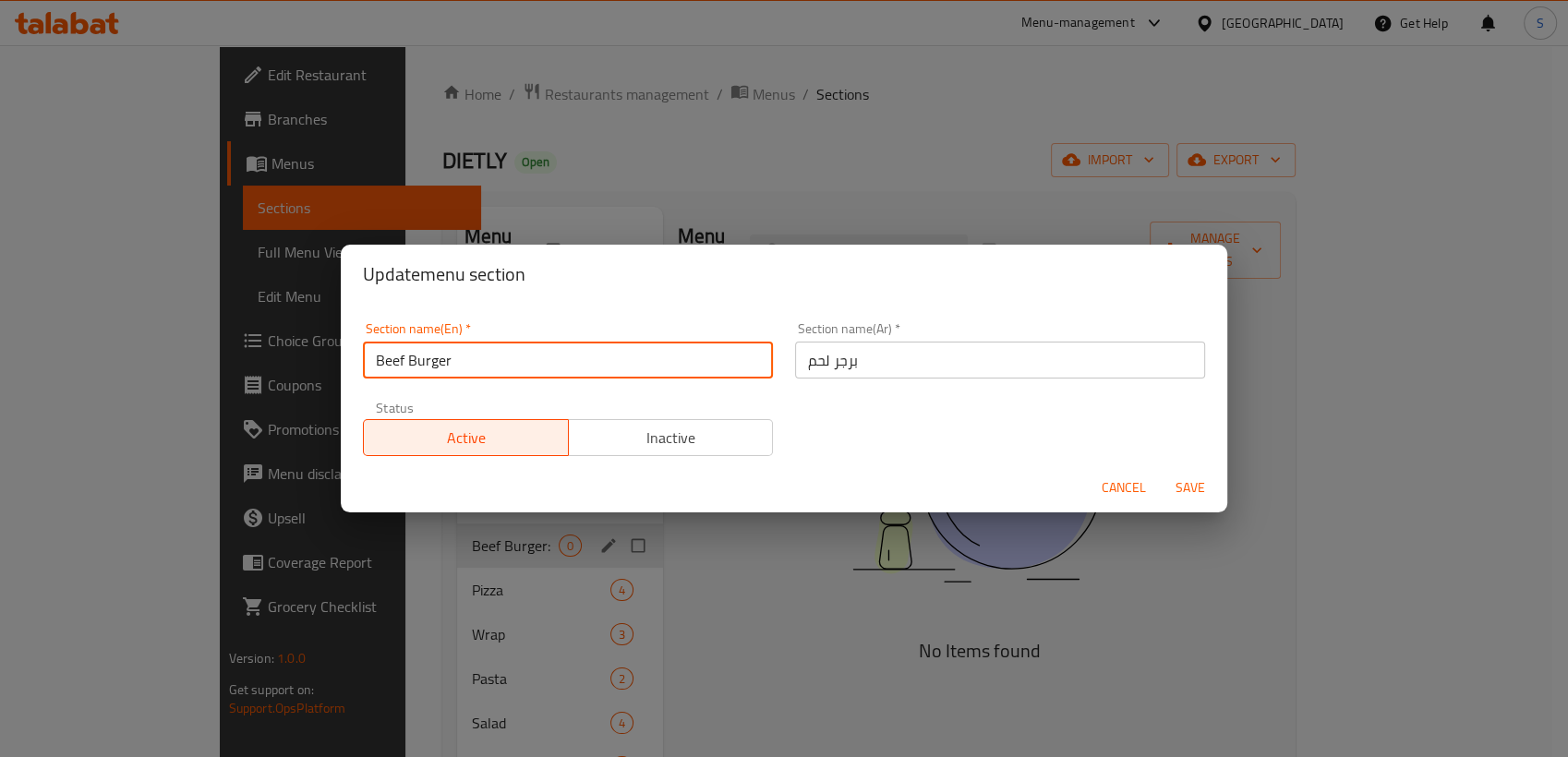
type input "Beef Burger"
click at [1188, 482] on span "Save" at bounding box center [1190, 488] width 44 height 23
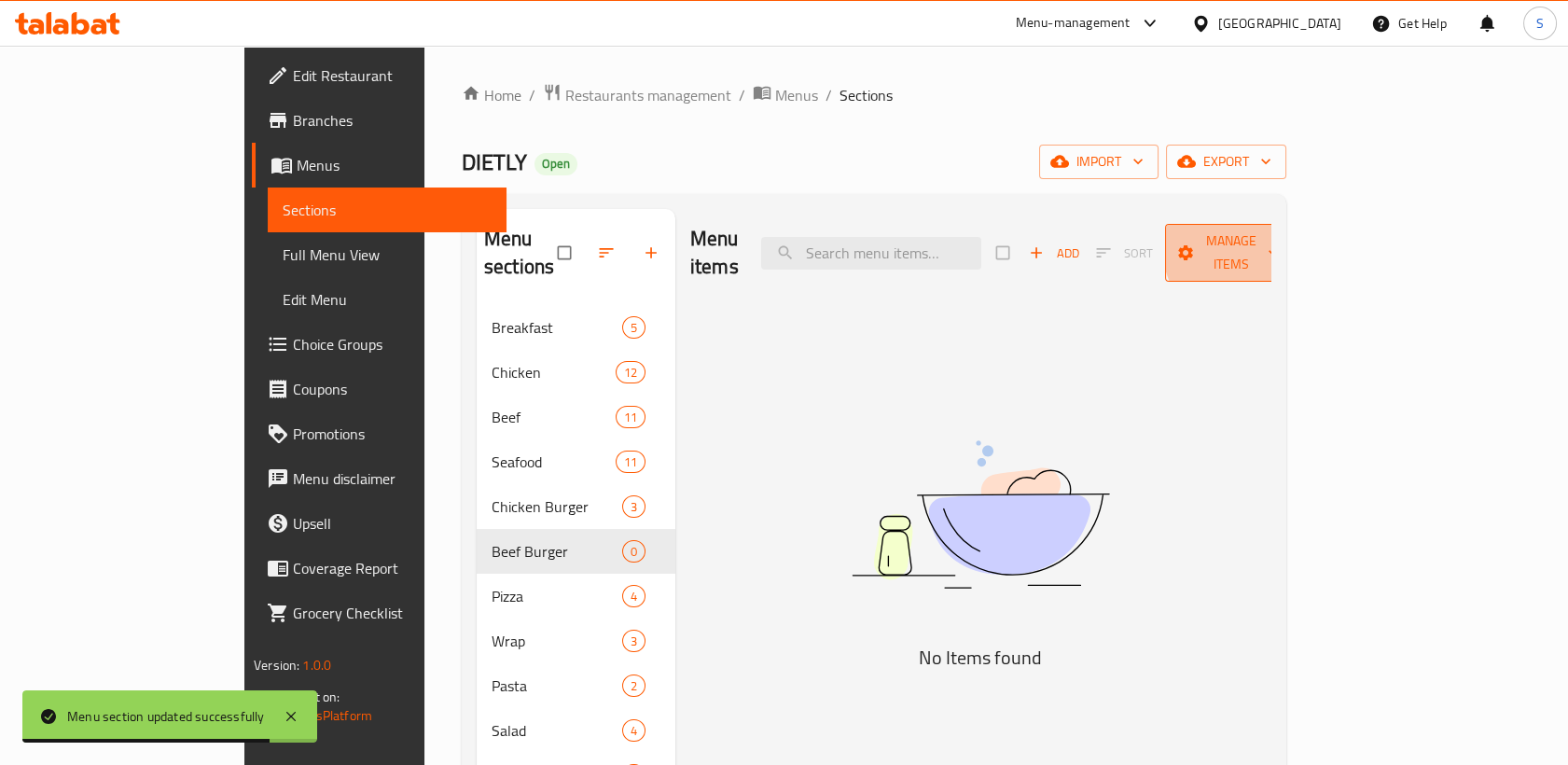
click at [1282, 244] on span "Manage items" at bounding box center [1231, 252] width 103 height 47
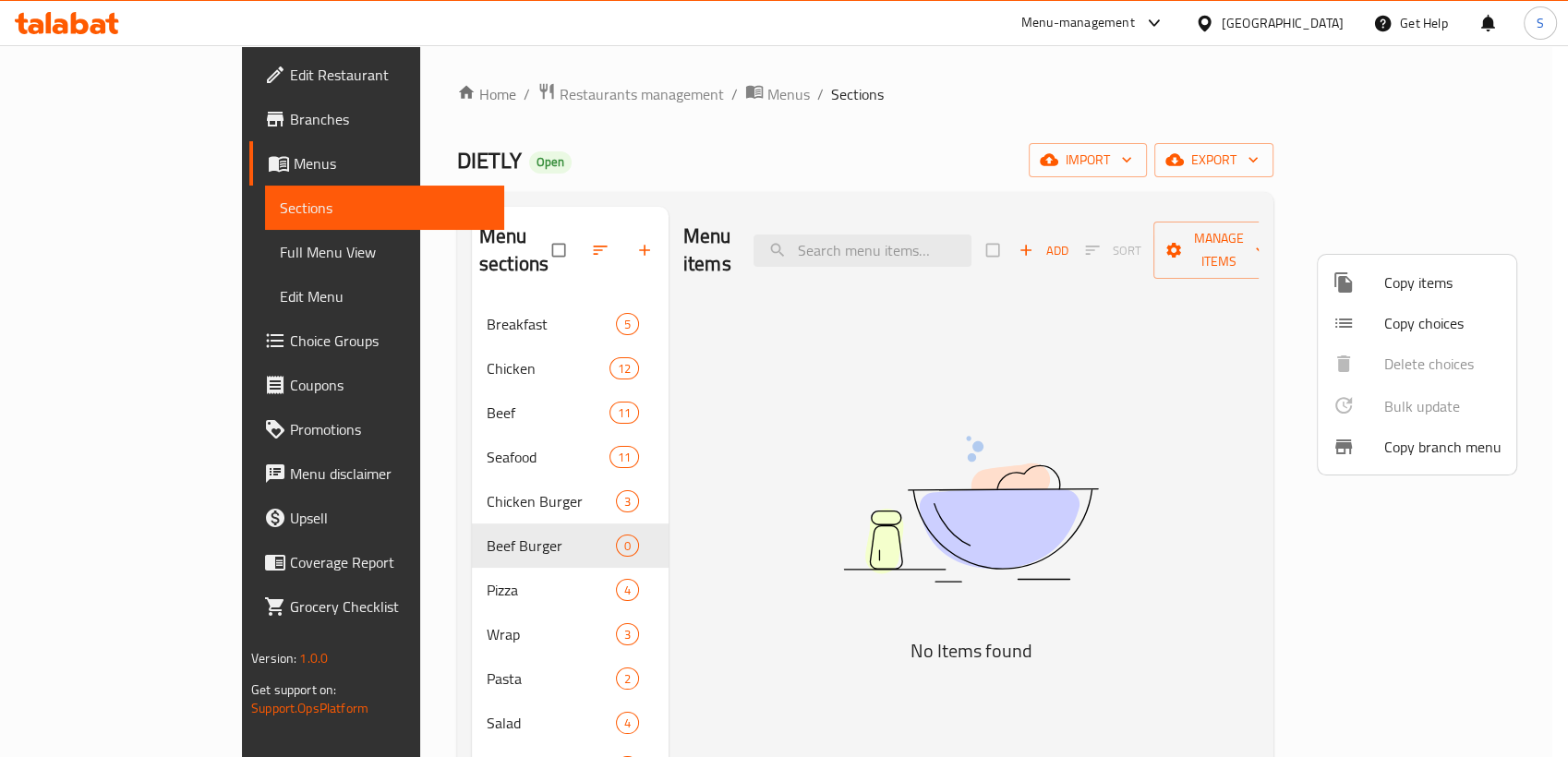
click at [1421, 284] on span "Copy items" at bounding box center [1443, 282] width 117 height 22
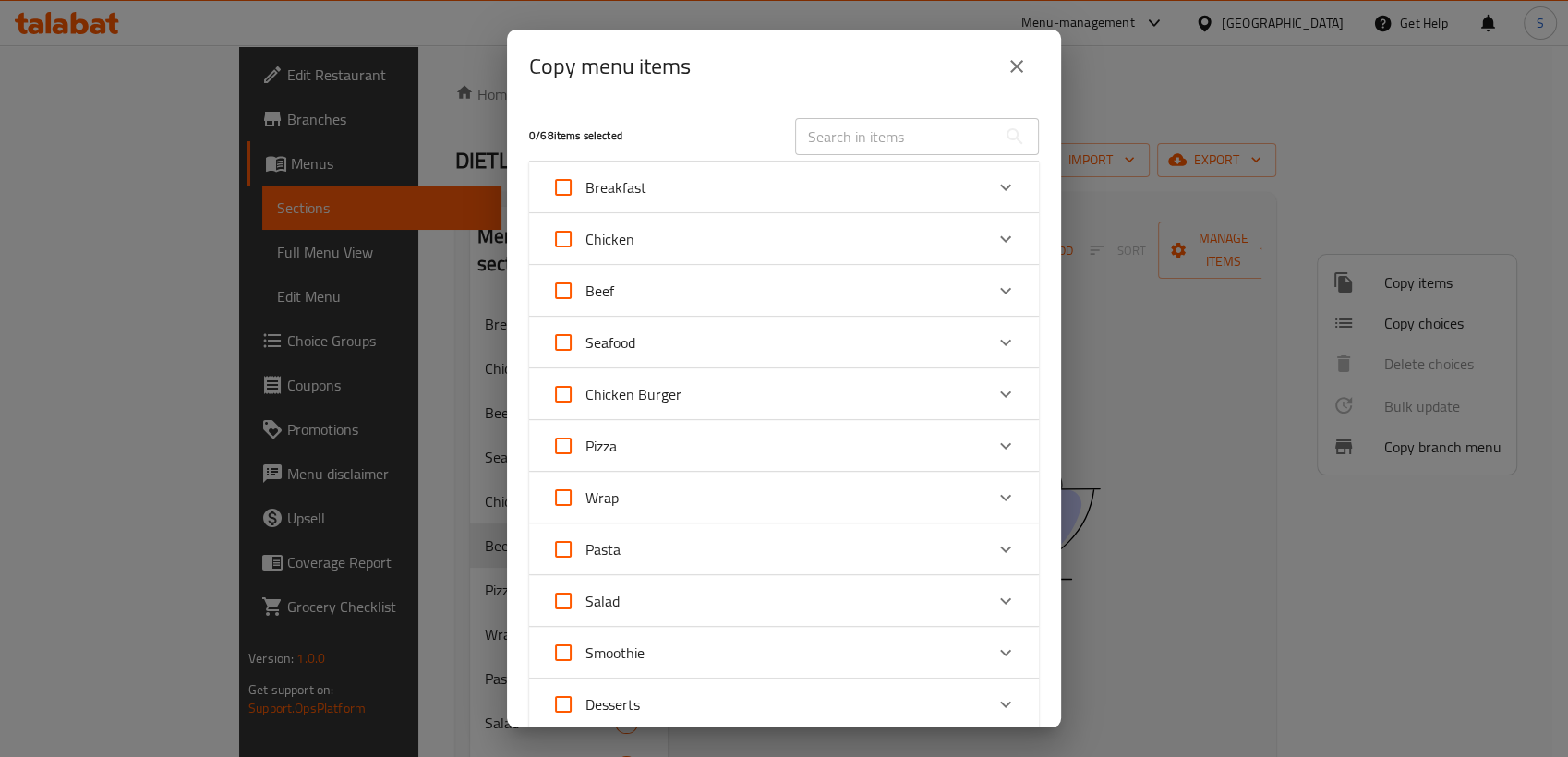
click at [643, 290] on div "Beef" at bounding box center [768, 291] width 432 height 44
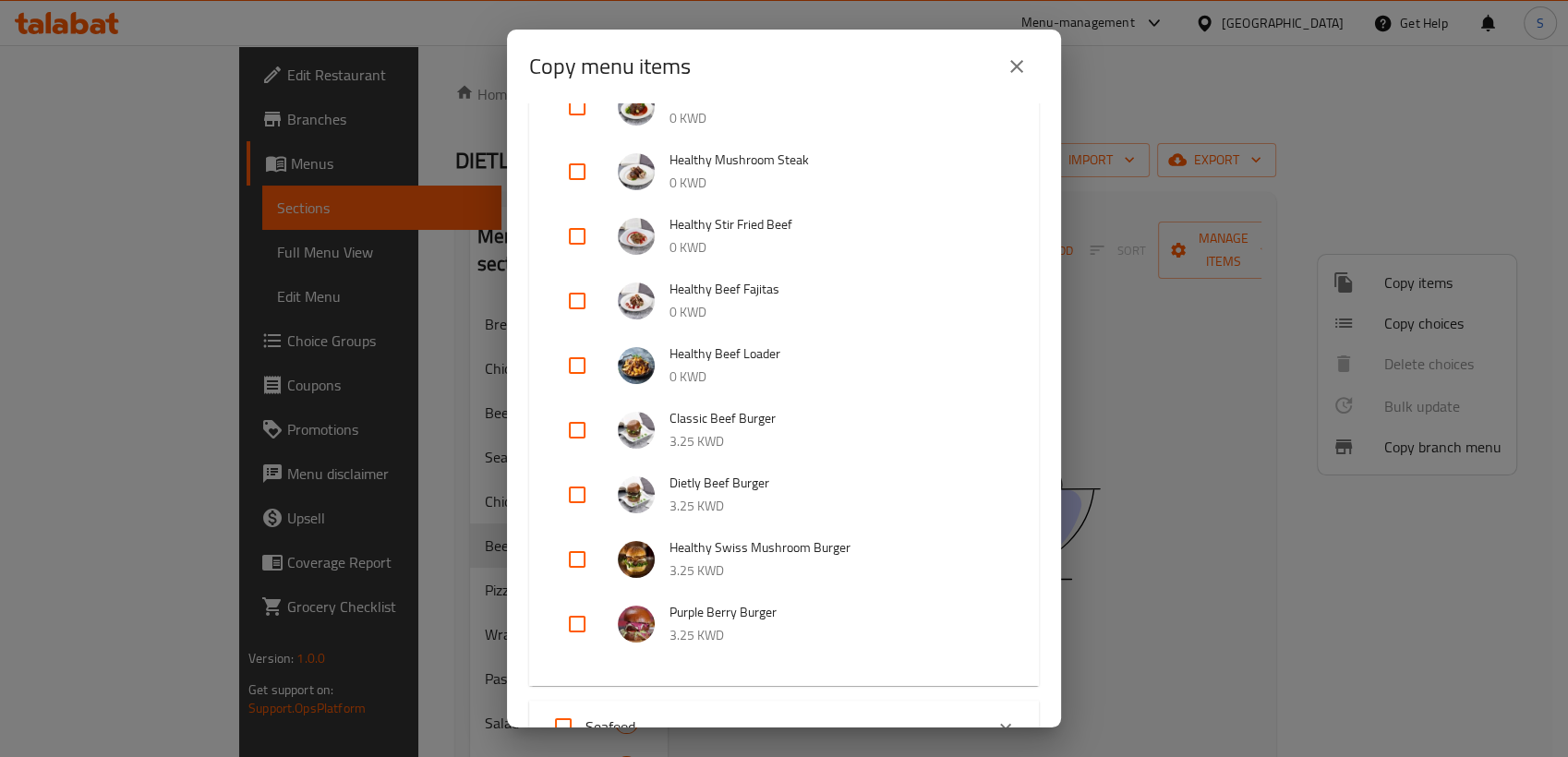
scroll to position [410, 0]
click at [572, 427] on input "checkbox" at bounding box center [577, 428] width 44 height 44
checkbox input "true"
click at [569, 492] on input "checkbox" at bounding box center [577, 493] width 44 height 44
checkbox input "true"
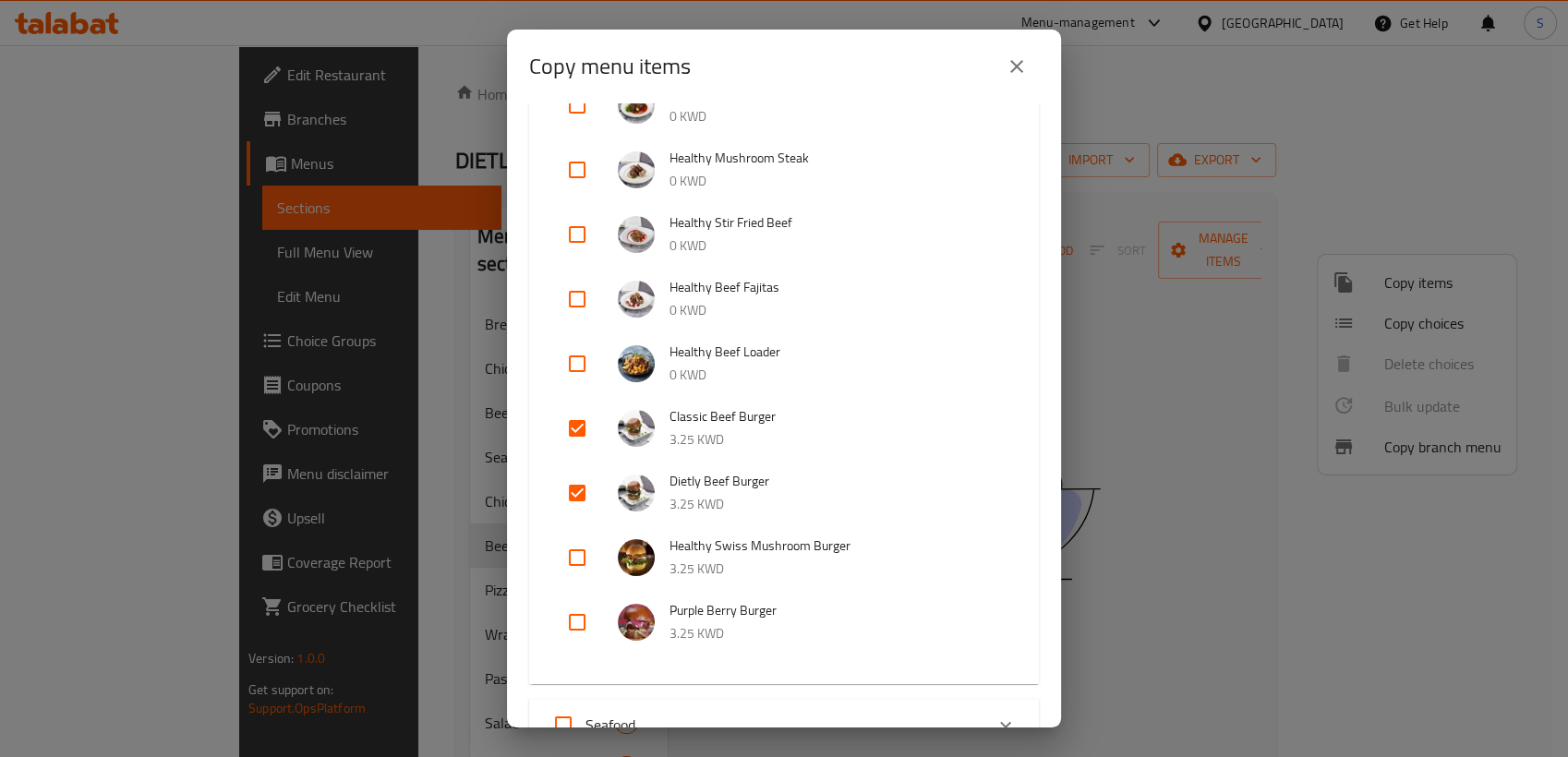
click at [576, 557] on input "checkbox" at bounding box center [577, 557] width 44 height 44
checkbox input "true"
click at [570, 619] on input "checkbox" at bounding box center [577, 623] width 44 height 44
checkbox input "true"
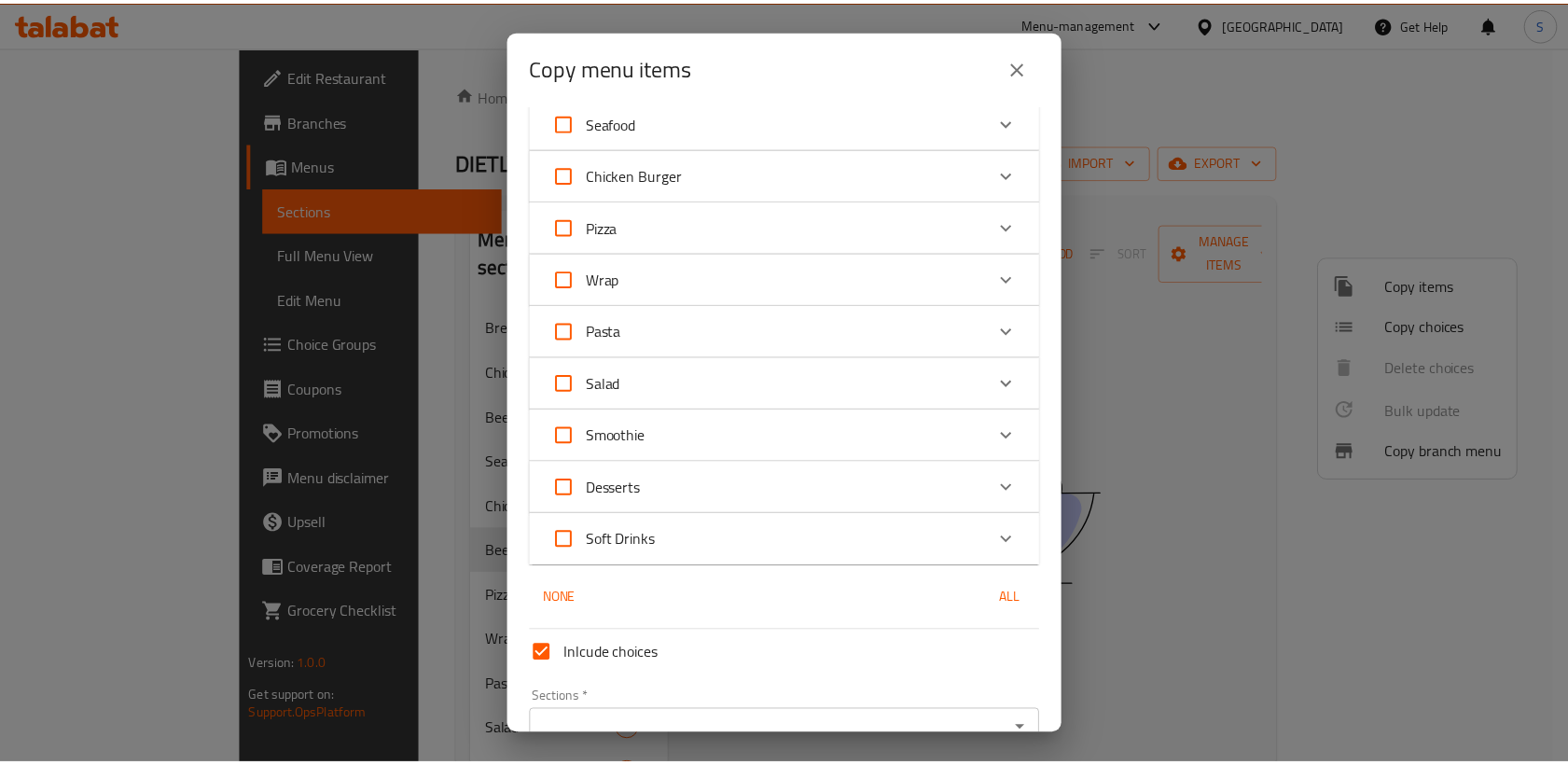
scroll to position [1123, 0]
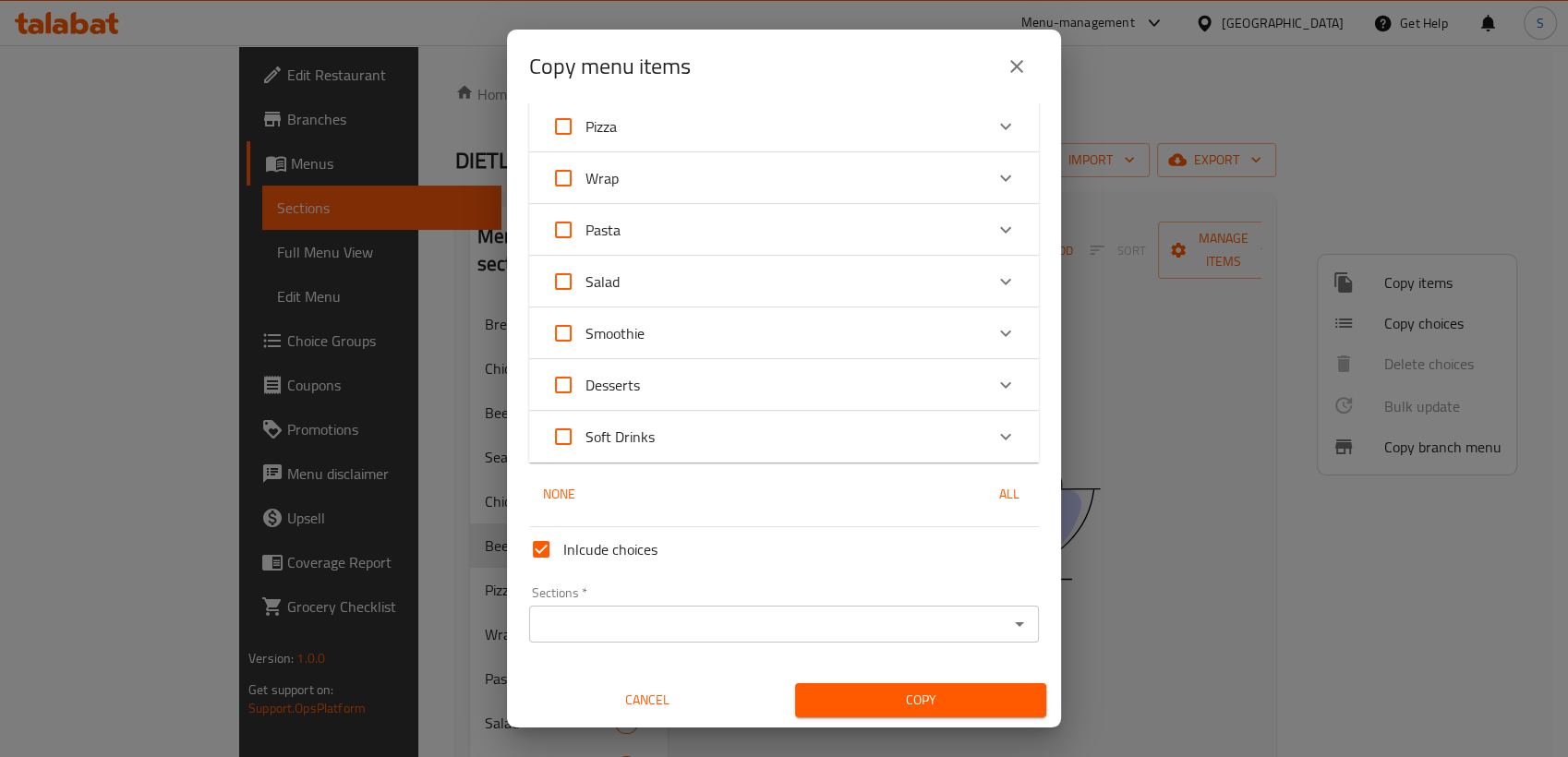
click at [999, 68] on button "close" at bounding box center [1017, 66] width 44 height 44
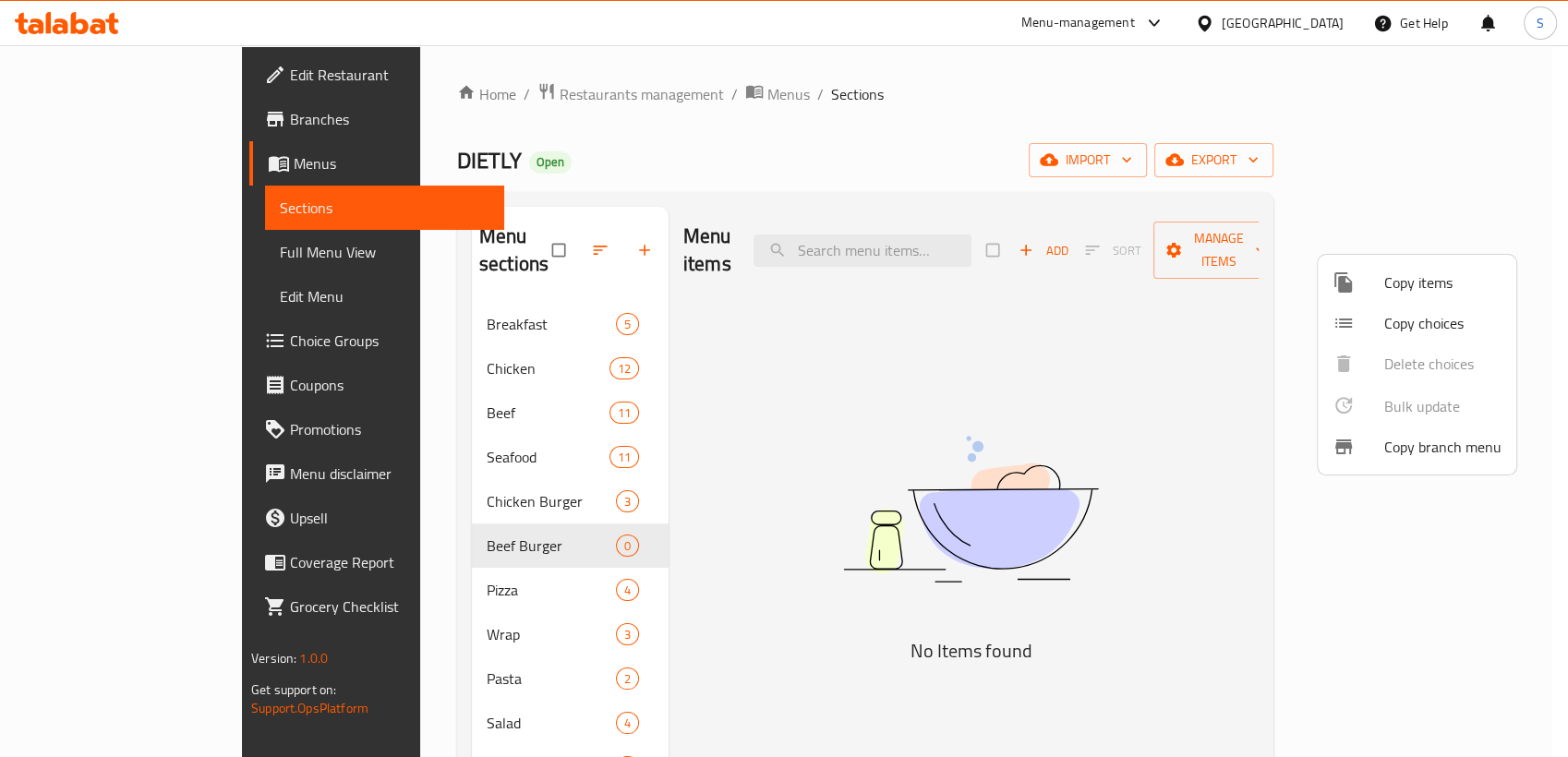
click at [1468, 160] on div at bounding box center [784, 378] width 1568 height 757
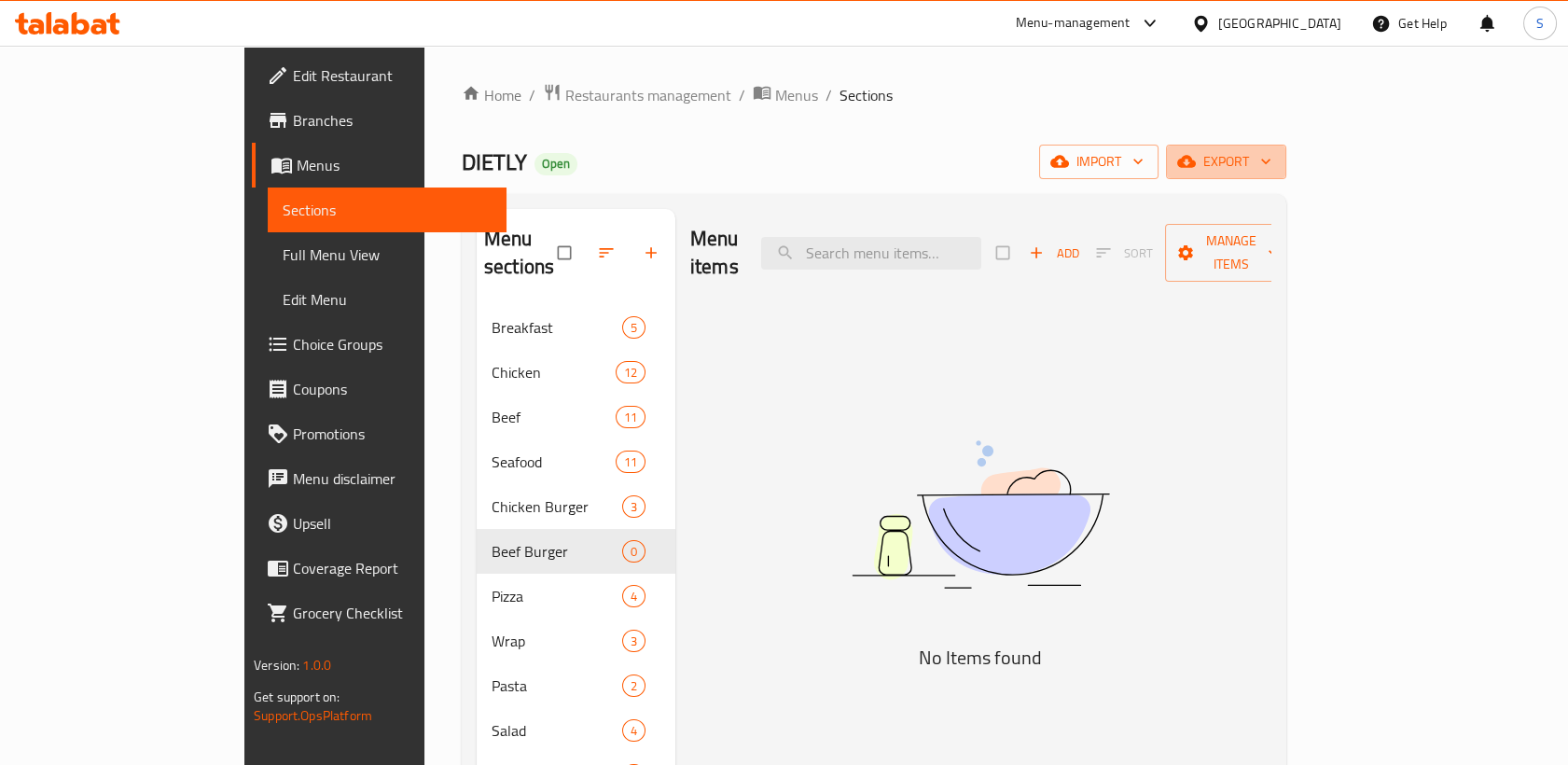
click at [1271, 162] on span "export" at bounding box center [1225, 162] width 90 height 23
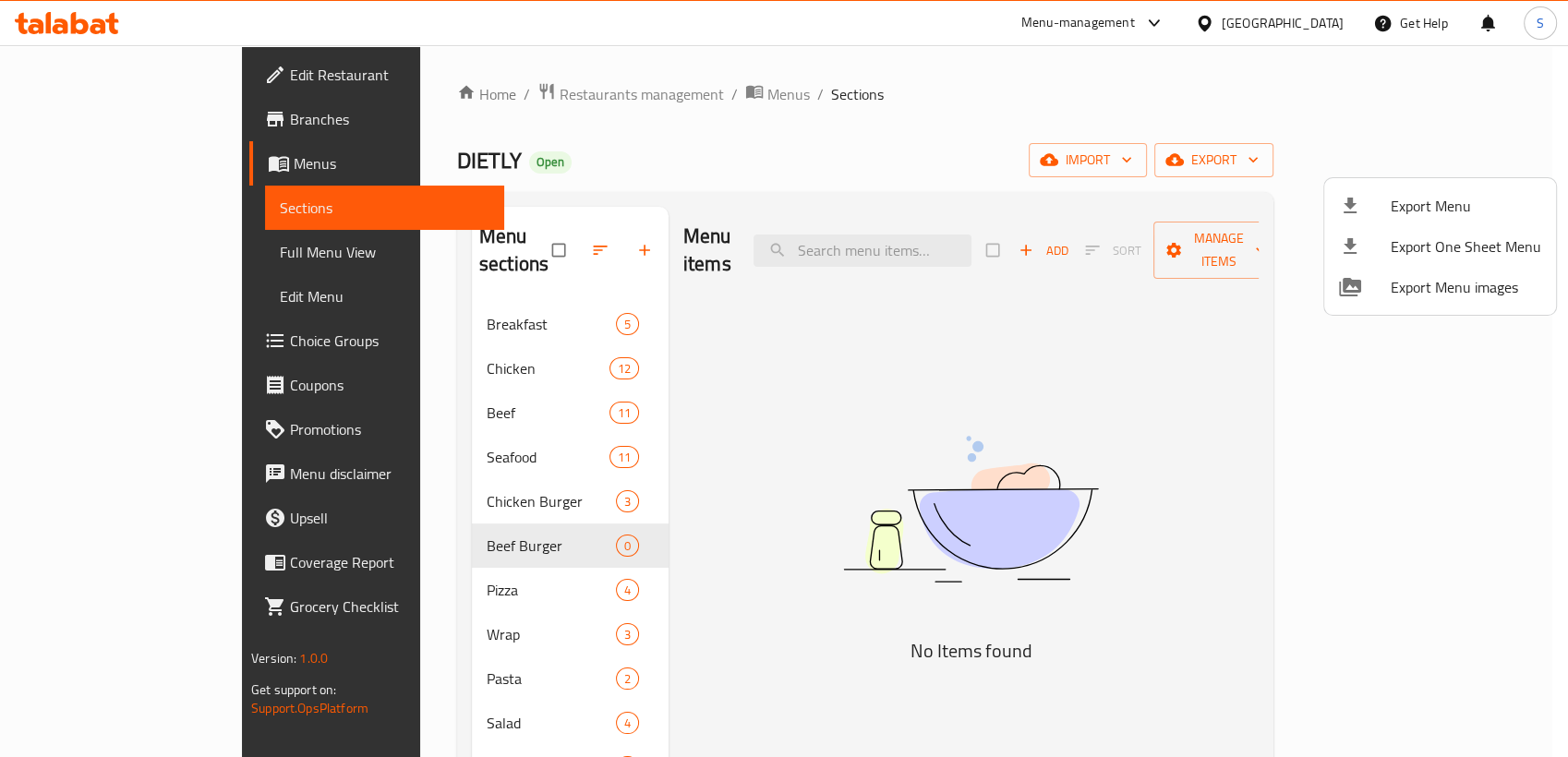
click at [1468, 160] on div at bounding box center [784, 378] width 1568 height 757
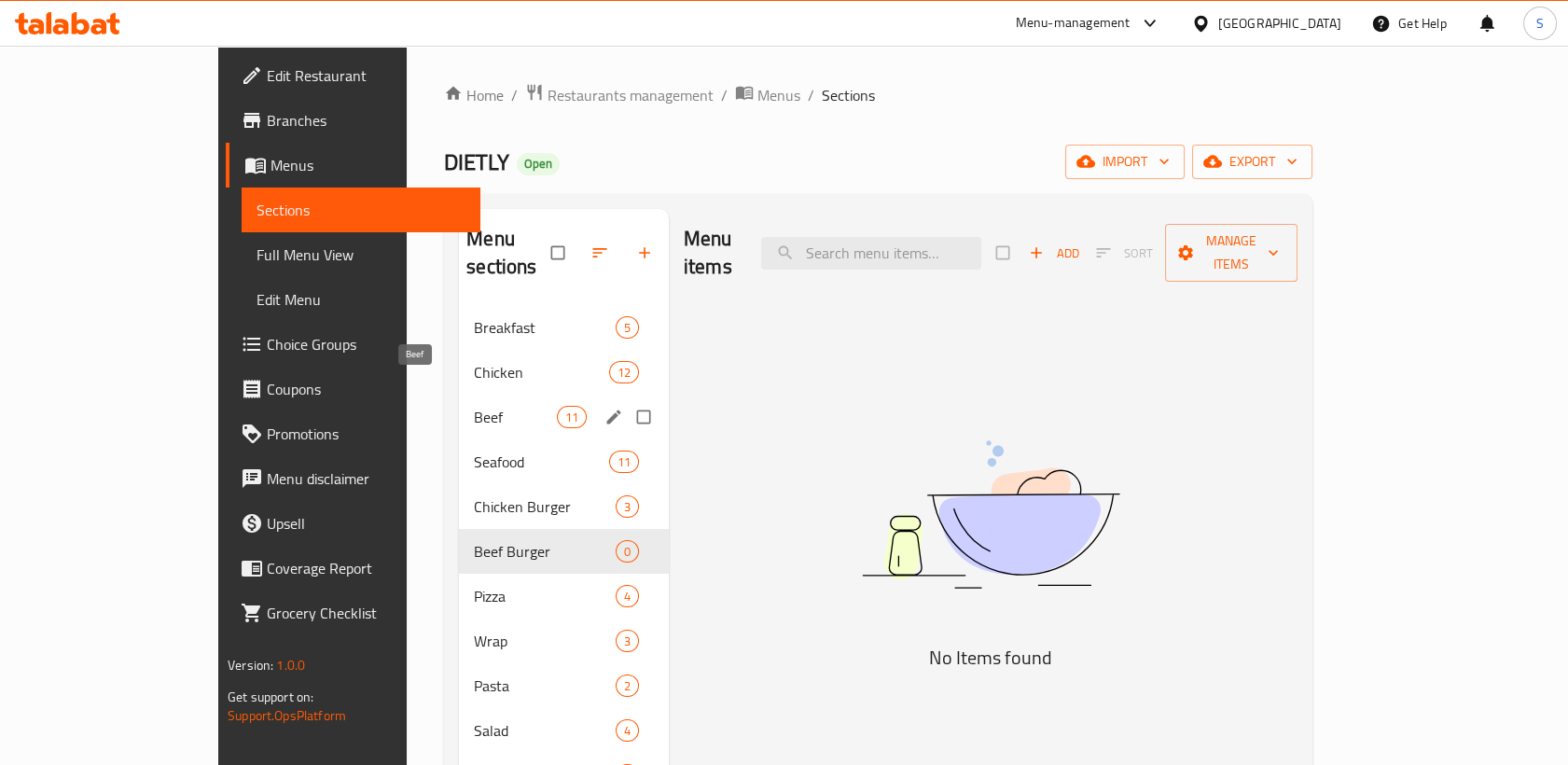
click at [474, 406] on span "Beef" at bounding box center [514, 416] width 82 height 22
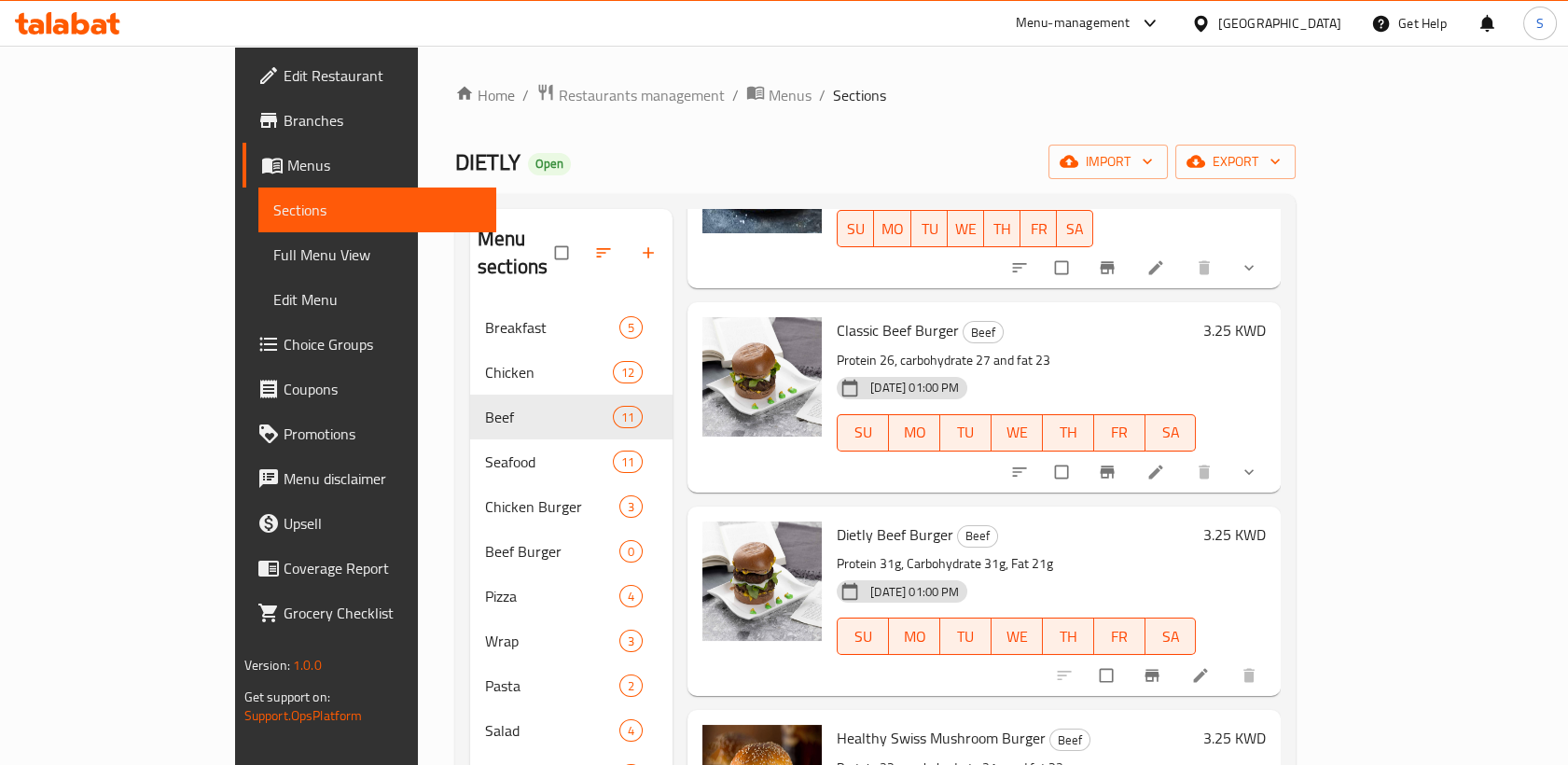
scroll to position [1244, 0]
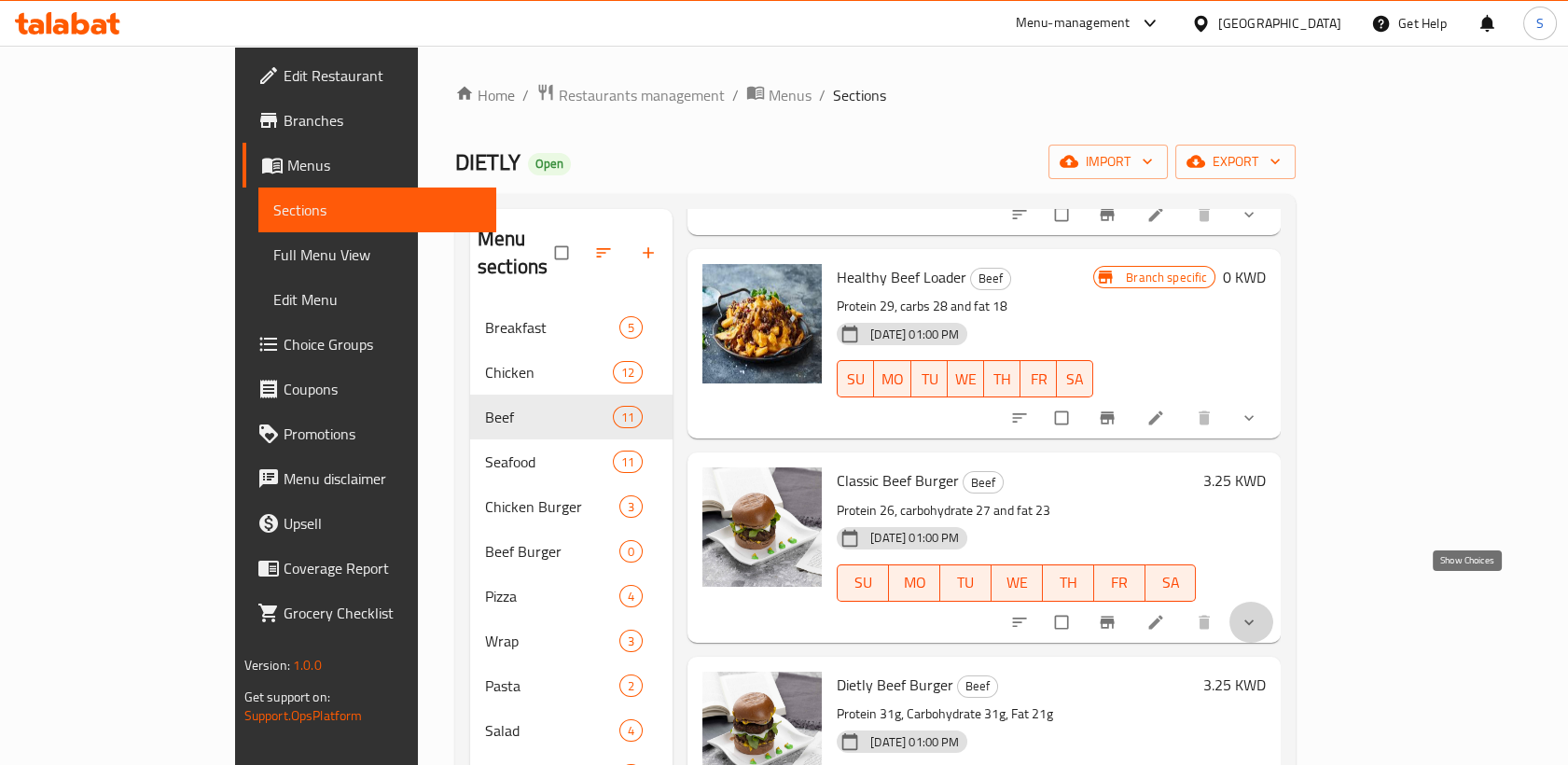
click at [1258, 613] on icon "show more" at bounding box center [1248, 621] width 18 height 18
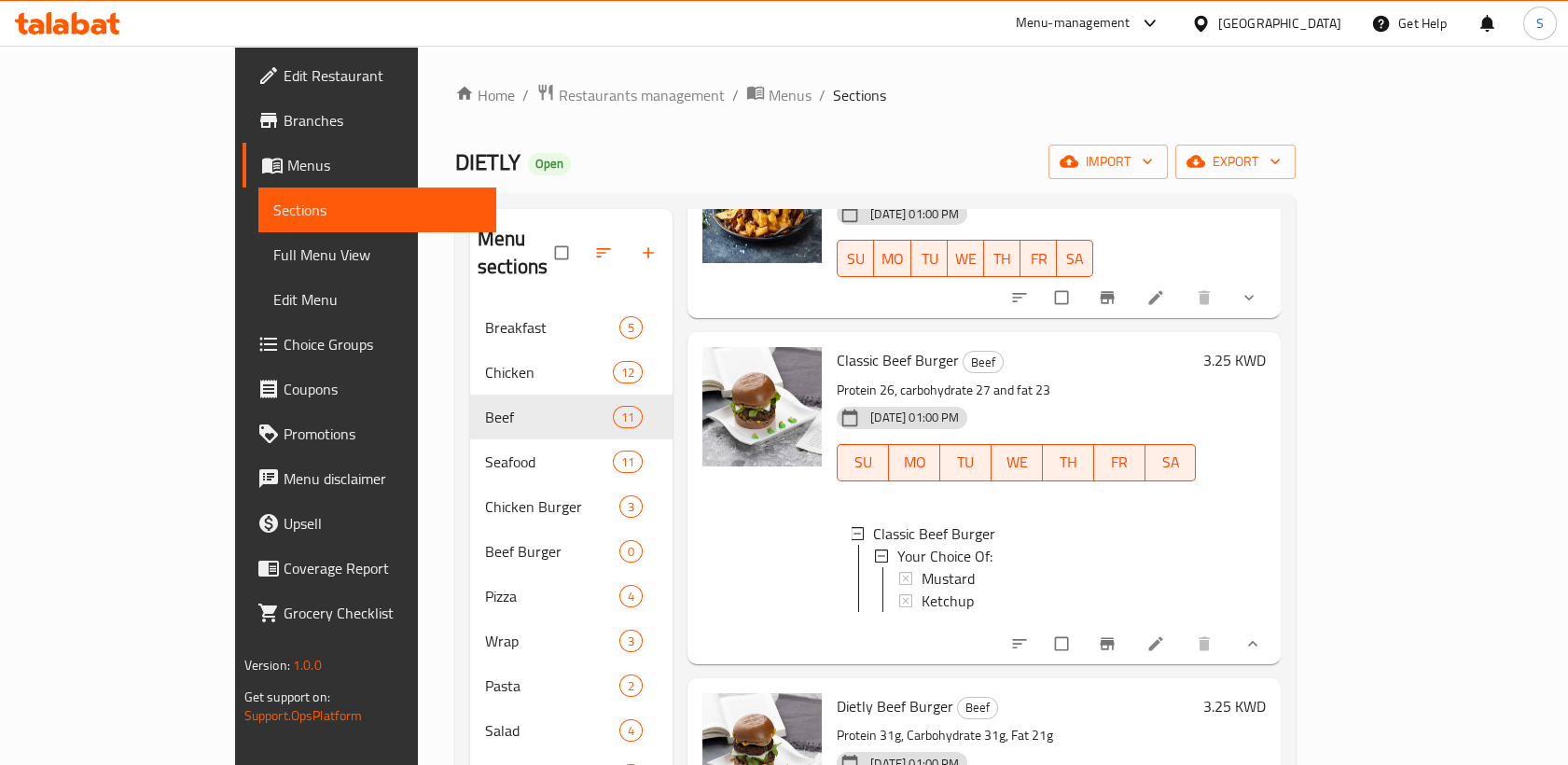
scroll to position [1450, 0]
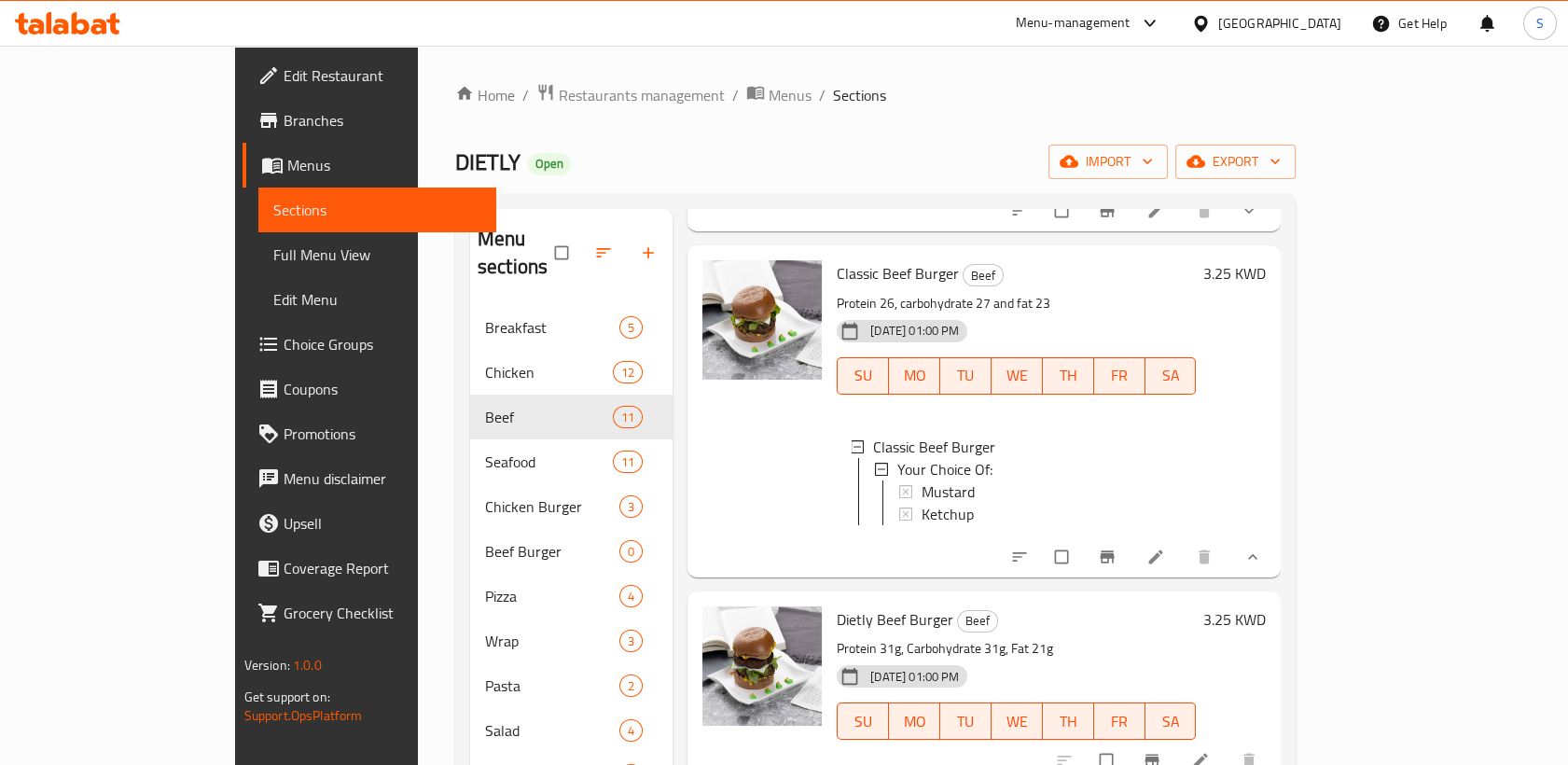
click at [1261, 549] on icon "show more" at bounding box center [1252, 556] width 18 height 18
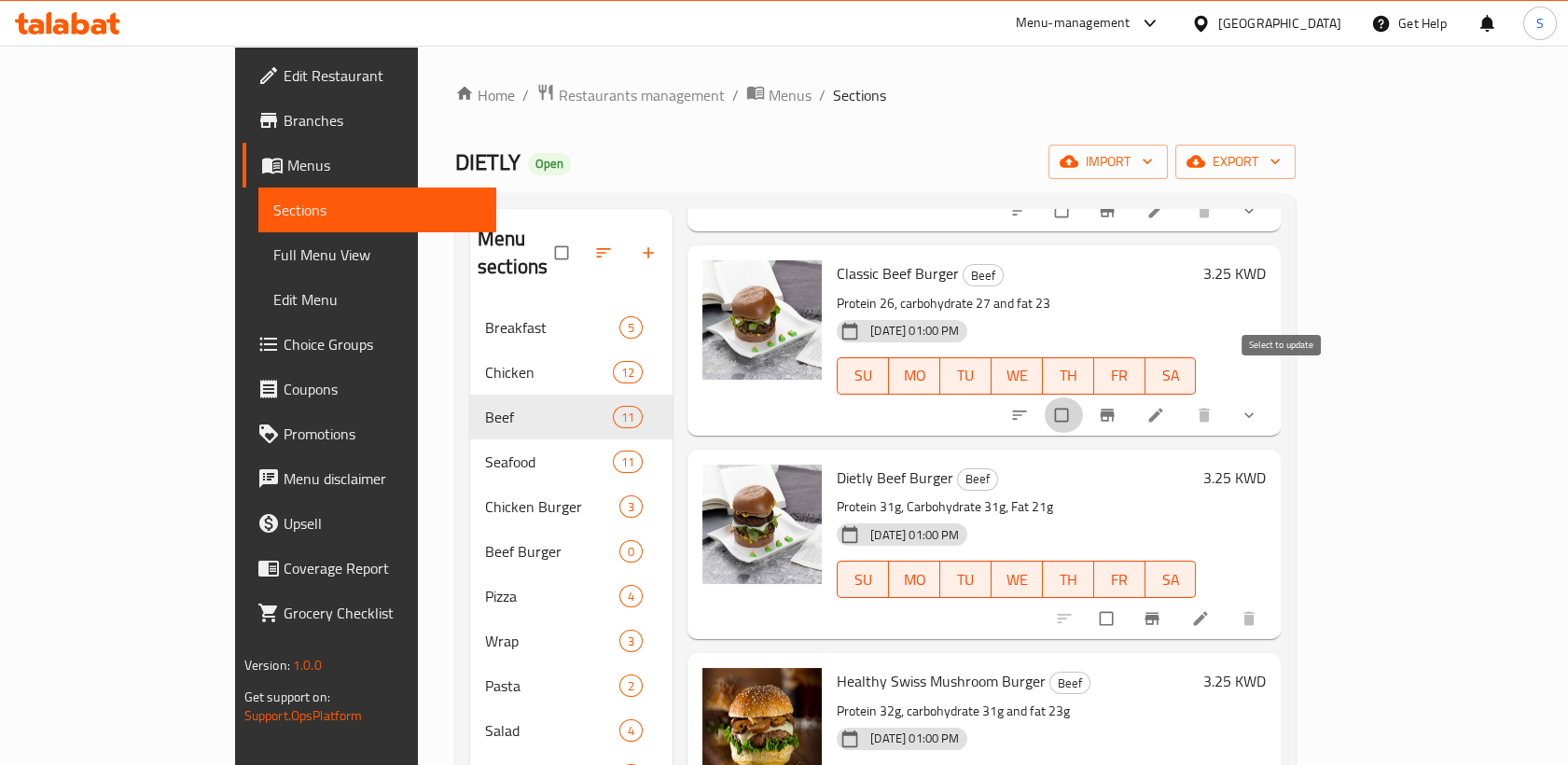
click at [1083, 397] on input "checkbox" at bounding box center [1062, 415] width 39 height 36
checkbox input "true"
click at [1127, 601] on input "checkbox" at bounding box center [1108, 618] width 39 height 36
checkbox input "true"
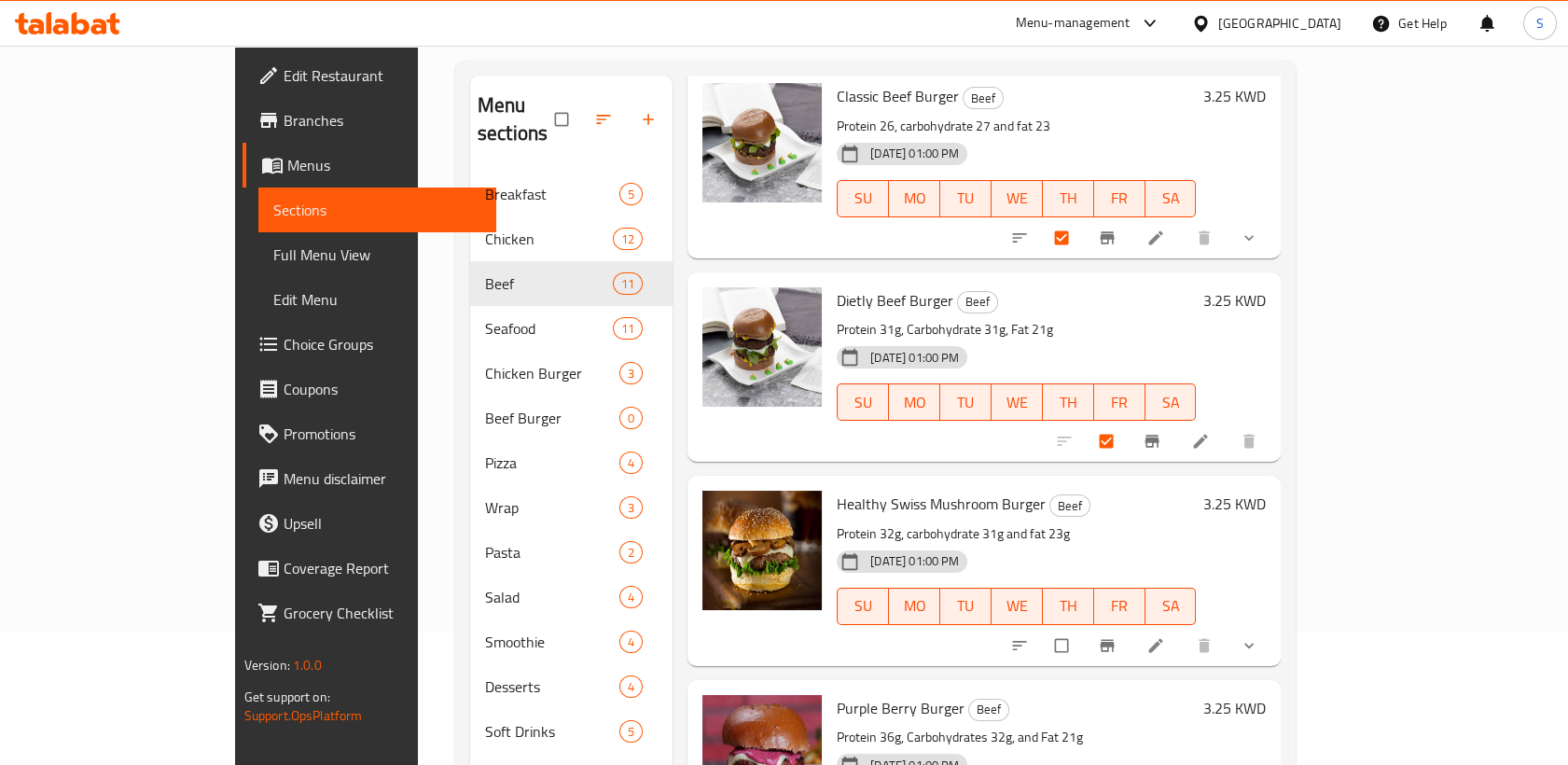
scroll to position [207, 0]
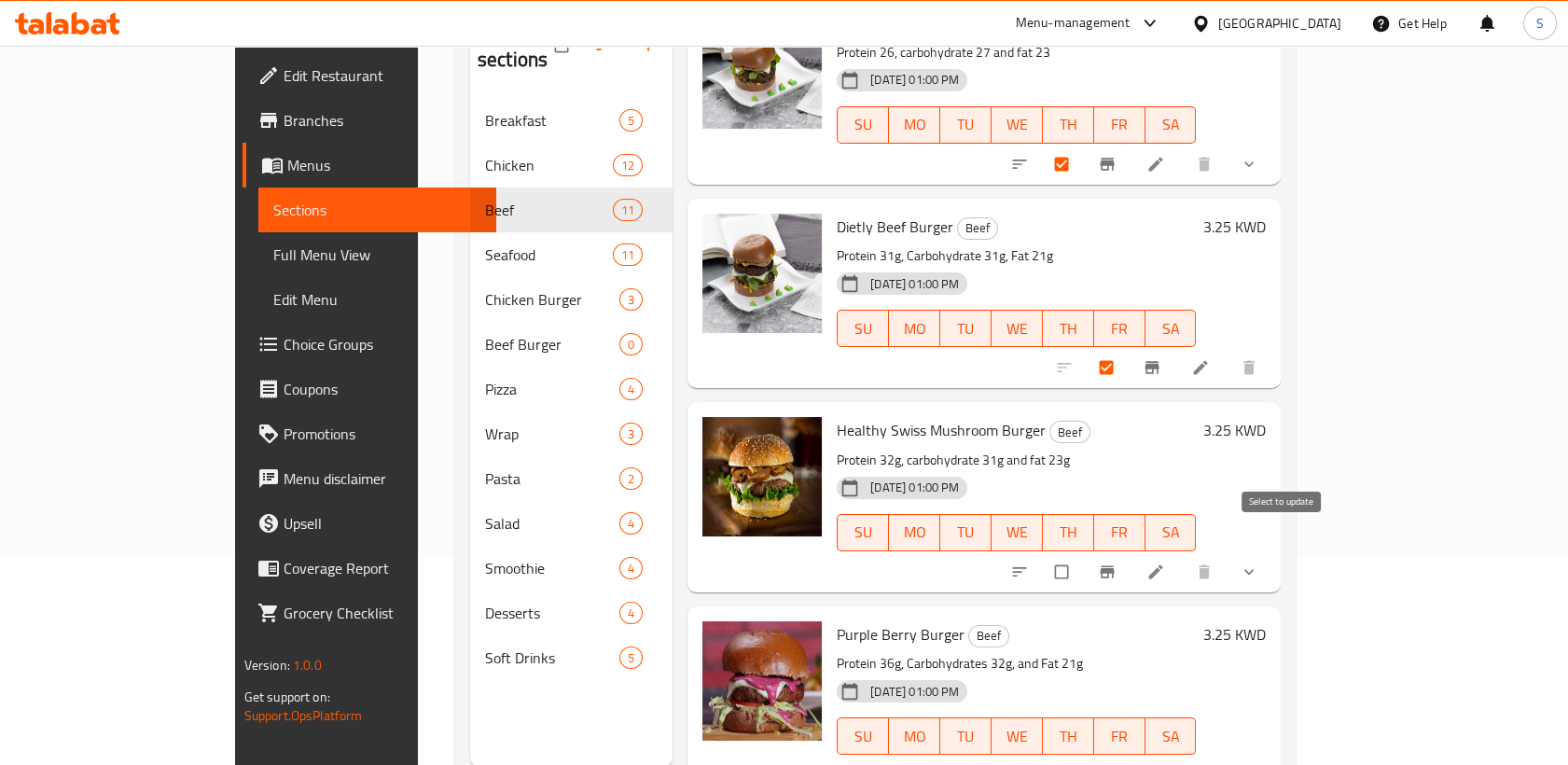
click at [1083, 554] on input "checkbox" at bounding box center [1062, 572] width 39 height 36
checkbox input "true"
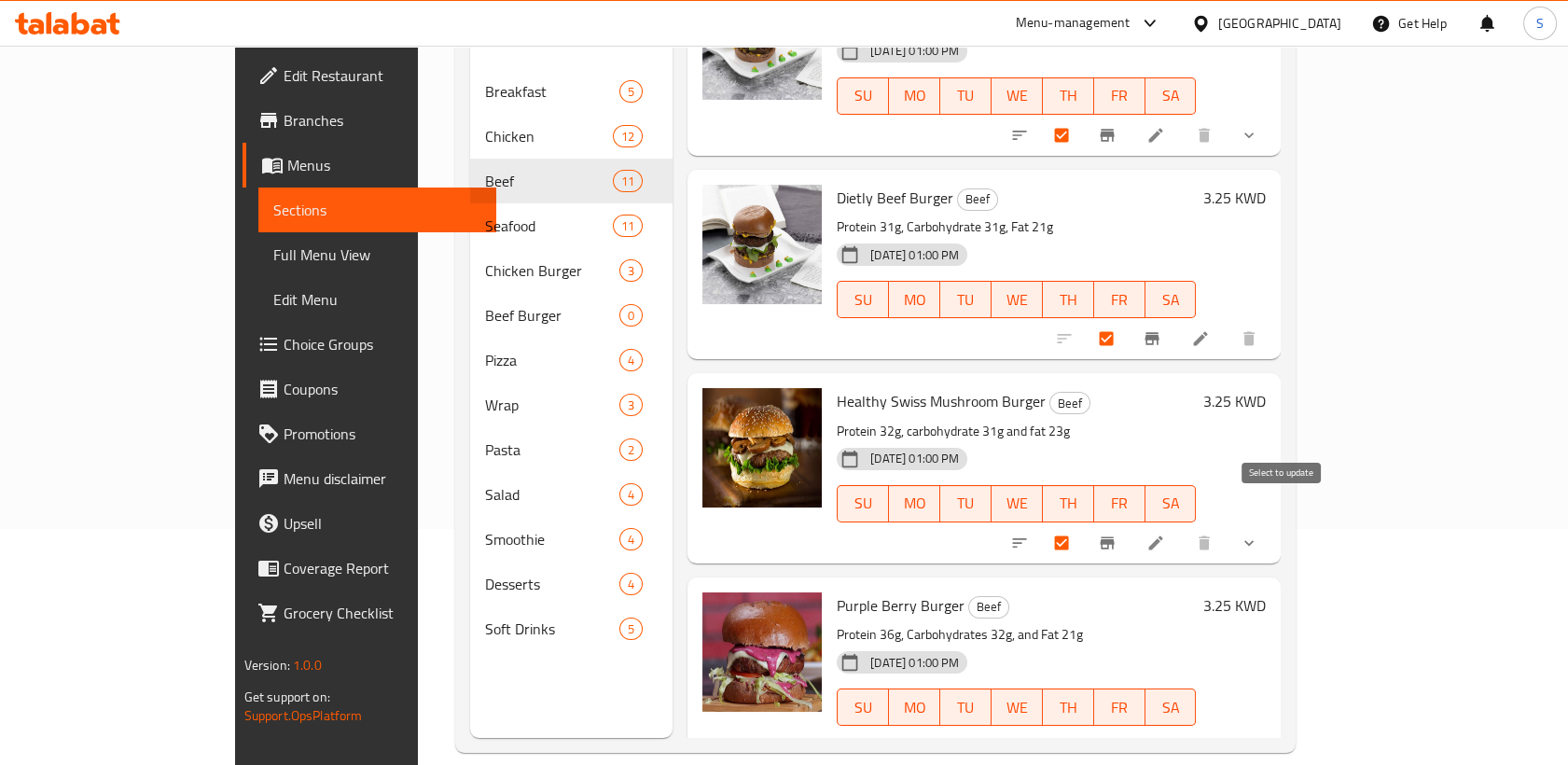
scroll to position [261, 0]
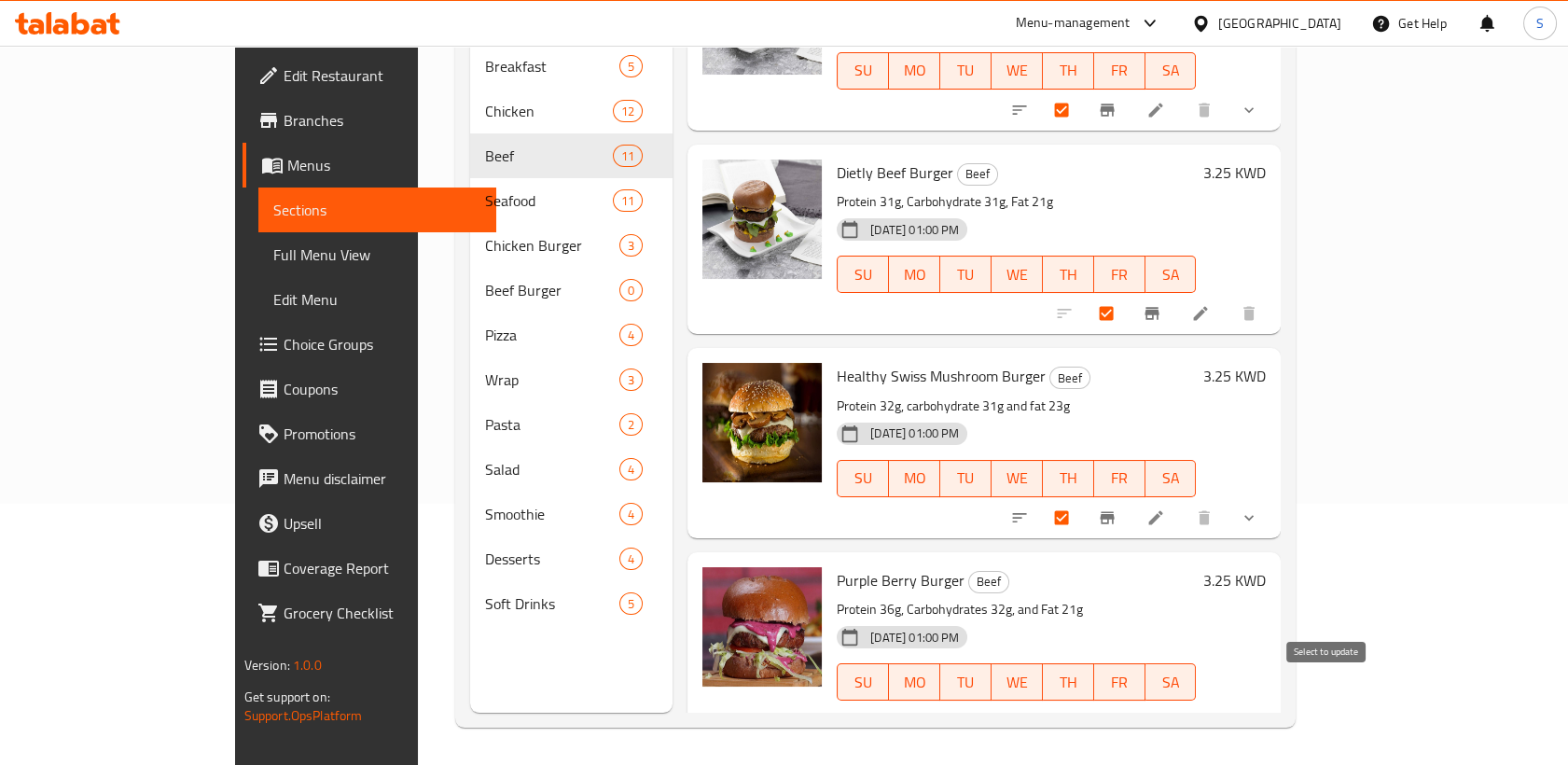
click at [1127, 704] on input "checkbox" at bounding box center [1108, 721] width 39 height 36
checkbox input "true"
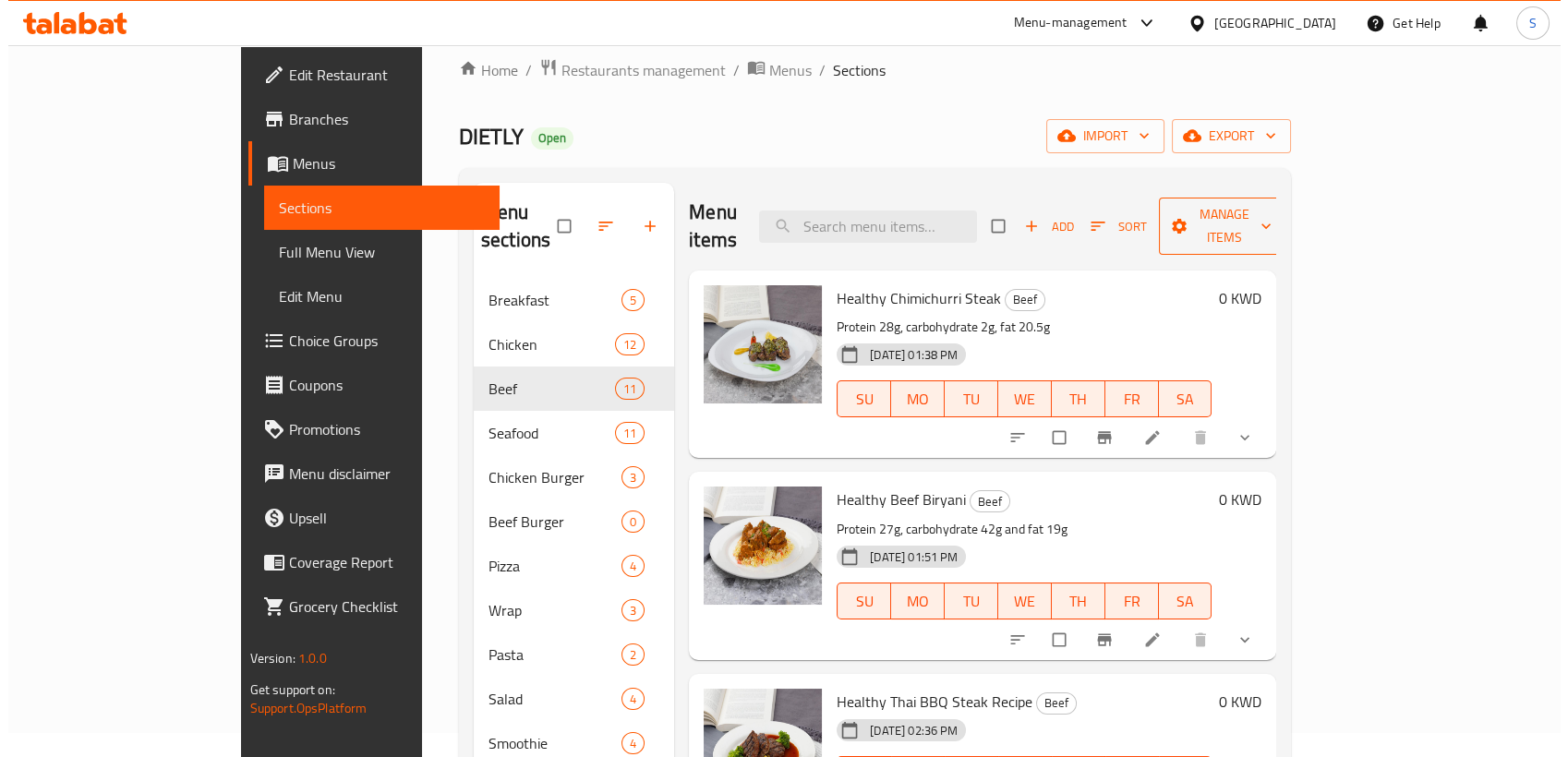
scroll to position [0, 0]
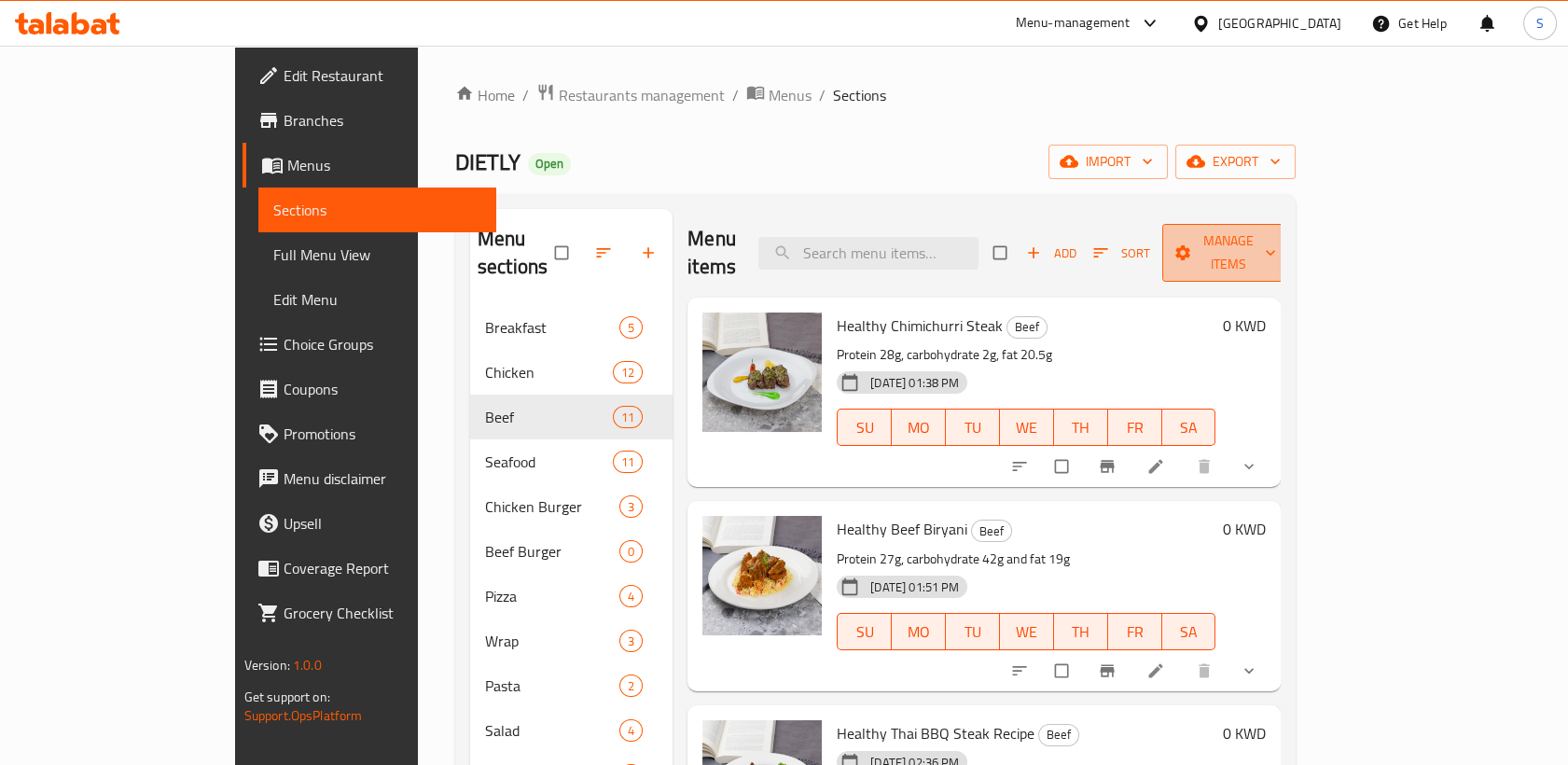
click at [1280, 243] on span "Manage items" at bounding box center [1228, 252] width 103 height 47
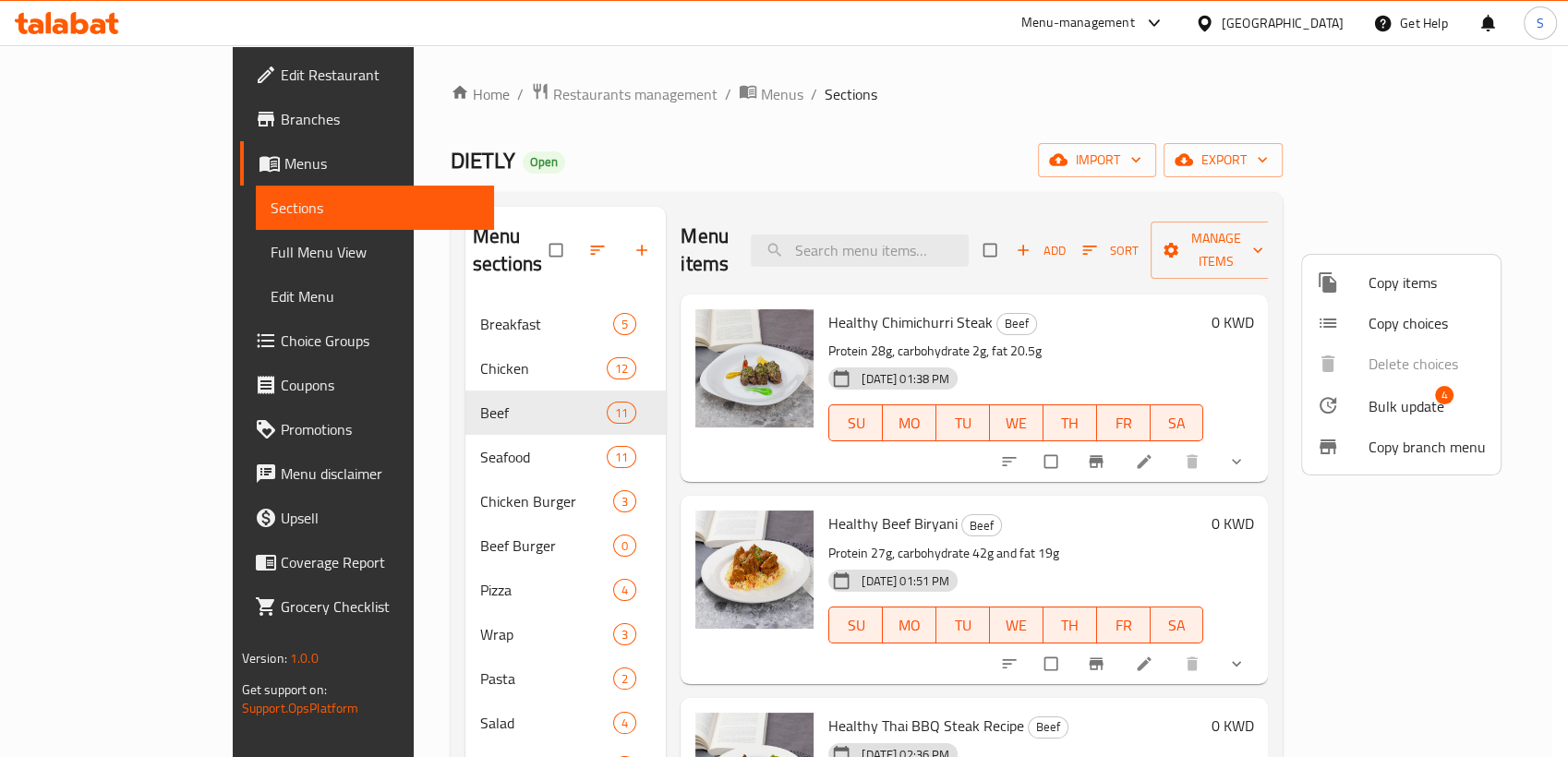
click at [1404, 410] on span "Bulk update" at bounding box center [1406, 405] width 76 height 22
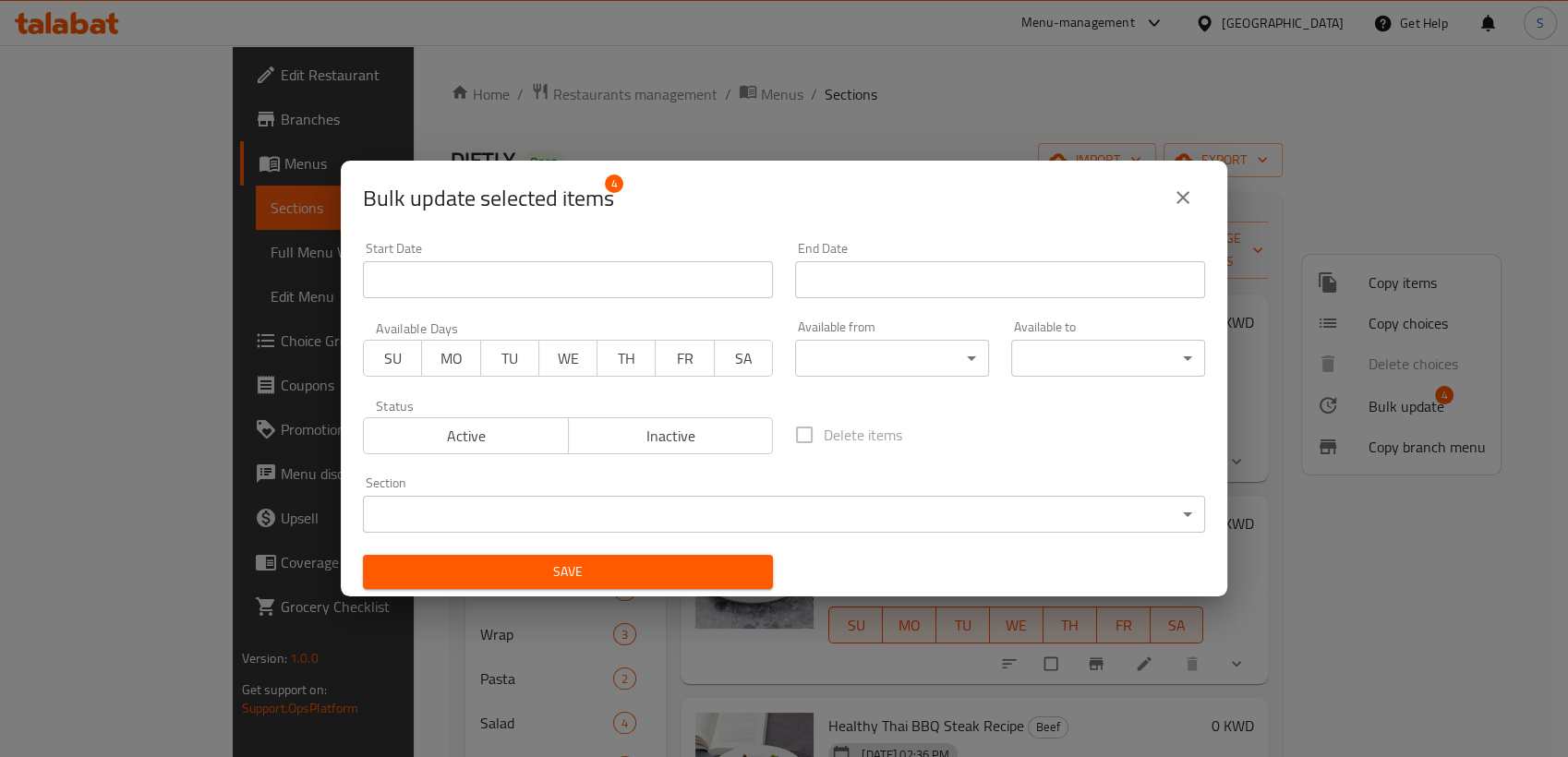
click at [1188, 203] on icon "close" at bounding box center [1182, 197] width 12 height 12
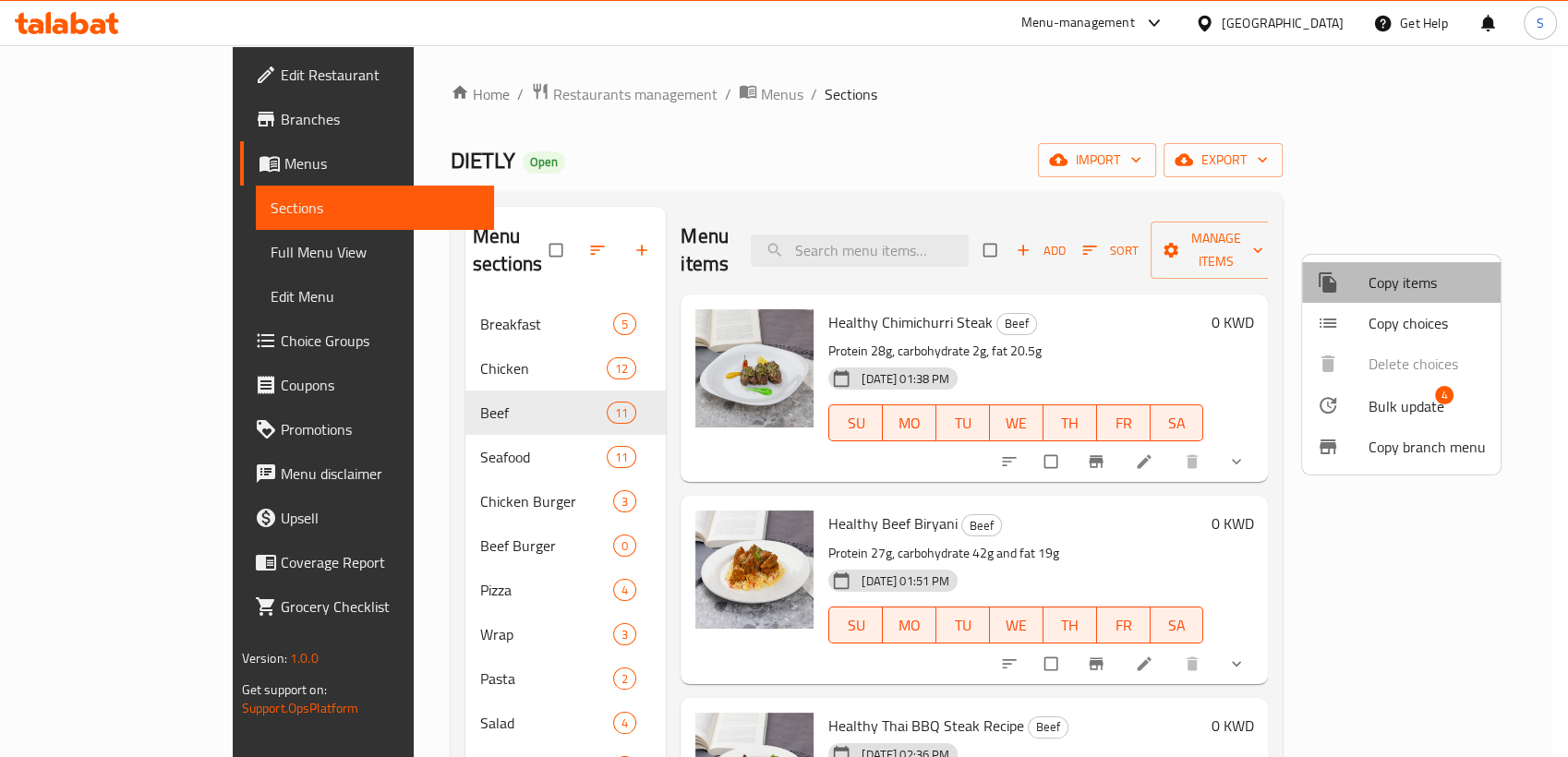
click at [1409, 292] on span "Copy items" at bounding box center [1427, 282] width 117 height 22
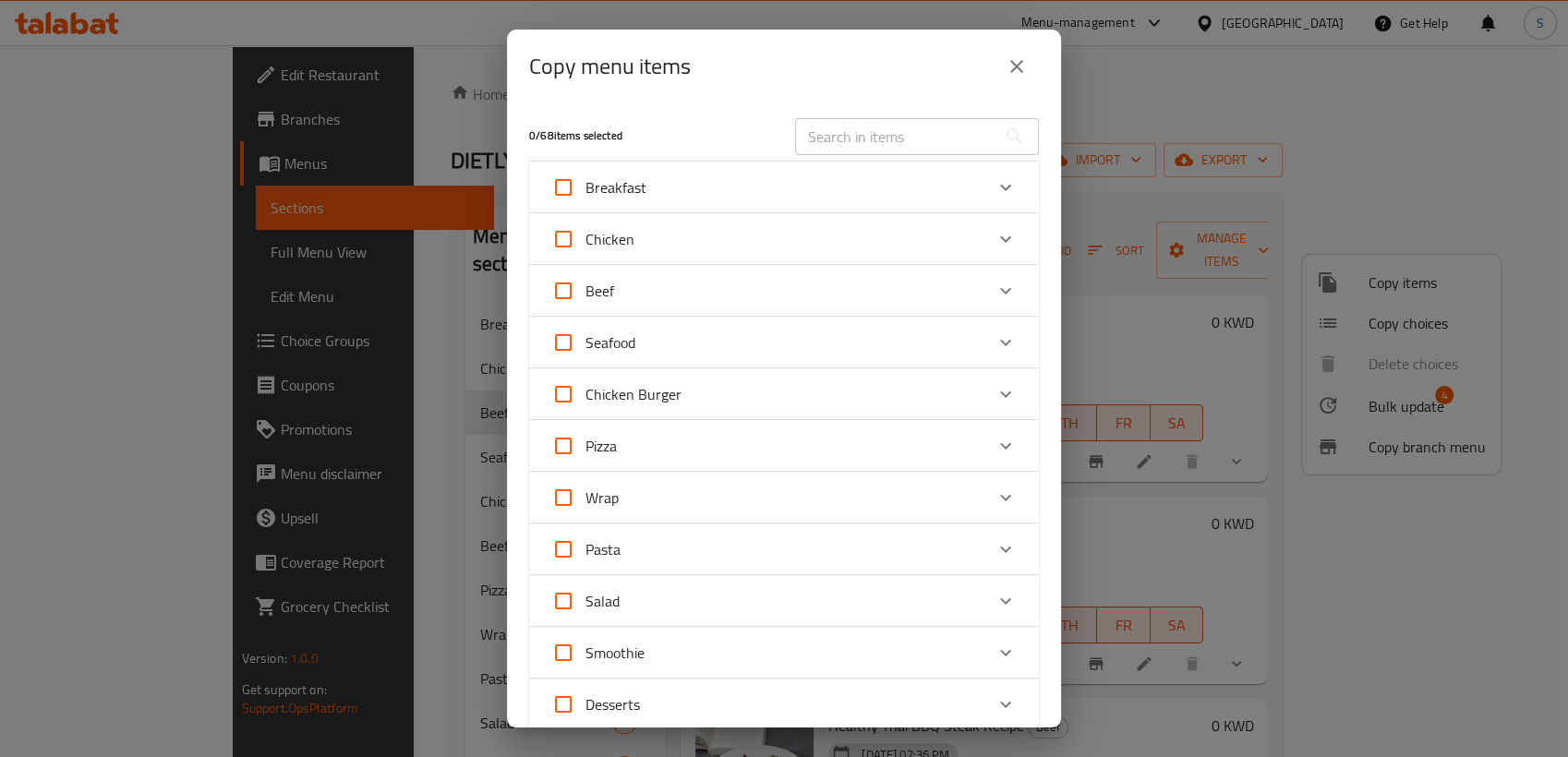
click at [1011, 70] on icon "close" at bounding box center [1016, 65] width 12 height 12
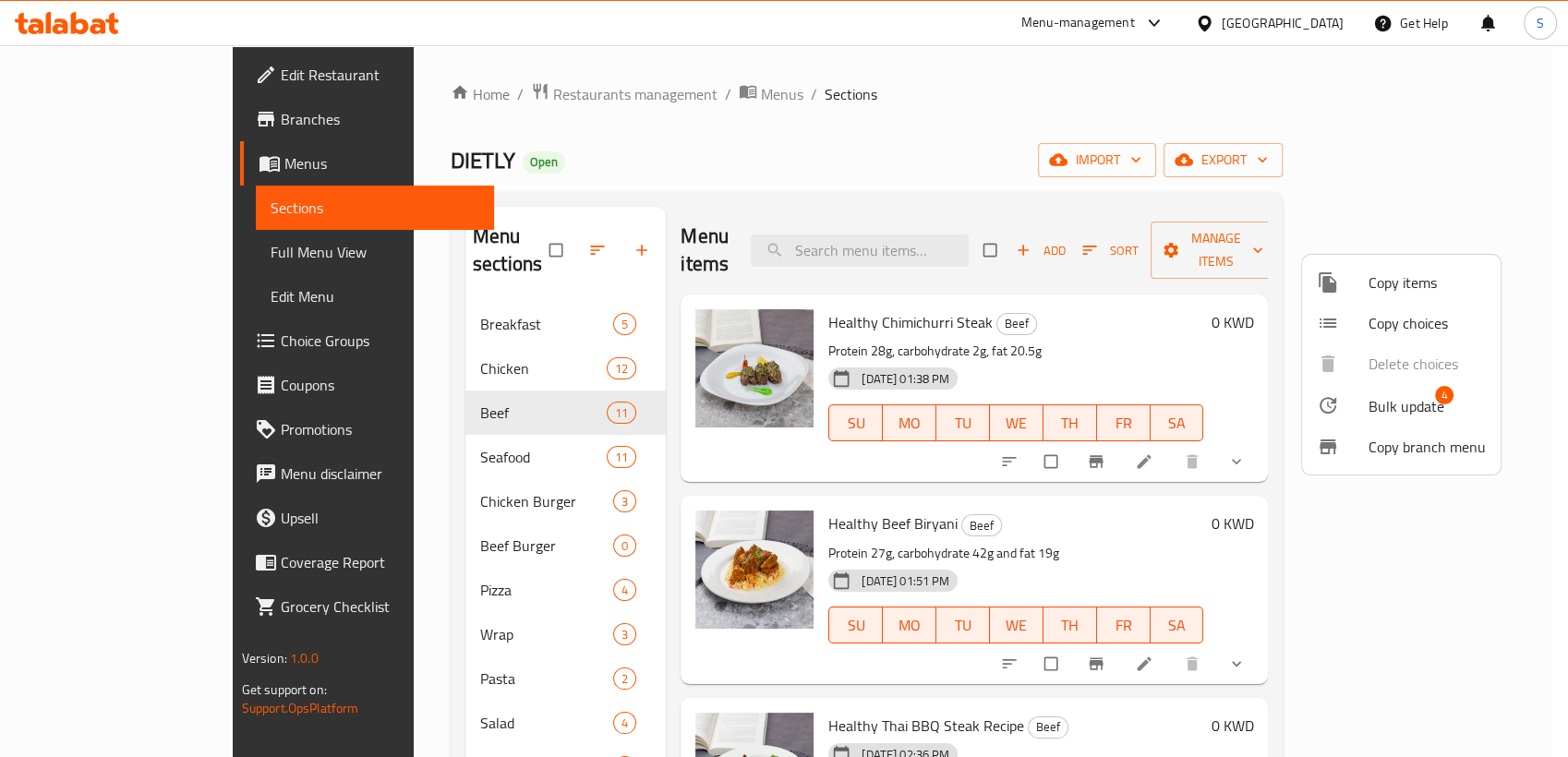
click at [1240, 218] on div at bounding box center [784, 378] width 1568 height 757
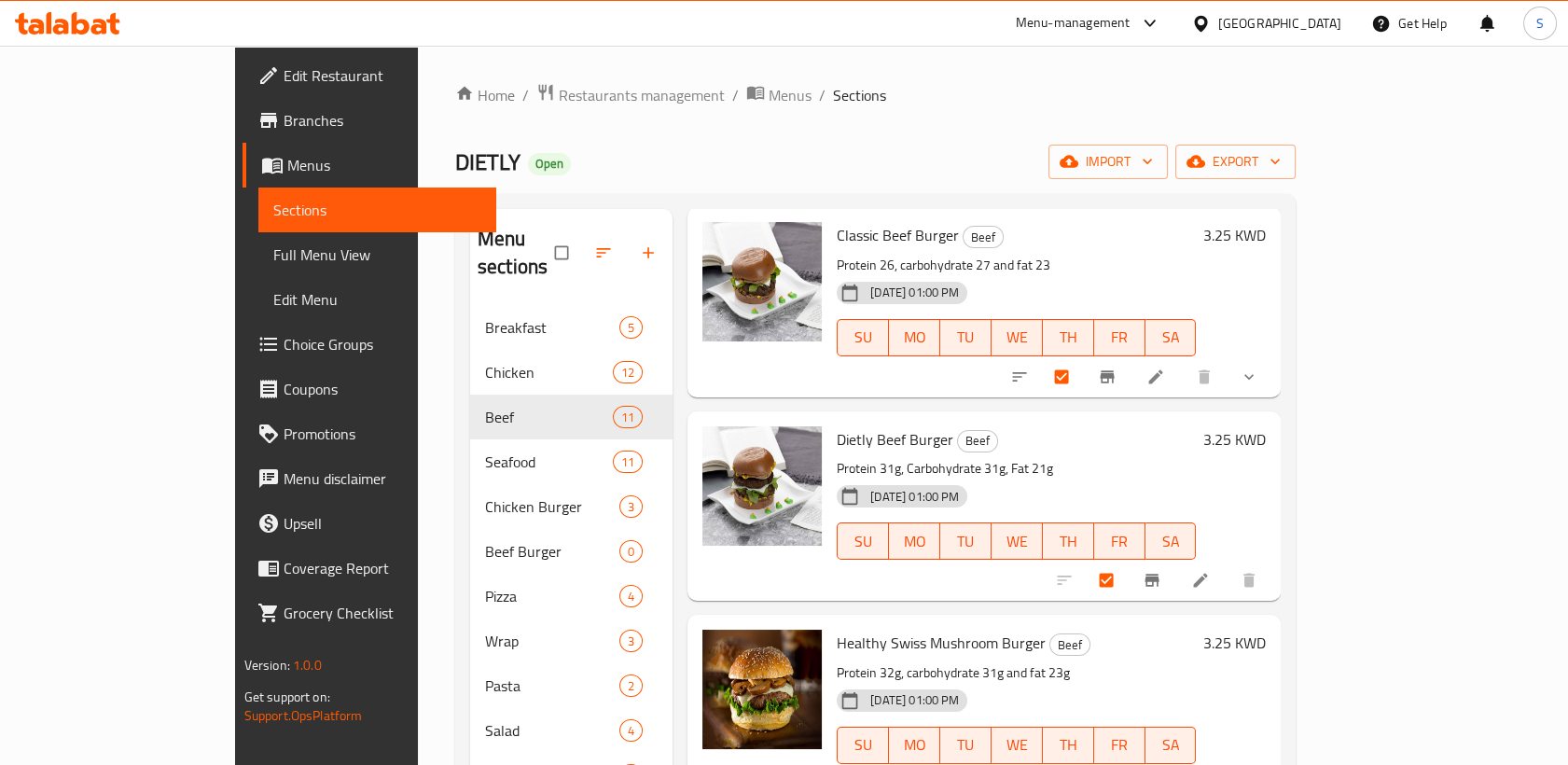
scroll to position [1495, 0]
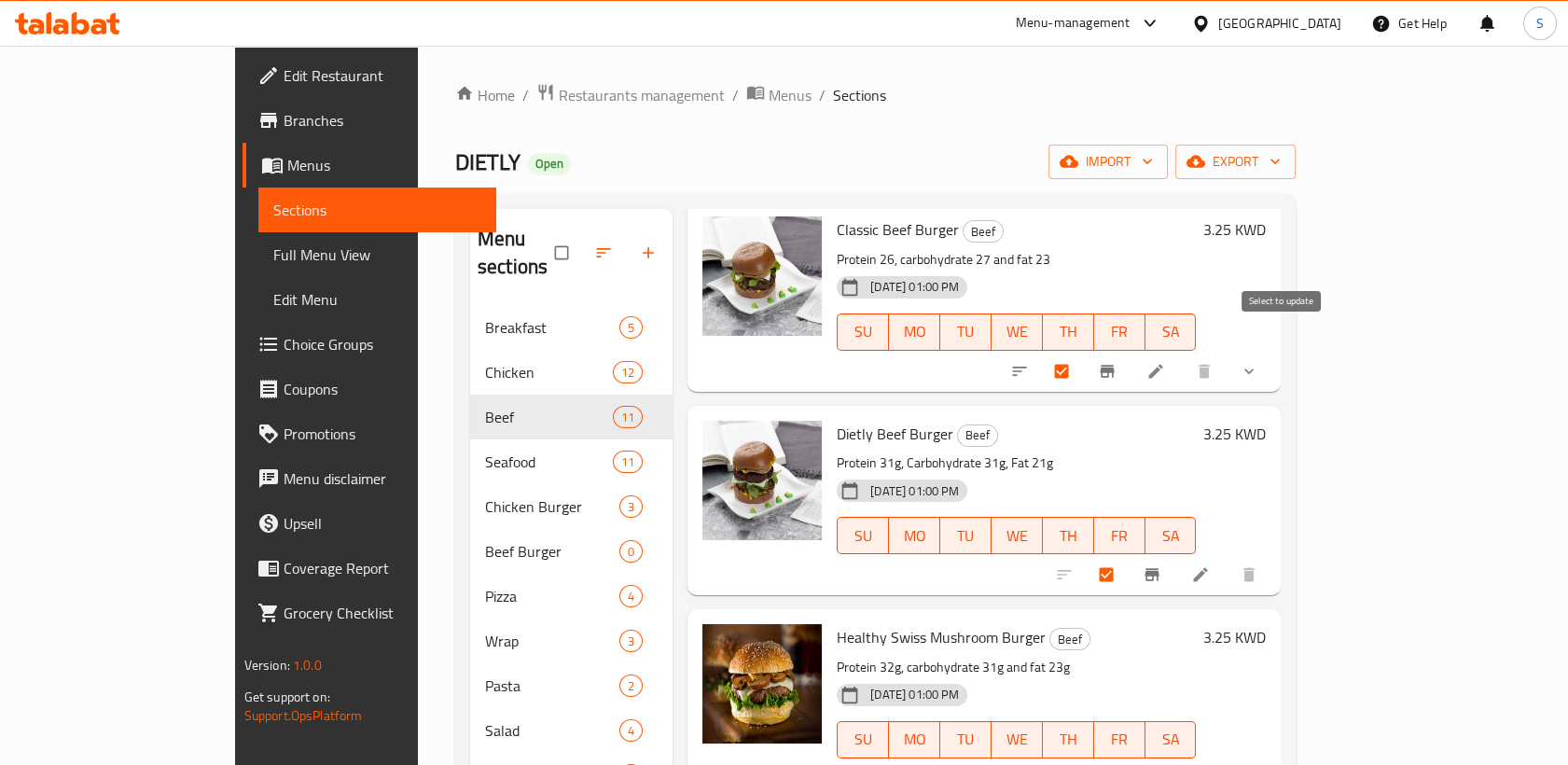
click at [1083, 353] on input "checkbox" at bounding box center [1062, 371] width 39 height 36
checkbox input "false"
click at [1127, 557] on input "checkbox" at bounding box center [1108, 575] width 39 height 36
checkbox input "false"
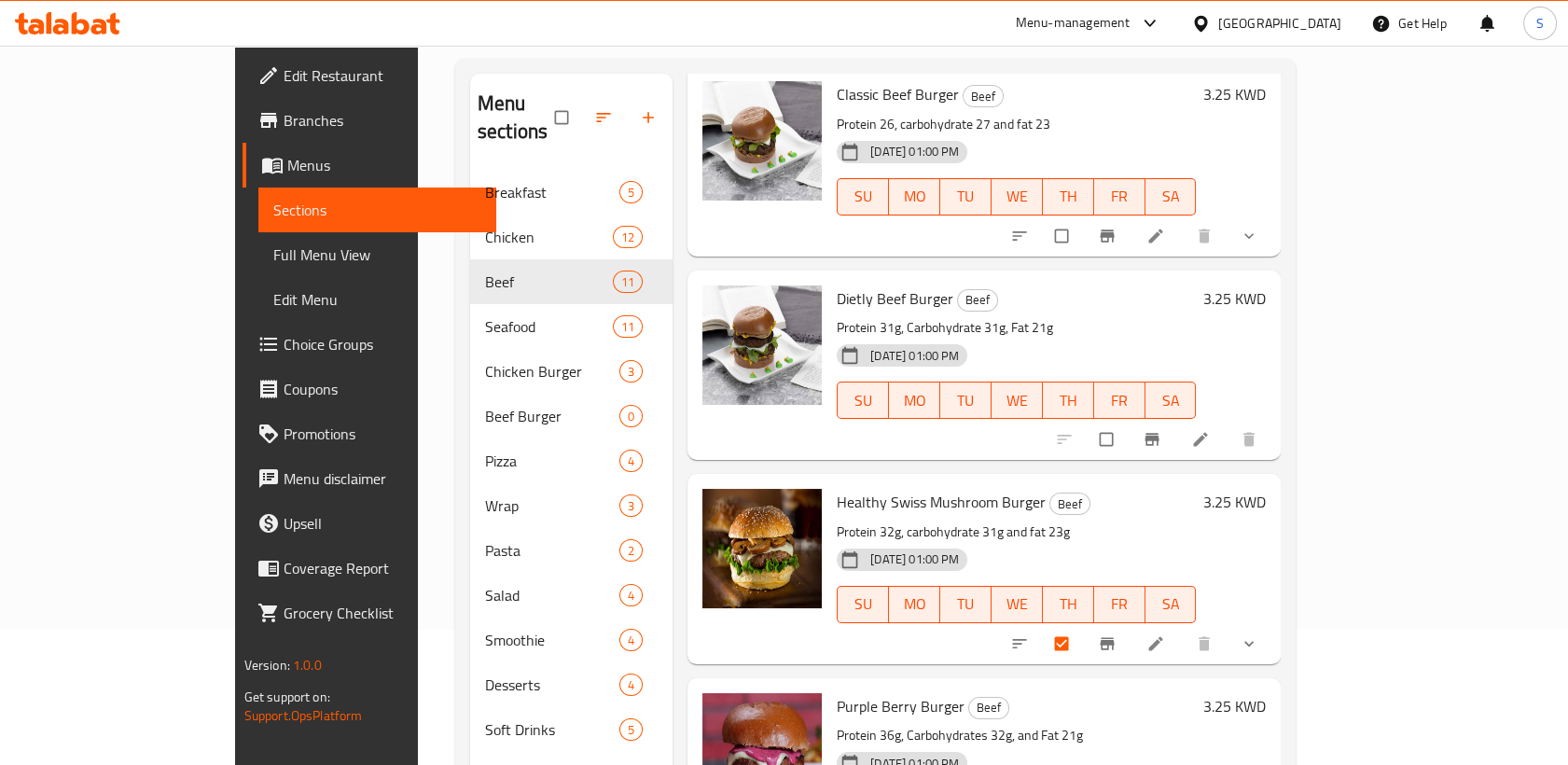
scroll to position [261, 0]
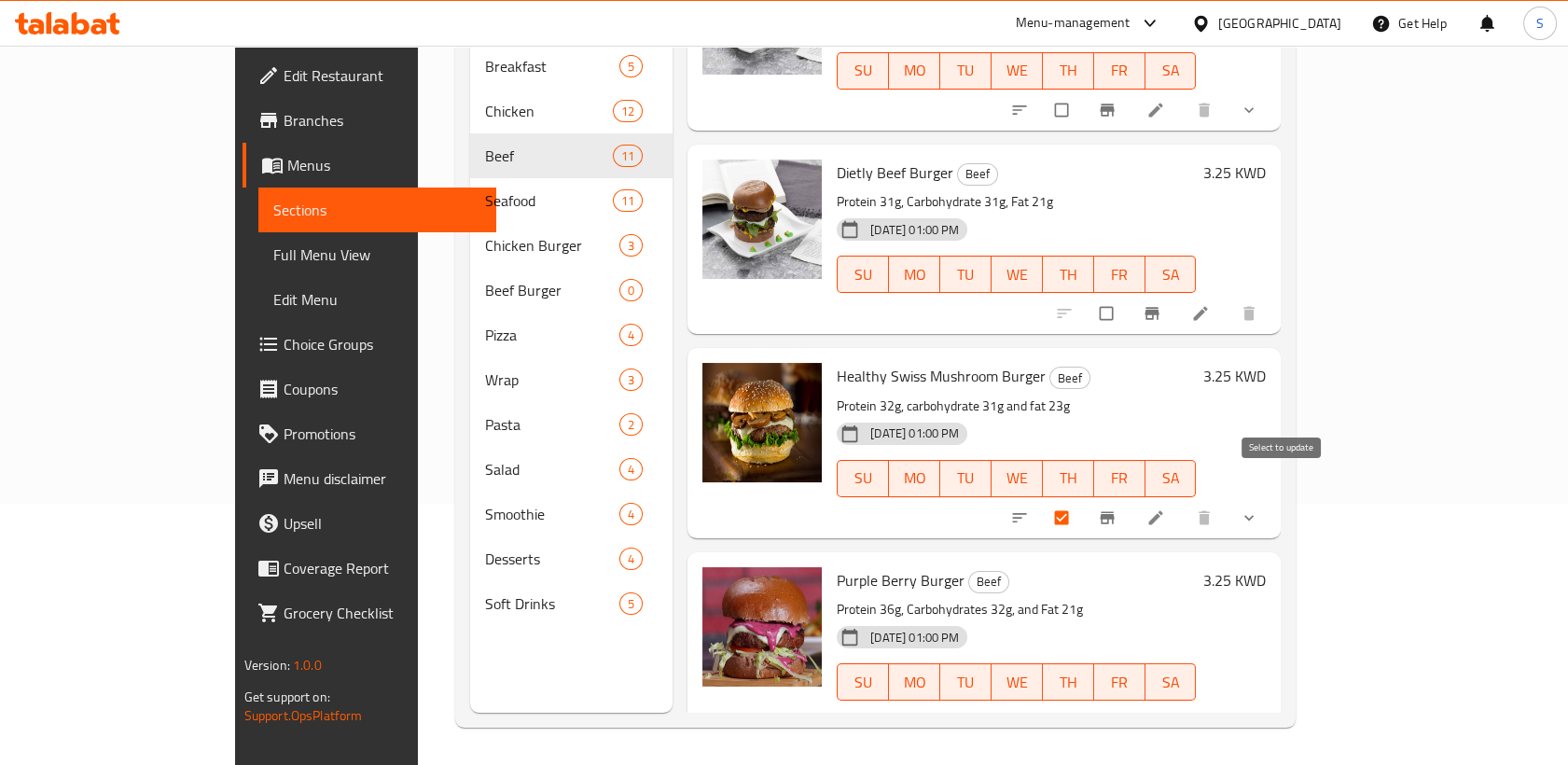
click at [1083, 500] on input "checkbox" at bounding box center [1062, 517] width 39 height 36
checkbox input "false"
click at [1127, 704] on input "checkbox" at bounding box center [1108, 721] width 39 height 36
checkbox input "false"
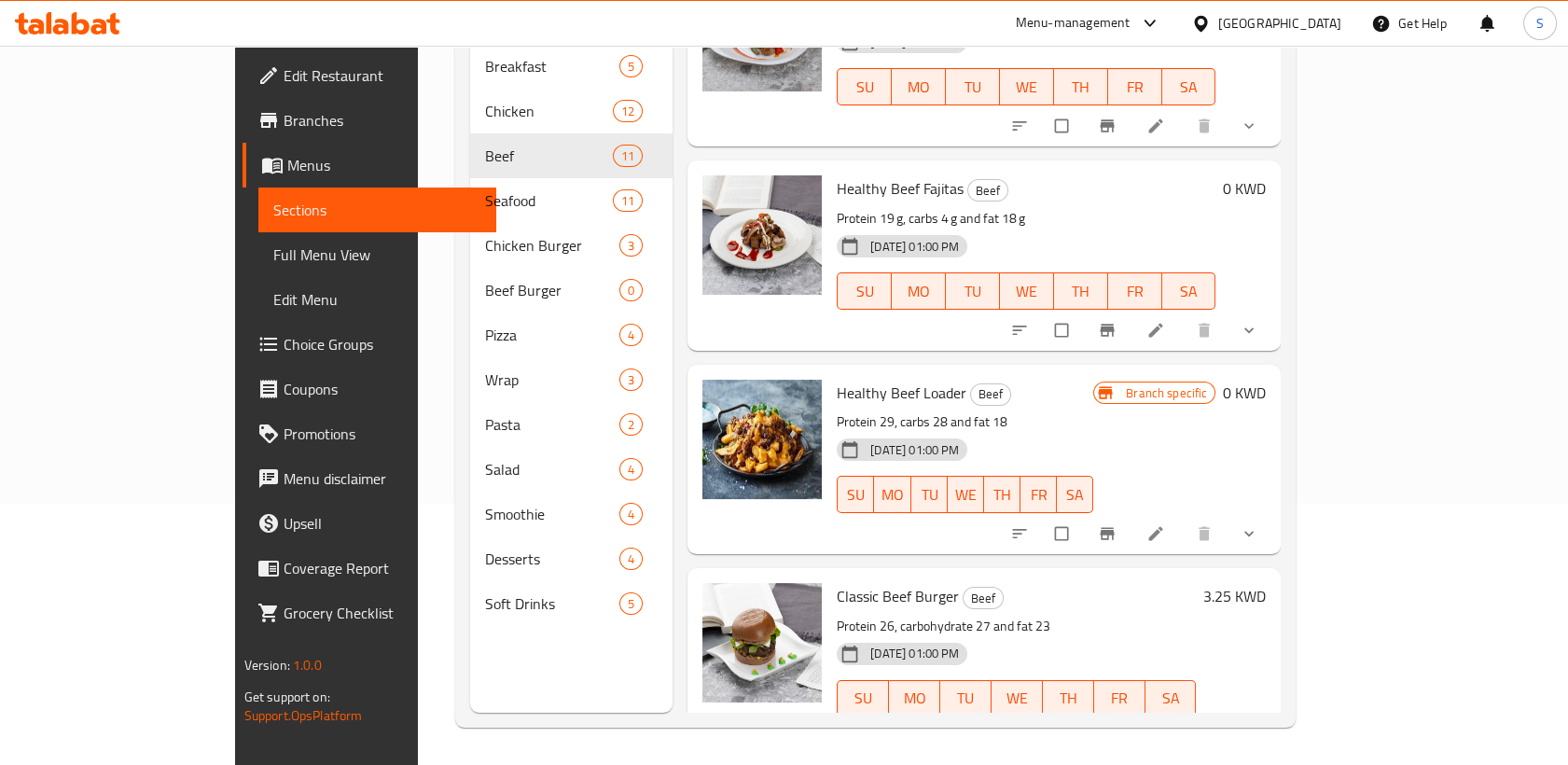
scroll to position [769, 0]
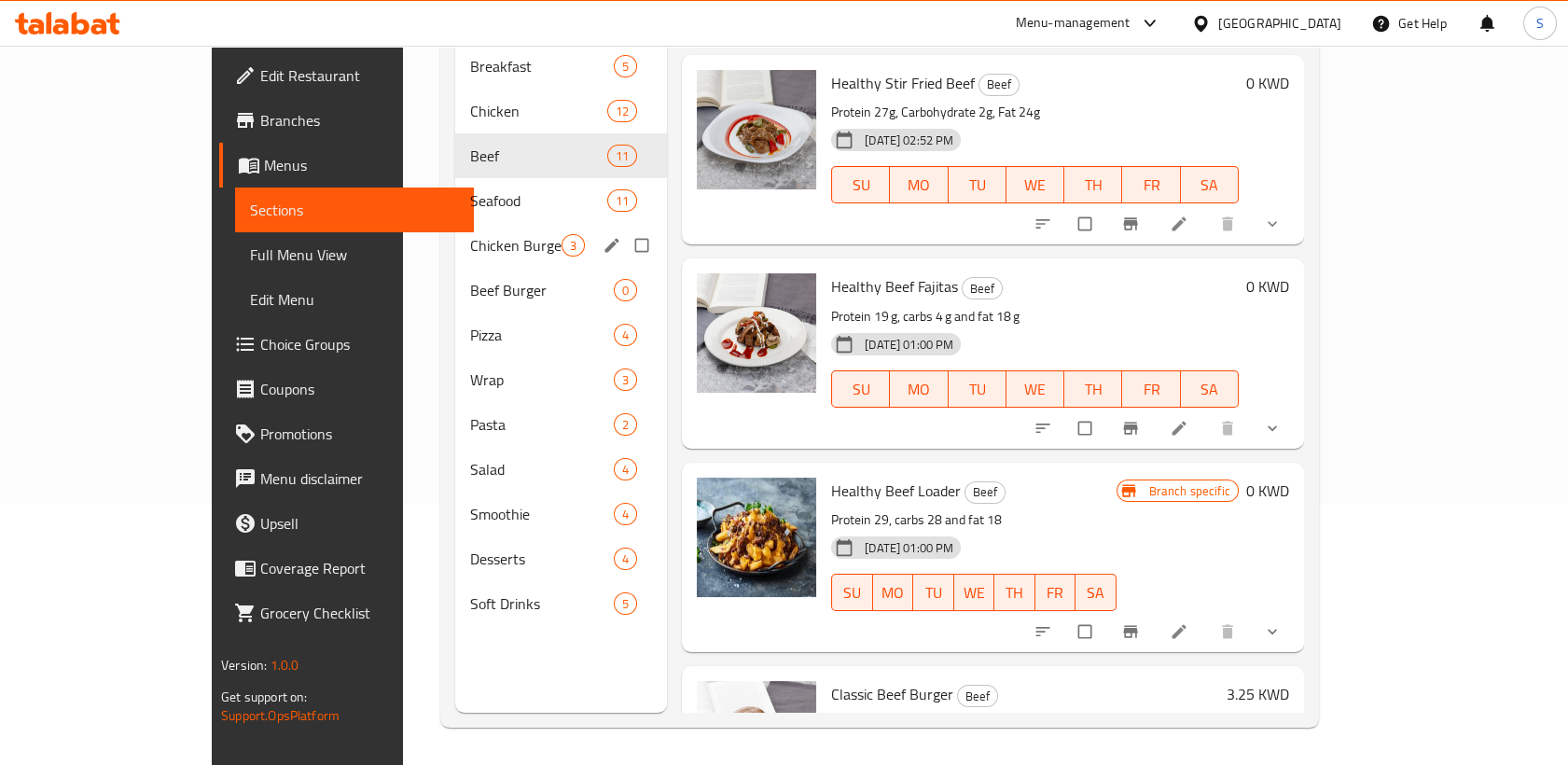
click at [470, 279] on span "Beef Burger" at bounding box center [541, 289] width 144 height 22
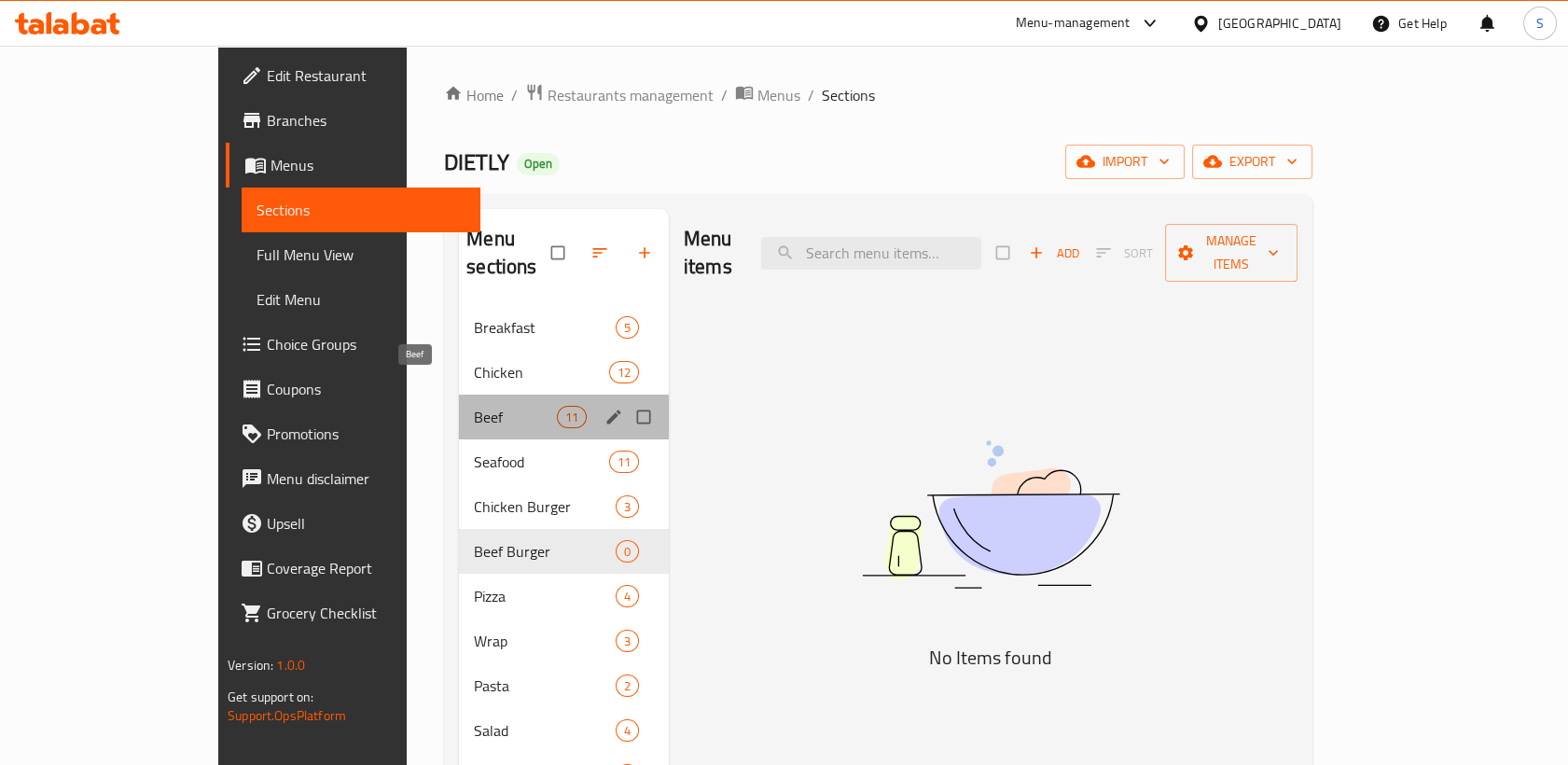
click at [474, 406] on span "Beef" at bounding box center [514, 416] width 82 height 22
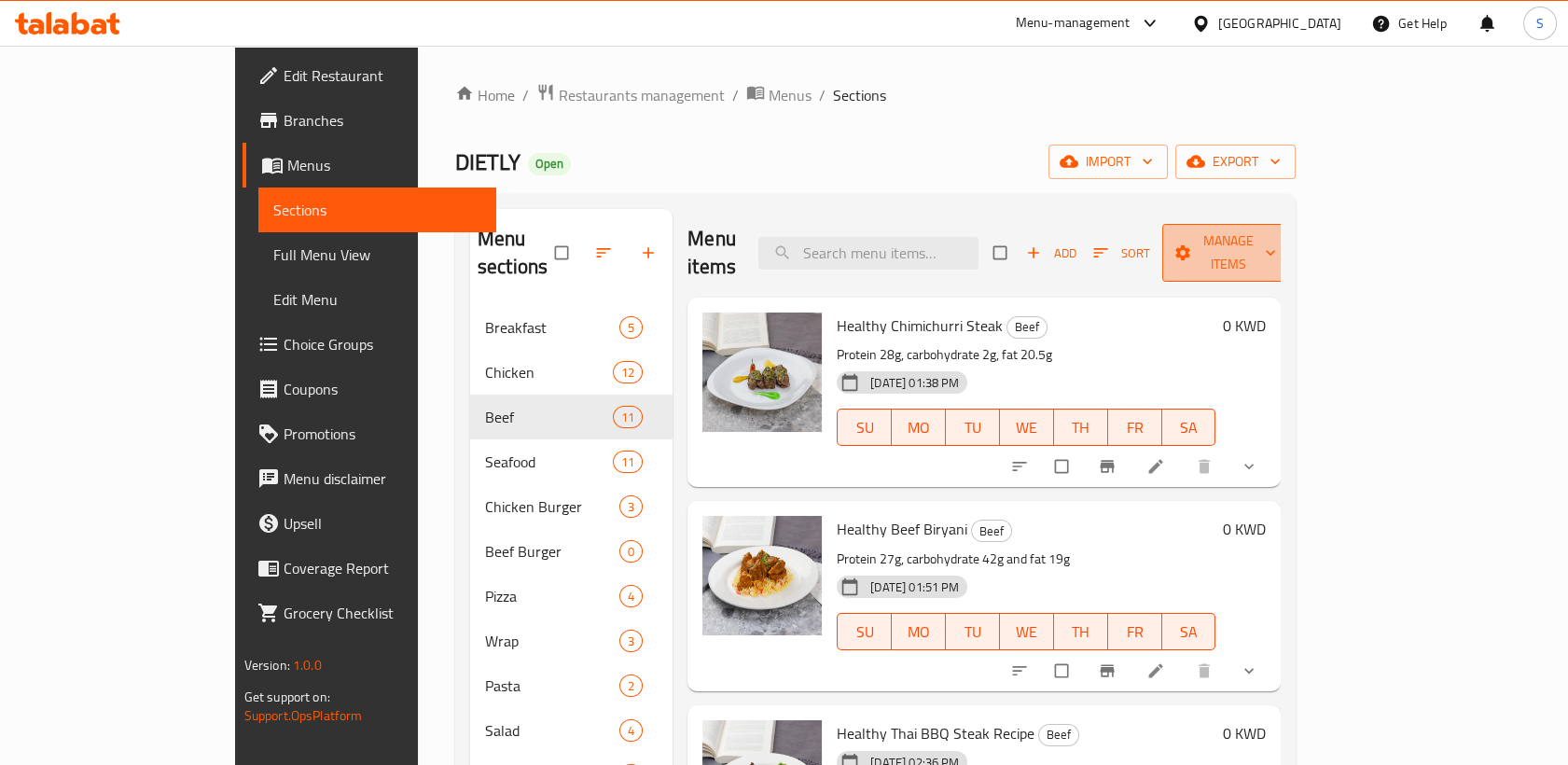
click at [1280, 237] on span "Manage items" at bounding box center [1228, 252] width 103 height 47
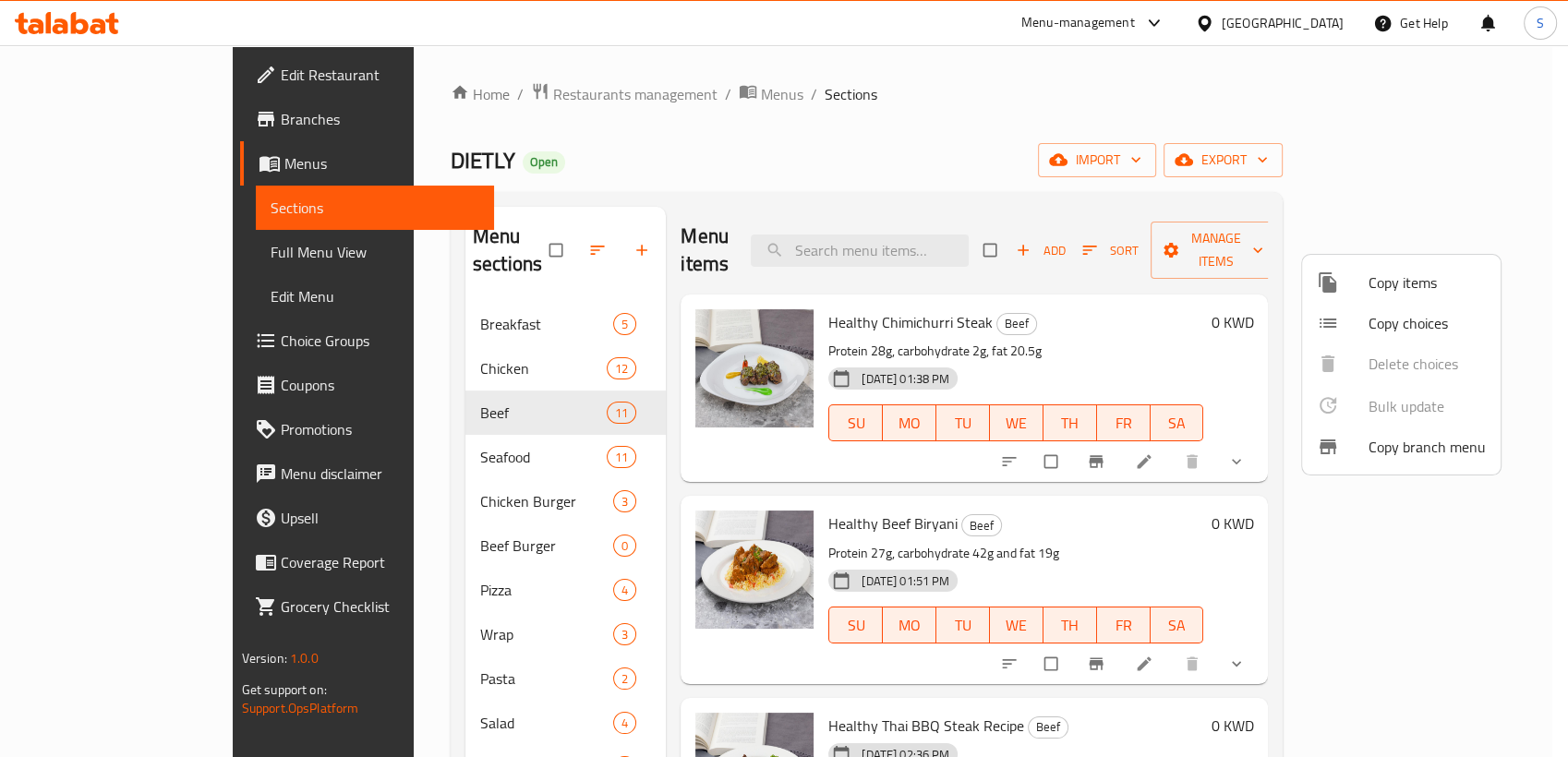
click at [1399, 287] on span "Copy items" at bounding box center [1427, 282] width 117 height 22
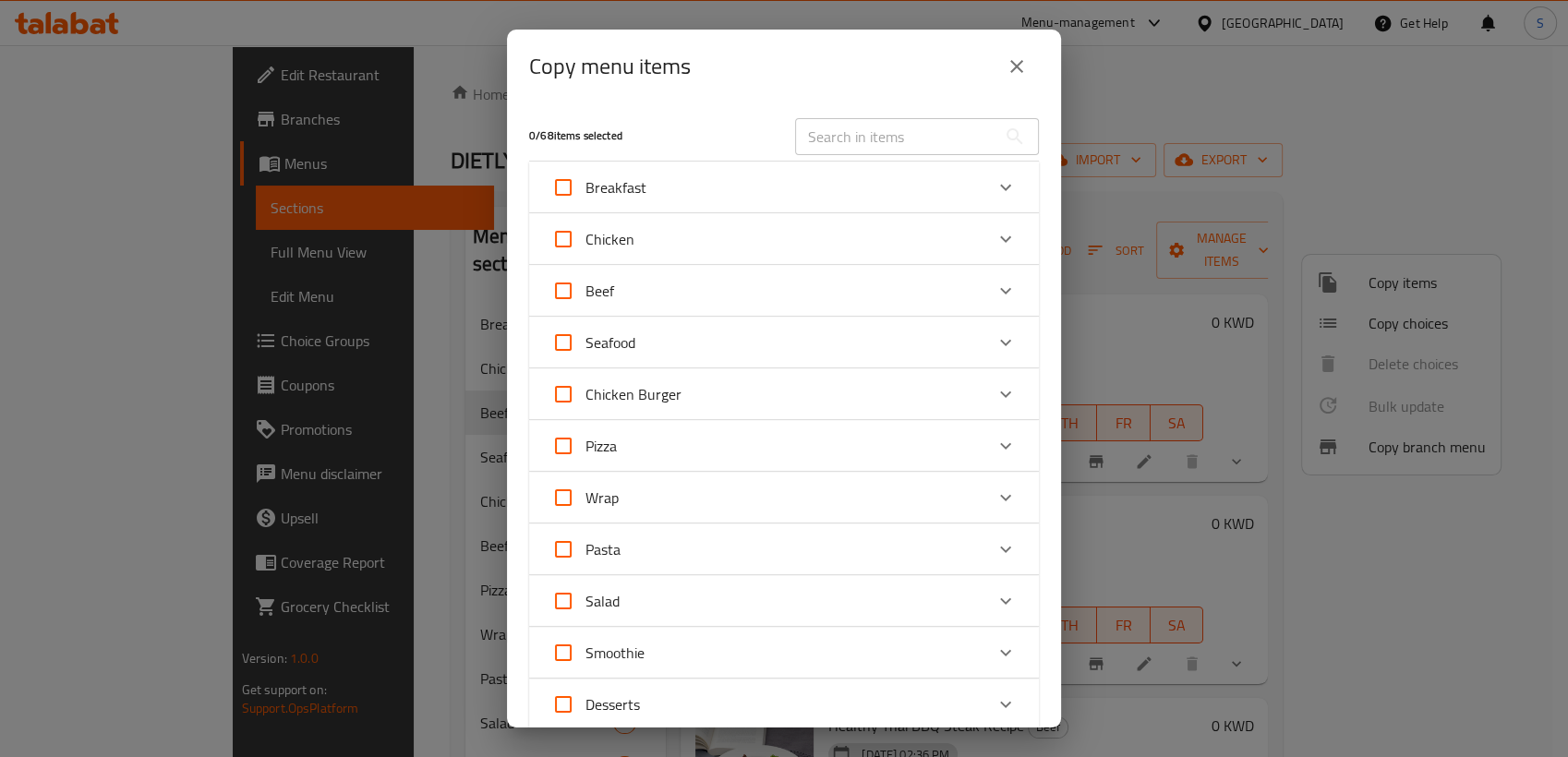
click at [657, 293] on div "Beef" at bounding box center [768, 291] width 432 height 44
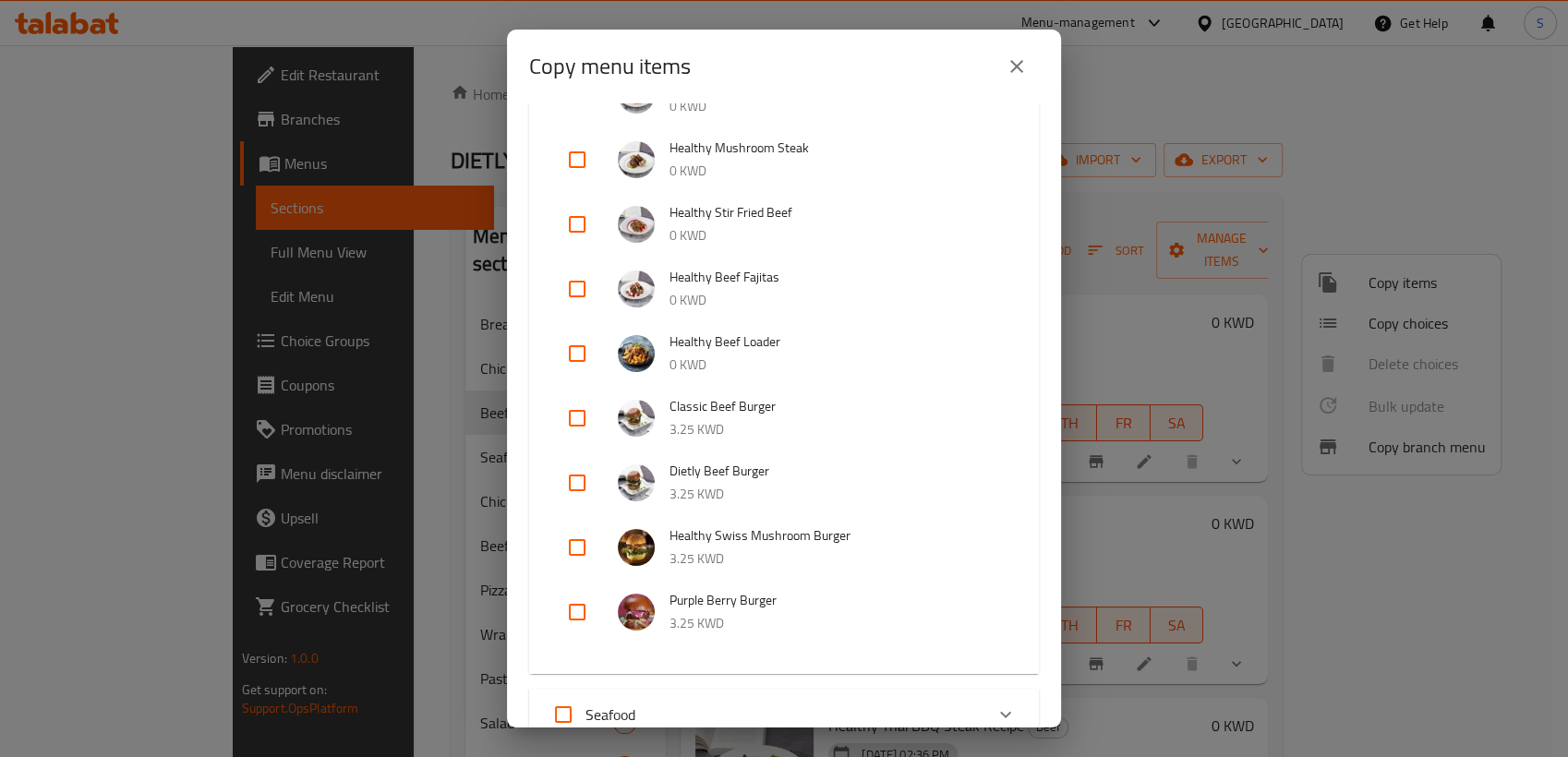
scroll to position [410, 0]
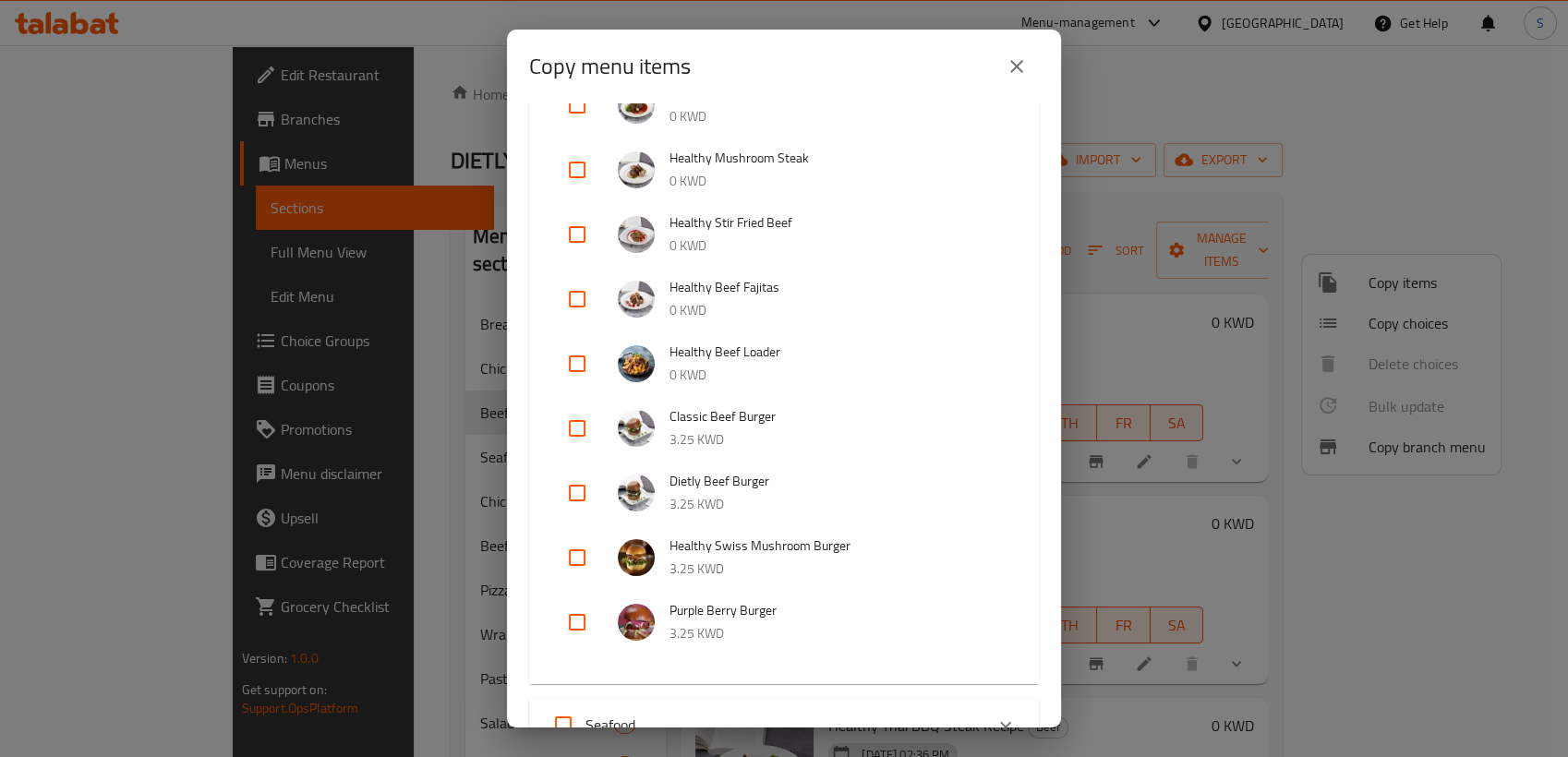
click at [580, 427] on input "checkbox" at bounding box center [577, 428] width 44 height 44
checkbox input "true"
click at [575, 489] on input "checkbox" at bounding box center [577, 493] width 44 height 44
checkbox input "true"
click at [583, 550] on input "checkbox" at bounding box center [577, 557] width 44 height 44
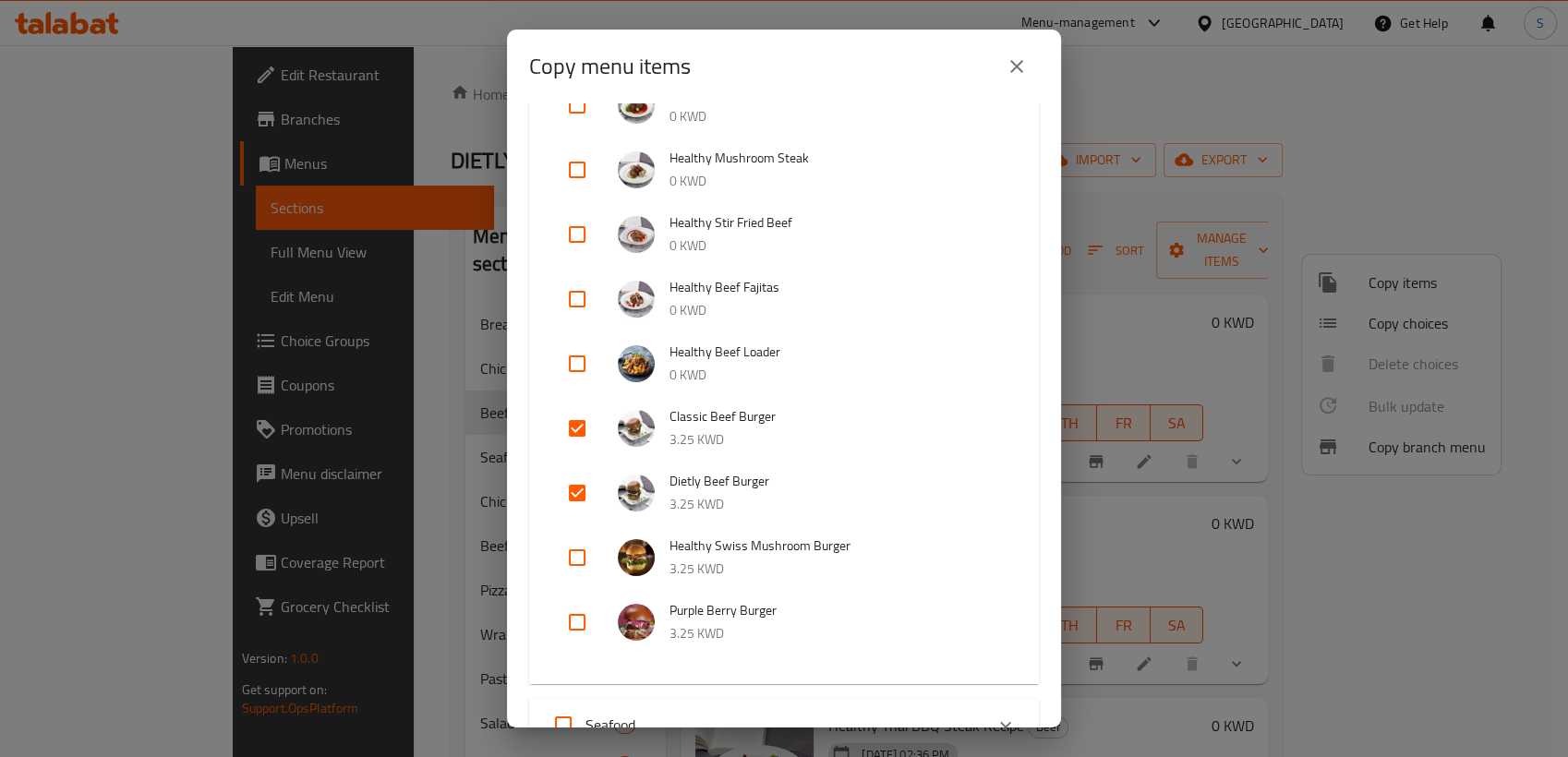
checkbox input "true"
click at [577, 625] on input "checkbox" at bounding box center [577, 623] width 44 height 44
checkbox input "true"
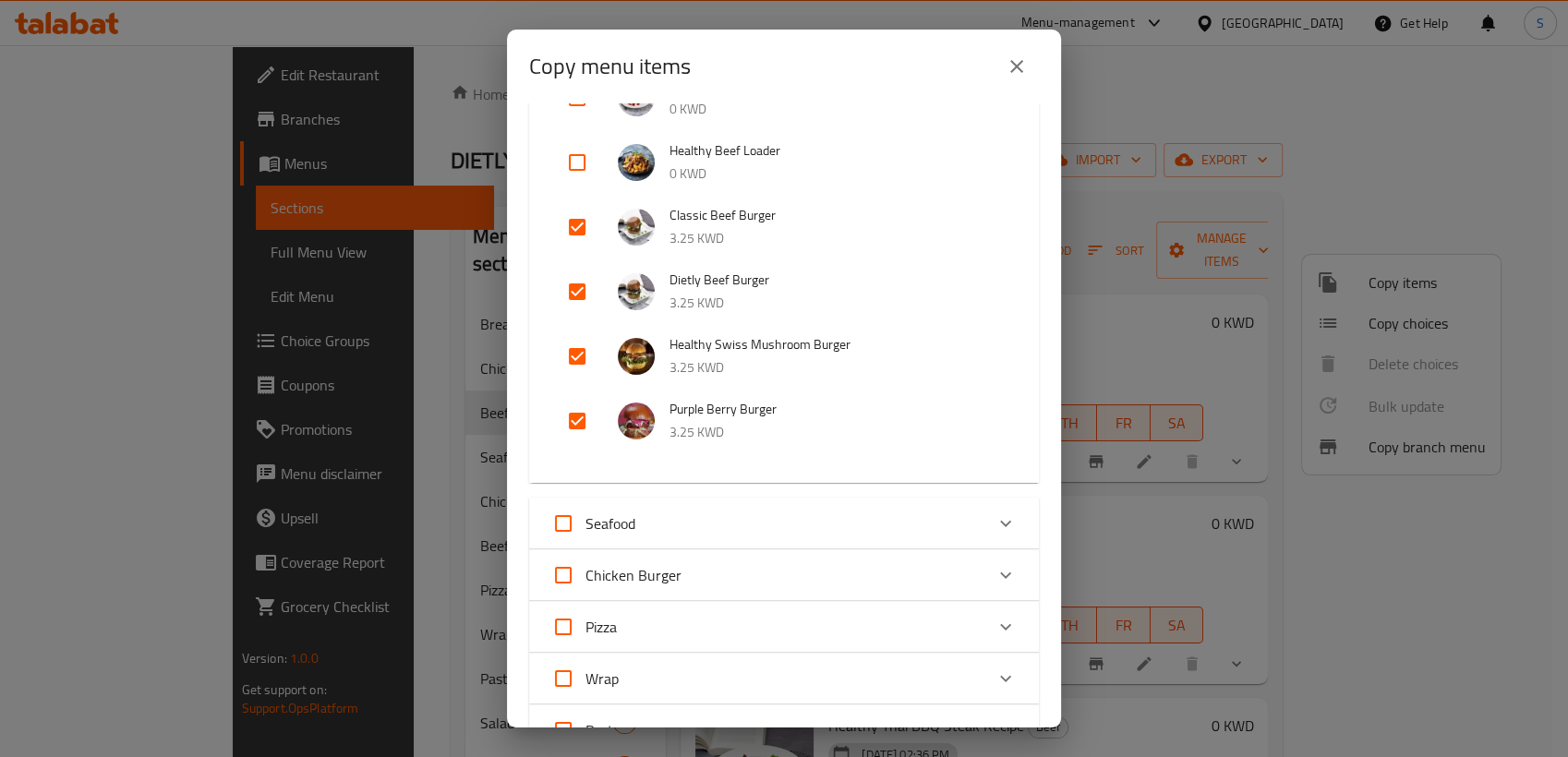
scroll to position [1111, 0]
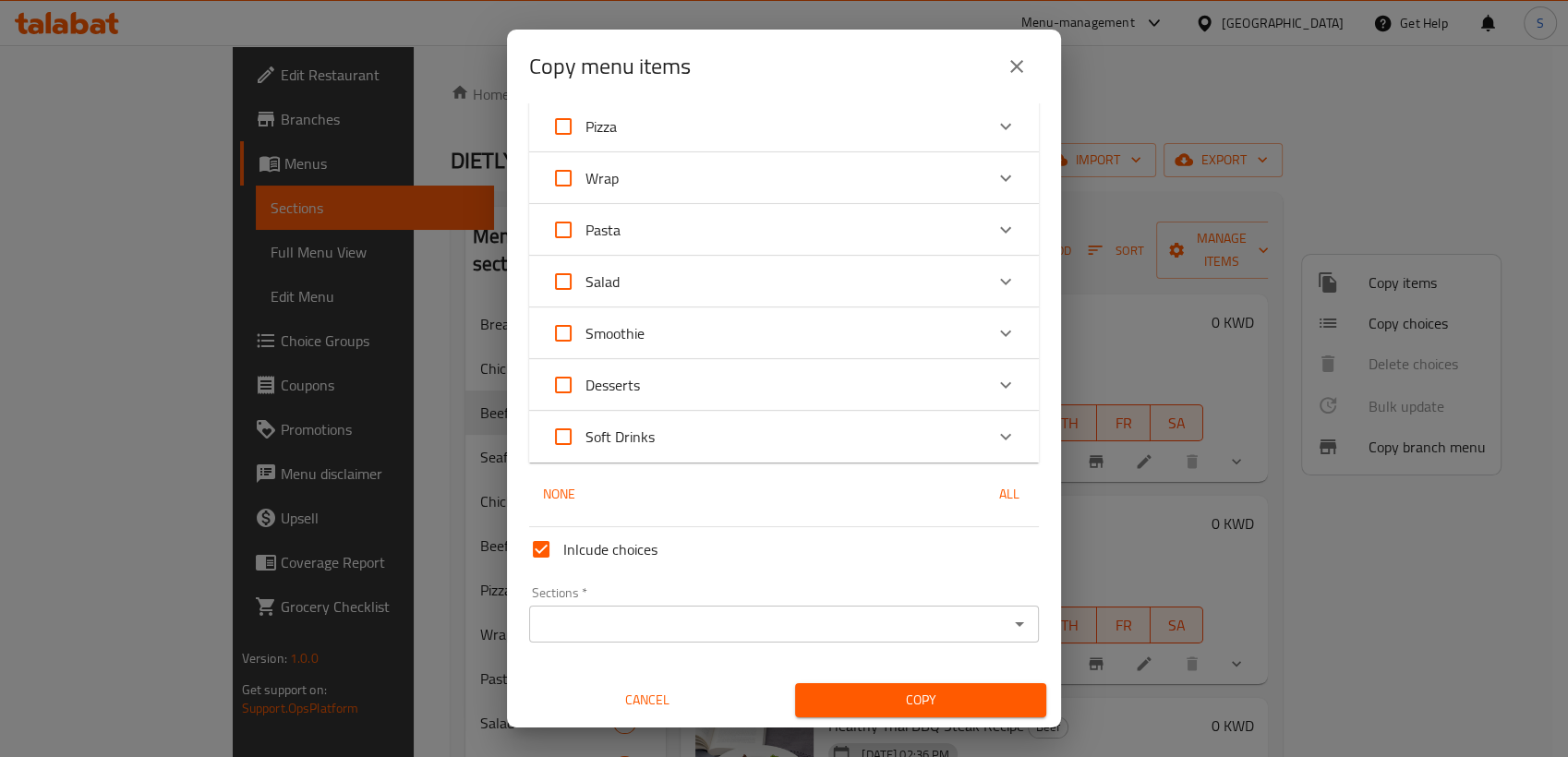
click at [933, 525] on div "Inlcude choices" at bounding box center [784, 549] width 525 height 60
click at [820, 627] on input "Sections   *" at bounding box center [768, 623] width 468 height 26
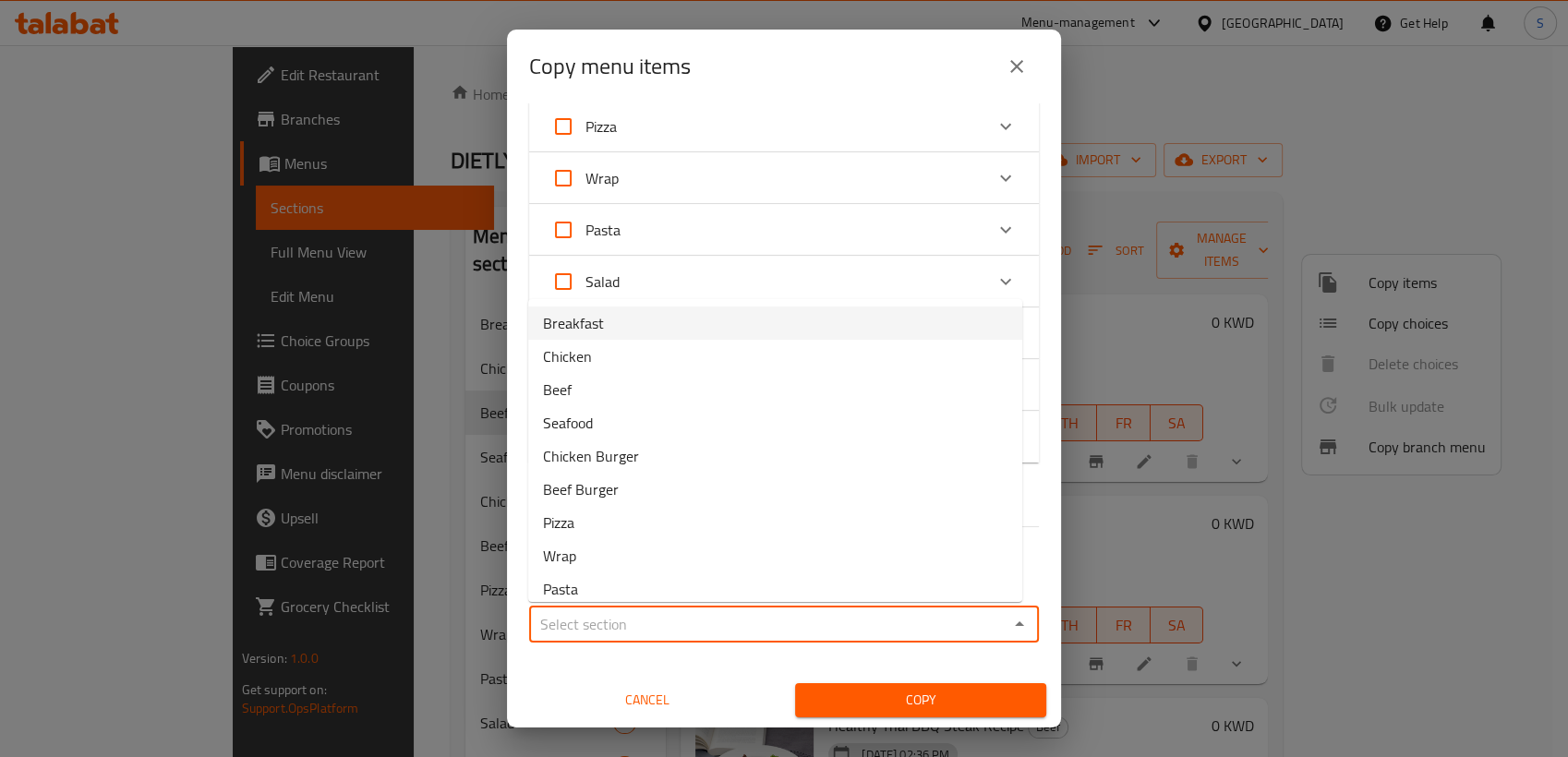
click at [1017, 67] on icon "close" at bounding box center [1016, 65] width 12 height 12
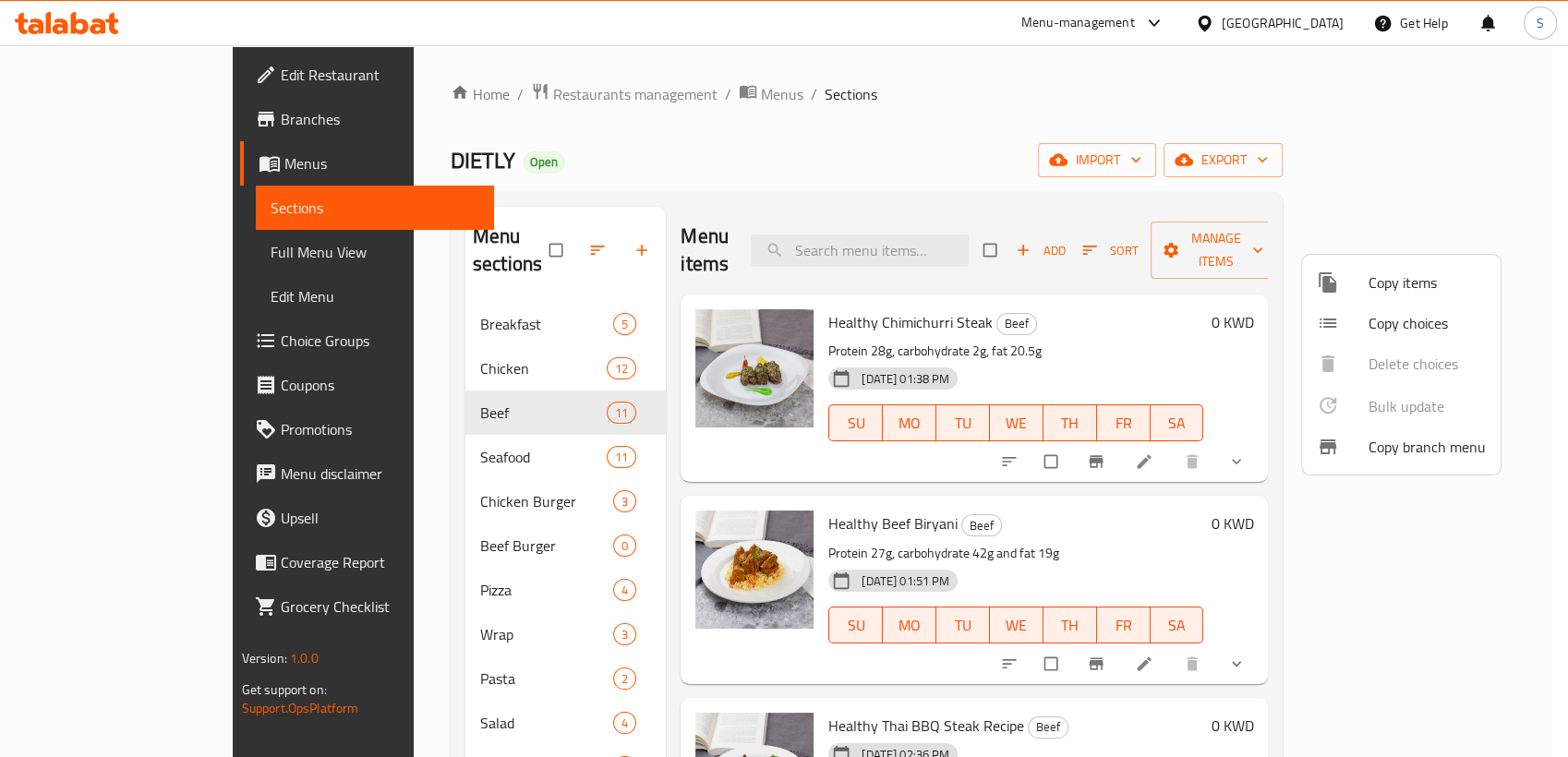
click at [1122, 155] on div at bounding box center [784, 378] width 1568 height 757
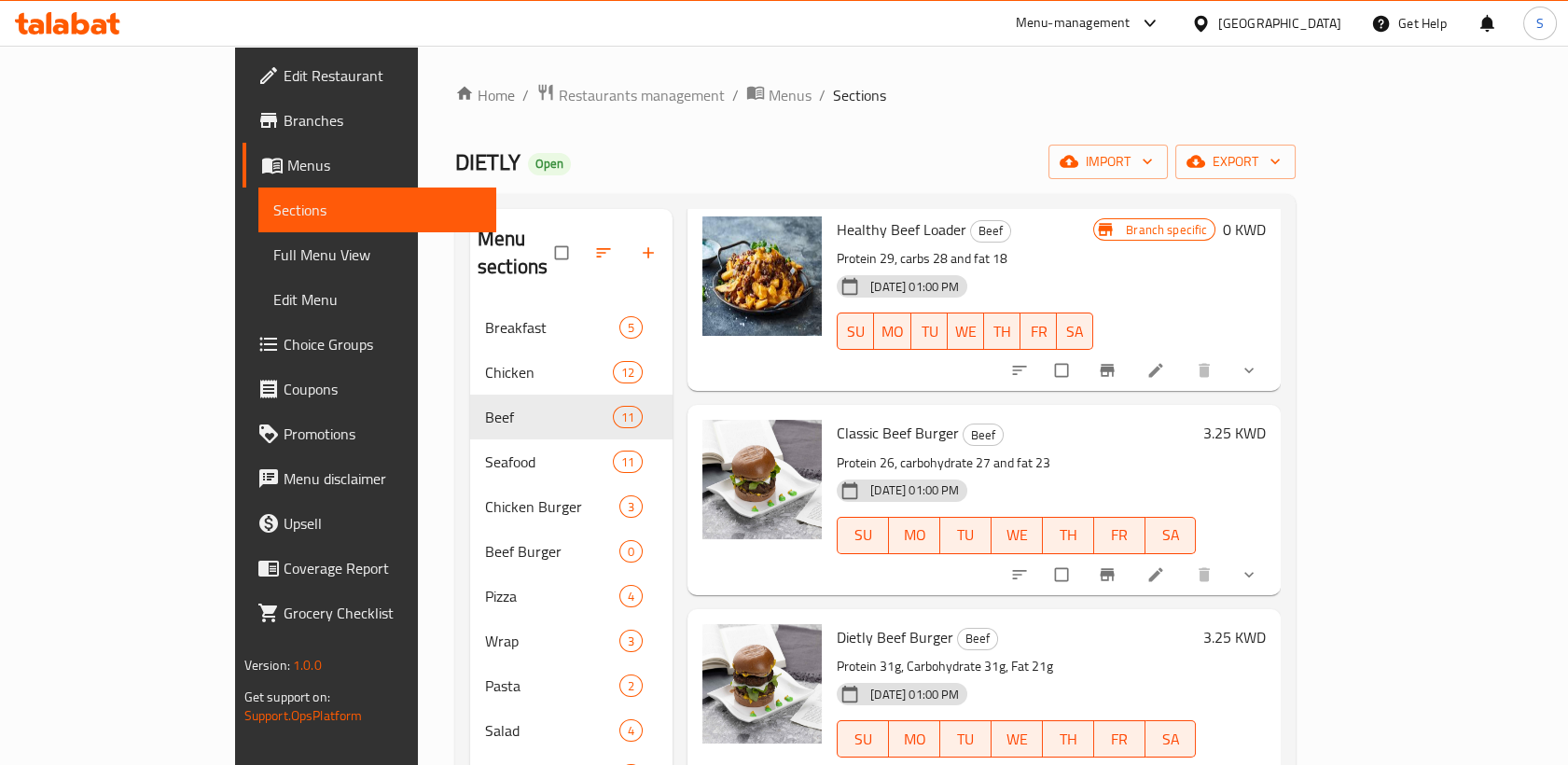
scroll to position [1287, 0]
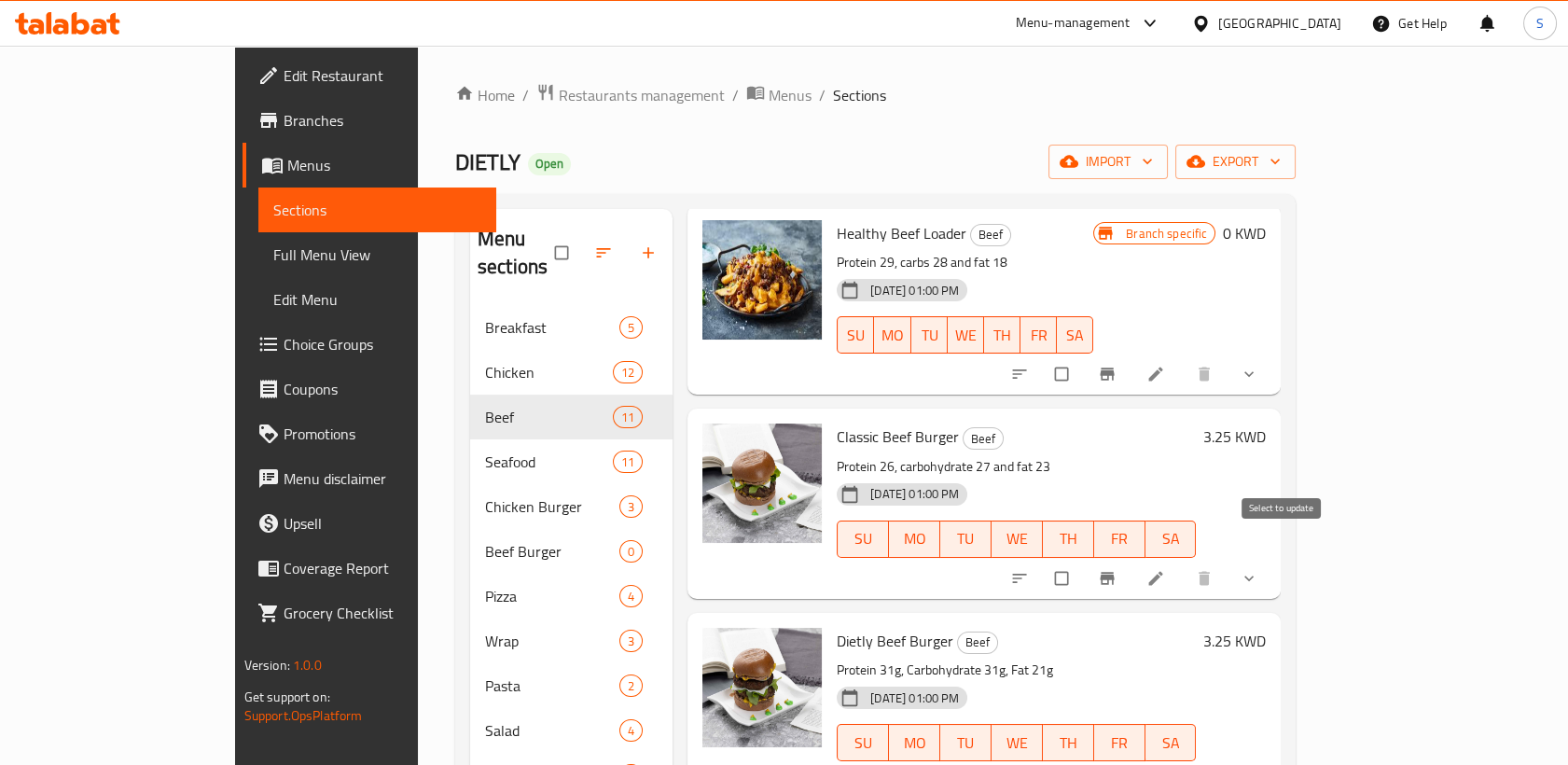
click at [1083, 561] on input "checkbox" at bounding box center [1062, 579] width 39 height 36
checkbox input "true"
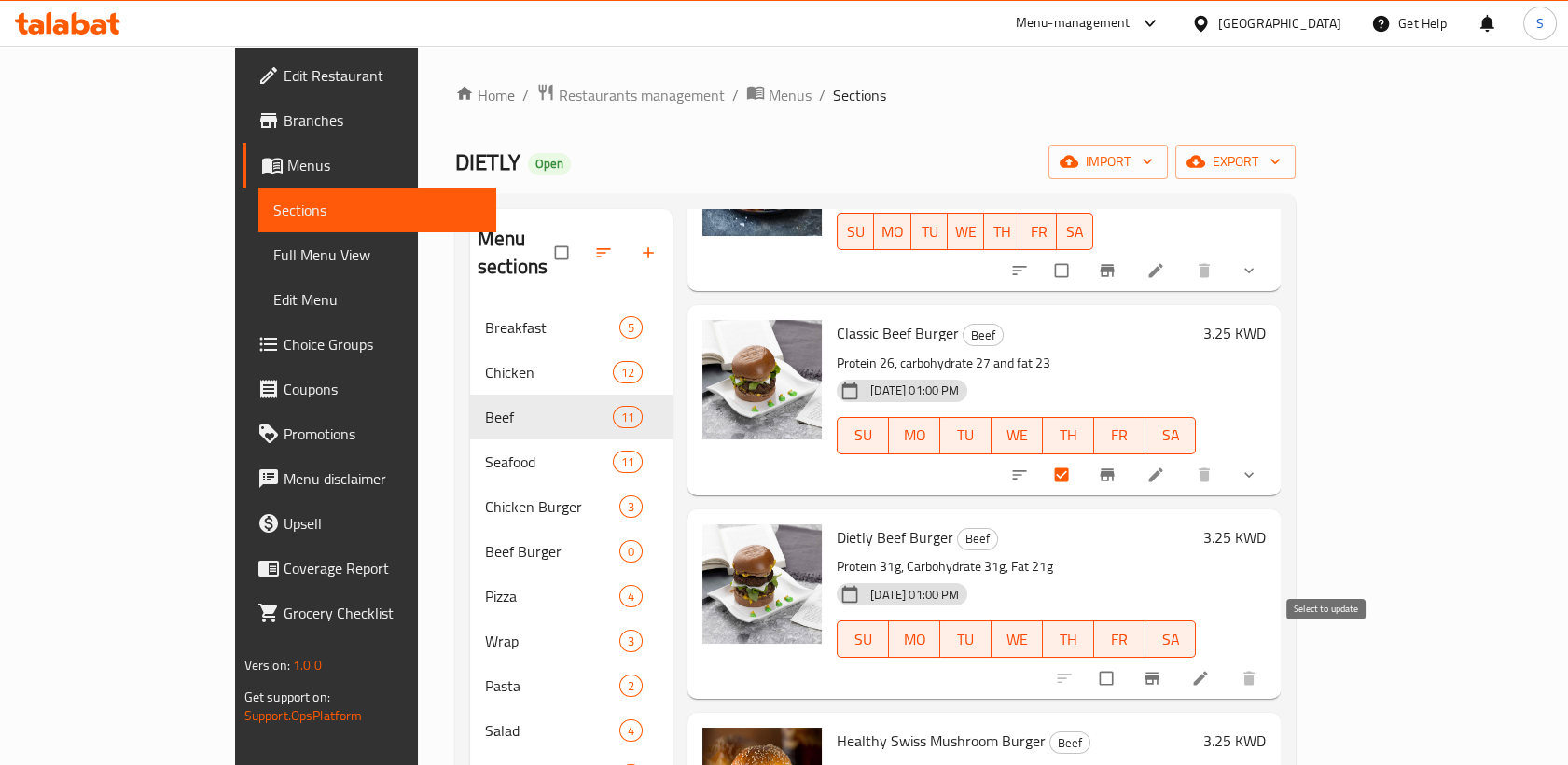
click at [1127, 660] on input "checkbox" at bounding box center [1108, 678] width 39 height 36
checkbox input "true"
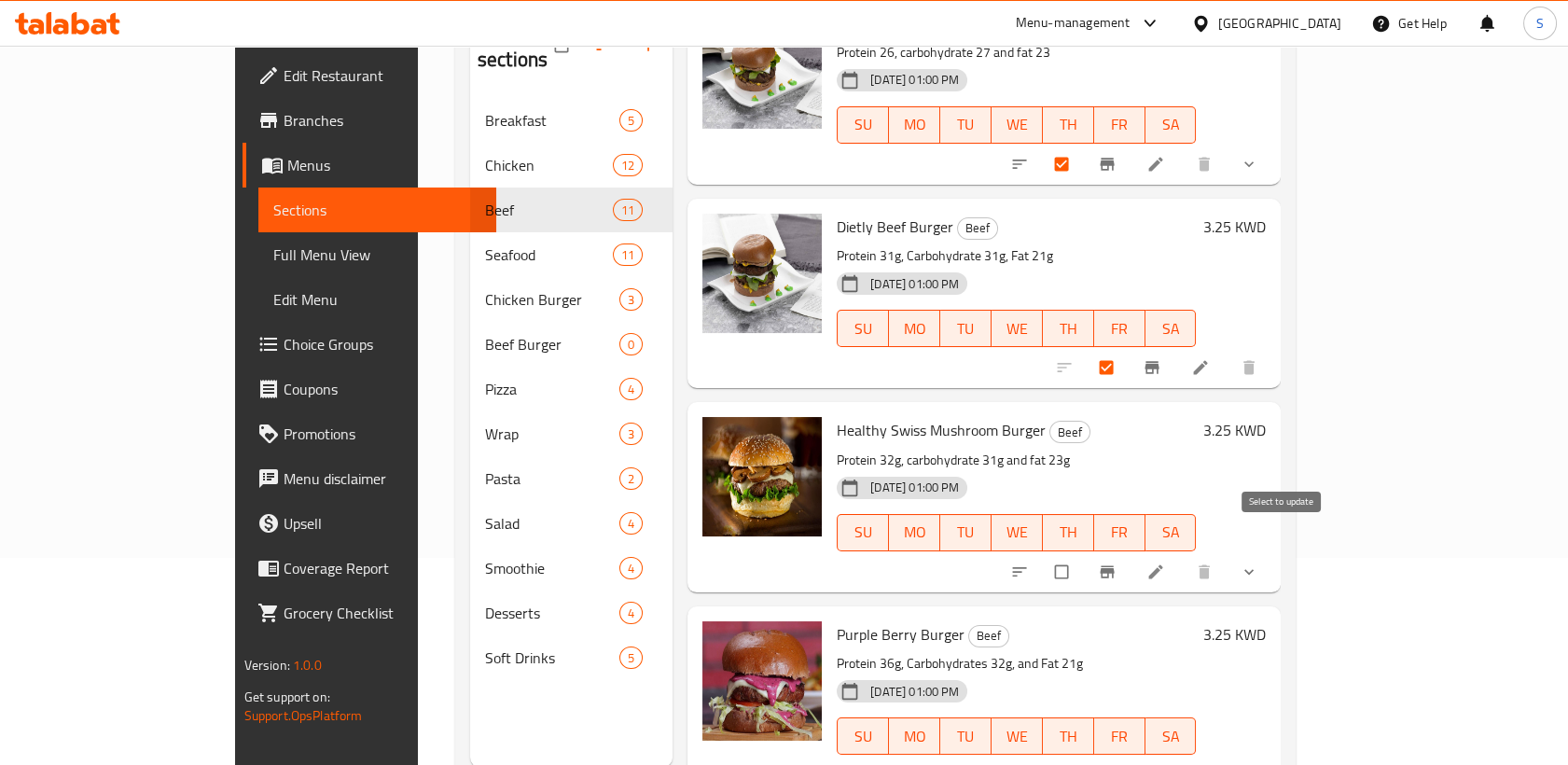
click at [1083, 554] on input "checkbox" at bounding box center [1062, 572] width 39 height 36
checkbox input "true"
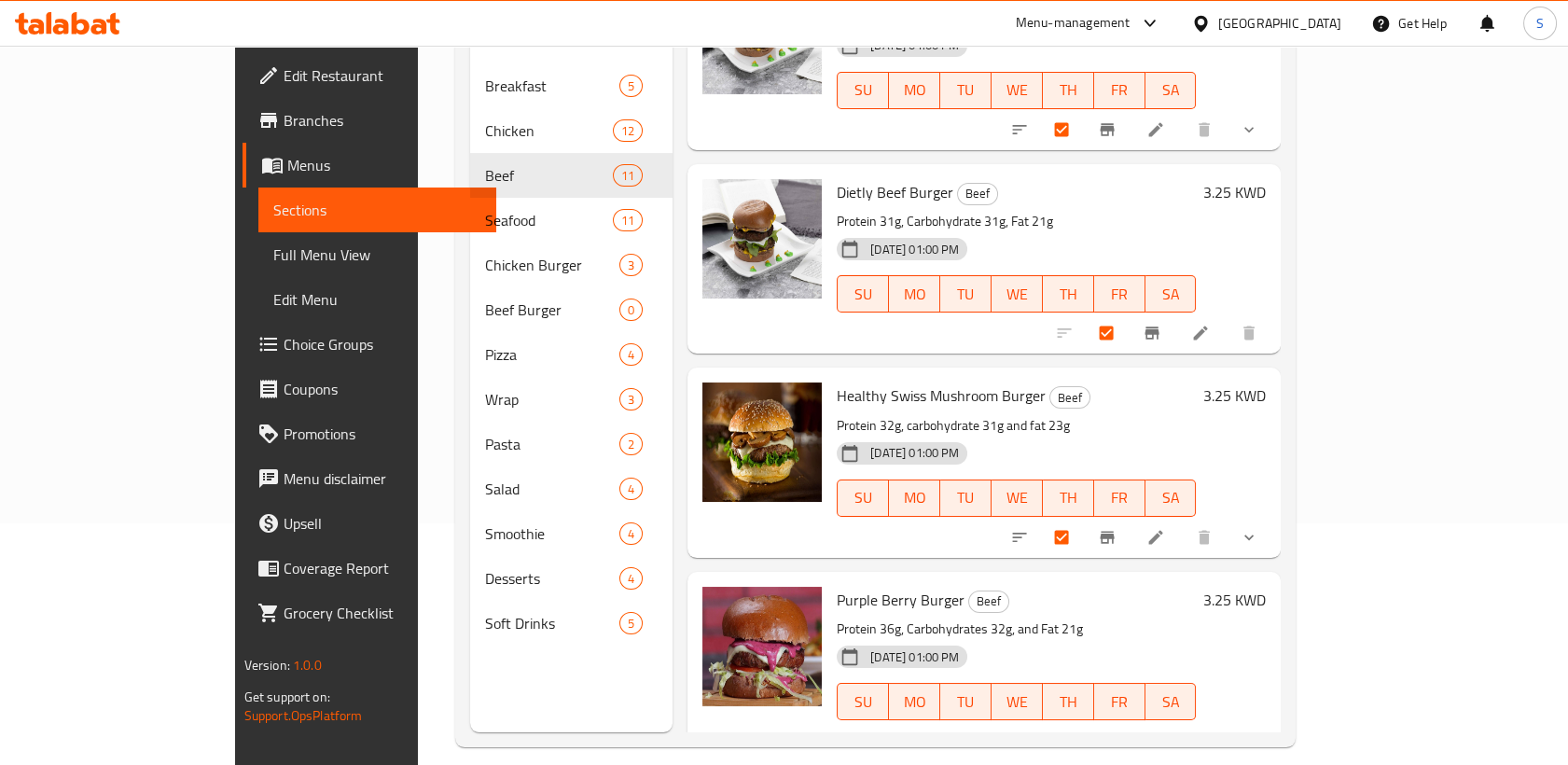
scroll to position [261, 0]
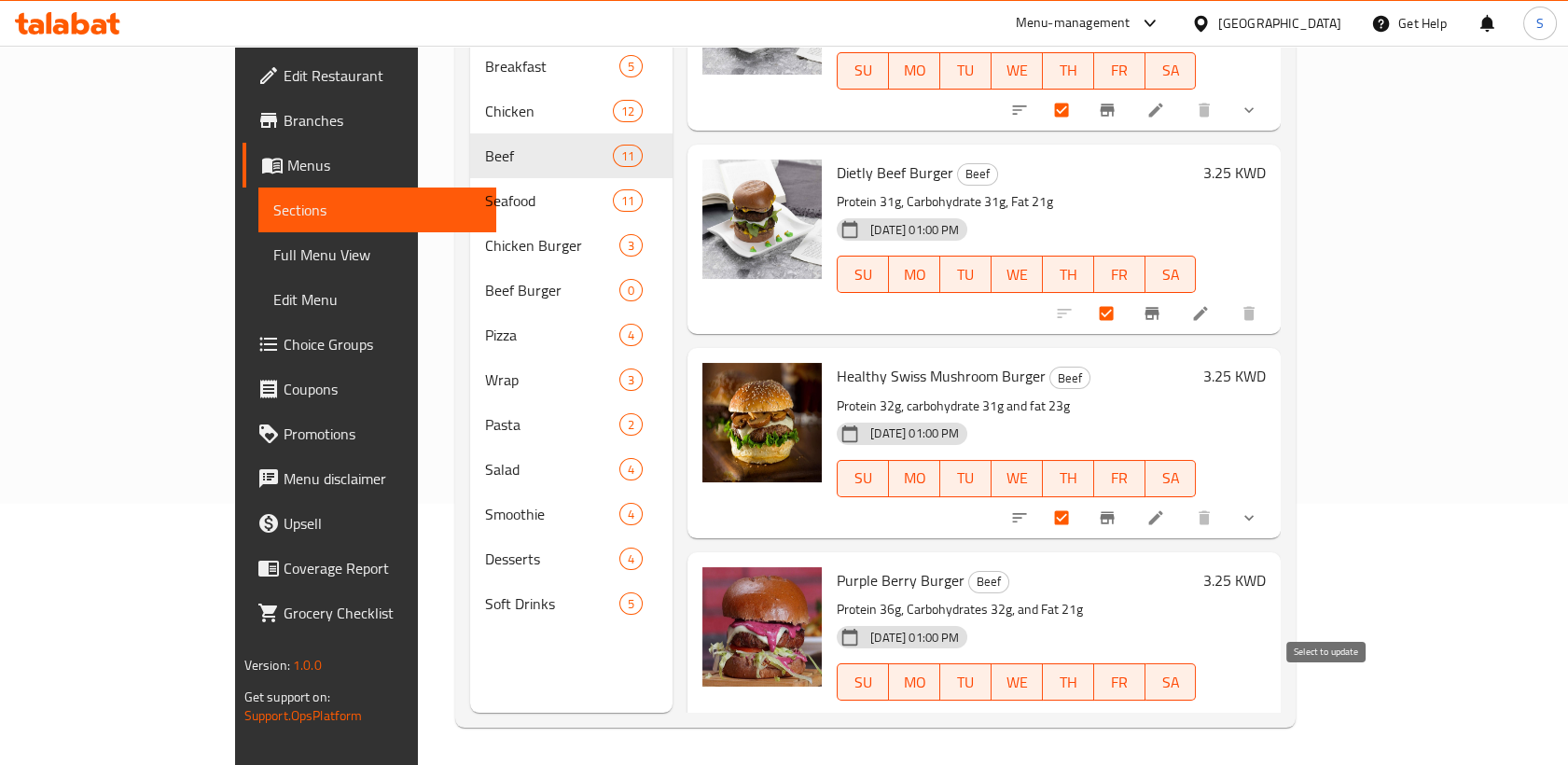
click at [1127, 704] on input "checkbox" at bounding box center [1108, 721] width 39 height 36
checkbox input "true"
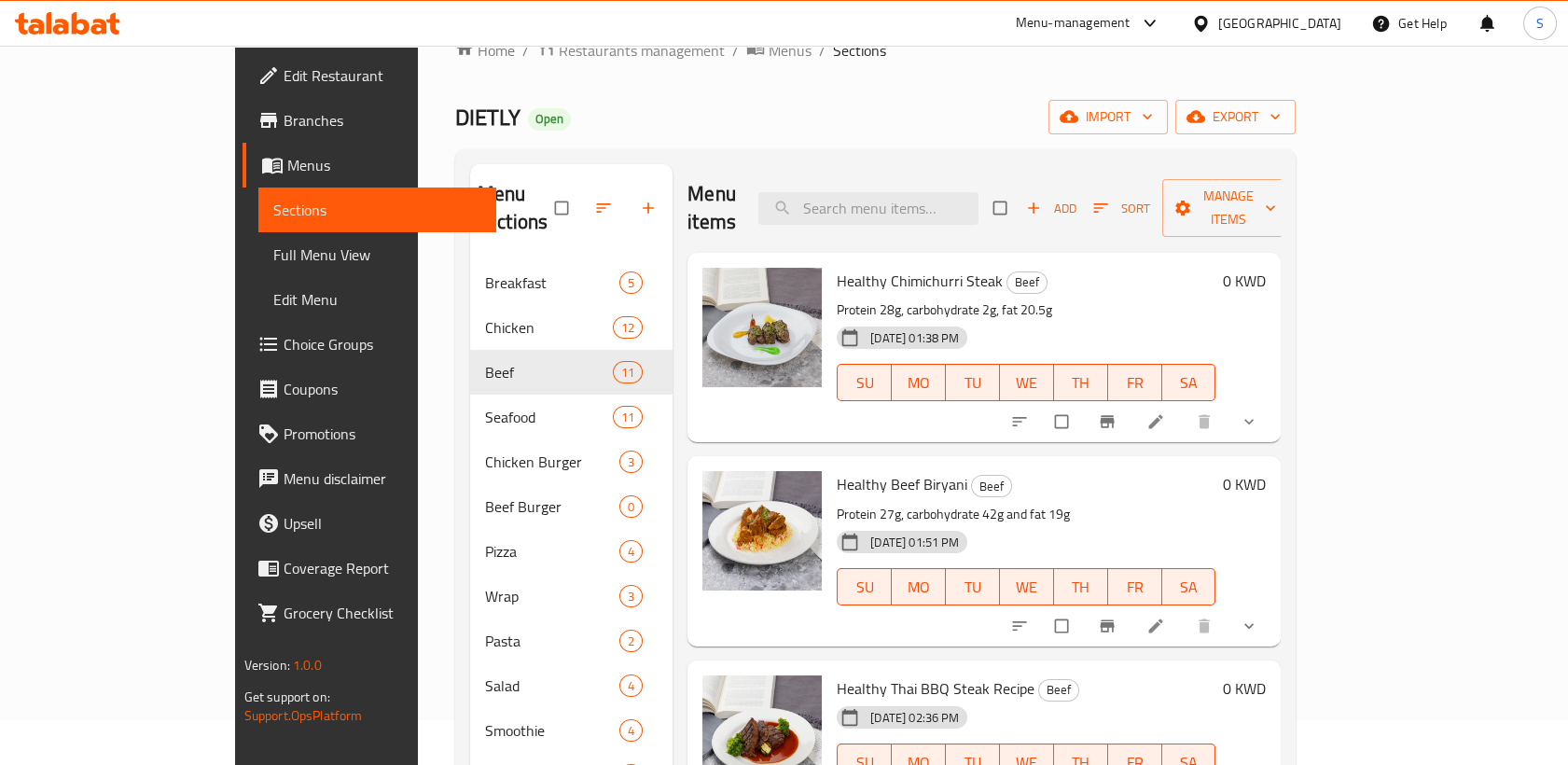
scroll to position [0, 0]
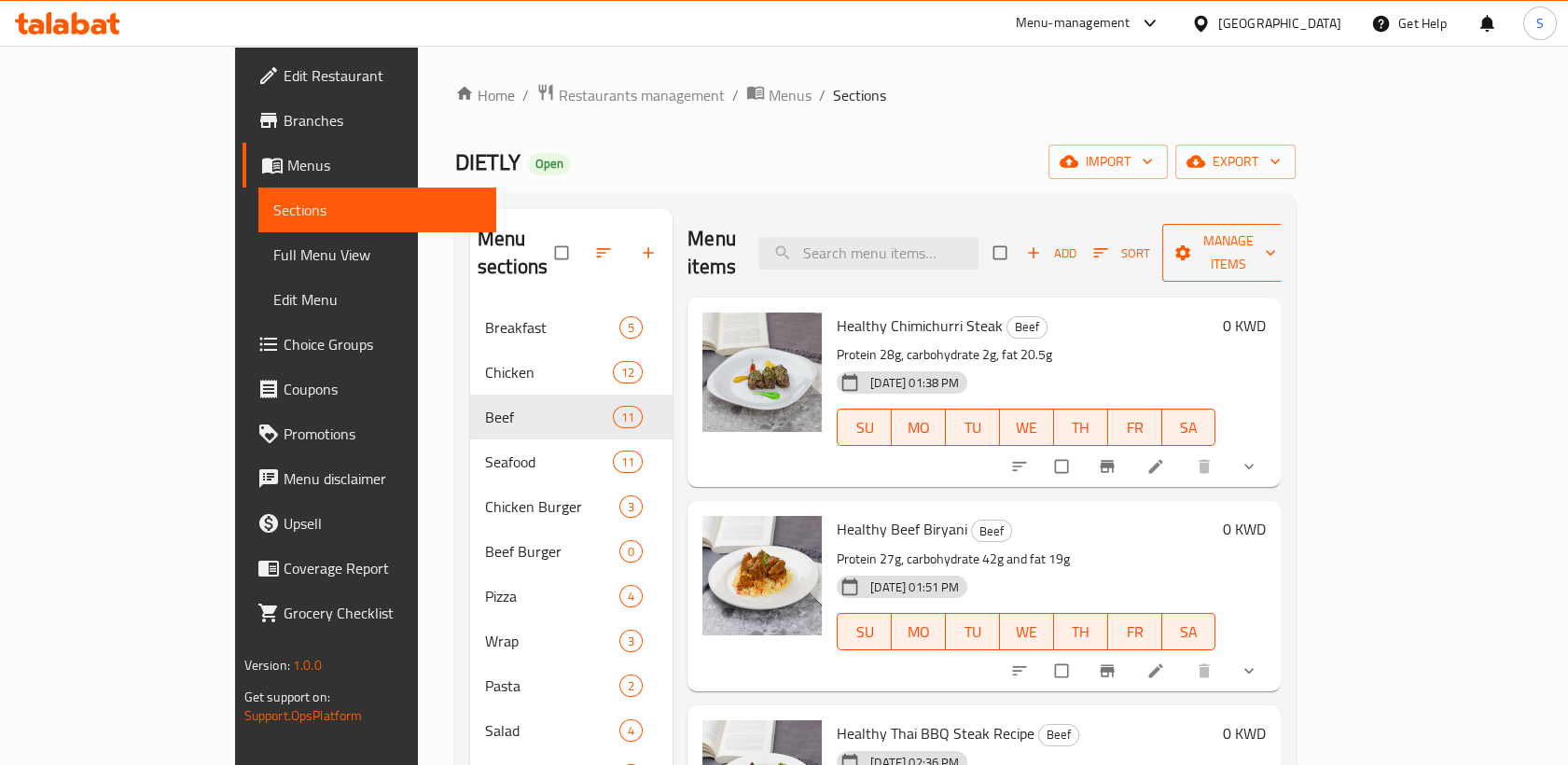
click at [1280, 236] on span "Manage items" at bounding box center [1228, 252] width 103 height 47
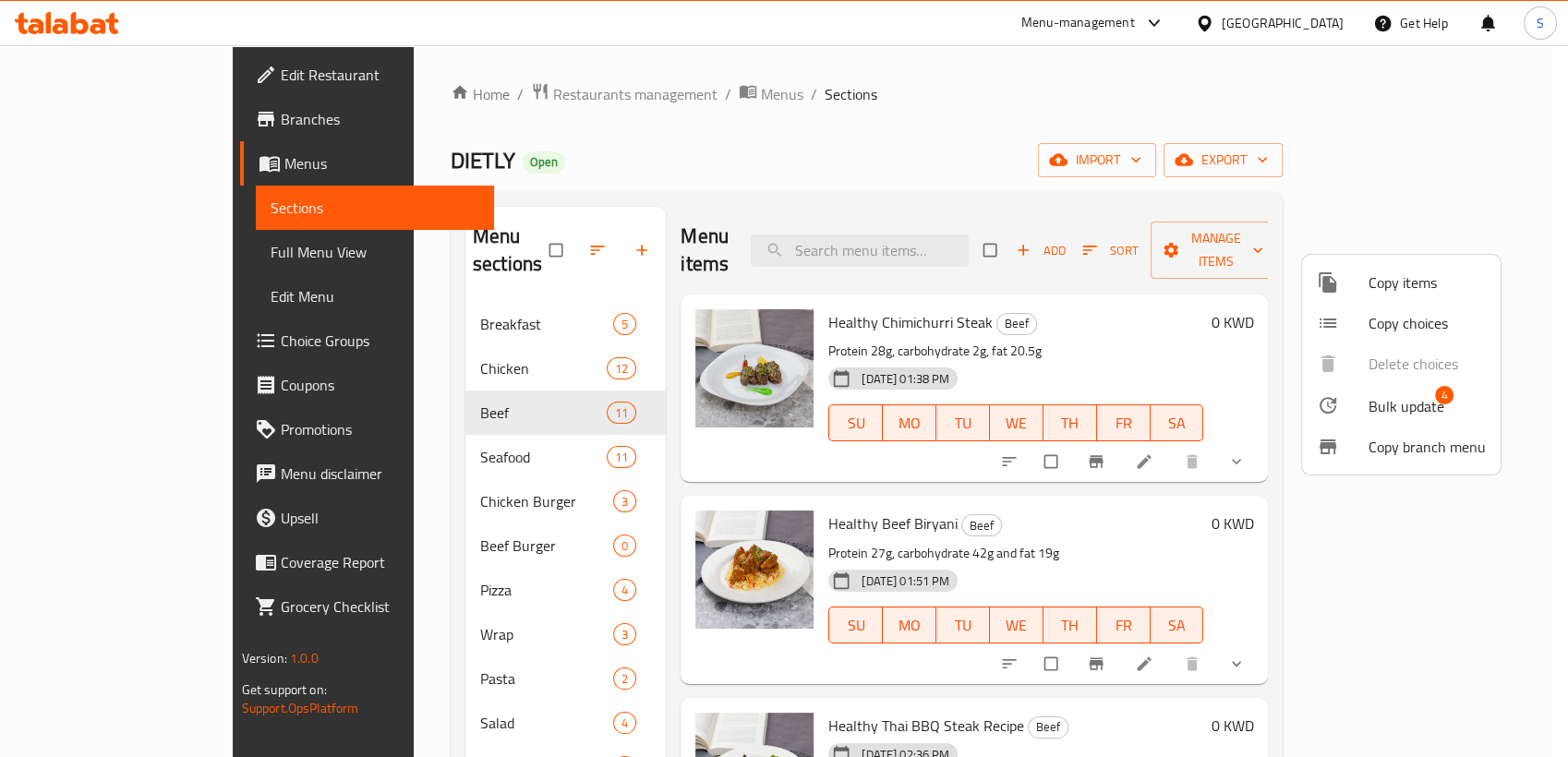
click at [1424, 411] on span "Bulk update" at bounding box center [1406, 405] width 76 height 22
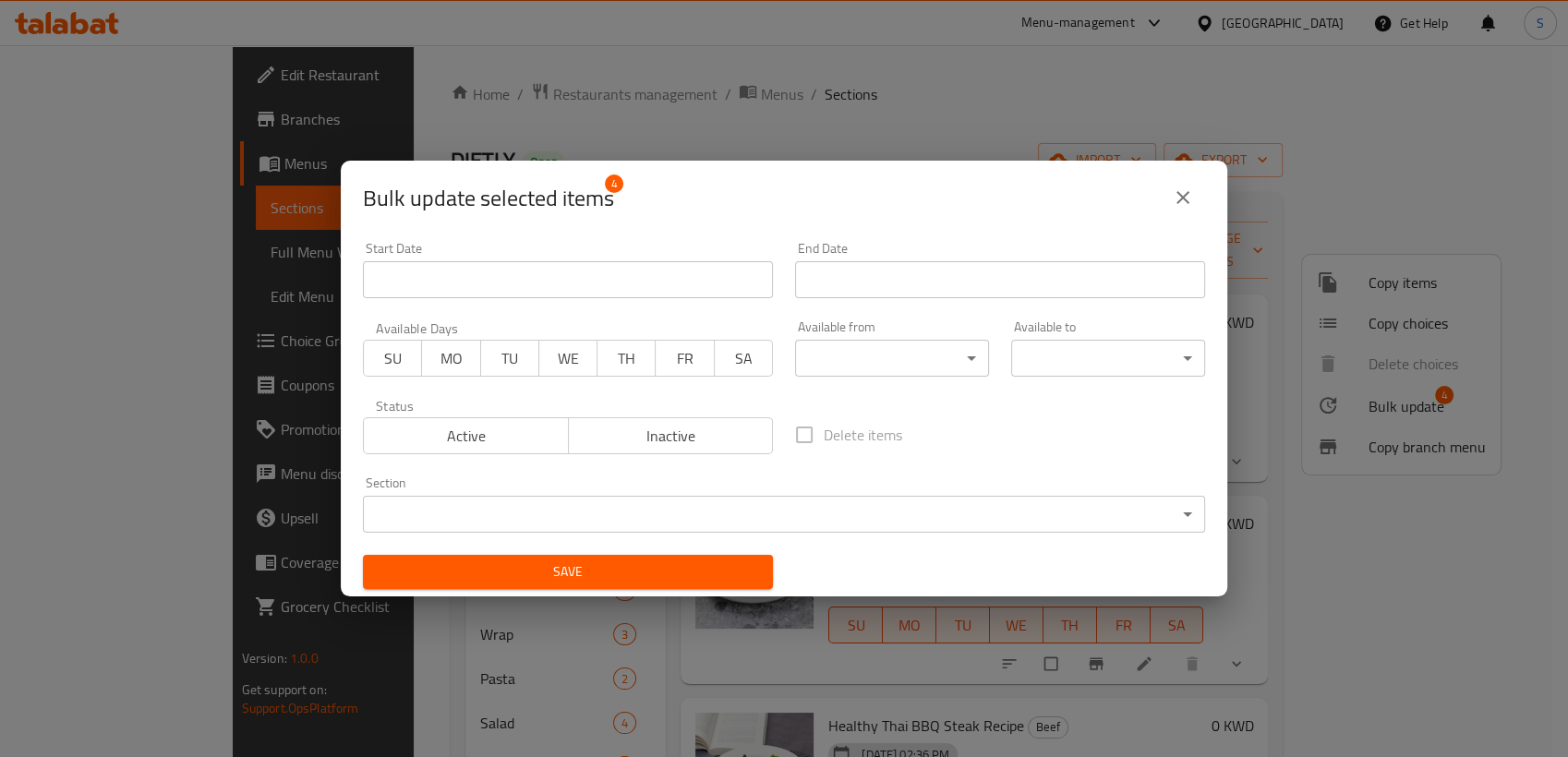
click at [645, 504] on body "​ Menu-management [GEOGRAPHIC_DATA] Get Help S Edit Restaurant Branches Menus S…" at bounding box center [784, 401] width 1568 height 712
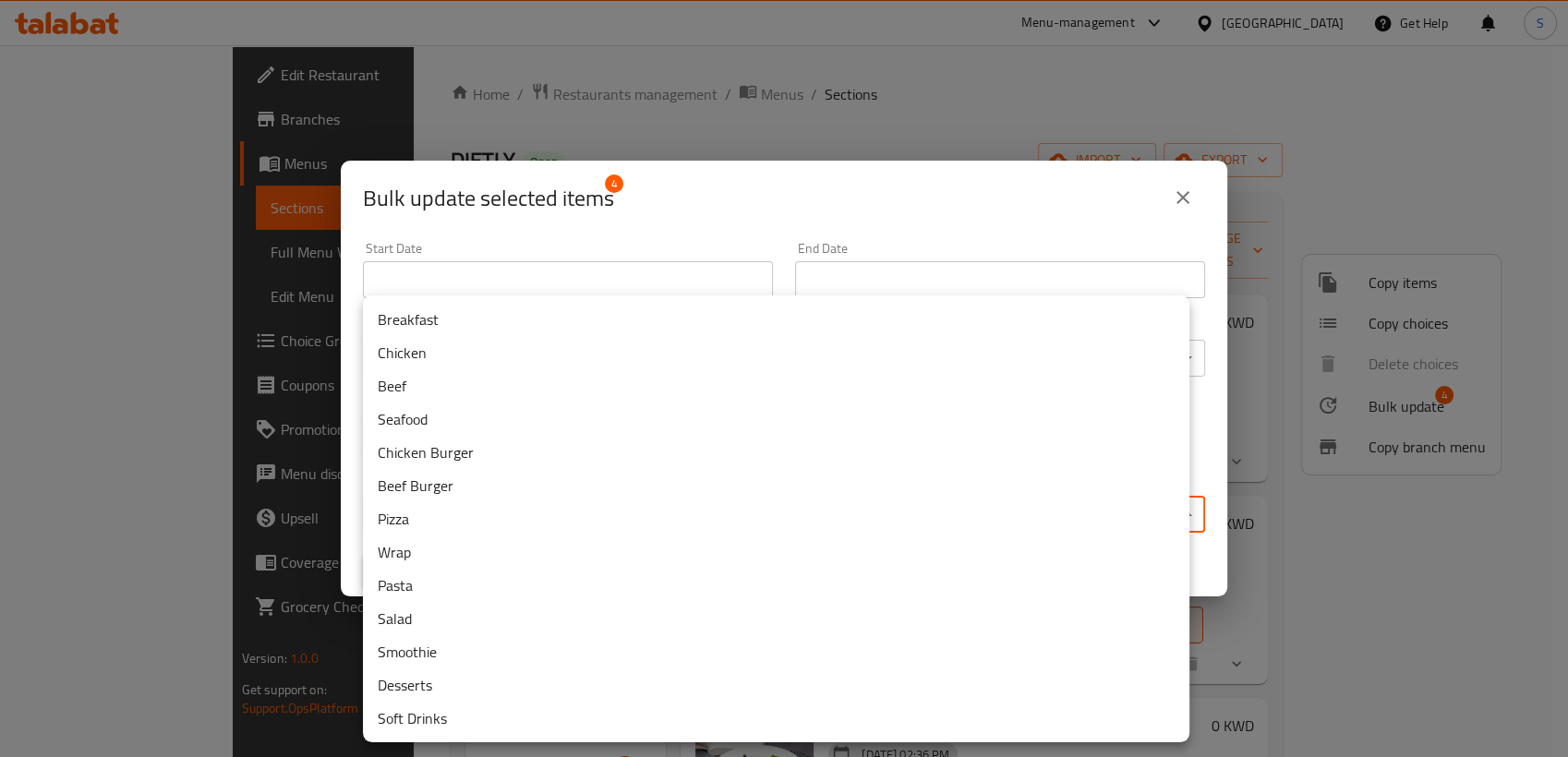
click at [443, 497] on li "Beef Burger" at bounding box center [776, 485] width 826 height 34
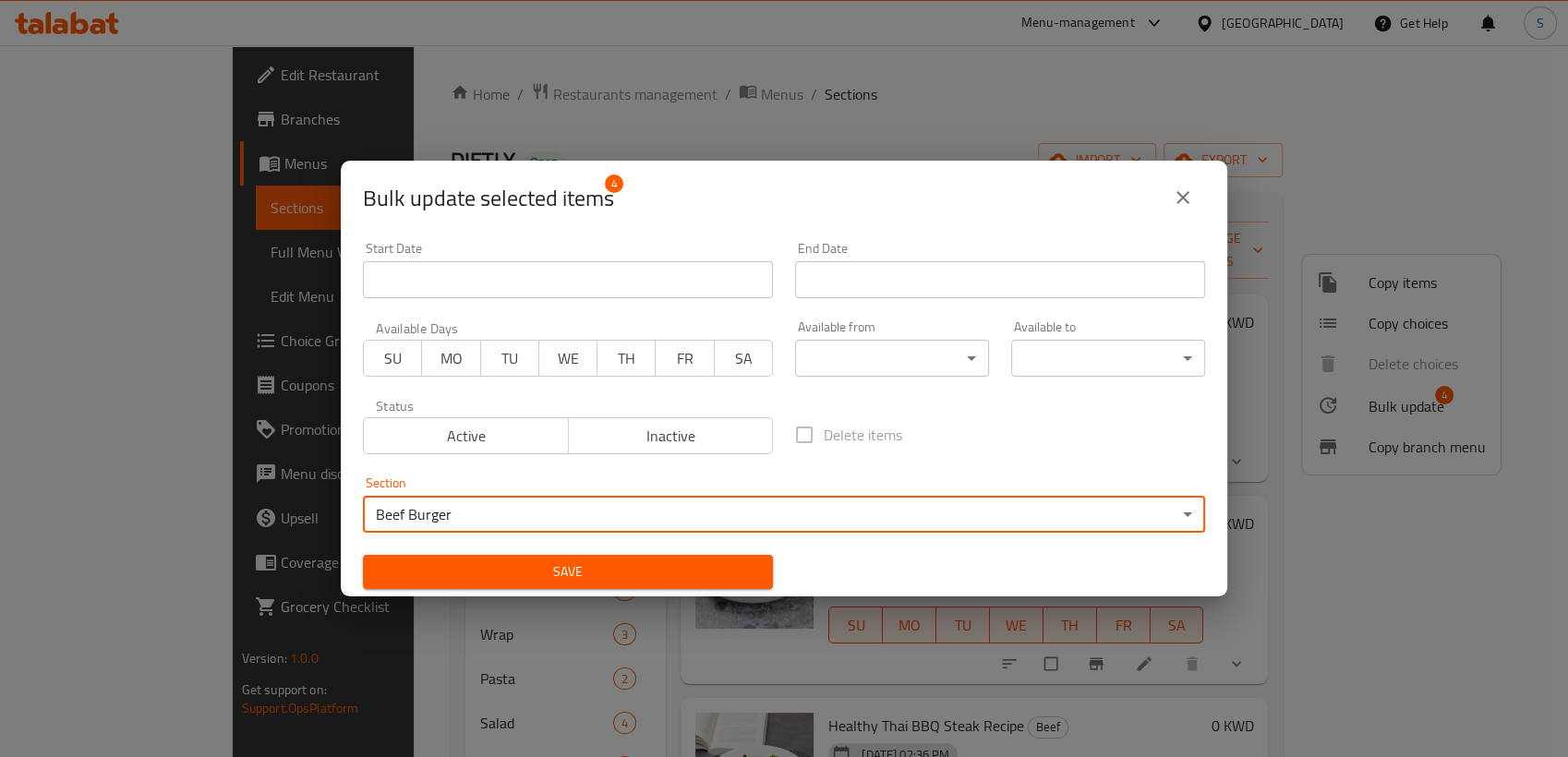
click at [551, 566] on span "Save" at bounding box center [568, 572] width 380 height 23
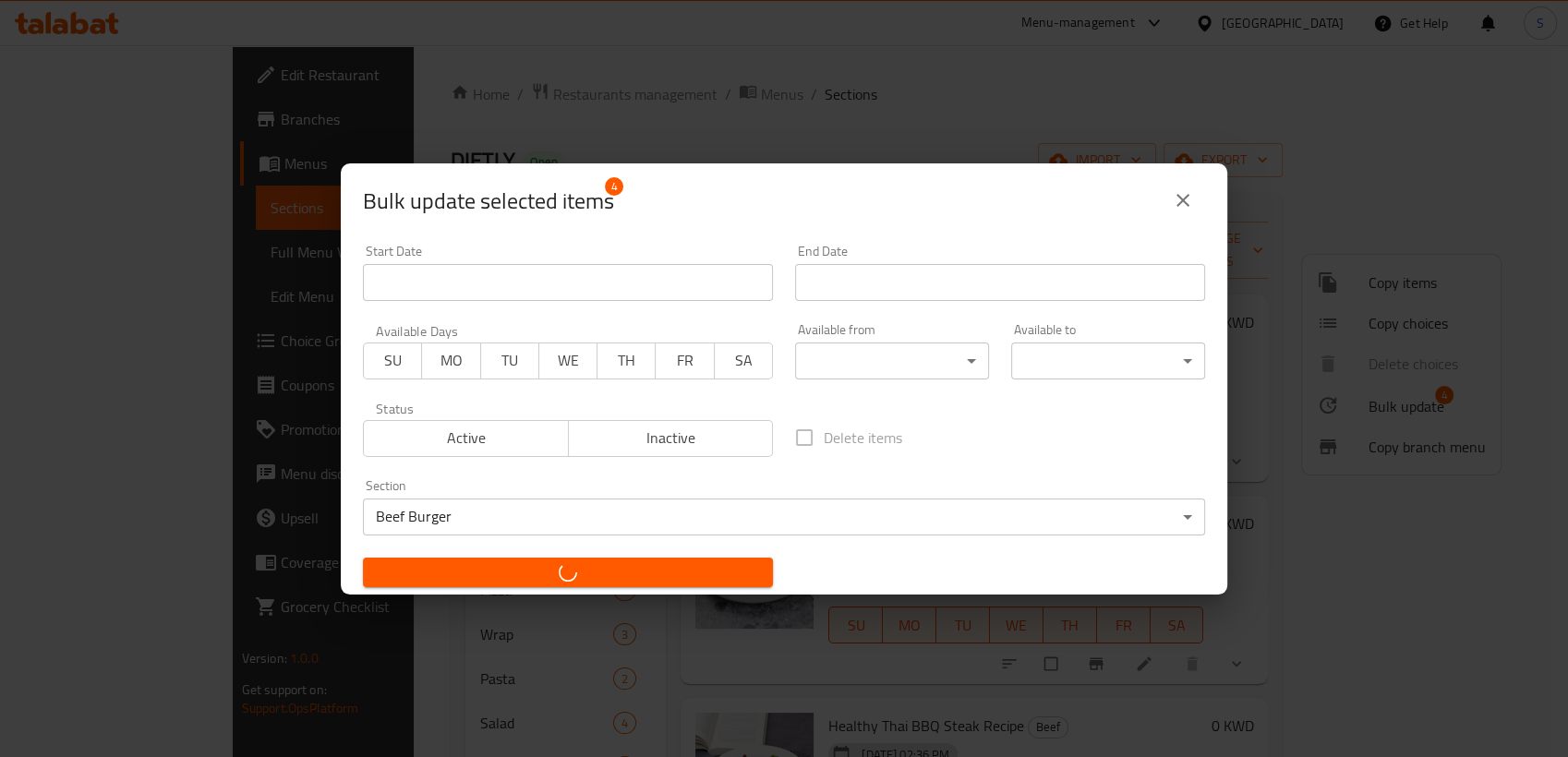
checkbox input "false"
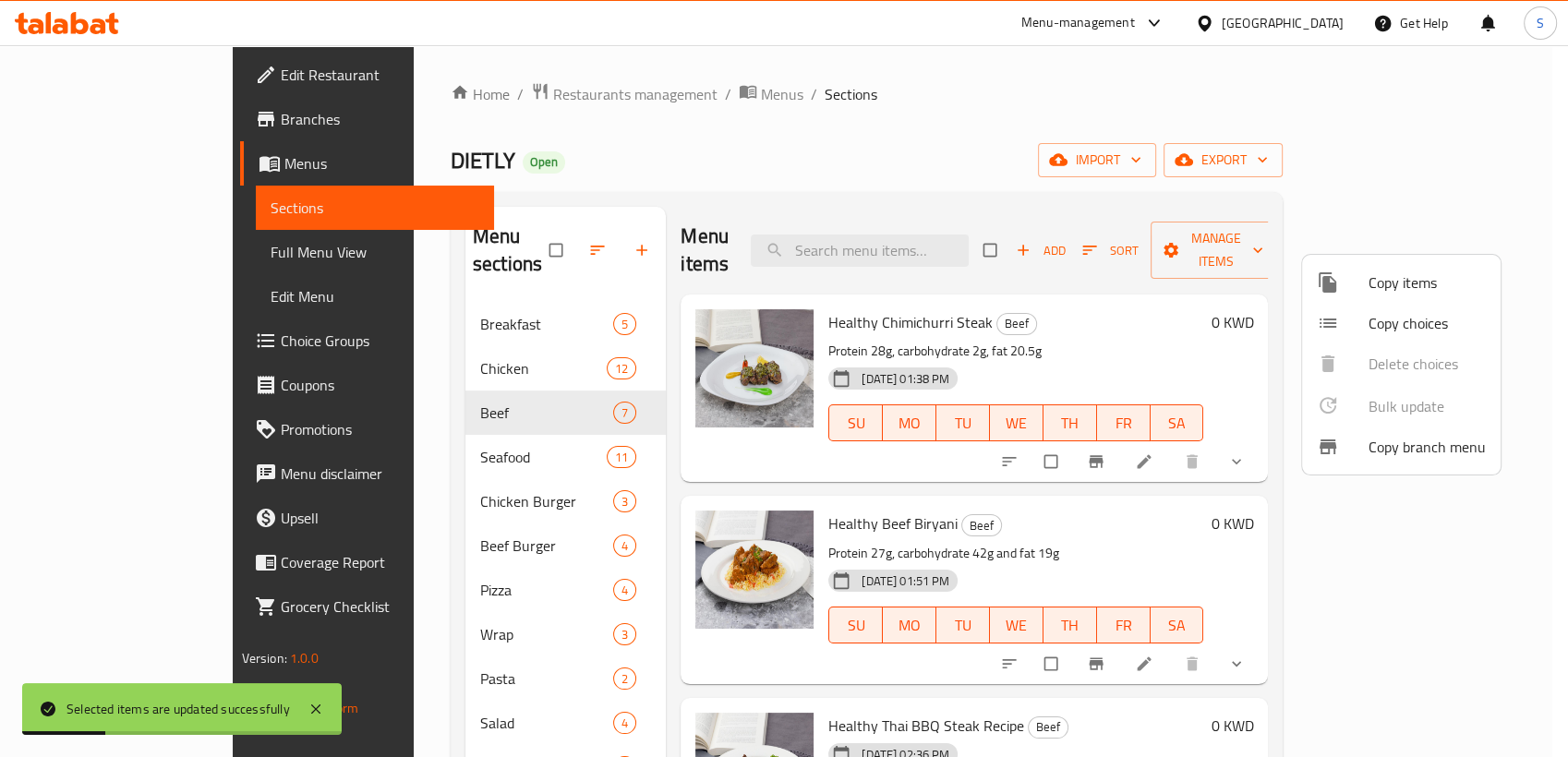
click at [1558, 574] on div at bounding box center [784, 378] width 1568 height 757
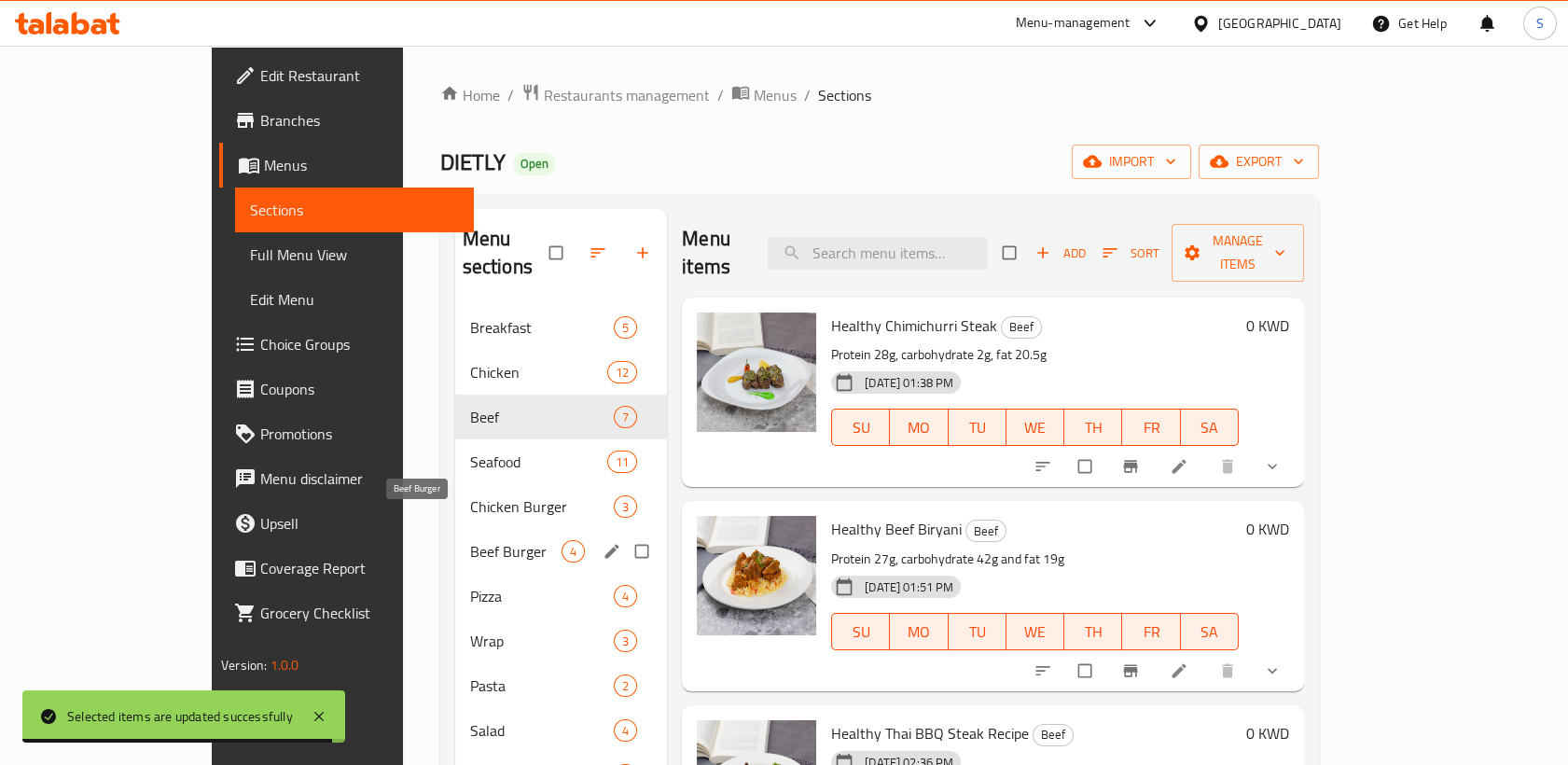
click at [470, 540] on span "Beef Burger" at bounding box center [515, 550] width 91 height 22
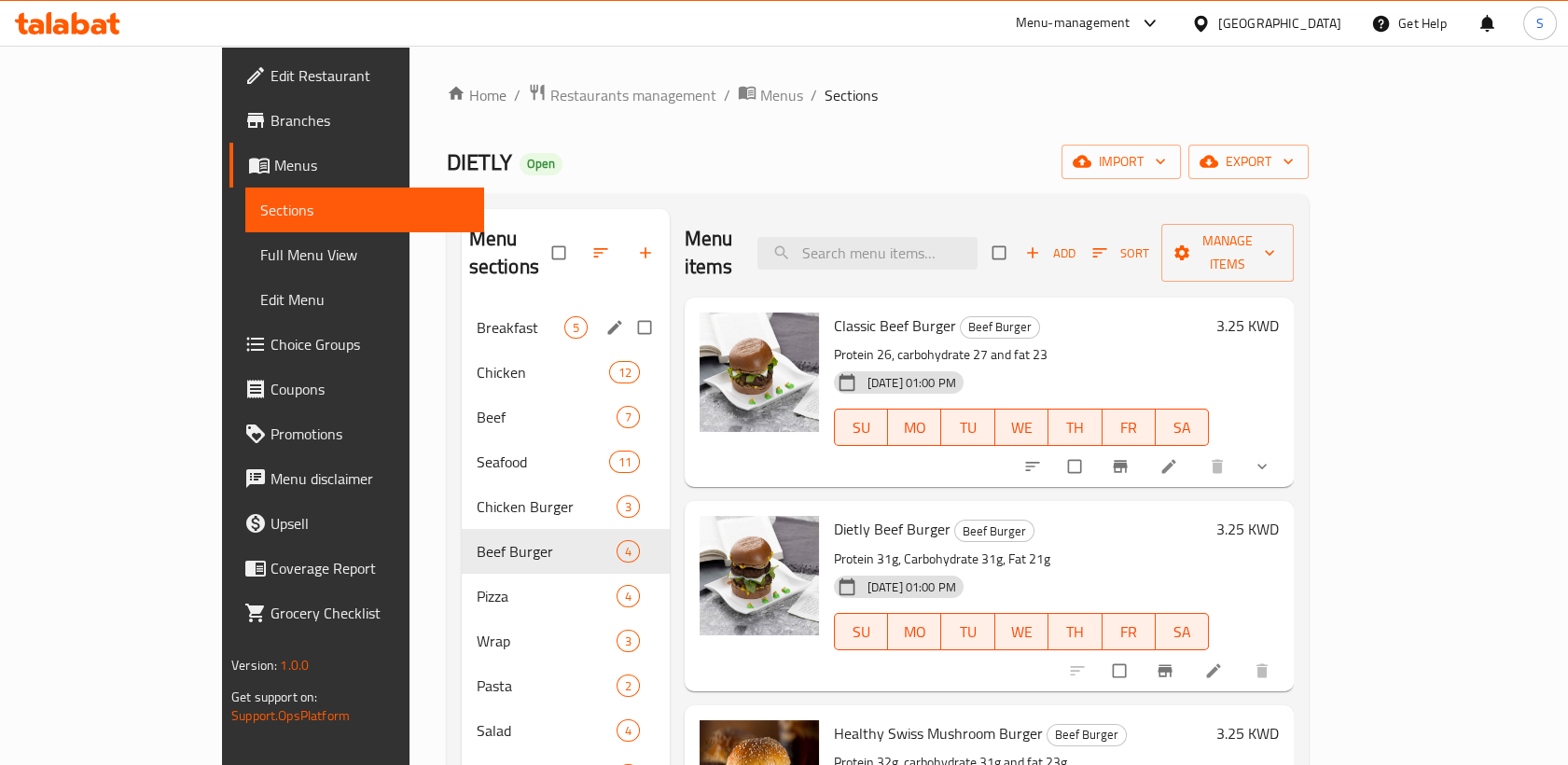
click at [476, 316] on span "Breakfast" at bounding box center [520, 327] width 87 height 22
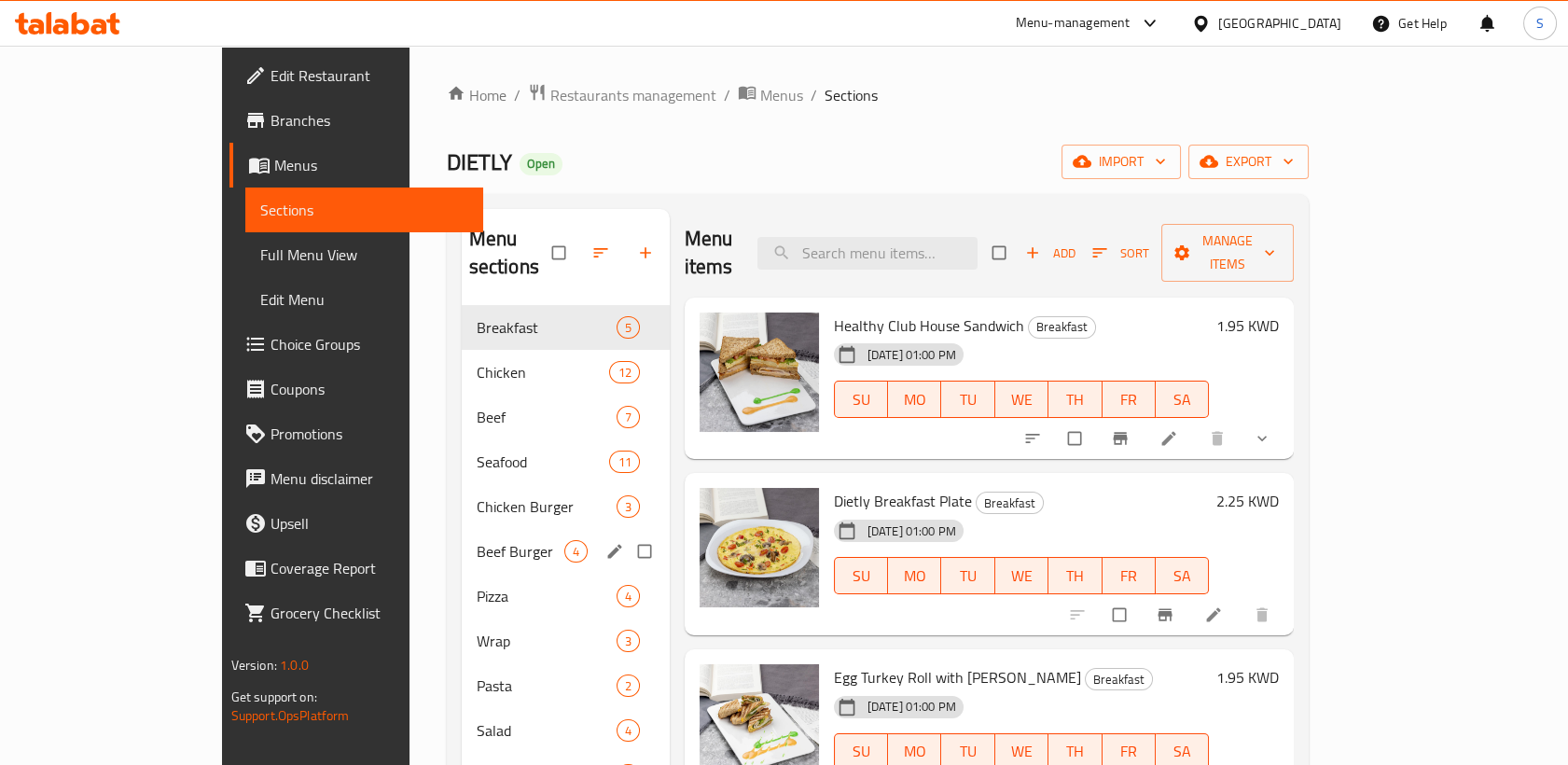
click at [462, 529] on div "Beef Burger 4" at bounding box center [566, 551] width 208 height 45
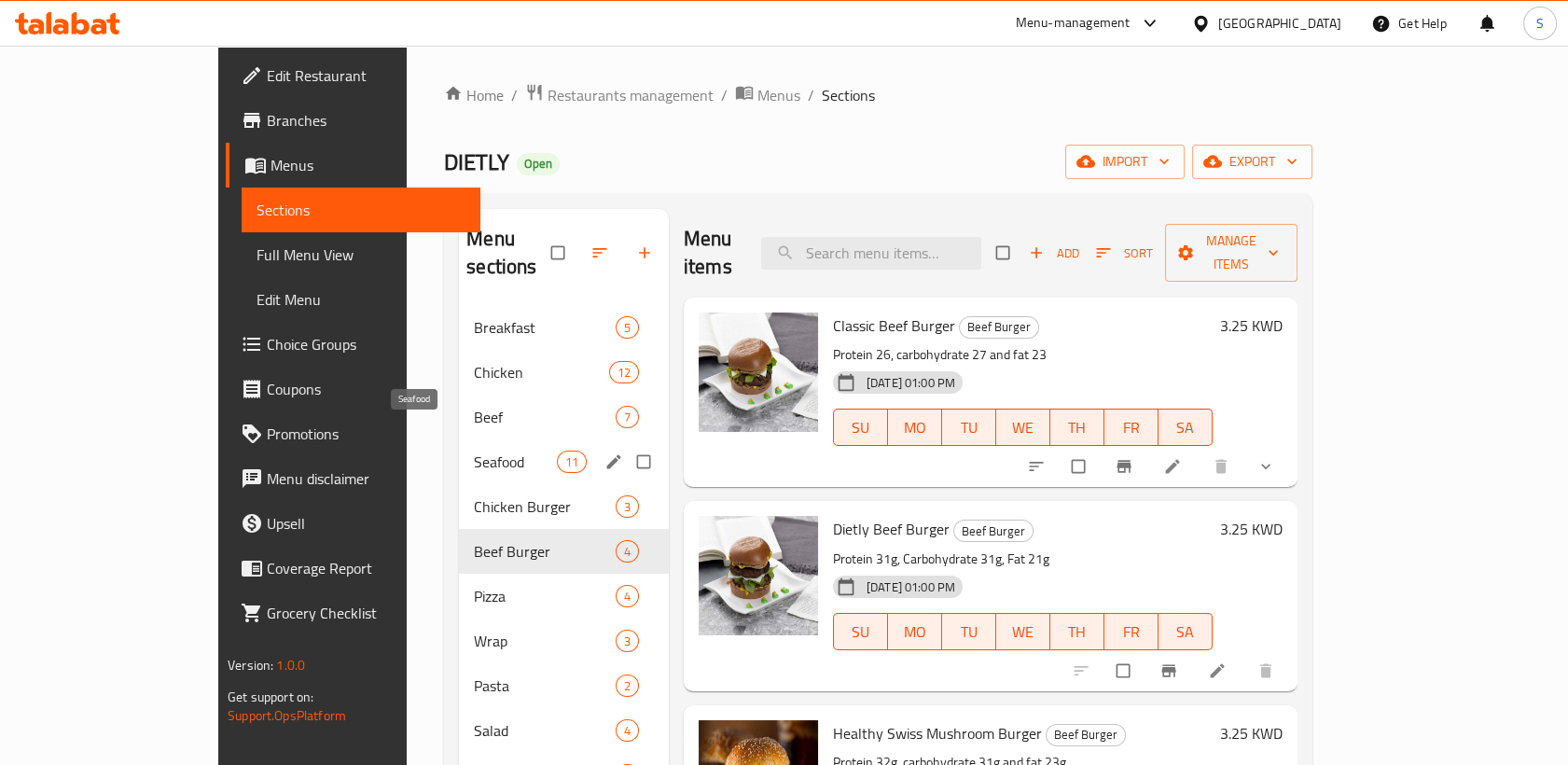
drag, startPoint x: 362, startPoint y: 430, endPoint x: 373, endPoint y: 426, distance: 11.7
click at [474, 450] on span "Seafood" at bounding box center [514, 461] width 82 height 22
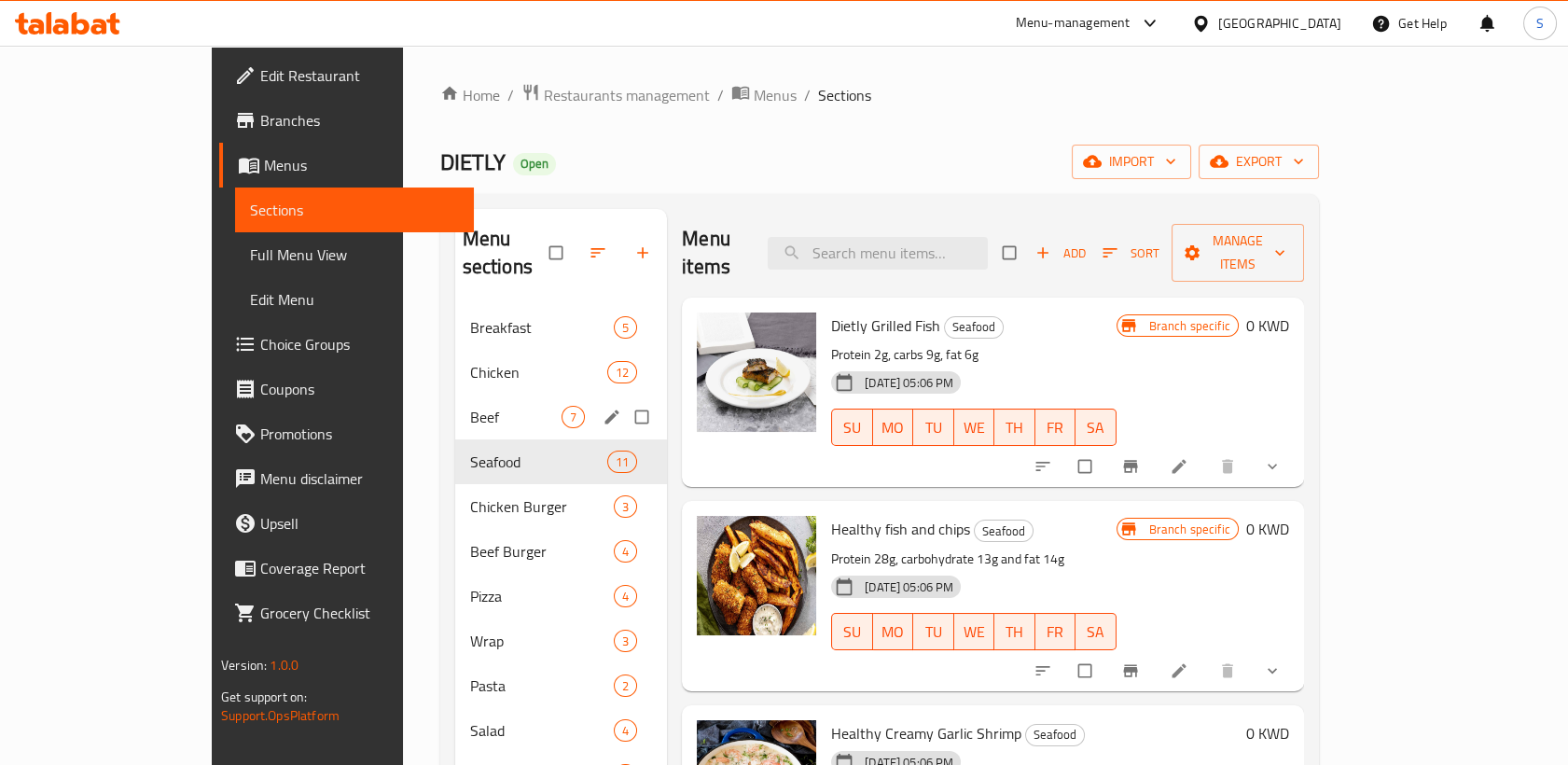
click at [455, 395] on div "Beef 7" at bounding box center [561, 417] width 212 height 45
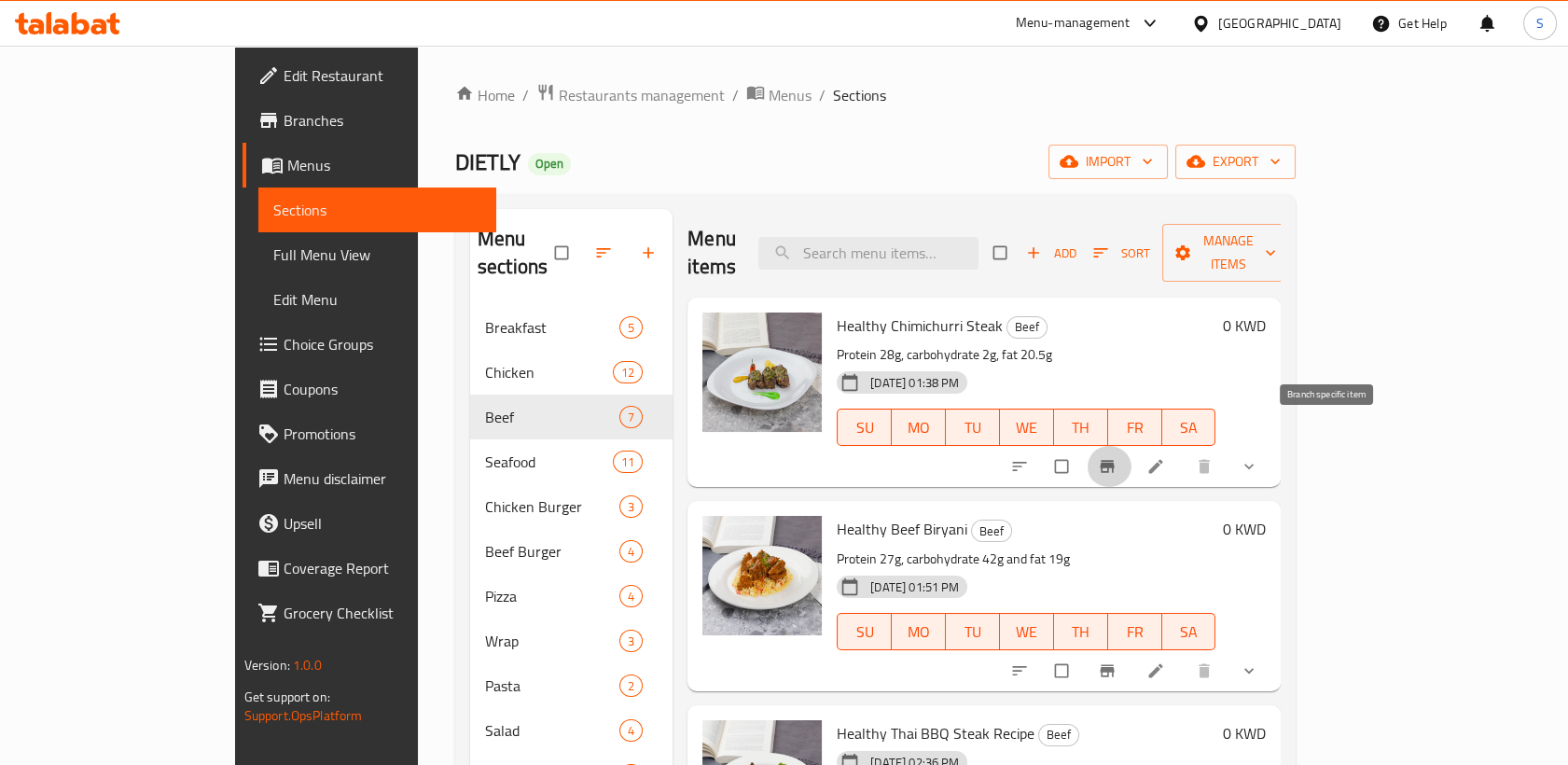
click at [1120, 457] on span "Branch-specific-item" at bounding box center [1108, 466] width 22 height 18
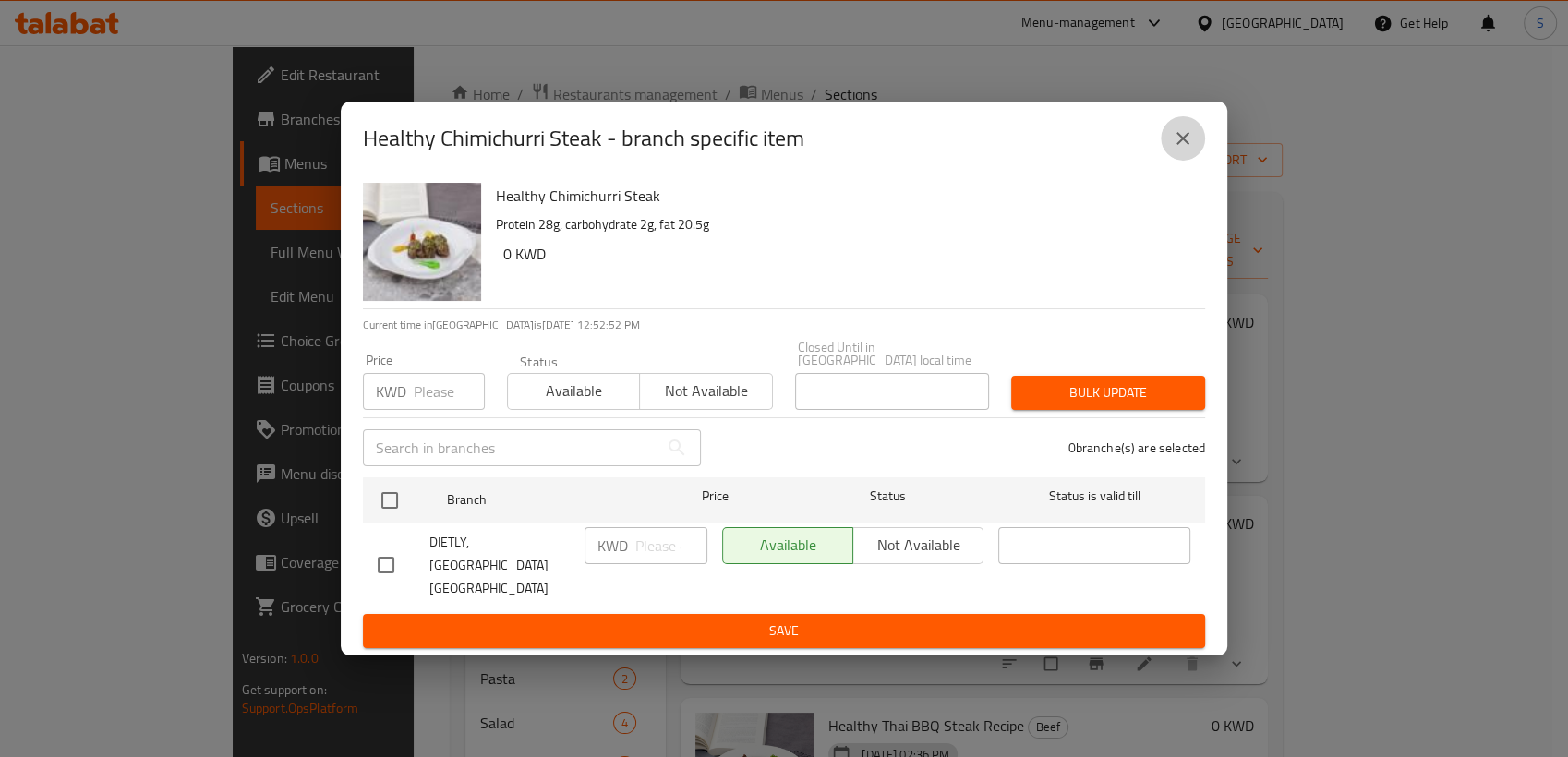
click at [1185, 150] on icon "close" at bounding box center [1183, 138] width 22 height 22
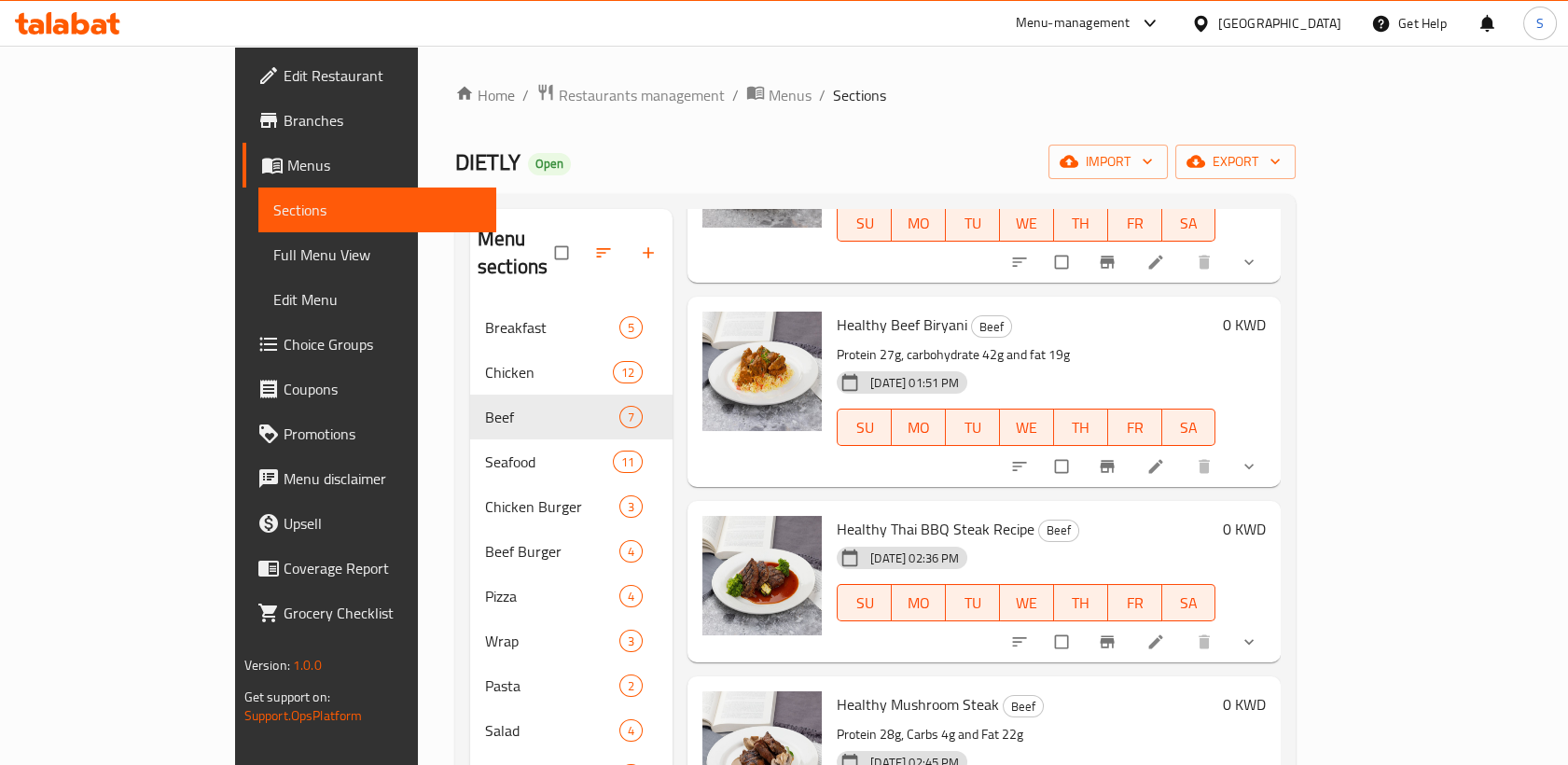
scroll to position [207, 0]
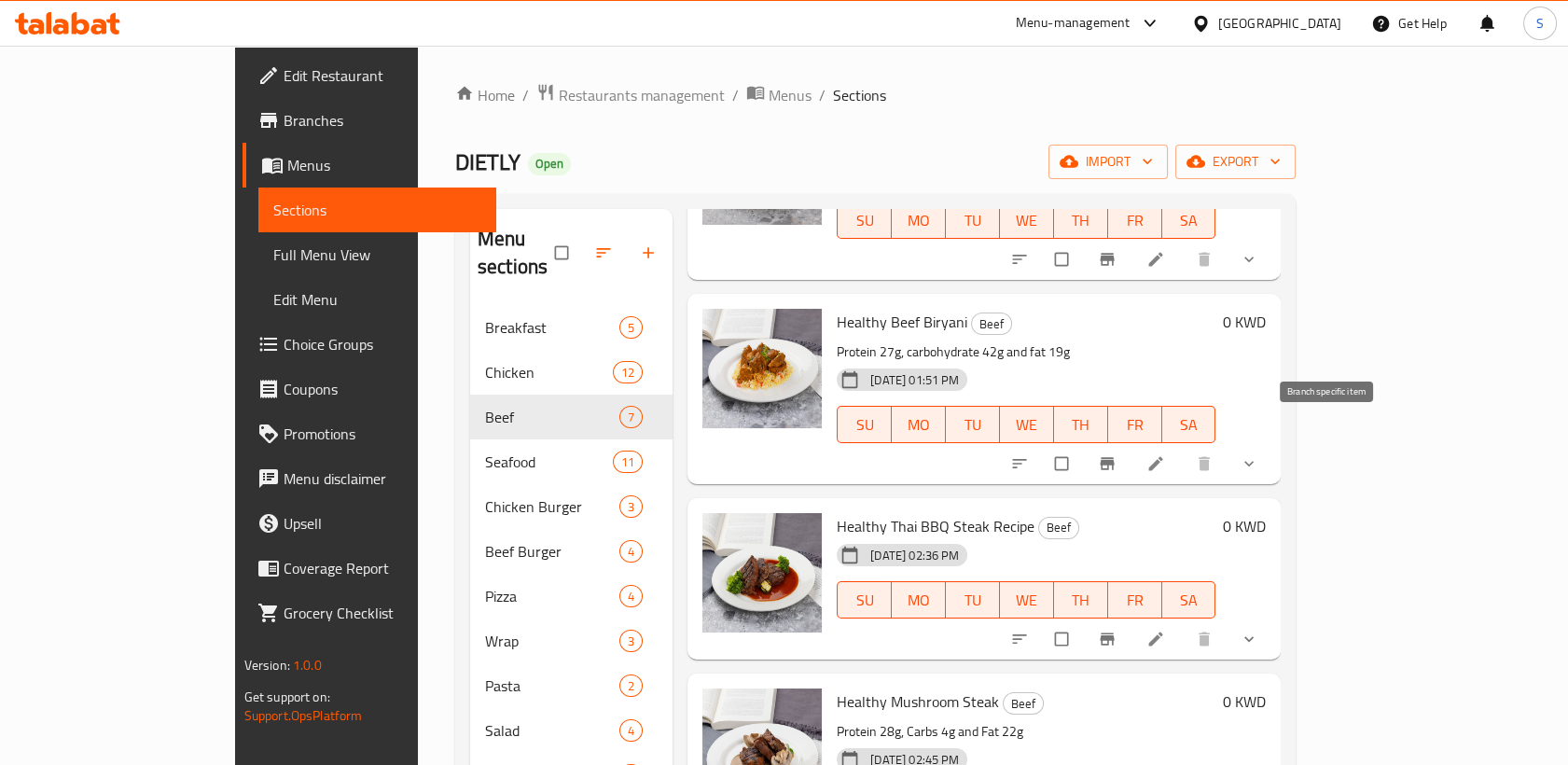
click at [1116, 454] on icon "Branch-specific-item" at bounding box center [1106, 463] width 18 height 18
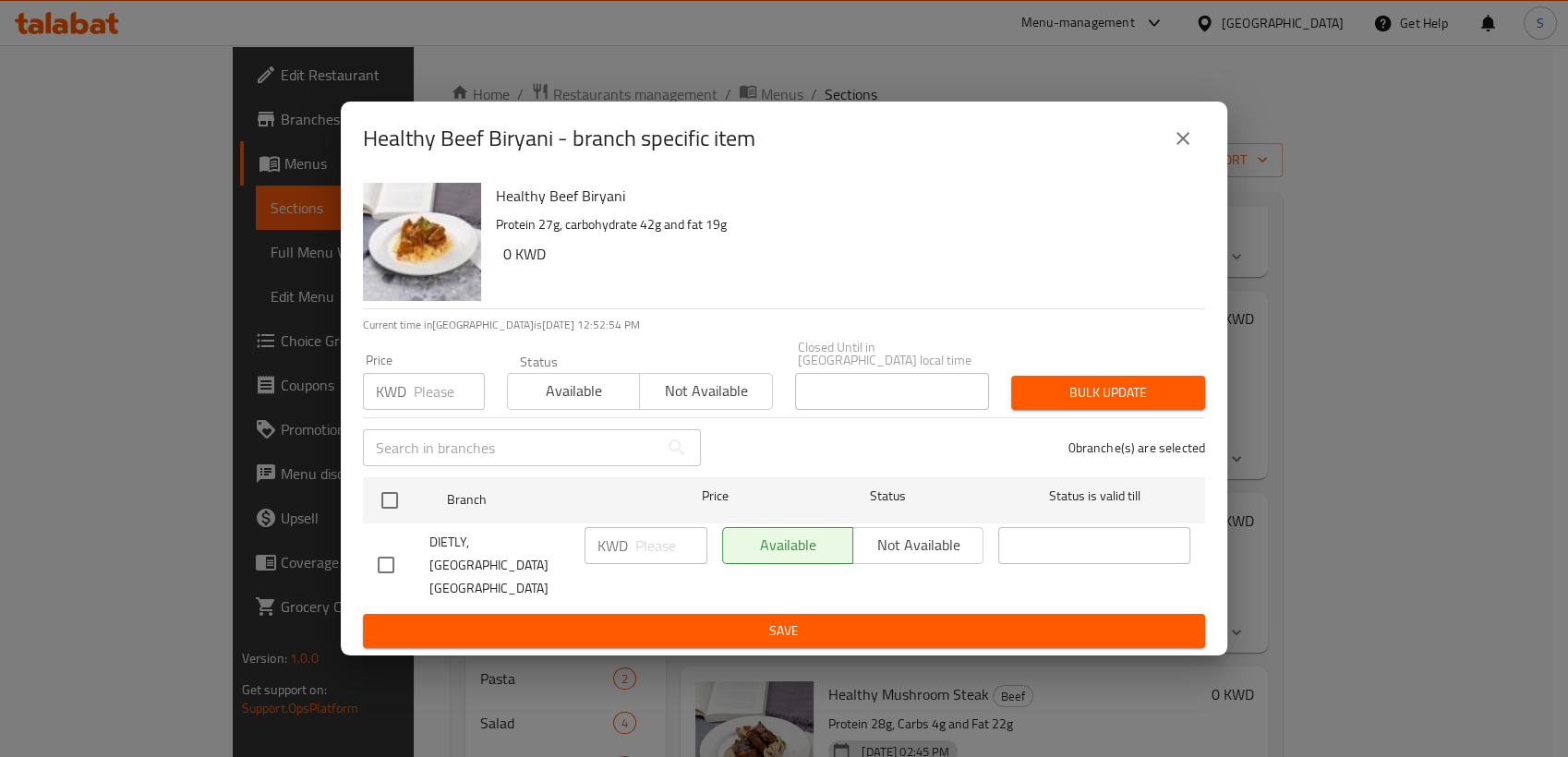
click at [1199, 160] on button "close" at bounding box center [1183, 138] width 44 height 44
